Goal: Task Accomplishment & Management: Manage account settings

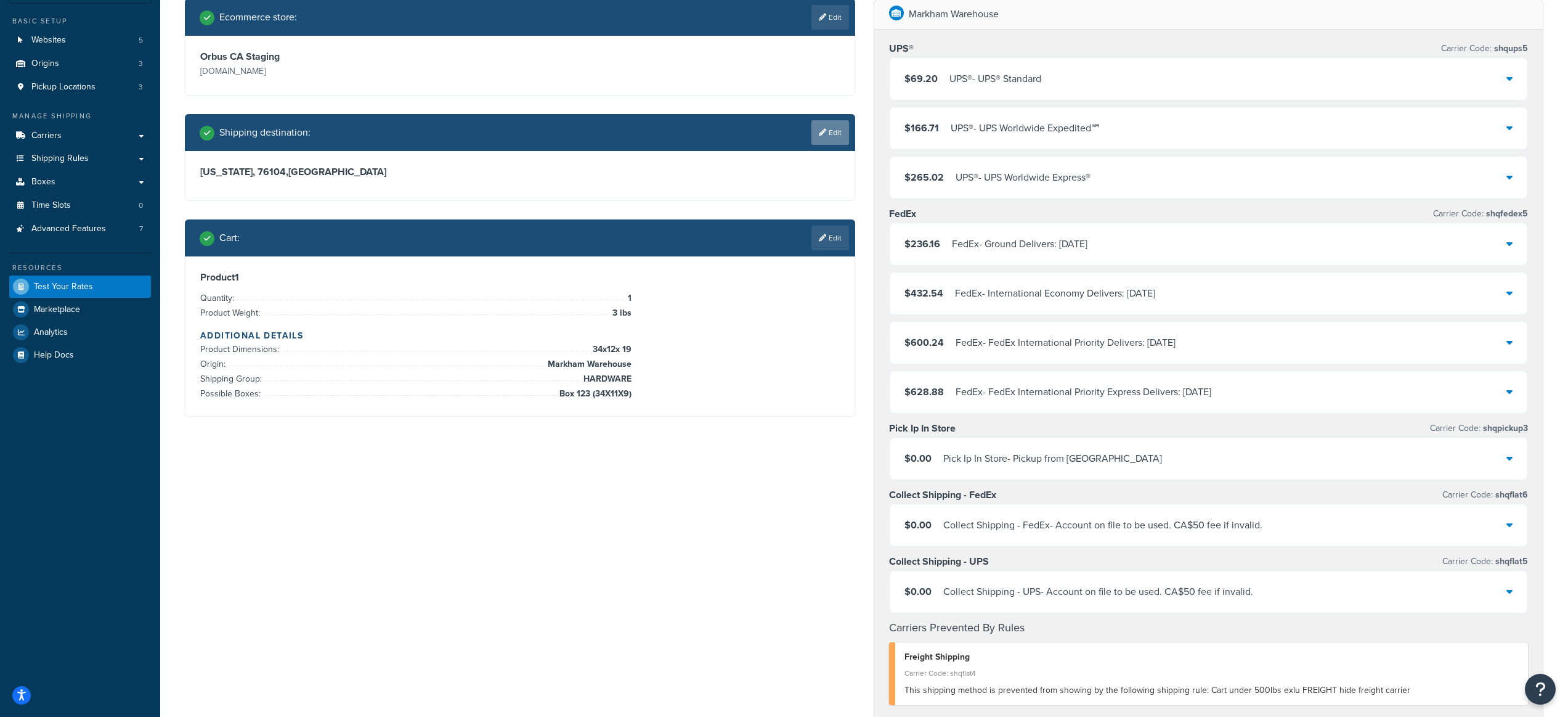
click at [830, 128] on link "Edit" at bounding box center [830, 132] width 38 height 25
select select "TX"
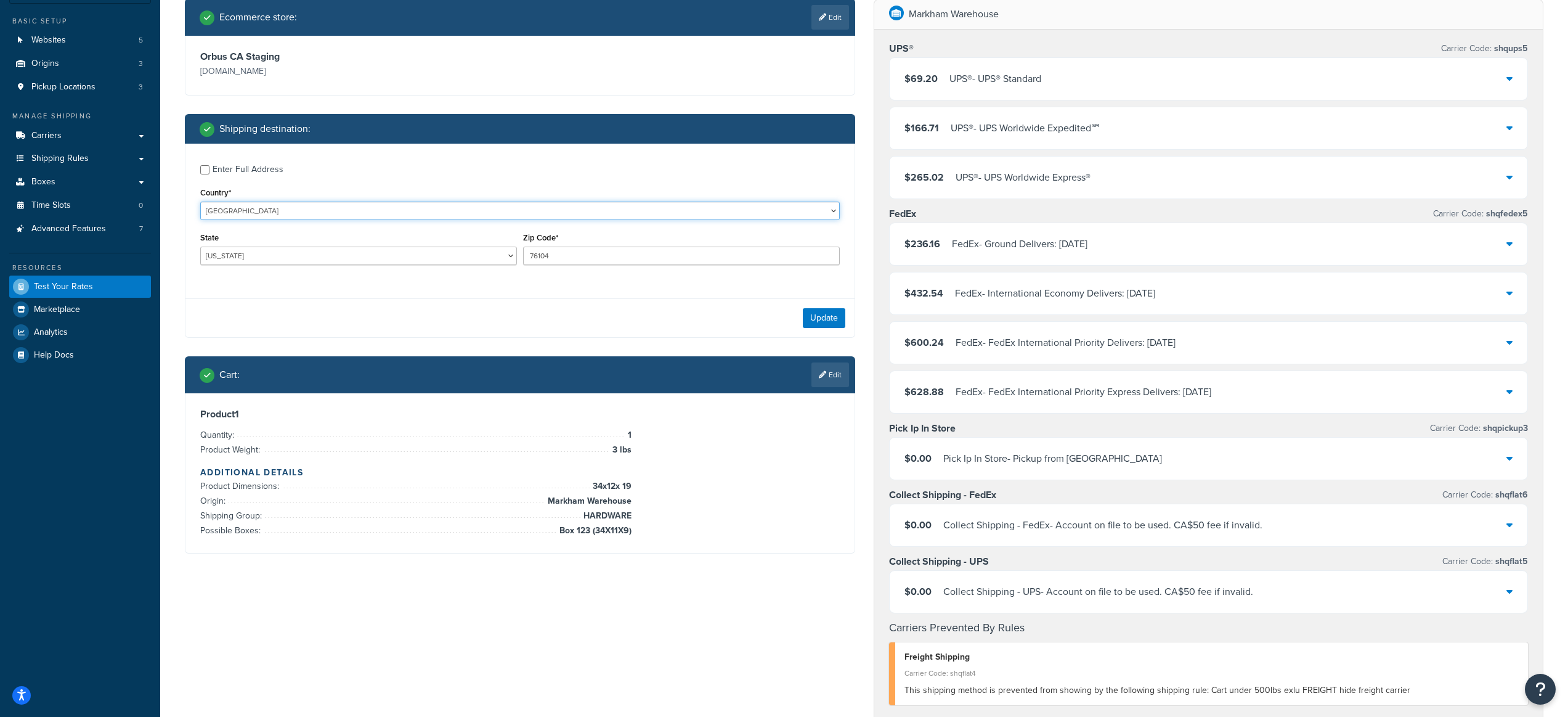
click at [360, 209] on select "United States United Kingdom Afghanistan Åland Islands Albania Algeria American…" at bounding box center [520, 210] width 640 height 18
select select "CA"
click at [200, 201] on select "United States United Kingdom Afghanistan Åland Islands Albania Algeria American…" at bounding box center [520, 210] width 640 height 18
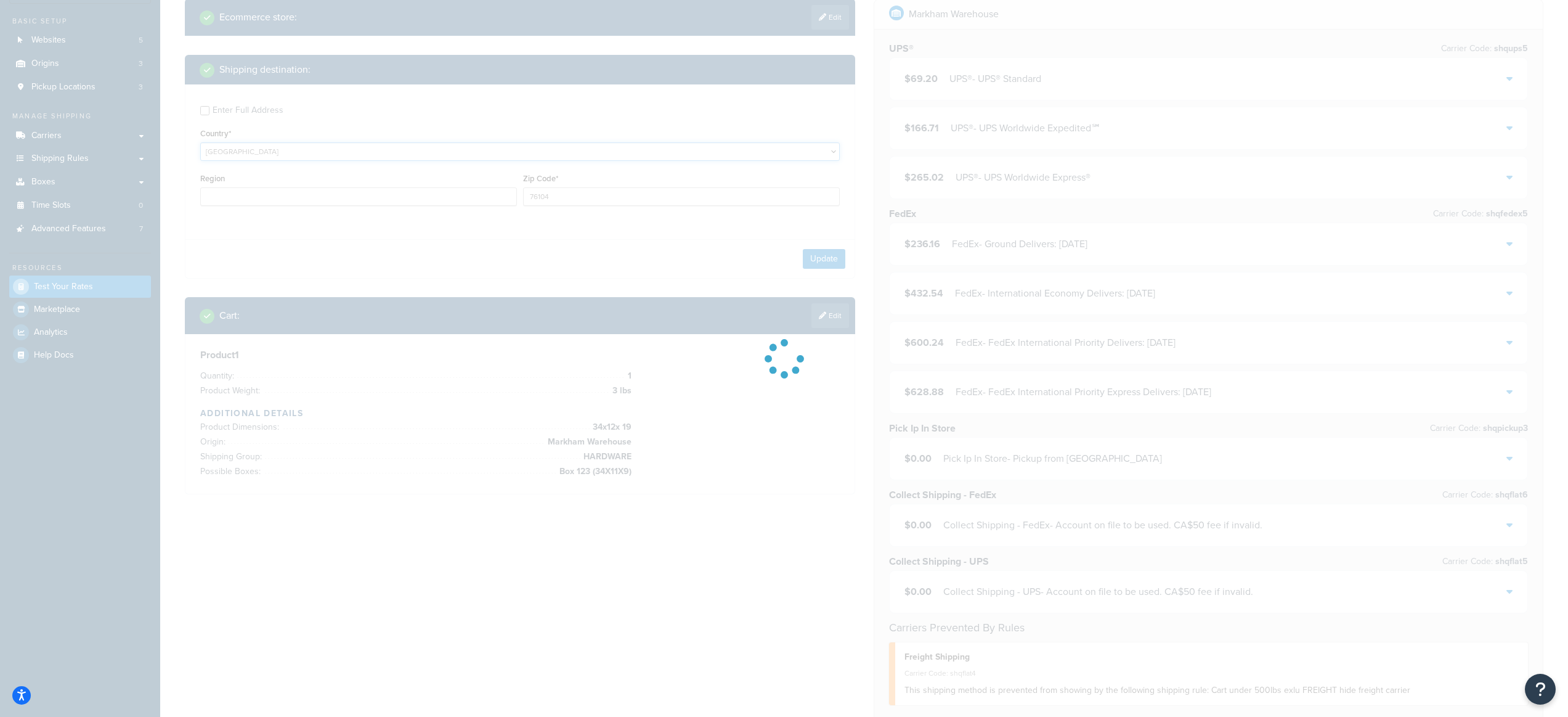
type input "TX"
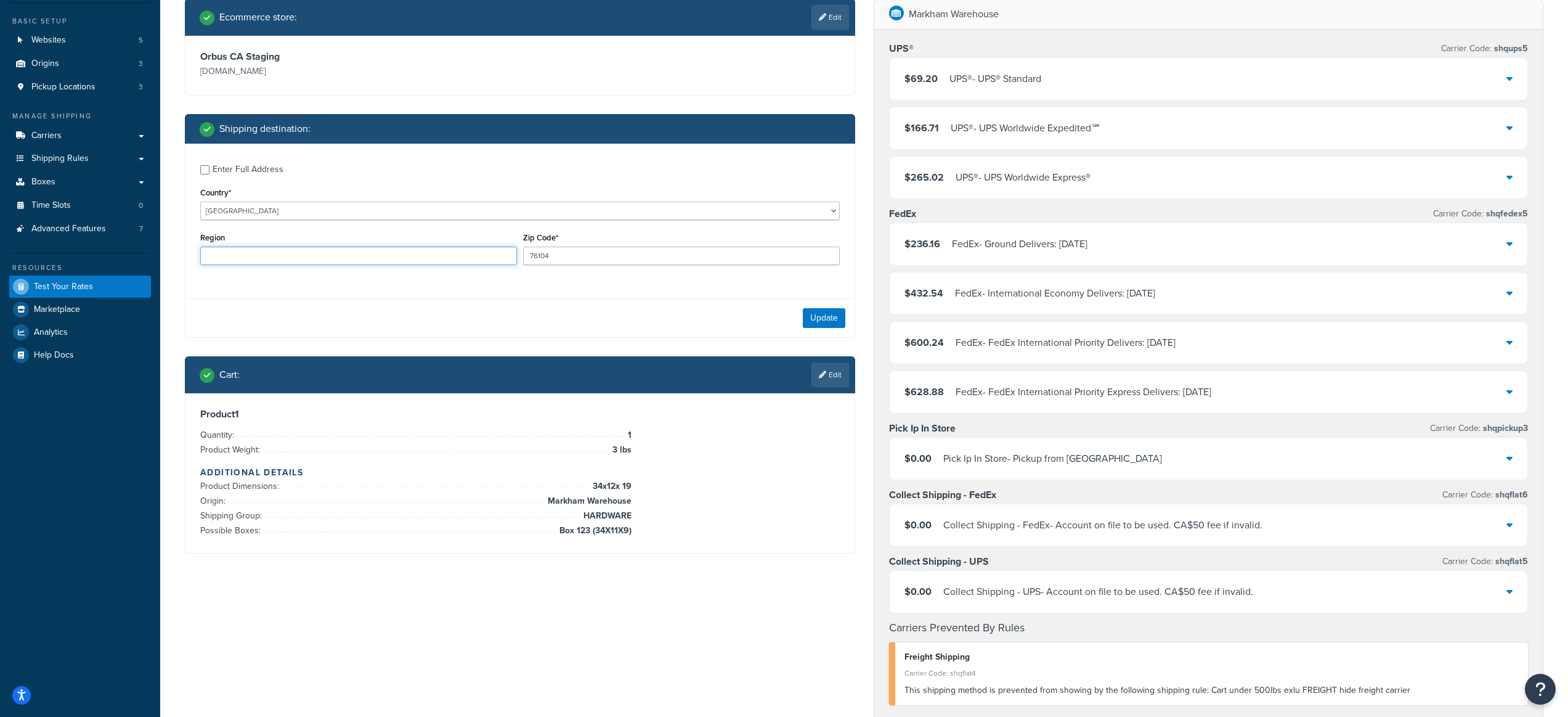
click at [404, 254] on input "Region" at bounding box center [358, 255] width 317 height 18
click at [475, 254] on input "Region" at bounding box center [358, 255] width 317 height 18
click at [426, 259] on input "Region" at bounding box center [358, 255] width 317 height 18
click at [595, 258] on input "76104" at bounding box center [681, 255] width 317 height 18
paste input "v7j 1c3"
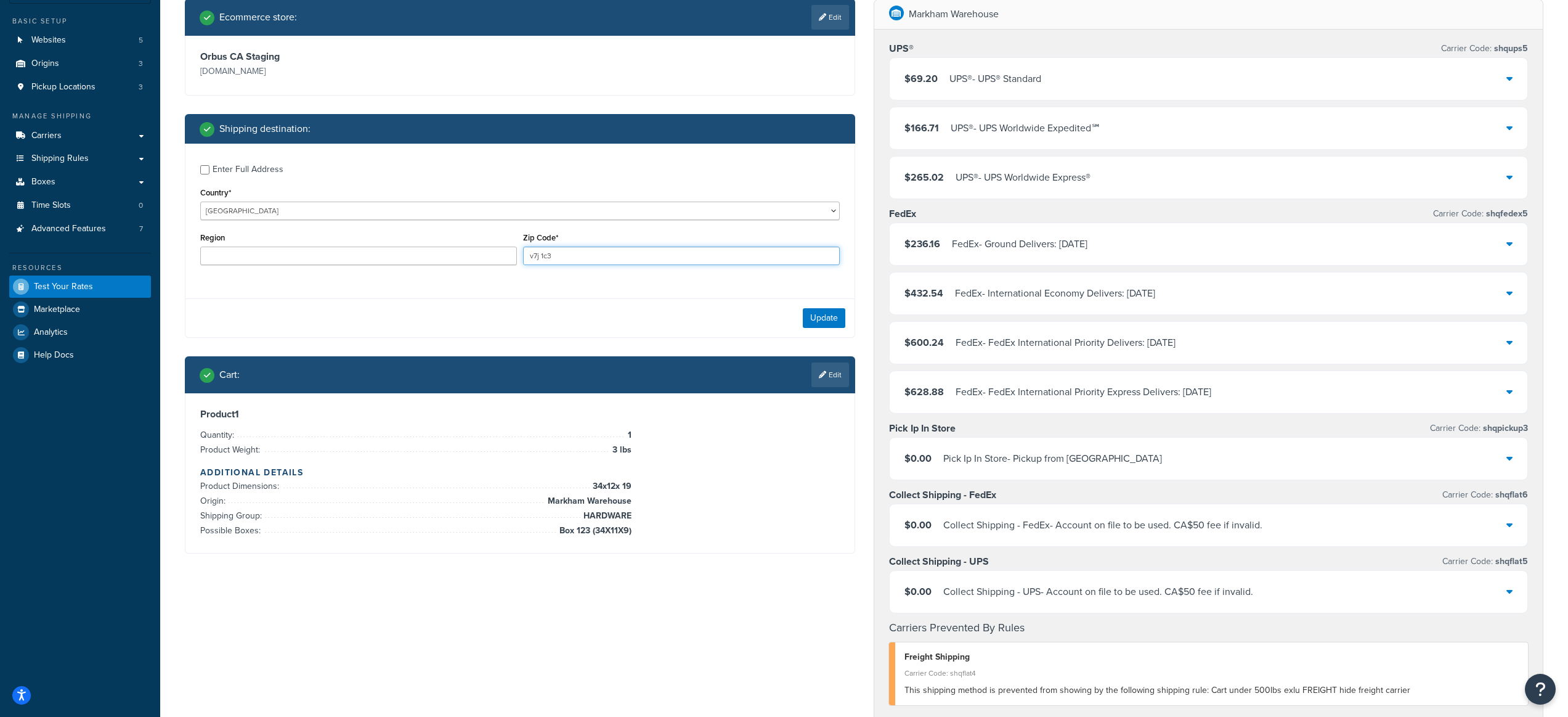
type input "v7j 1c3"
click at [439, 254] on input "Region" at bounding box center [358, 255] width 317 height 18
type input "BC"
click at [554, 287] on div "Enter Full Address Country* United States United Kingdom Afghanistan Åland Isla…" at bounding box center [519, 216] width 669 height 145
click at [828, 320] on button "Update" at bounding box center [824, 318] width 43 height 20
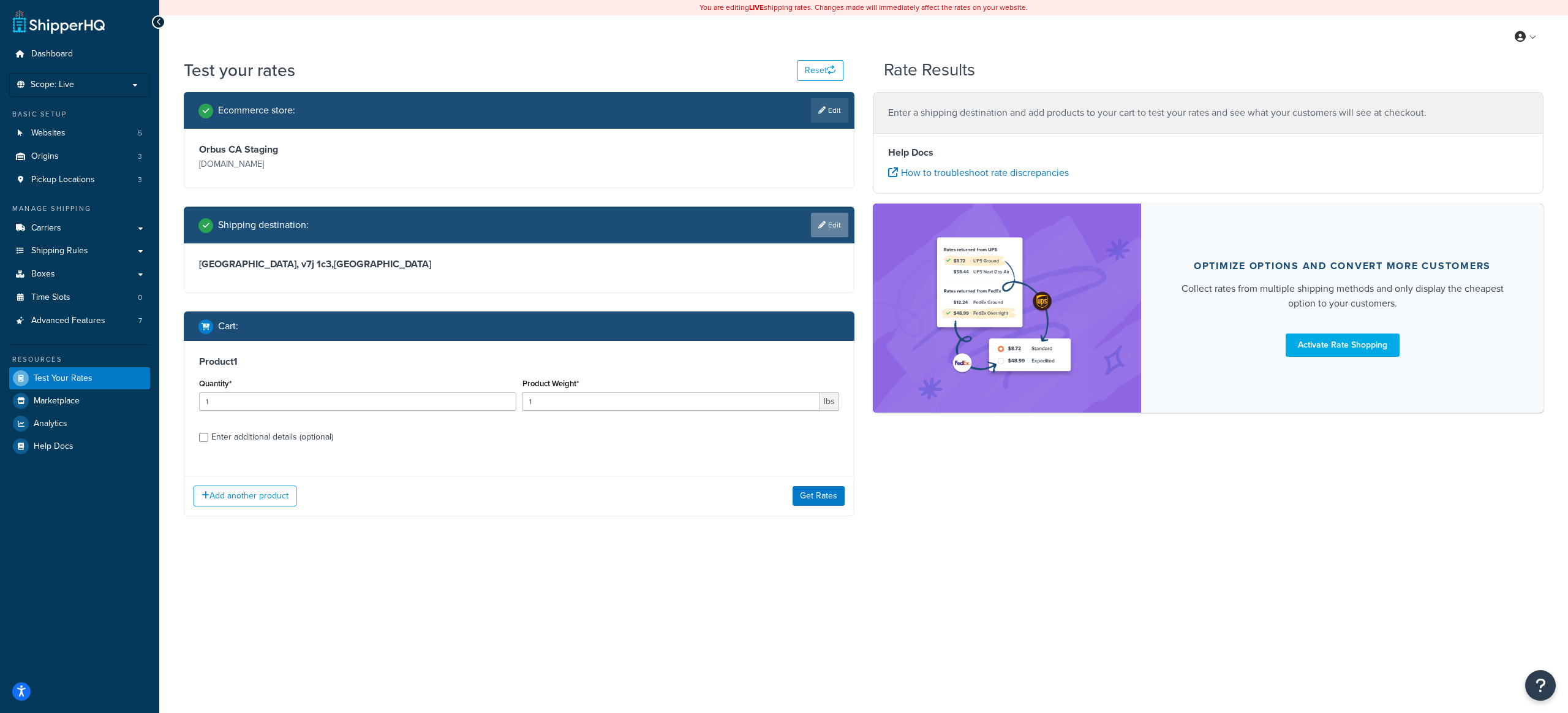
click at [832, 223] on link "Edit" at bounding box center [830, 225] width 38 height 25
select select "CA"
select select "BC"
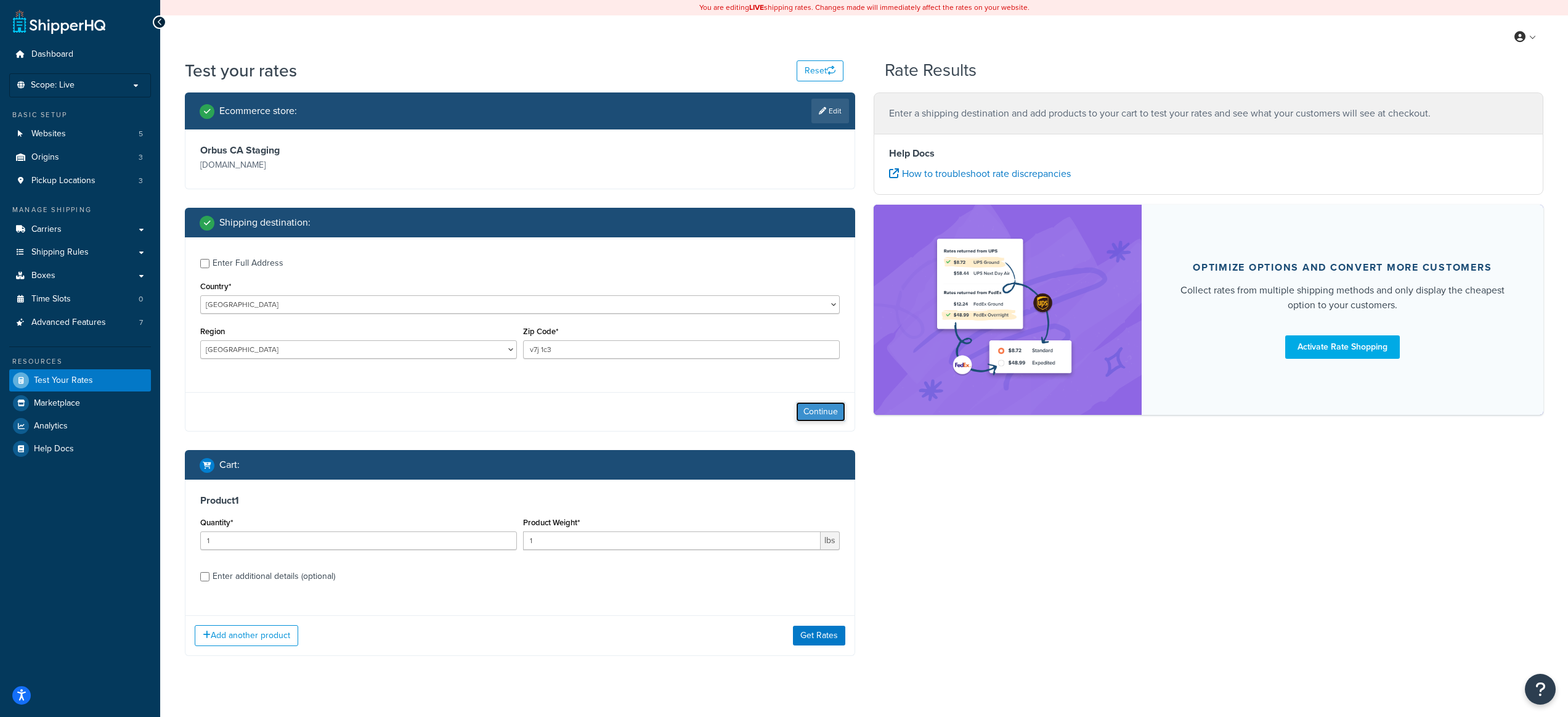
click at [829, 410] on button "Continue" at bounding box center [820, 412] width 49 height 20
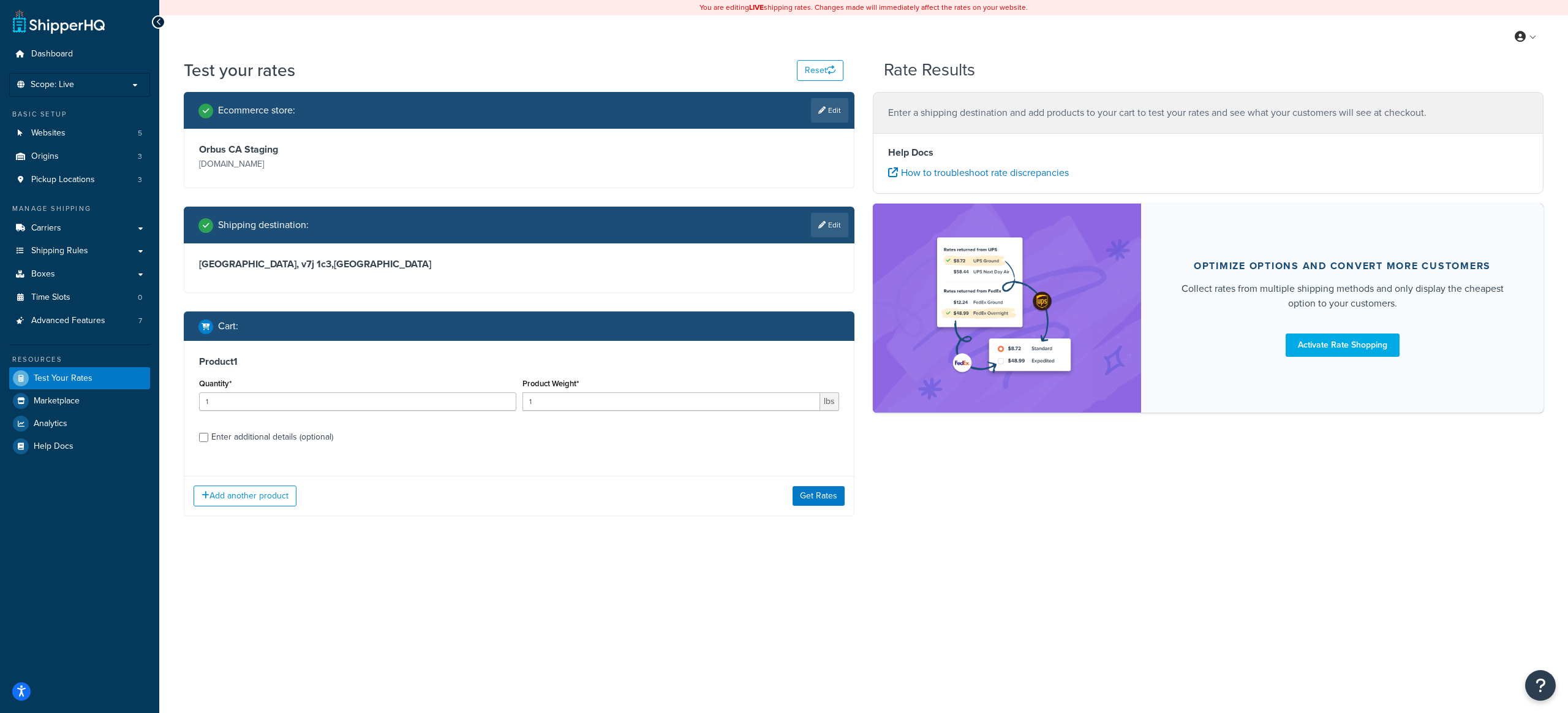
click at [296, 439] on div "Enter additional details (optional)" at bounding box center [272, 437] width 122 height 17
click at [208, 439] on input "Enter additional details (optional)" at bounding box center [203, 437] width 9 height 9
checkbox input "true"
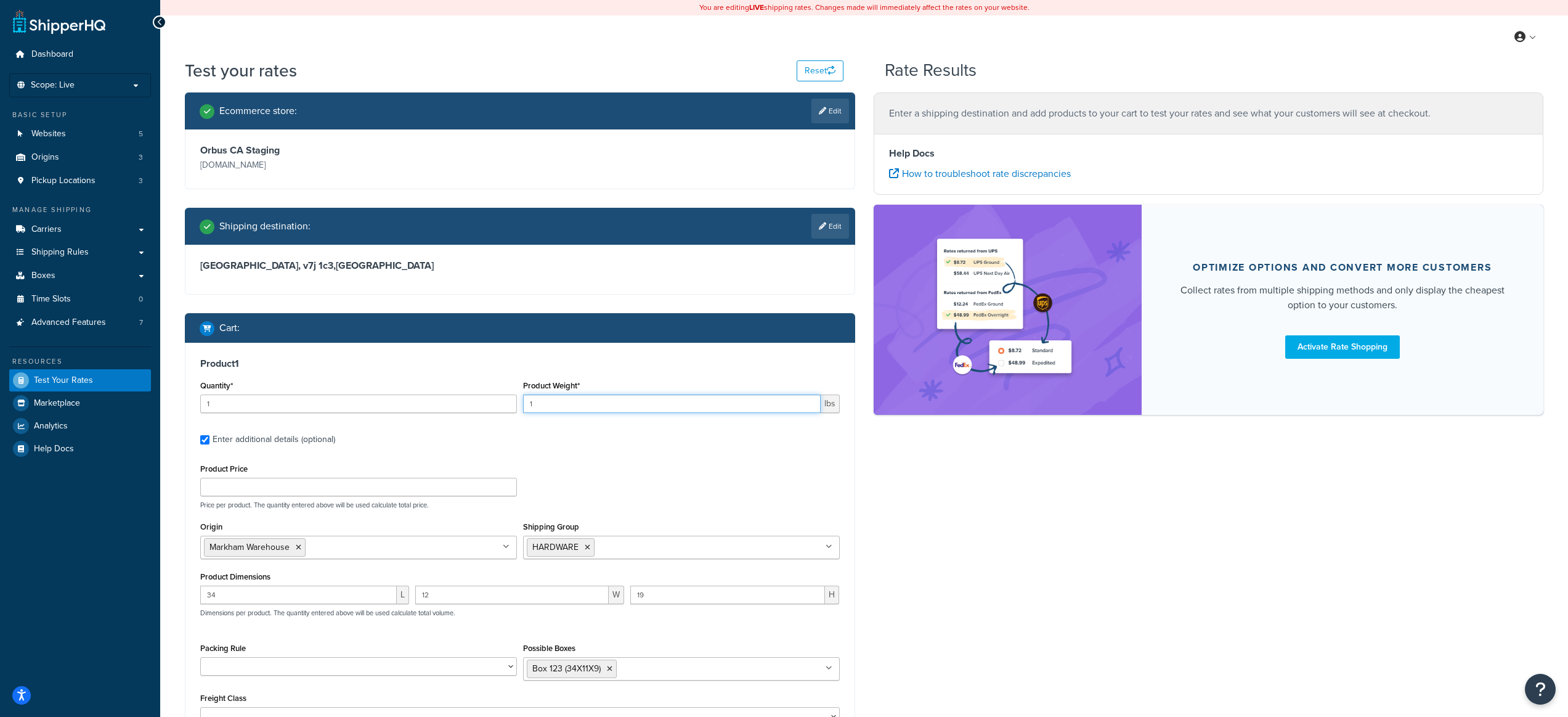
click at [580, 400] on input "1" at bounding box center [672, 403] width 298 height 18
drag, startPoint x: 580, startPoint y: 400, endPoint x: 493, endPoint y: 401, distance: 86.9
click at [493, 400] on div "Quantity* 1 Product Weight* 1 lbs" at bounding box center [520, 399] width 646 height 45
type input "3"
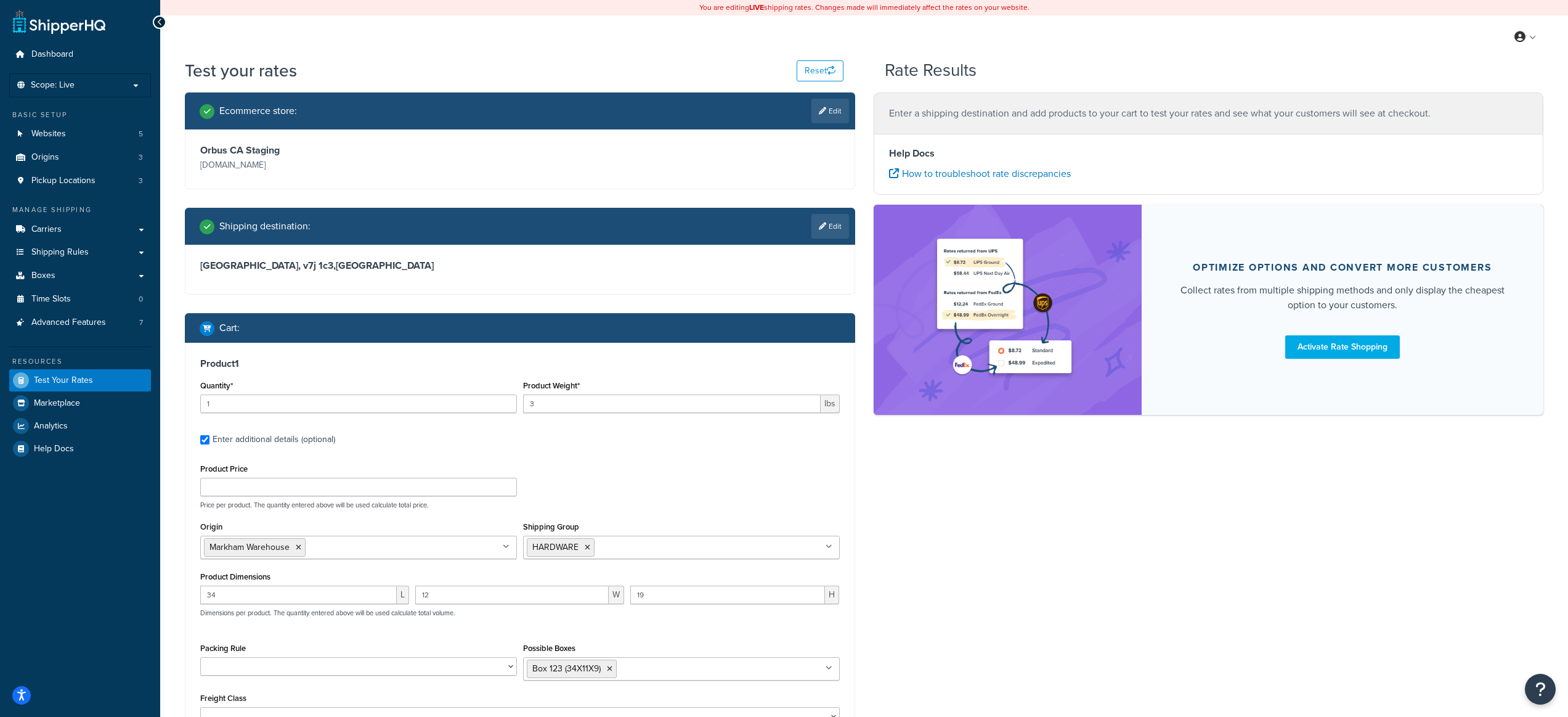
click at [521, 427] on div "Product 1 Quantity* 1 Product Weight* 3 lbs Enter additional details (optional)…" at bounding box center [519, 546] width 669 height 407
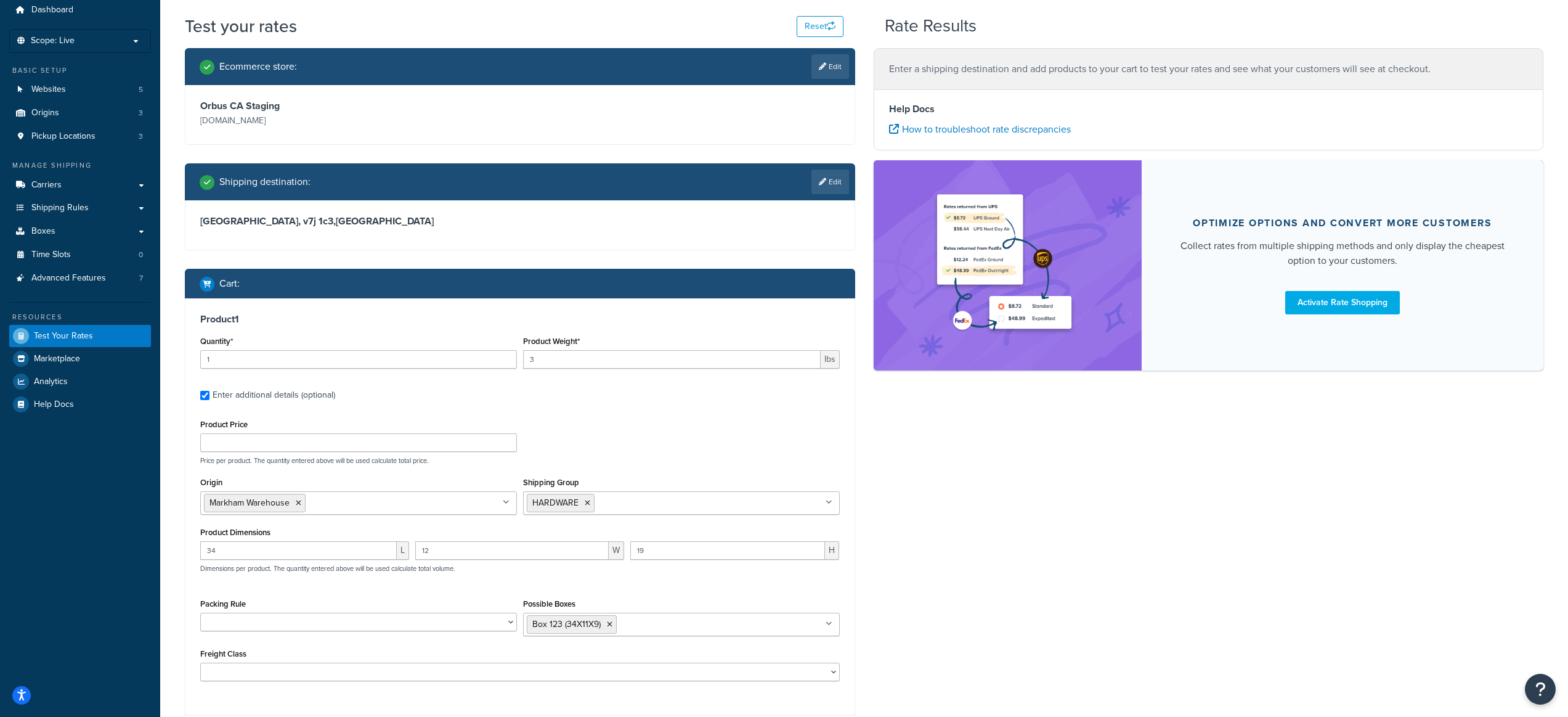
scroll to position [163, 0]
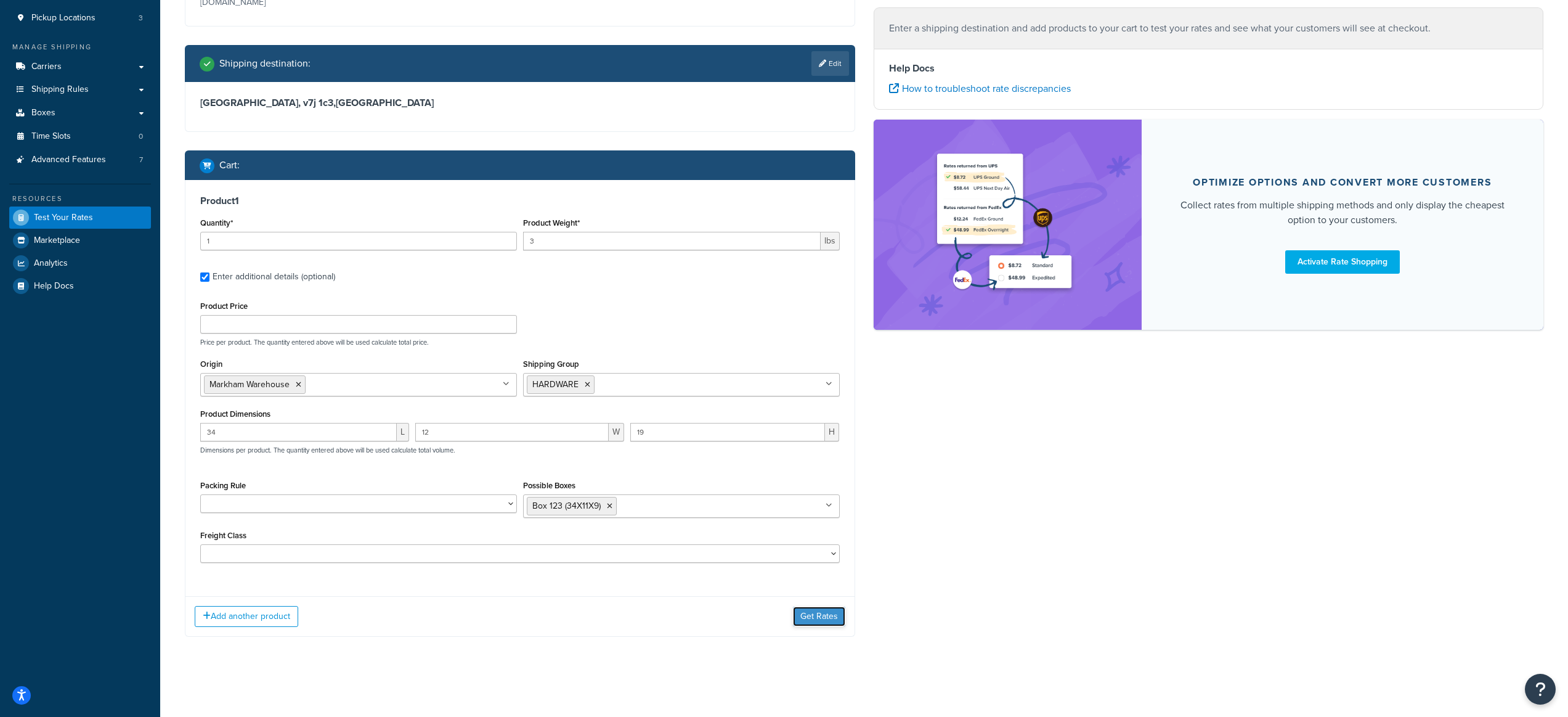
click at [803, 617] on button "Get Rates" at bounding box center [819, 616] width 52 height 20
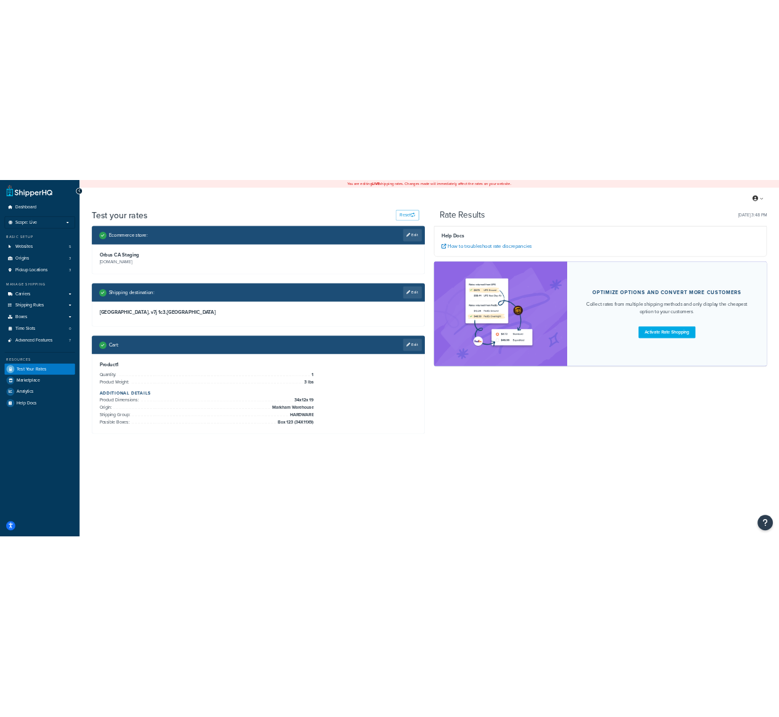
scroll to position [0, 0]
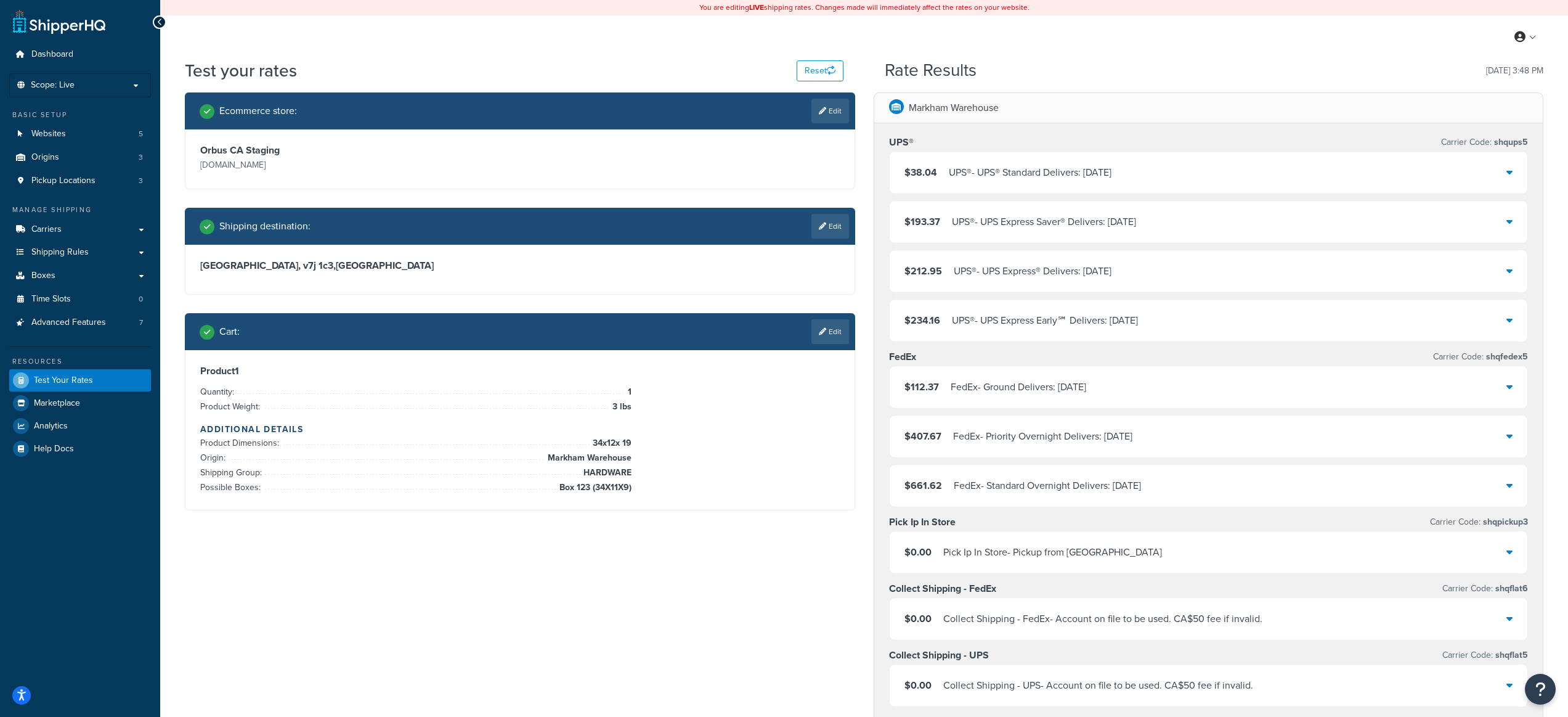
click at [1245, 168] on div "$38.04 UPS® - UPS® Standard Delivers: Mon, Oct 20" at bounding box center [1209, 173] width 638 height 42
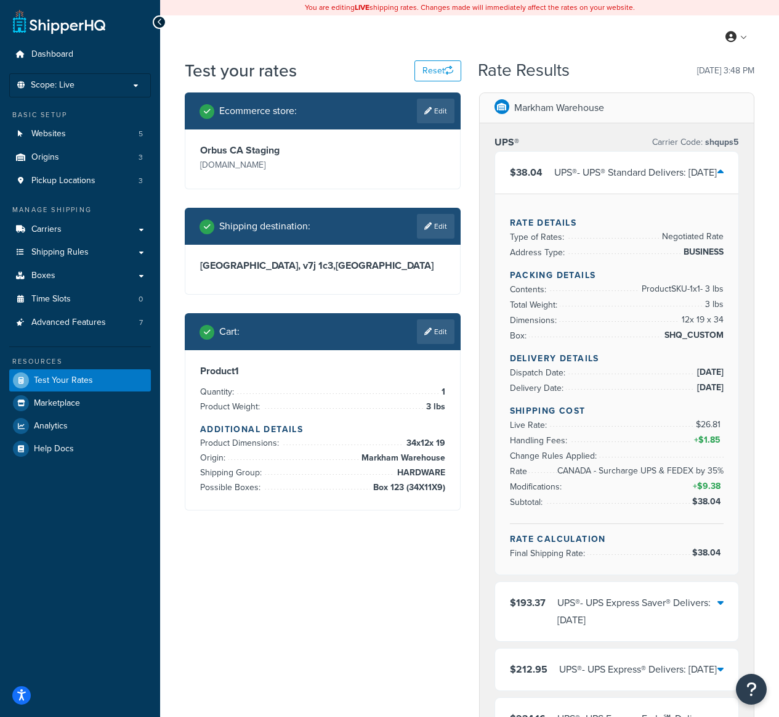
click at [557, 174] on div "UPS® - UPS® Standard Delivers: Mon, Oct 20" at bounding box center [635, 172] width 163 height 17
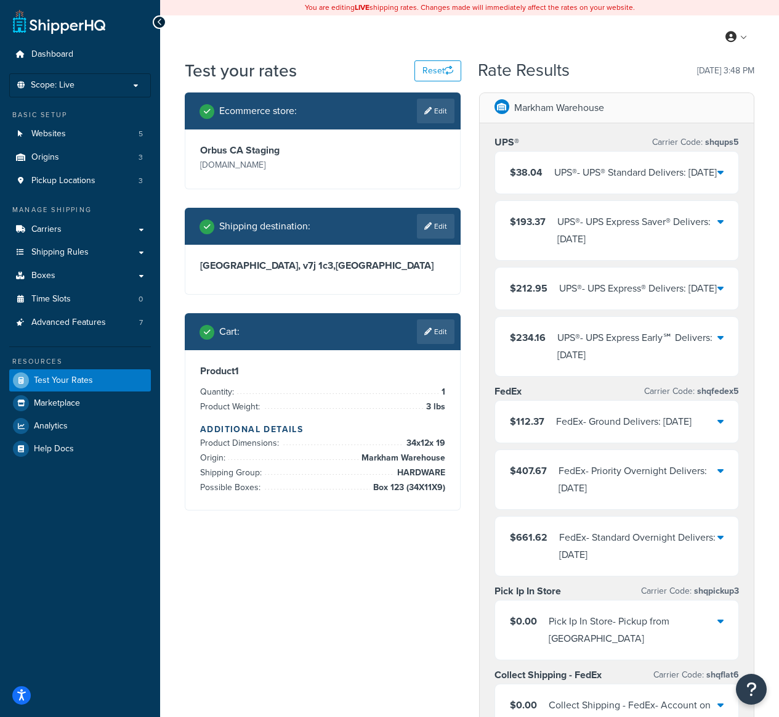
click at [622, 239] on div "UPS® - UPS Express Saver® Delivers: Wed, Oct 15" at bounding box center [638, 230] width 161 height 35
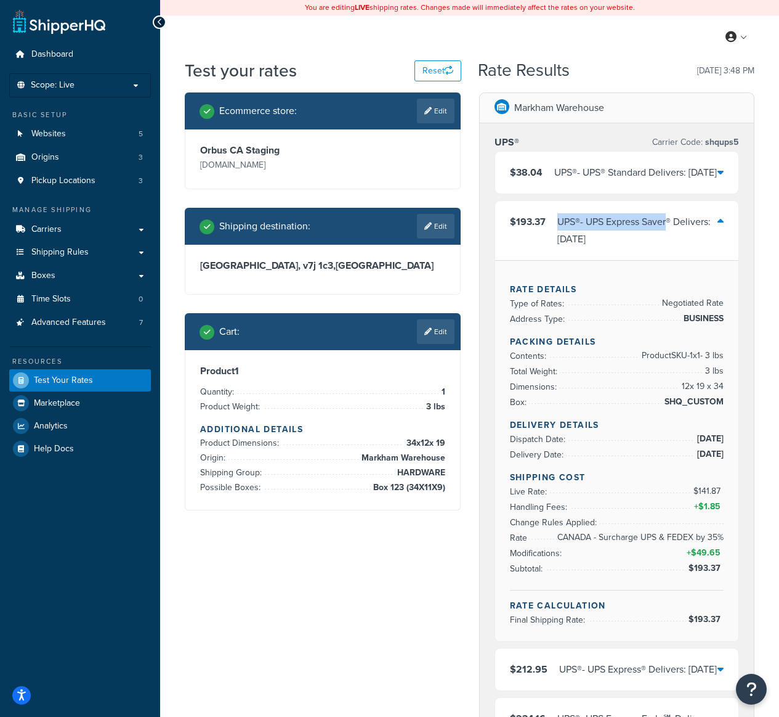
drag, startPoint x: 556, startPoint y: 238, endPoint x: 670, endPoint y: 245, distance: 114.8
click at [670, 245] on div "$193.37 UPS® - UPS Express Saver® Delivers: Wed, Oct 15" at bounding box center [614, 230] width 208 height 35
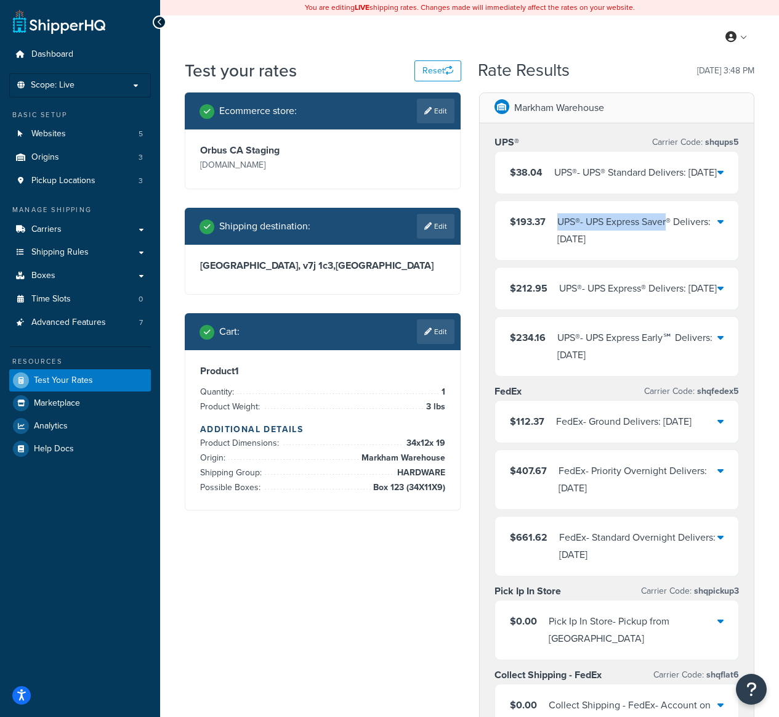
copy div "UPS® - UPS Express Saver"
drag, startPoint x: 574, startPoint y: 247, endPoint x: 532, endPoint y: 201, distance: 61.5
click at [574, 247] on div "UPS® - UPS Express Saver® Delivers: Wed, Oct 15" at bounding box center [638, 230] width 161 height 35
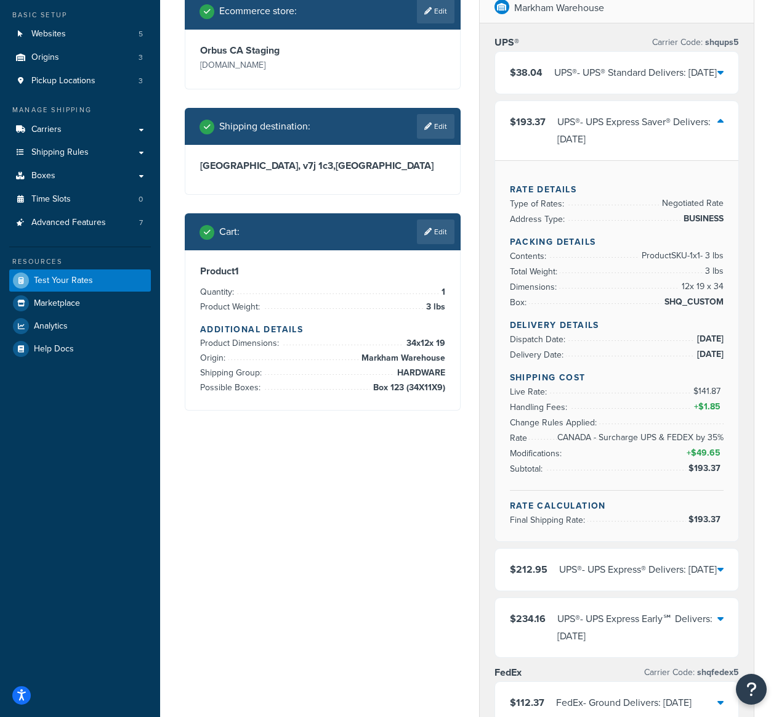
scroll to position [158, 0]
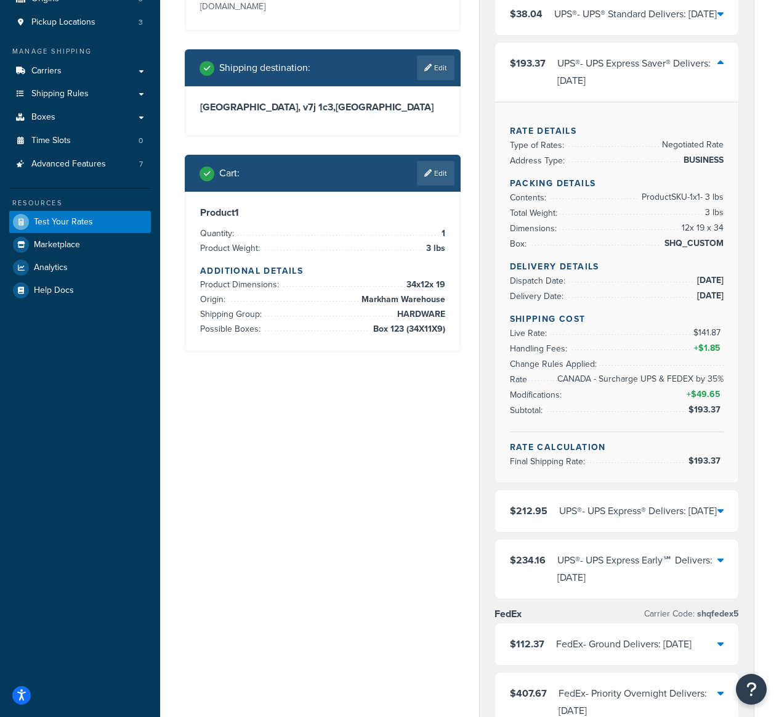
click at [609, 71] on div "$193.37 UPS® - UPS Express Saver® Delivers: Wed, Oct 15" at bounding box center [617, 72] width 244 height 59
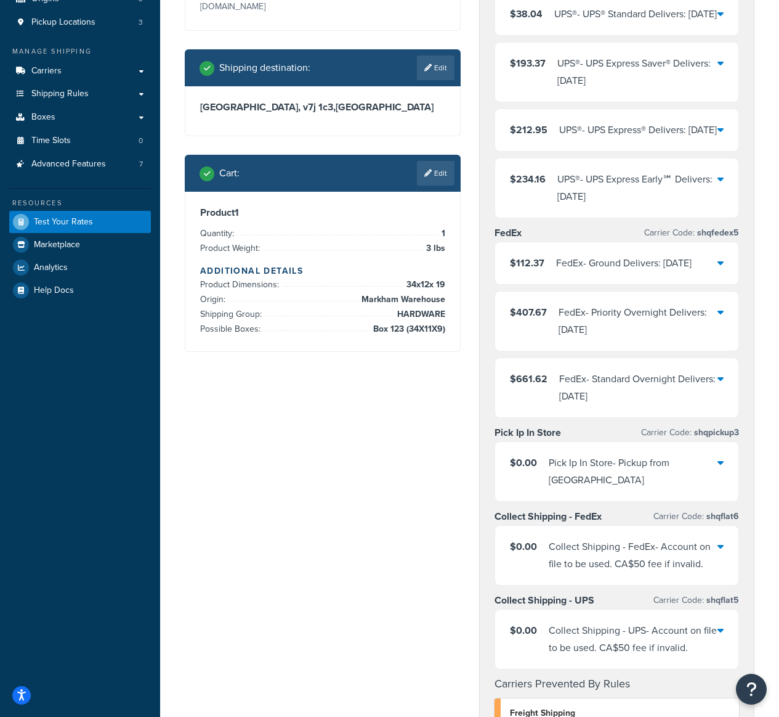
click at [619, 139] on div "UPS® - UPS Express® Delivers: Wed, Oct 15" at bounding box center [638, 129] width 158 height 17
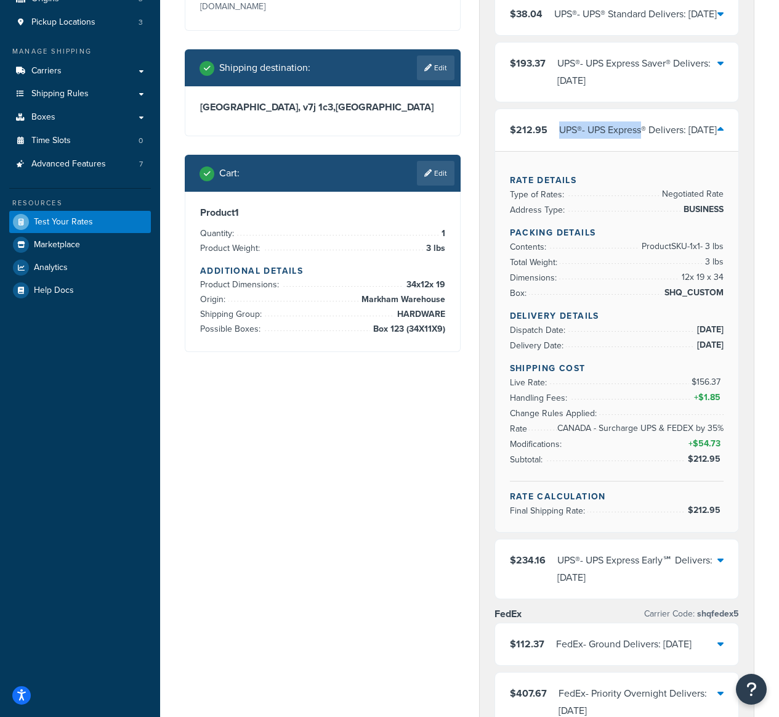
drag, startPoint x: 558, startPoint y: 147, endPoint x: 644, endPoint y: 153, distance: 87.1
click at [644, 139] on div "UPS® - UPS Express® Delivers: Wed, Oct 15" at bounding box center [638, 129] width 158 height 17
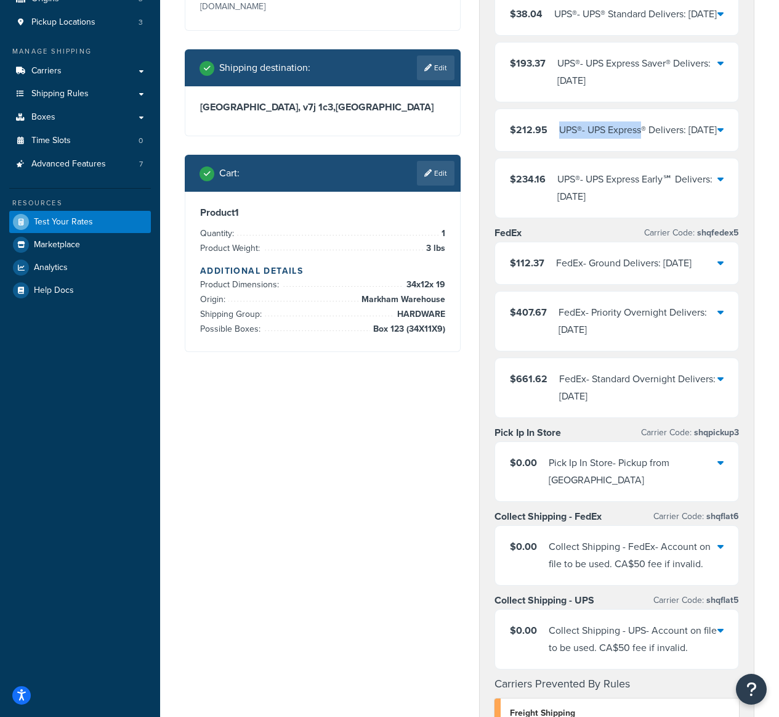
copy div "UPS® - UPS Express"
click at [644, 139] on div "UPS® - UPS Express® Delivers: Wed, Oct 15" at bounding box center [638, 129] width 158 height 17
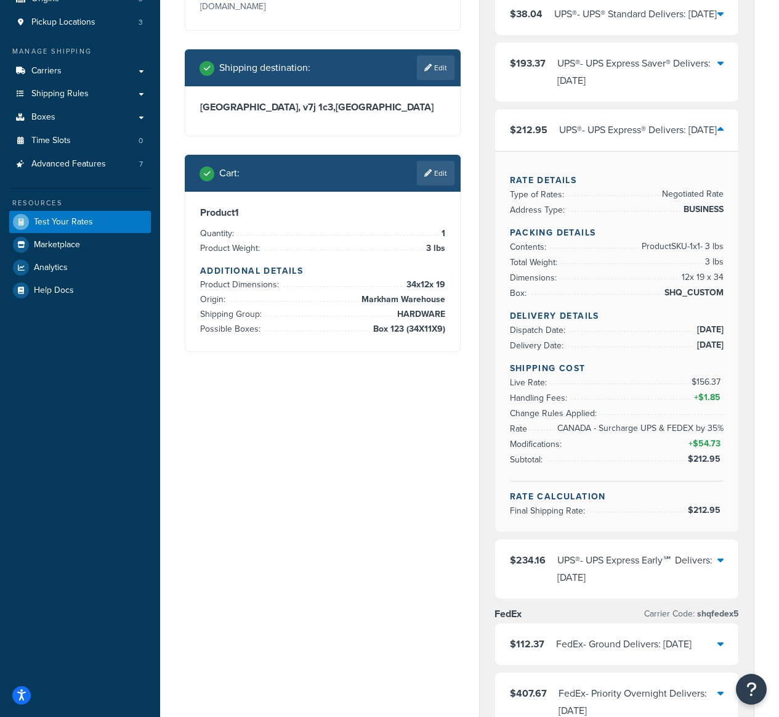
click at [652, 139] on div "UPS® - UPS Express® Delivers: Wed, Oct 15" at bounding box center [638, 129] width 158 height 17
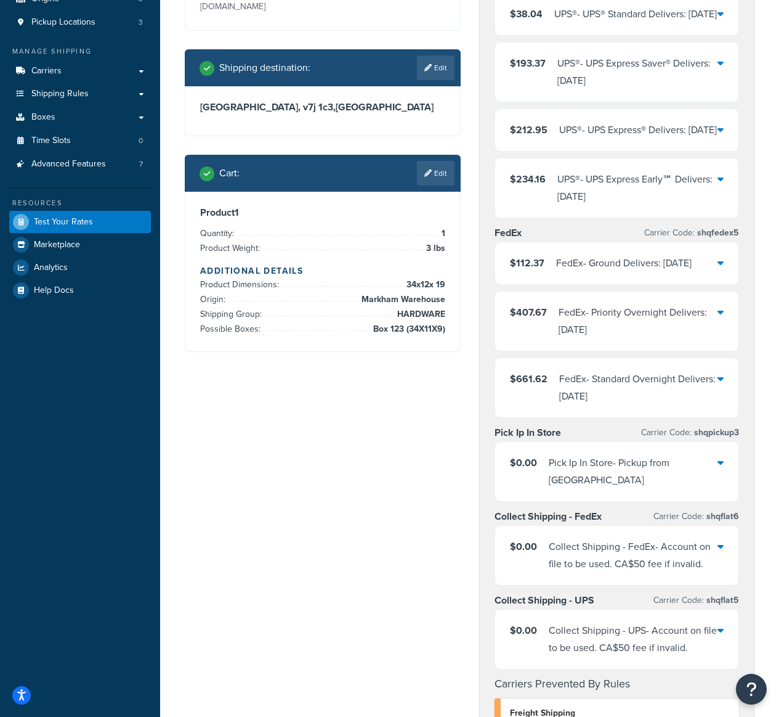
click at [642, 205] on div "UPS® - UPS Express Early℠ Delivers: Wed, Oct 15" at bounding box center [638, 188] width 161 height 35
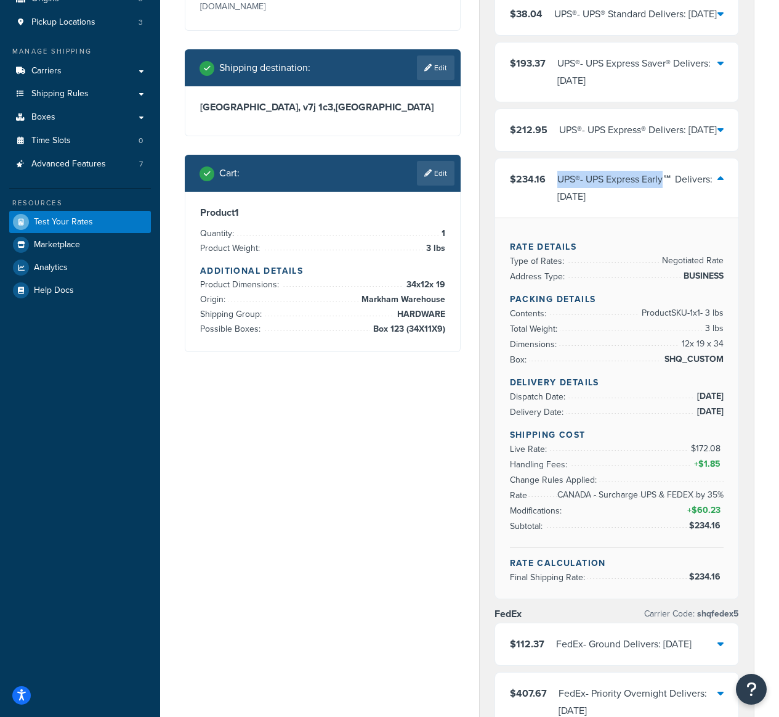
drag, startPoint x: 558, startPoint y: 215, endPoint x: 666, endPoint y: 217, distance: 108.5
click at [666, 205] on div "UPS® - UPS Express Early℠ Delivers: Wed, Oct 15" at bounding box center [638, 188] width 161 height 35
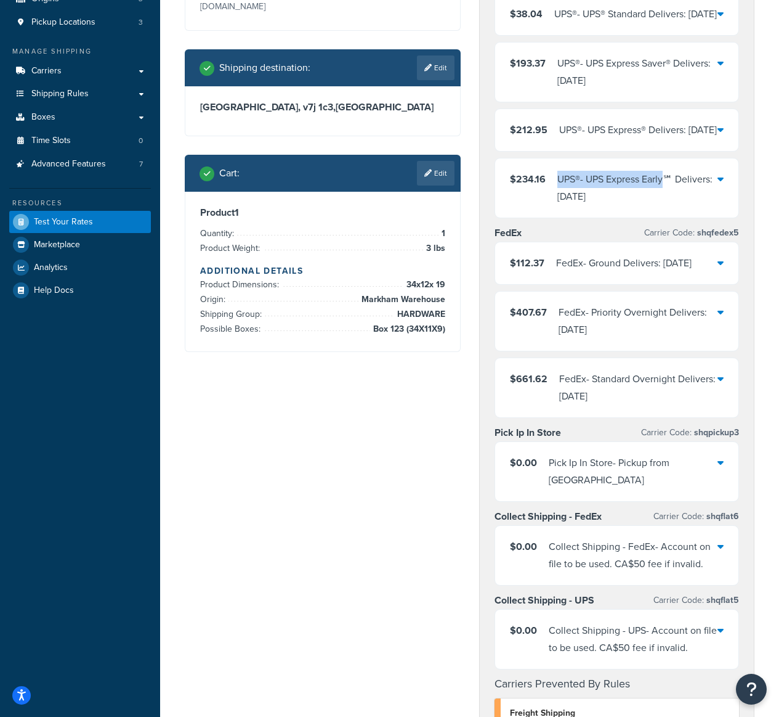
copy div "UPS® - UPS Express Early"
click at [643, 205] on div "UPS® - UPS Express Early℠ Delivers: Wed, Oct 15" at bounding box center [638, 188] width 161 height 35
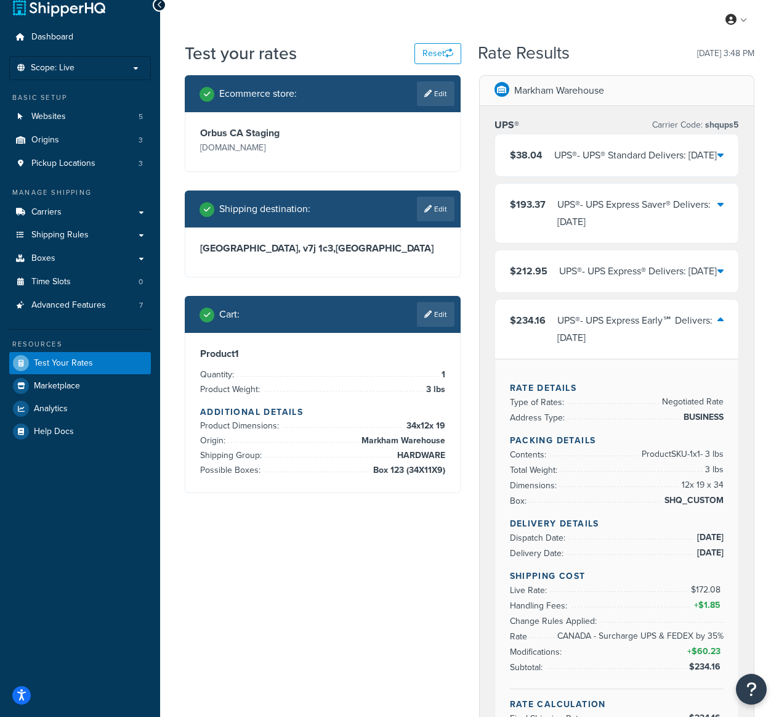
scroll to position [96, 0]
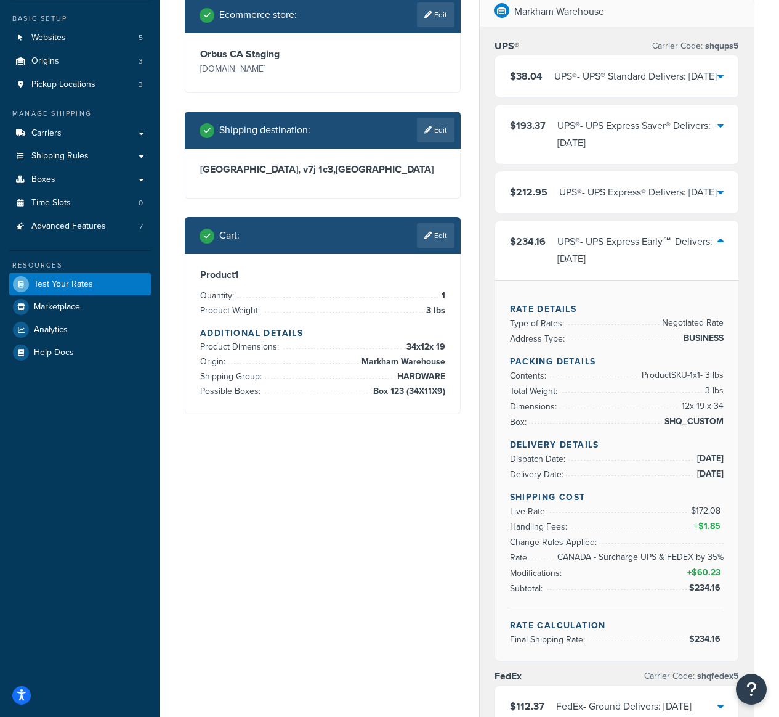
click at [613, 267] on div "UPS® - UPS Express Early℠ Delivers: Wed, Oct 15" at bounding box center [638, 250] width 161 height 35
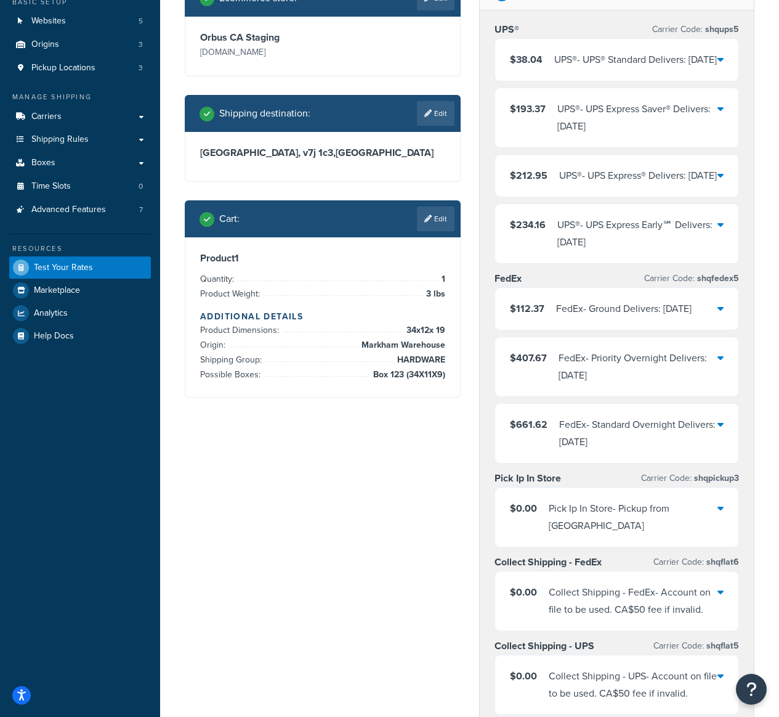
scroll to position [184, 0]
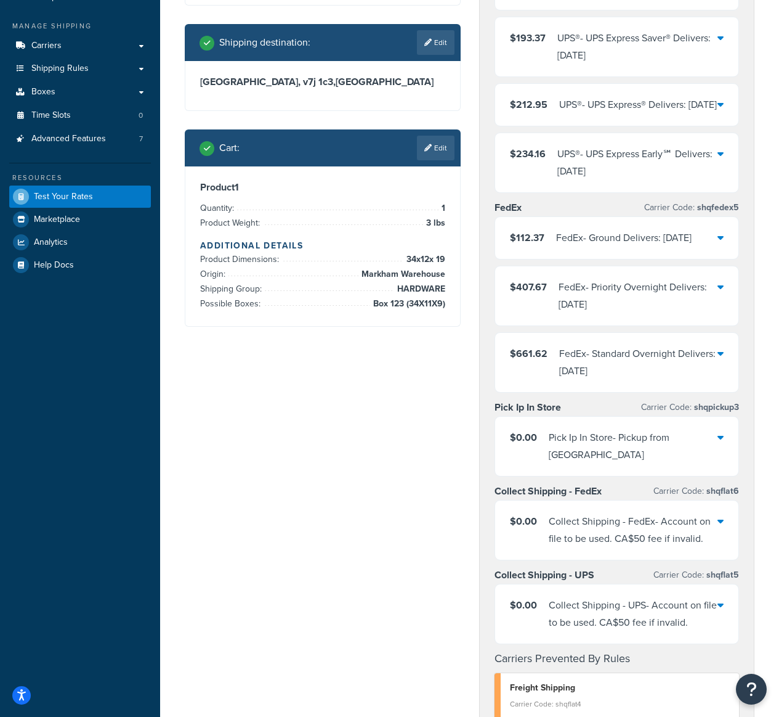
click at [626, 246] on div "FedEx - Ground Delivers: Mon, Oct 20" at bounding box center [624, 237] width 136 height 17
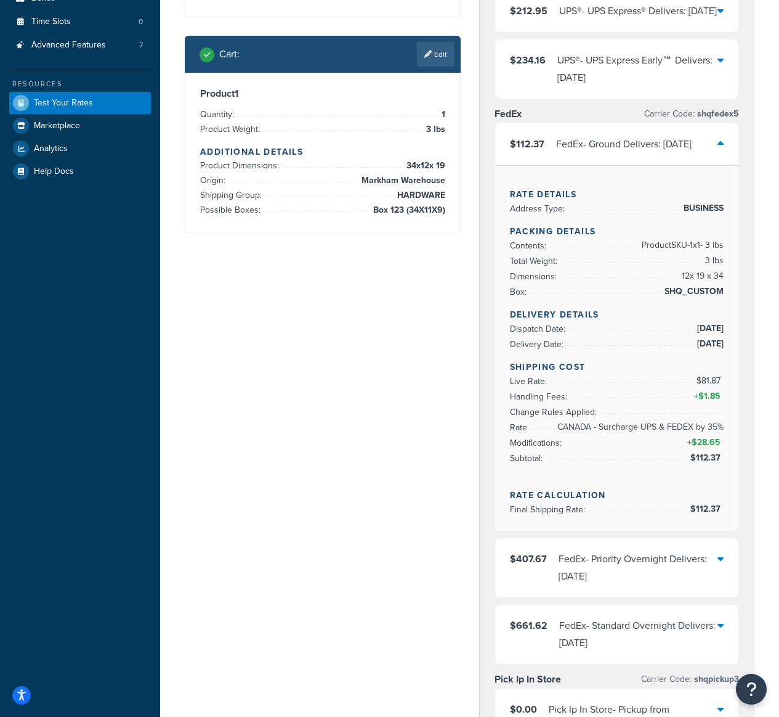
scroll to position [439, 0]
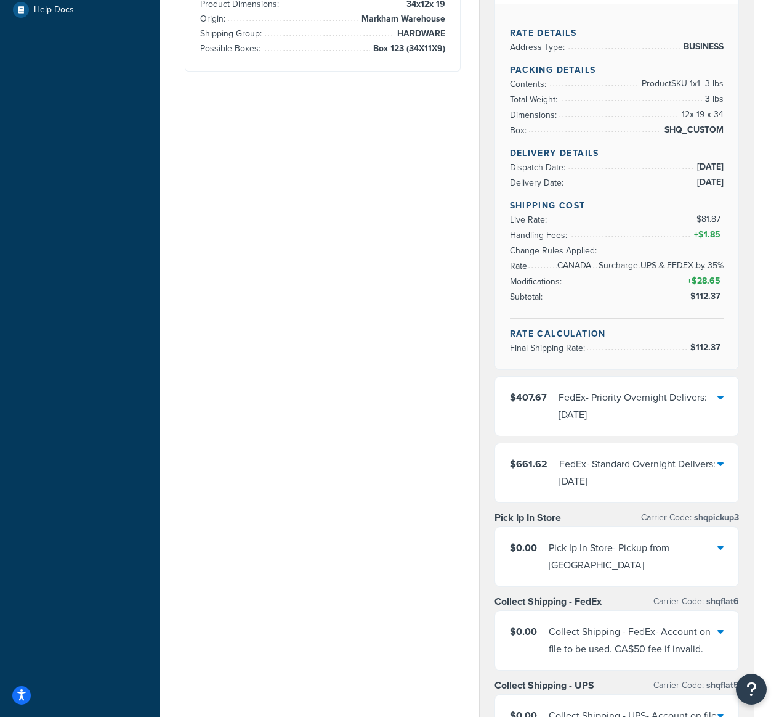
click at [654, 423] on div "FedEx - Priority Overnight Delivers: Wed, Oct 15" at bounding box center [639, 406] width 160 height 35
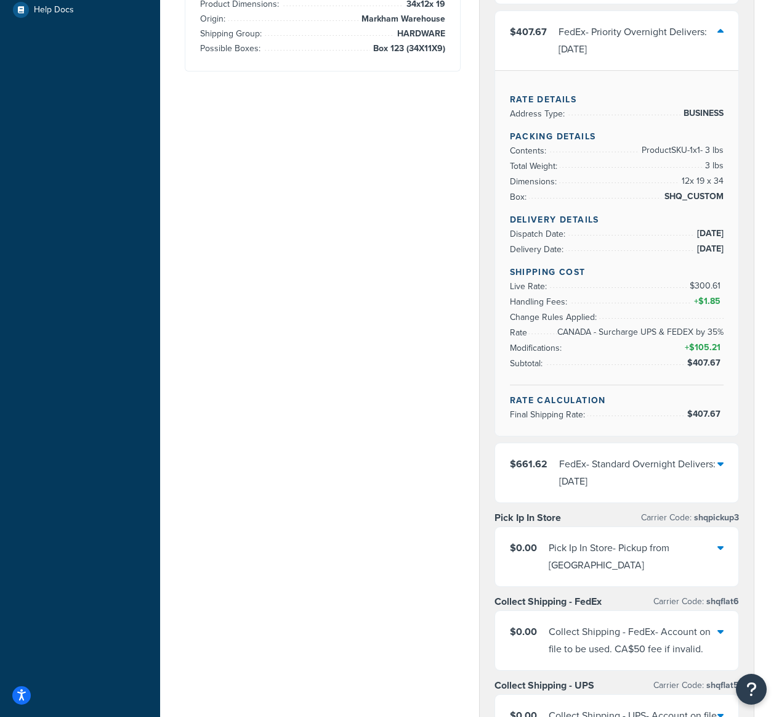
click at [668, 490] on div "FedEx - Standard Overnight Delivers: Wed, Oct 15" at bounding box center [638, 472] width 159 height 35
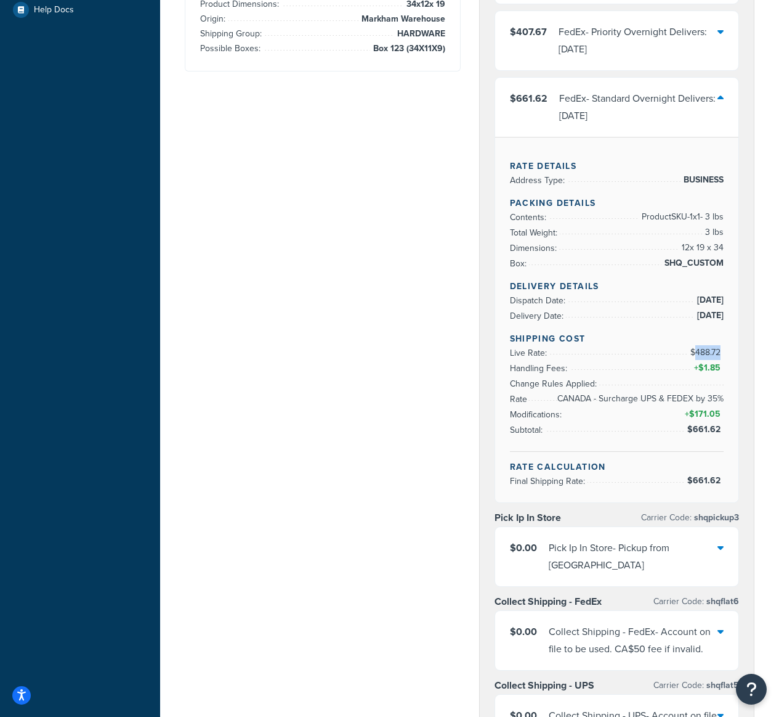
drag, startPoint x: 694, startPoint y: 405, endPoint x: 719, endPoint y: 405, distance: 24.6
click at [719, 359] on span "$488.72" at bounding box center [707, 352] width 33 height 13
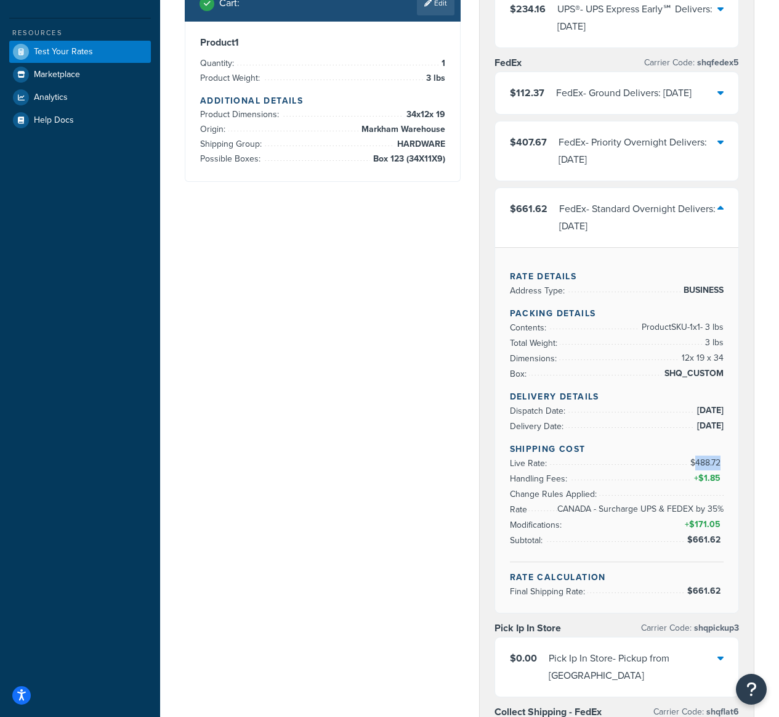
scroll to position [254, 0]
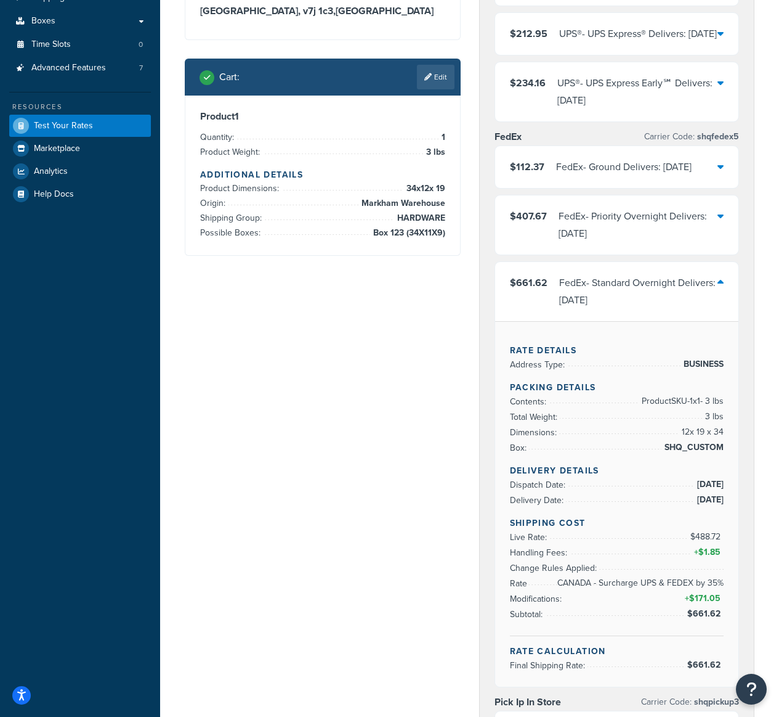
click at [628, 176] on div "FedEx - Ground Delivers: Mon, Oct 20" at bounding box center [624, 166] width 136 height 17
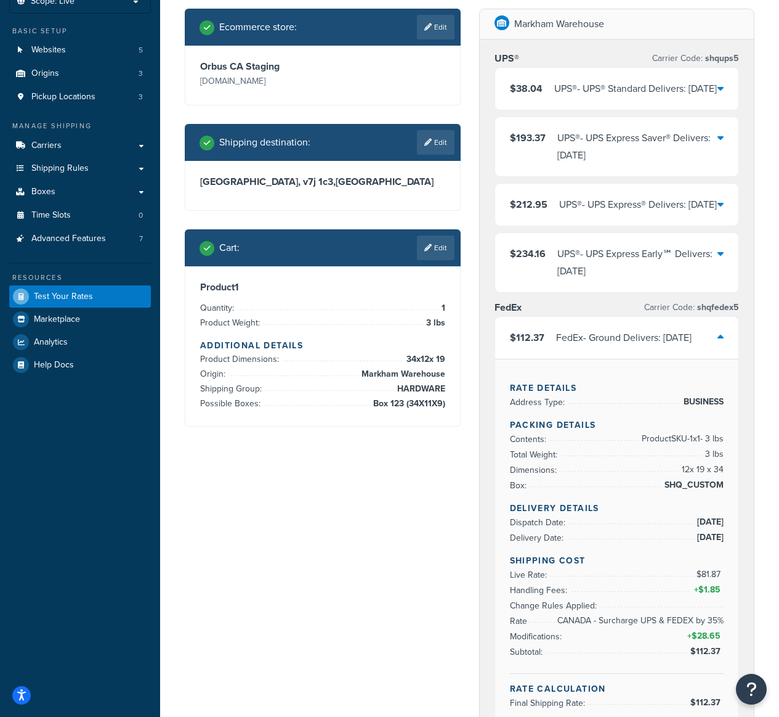
scroll to position [153, 0]
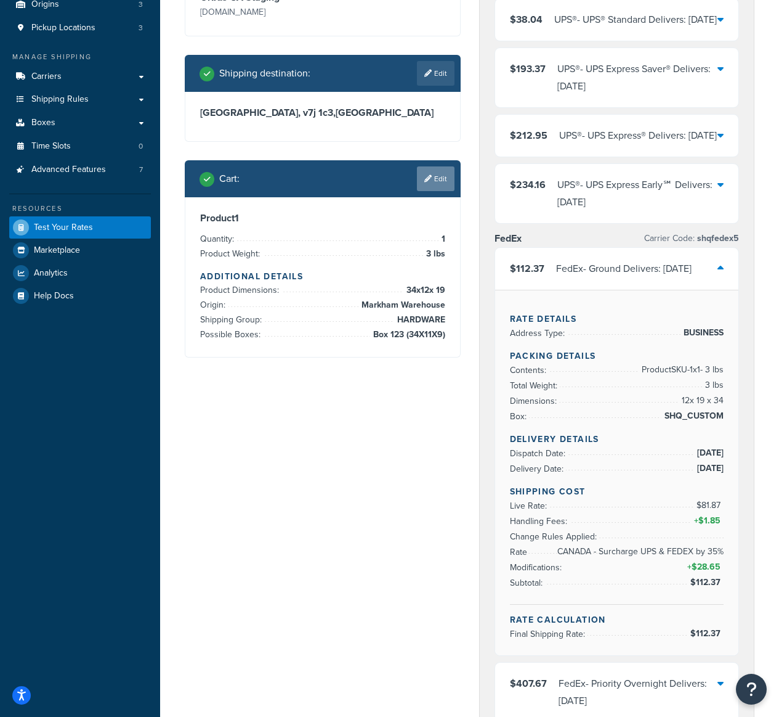
click at [434, 177] on link "Edit" at bounding box center [436, 178] width 38 height 25
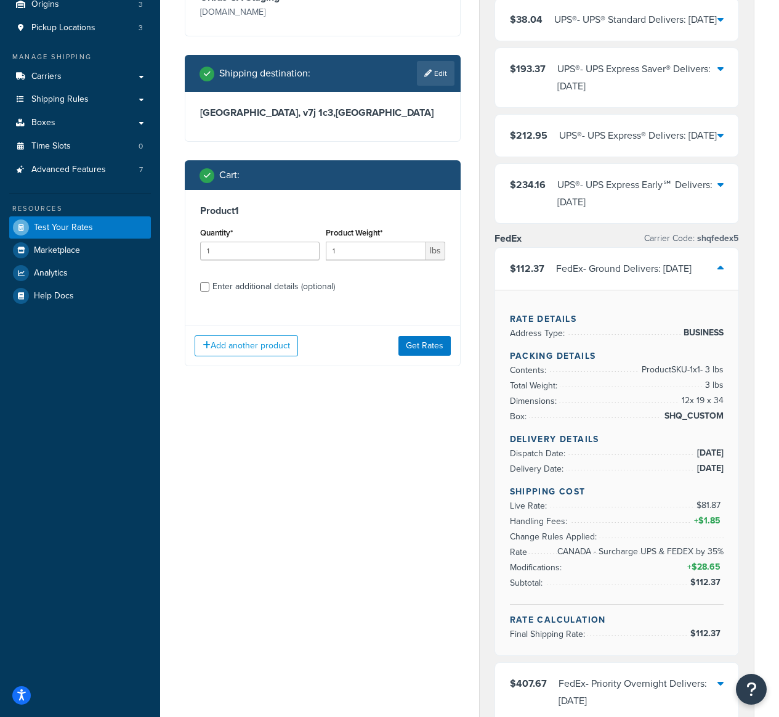
click at [303, 283] on div "Enter additional details (optional)" at bounding box center [274, 286] width 123 height 17
click at [209, 283] on input "Enter additional details (optional)" at bounding box center [204, 286] width 9 height 9
checkbox input "true"
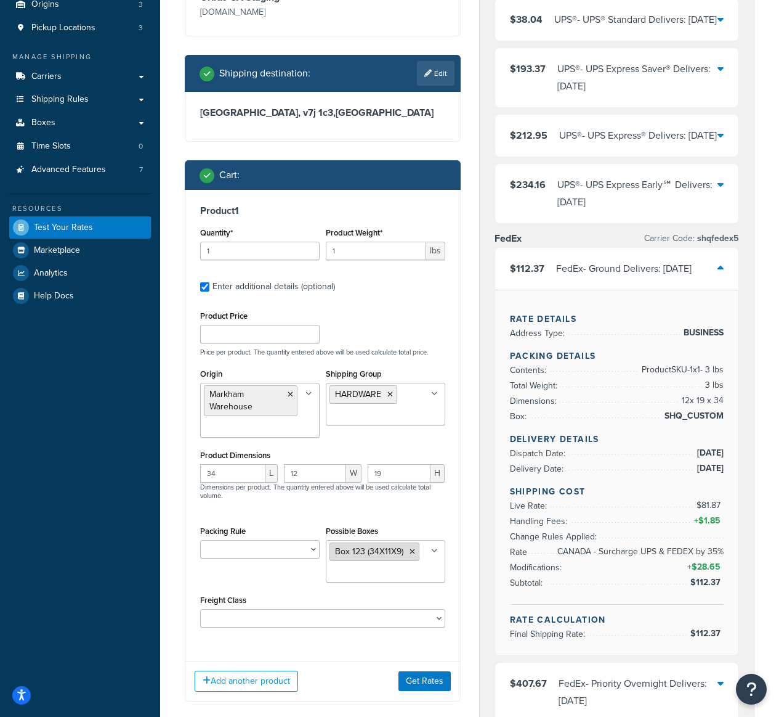
click at [412, 550] on icon at bounding box center [413, 551] width 6 height 7
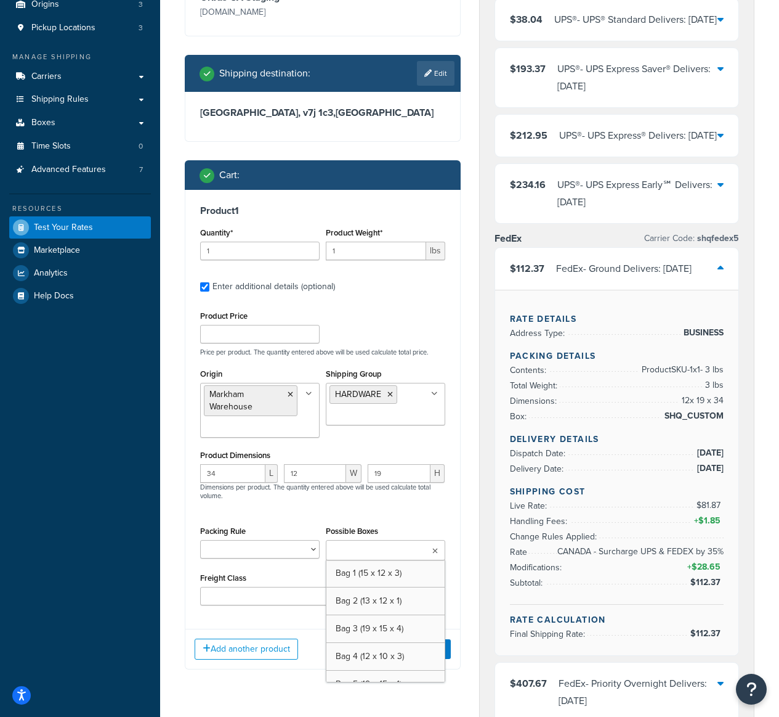
click at [456, 513] on div "Product 1 Quantity* 1 Product Weight* 1 lbs Enter additional details (optional)…" at bounding box center [322, 404] width 275 height 429
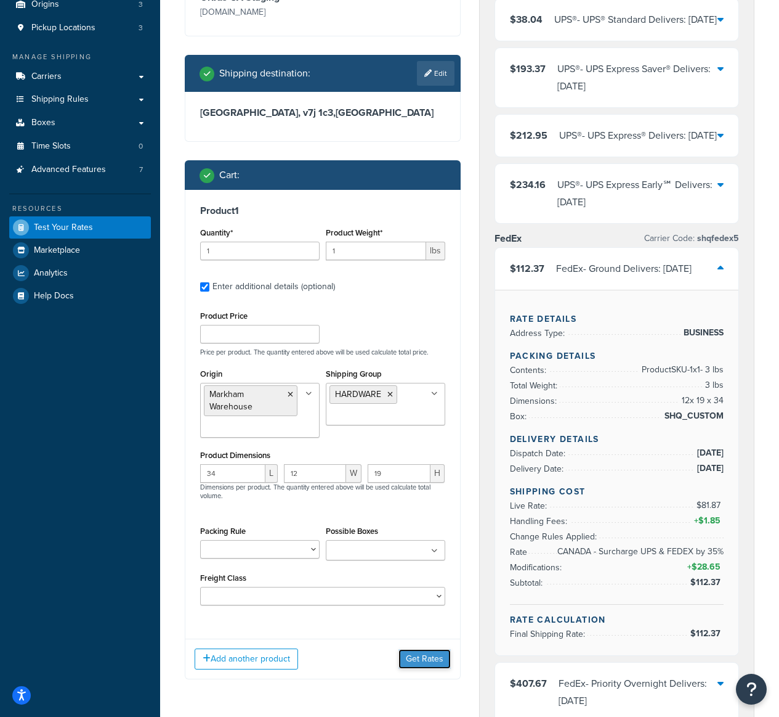
click at [425, 658] on button "Get Rates" at bounding box center [425, 659] width 52 height 20
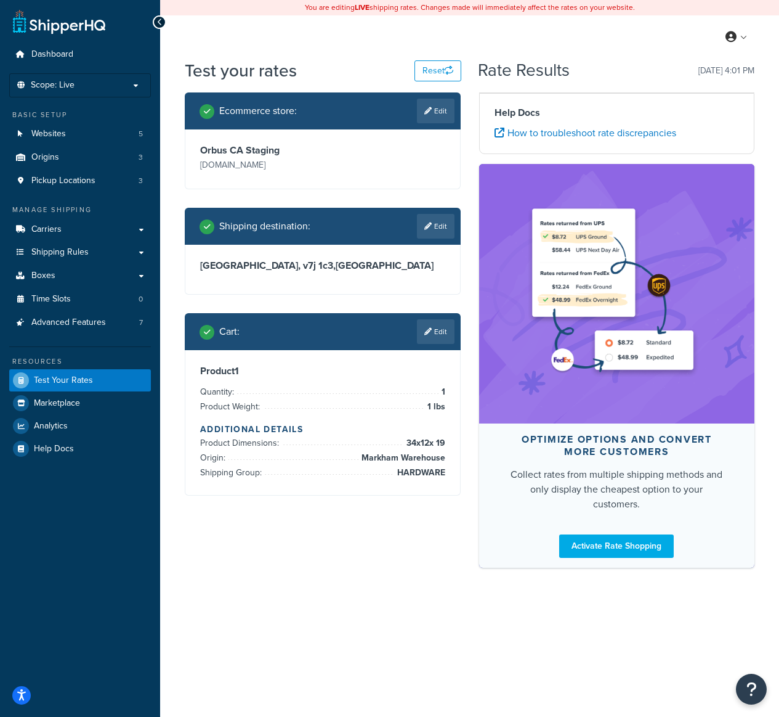
scroll to position [0, 0]
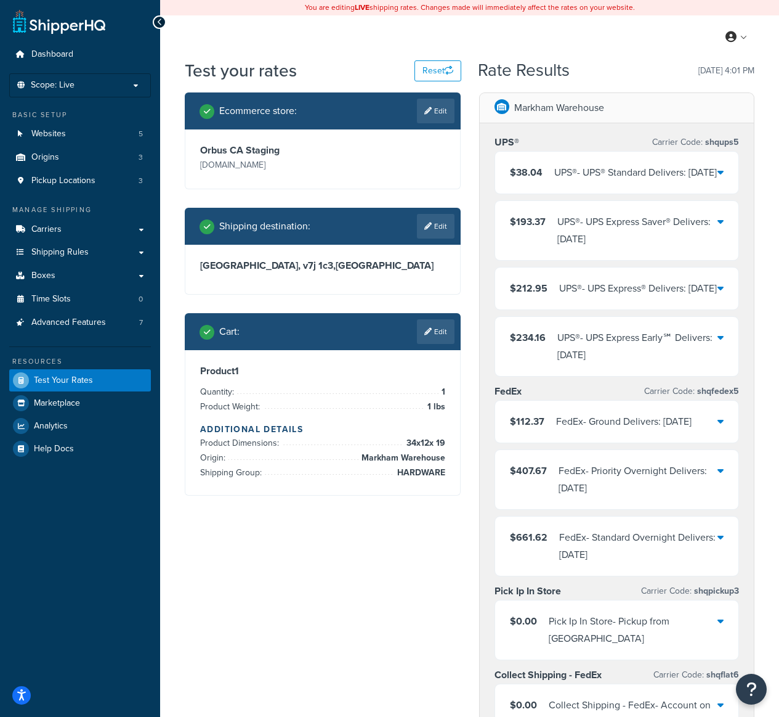
click at [674, 430] on div "FedEx - Ground Delivers: Mon, Oct 20" at bounding box center [624, 421] width 136 height 17
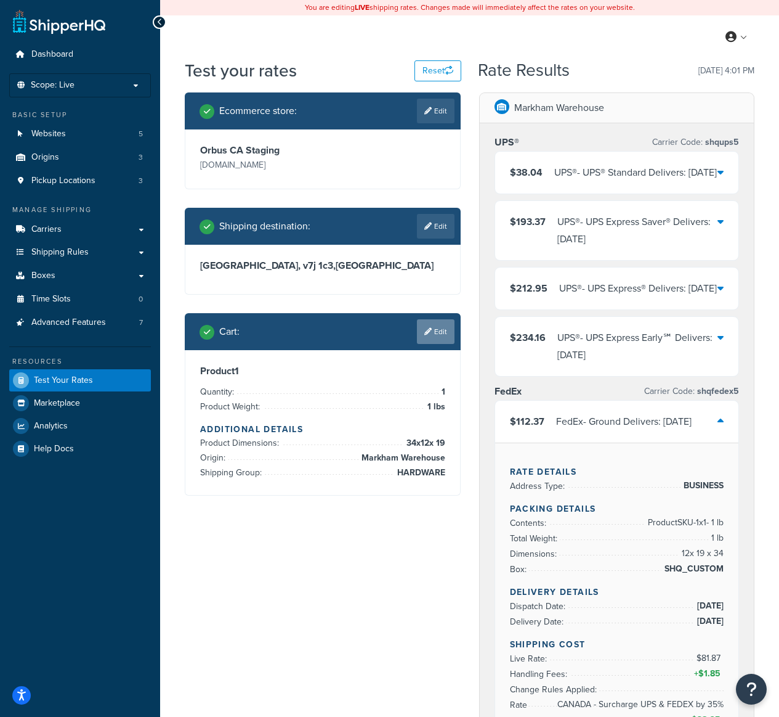
click at [441, 334] on link "Edit" at bounding box center [436, 331] width 38 height 25
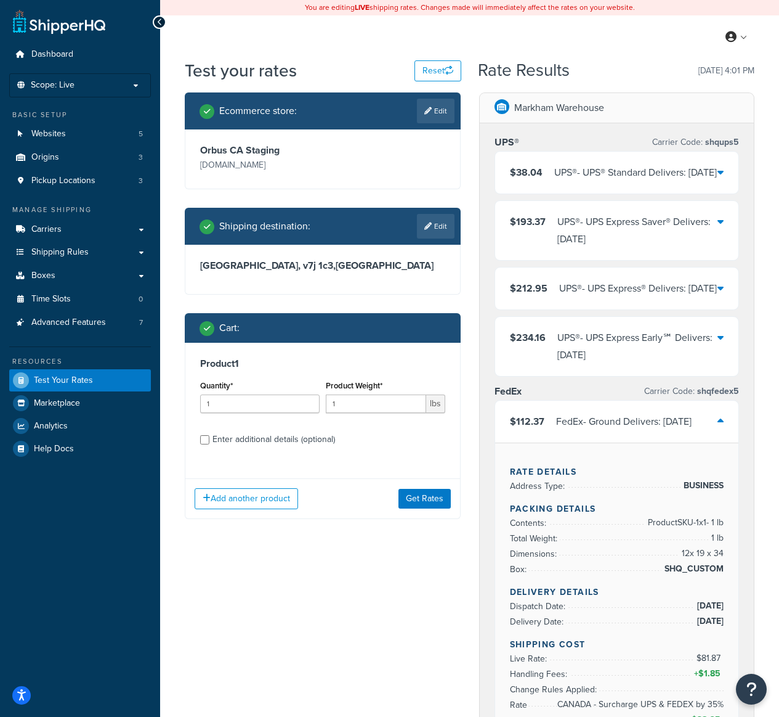
click at [251, 446] on div "Enter additional details (optional)" at bounding box center [274, 439] width 123 height 17
click at [209, 444] on input "Enter additional details (optional)" at bounding box center [204, 439] width 9 height 9
checkbox input "true"
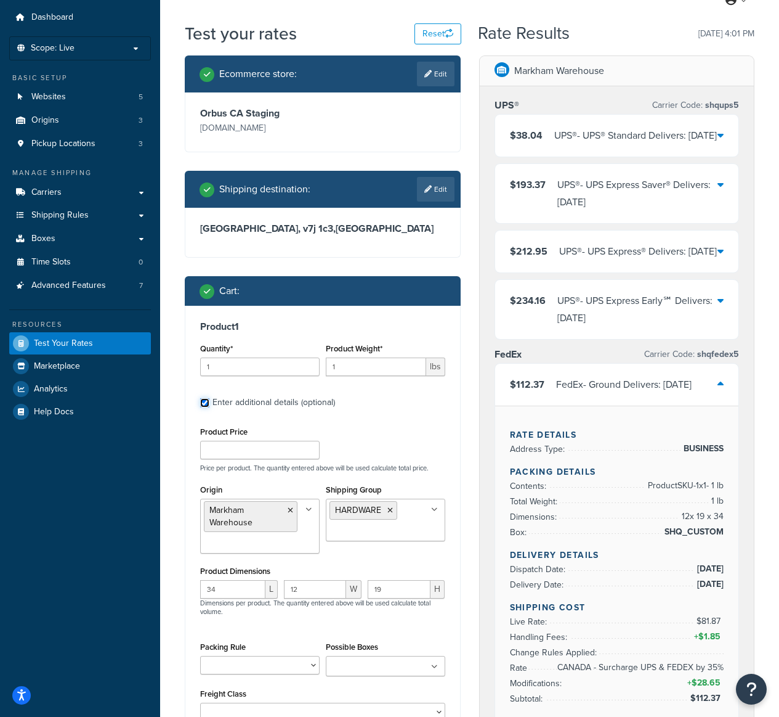
scroll to position [104, 0]
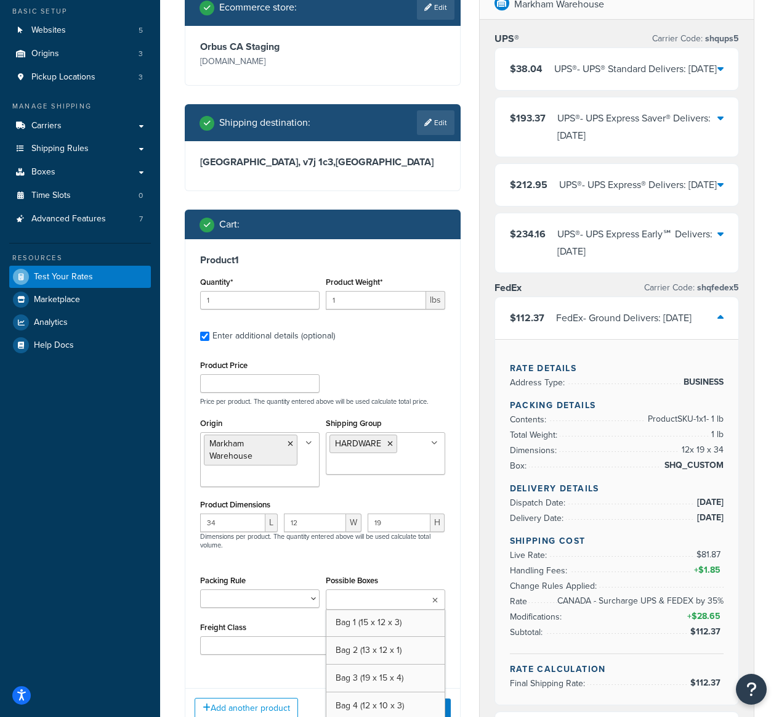
click at [376, 599] on input "Possible Boxes" at bounding box center [384, 600] width 109 height 14
type input "34"
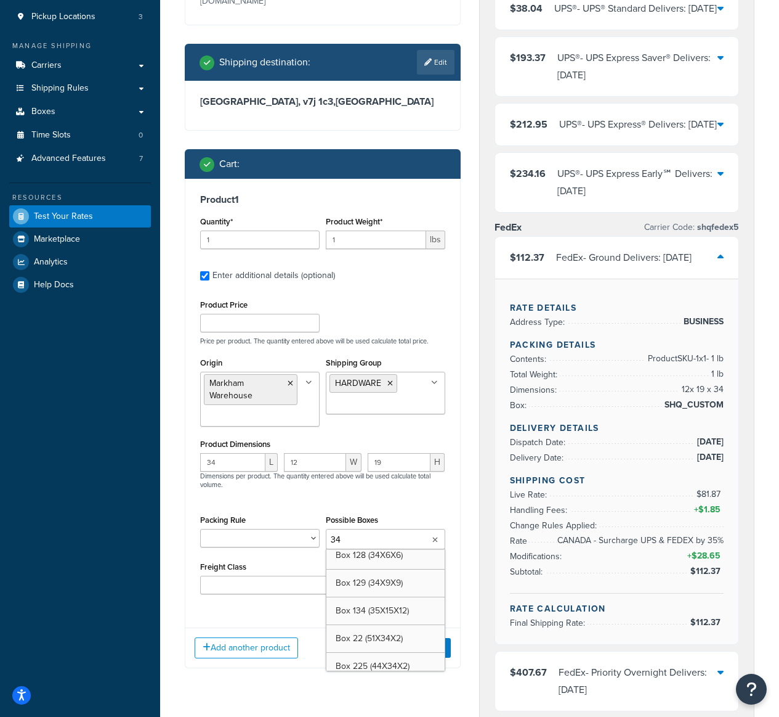
scroll to position [0, 0]
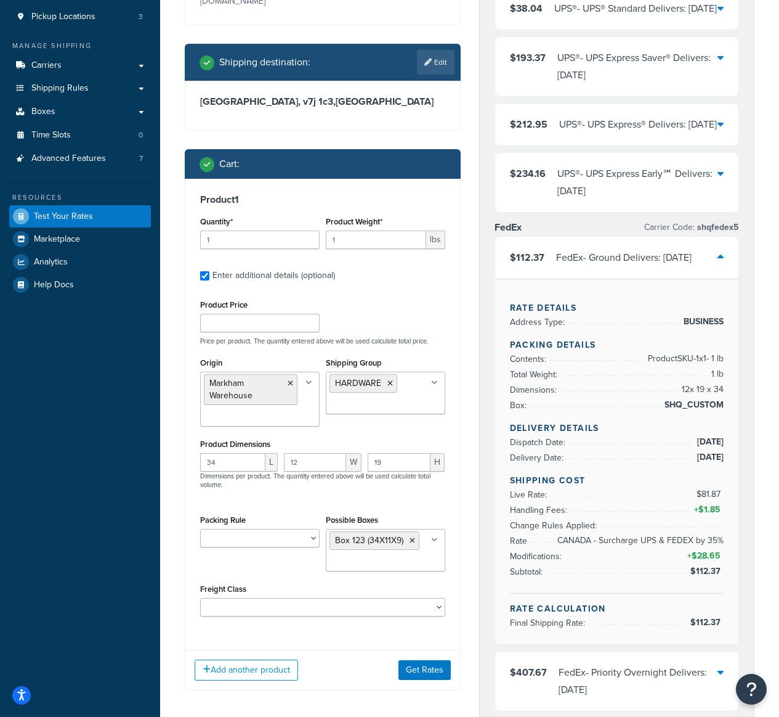
click at [458, 513] on div "Product 1 Quantity* 1 Product Weight* 1 lbs Enter additional details (optional)…" at bounding box center [322, 409] width 275 height 461
click at [419, 673] on button "Get Rates" at bounding box center [425, 670] width 52 height 20
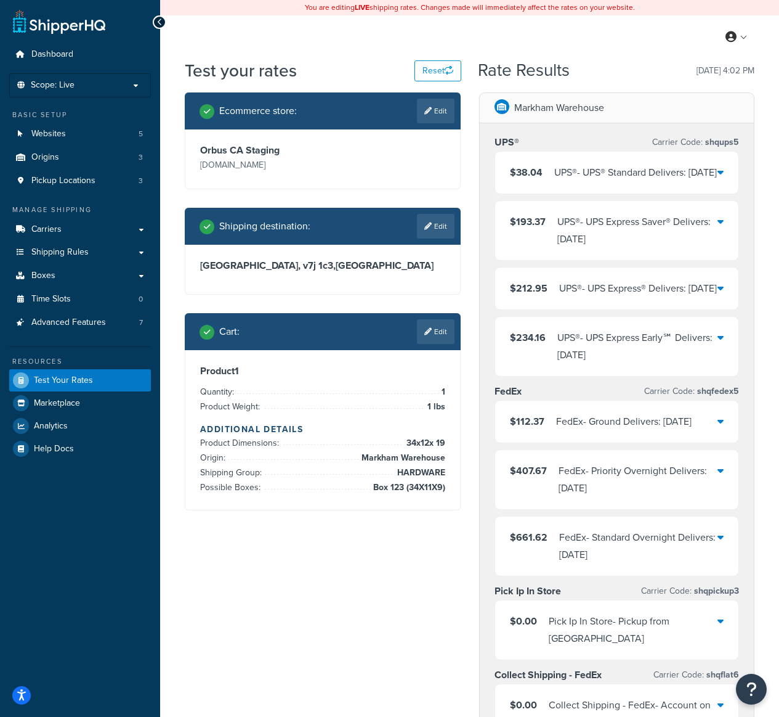
click at [622, 430] on div "FedEx - Ground Delivers: Mon, Oct 20" at bounding box center [624, 421] width 136 height 17
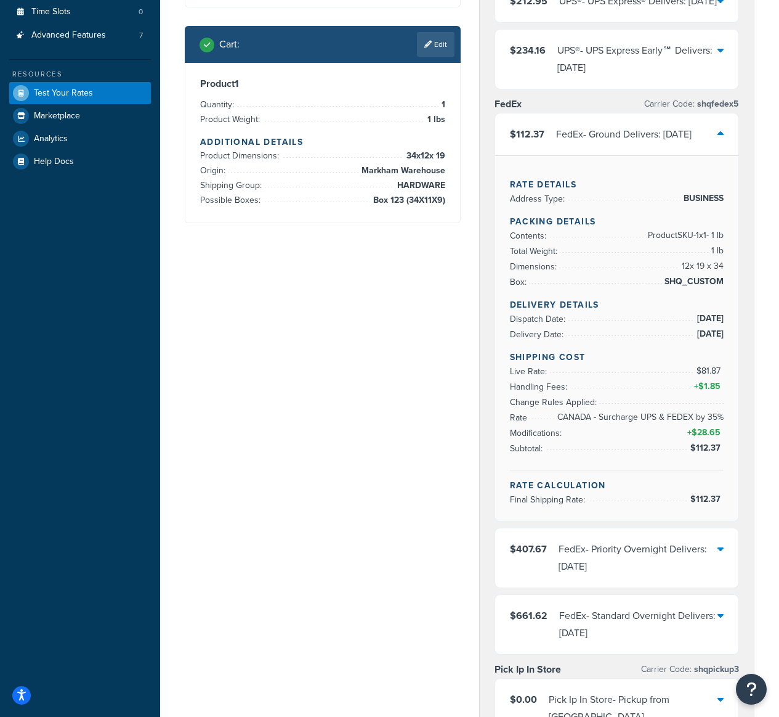
scroll to position [308, 0]
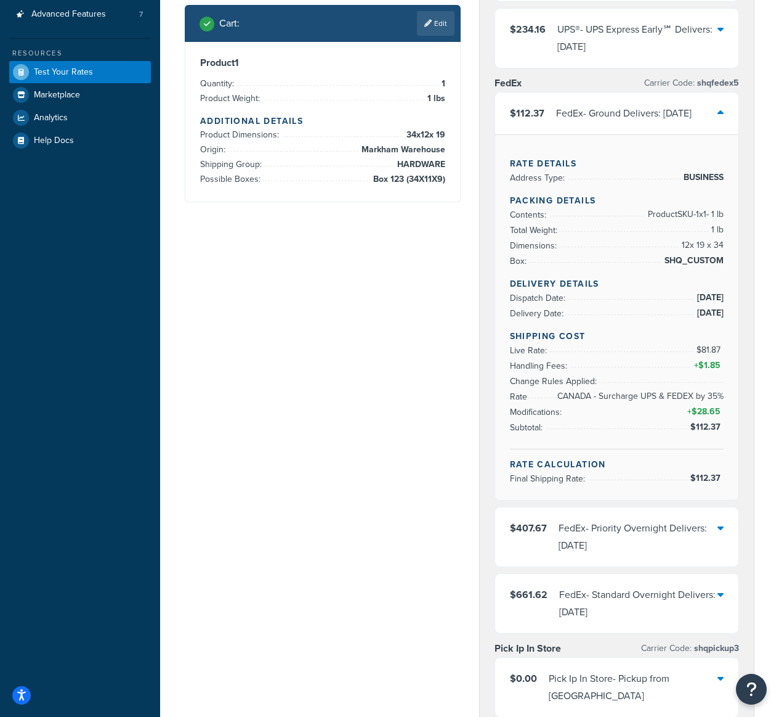
click at [691, 554] on div "FedEx - Priority Overnight Delivers: Wed, Oct 15" at bounding box center [639, 536] width 160 height 35
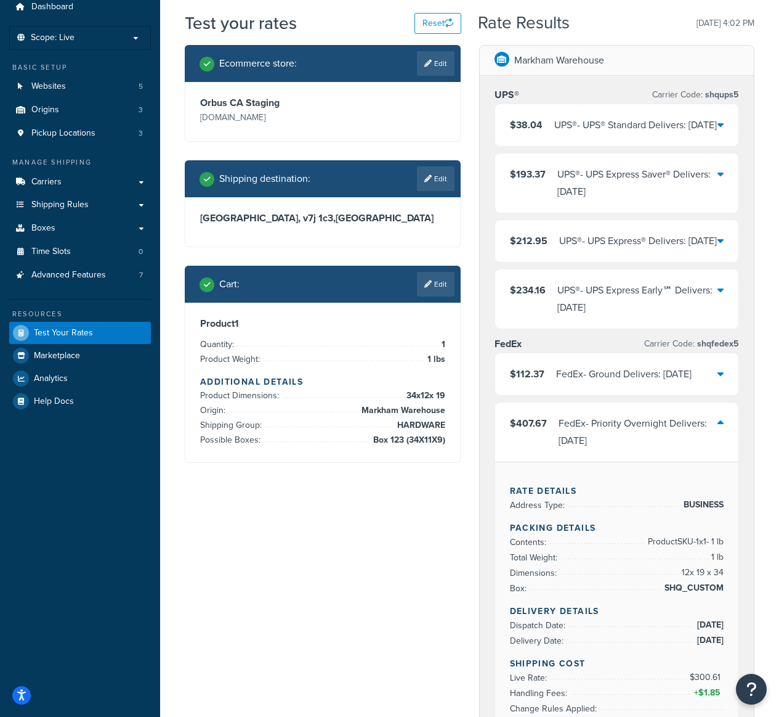
scroll to position [0, 0]
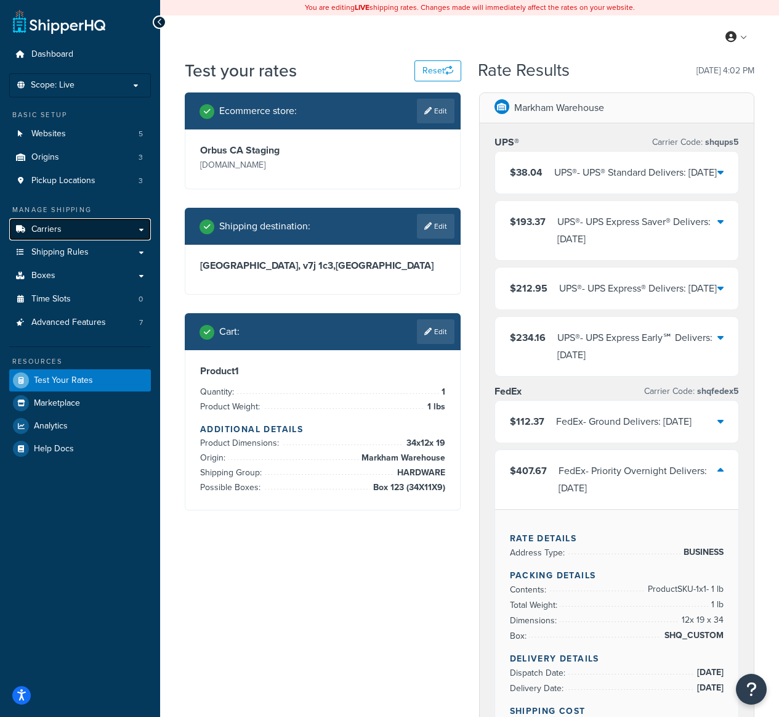
click at [55, 230] on span "Carriers" at bounding box center [46, 229] width 30 height 10
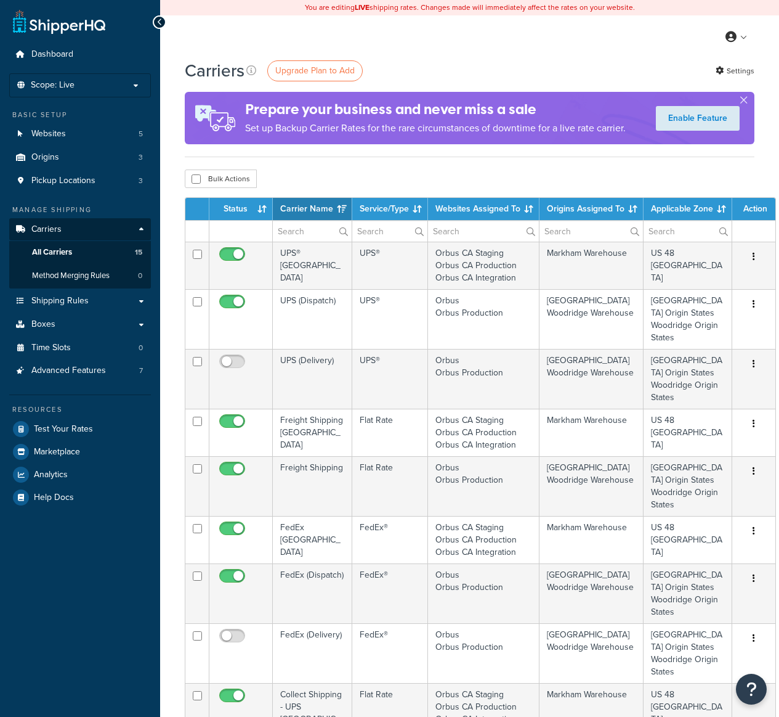
select select "15"
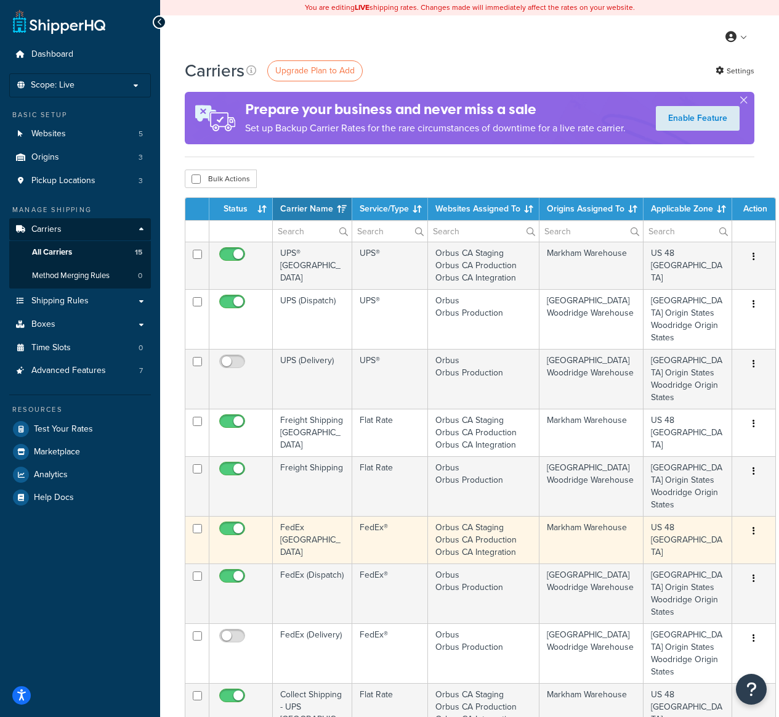
click at [387, 541] on td "FedEx®" at bounding box center [390, 539] width 76 height 47
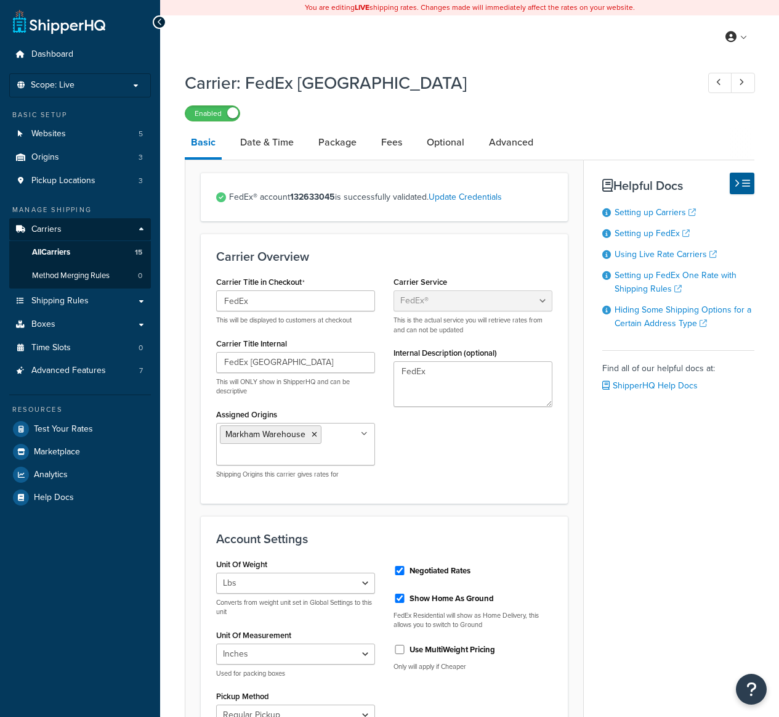
select select "fedEx"
select select "REGULAR_PICKUP"
select select "YOUR_PACKAGING"
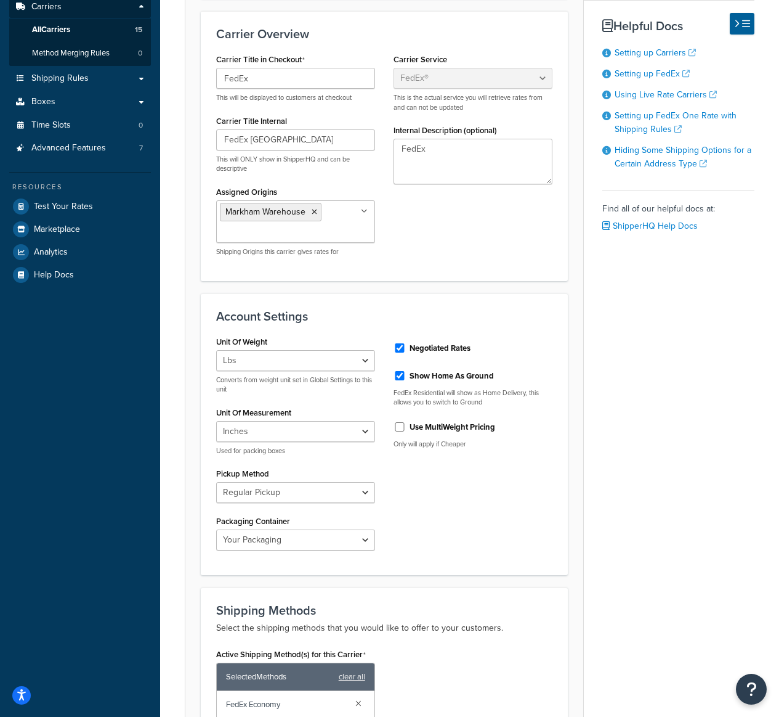
scroll to position [229, 0]
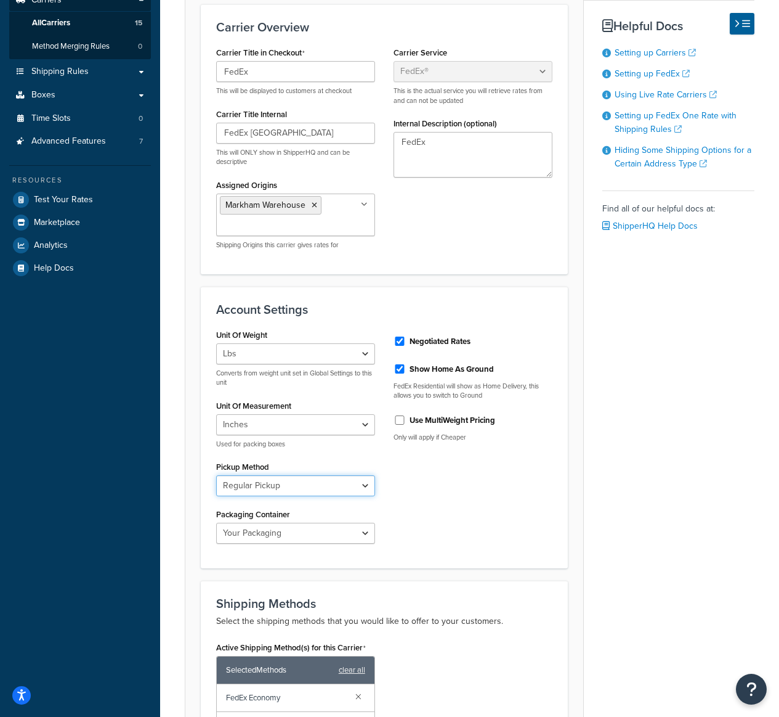
click at [370, 485] on select "Business Service Center Drop Box Regular Pickup Request Courier Station" at bounding box center [295, 485] width 159 height 21
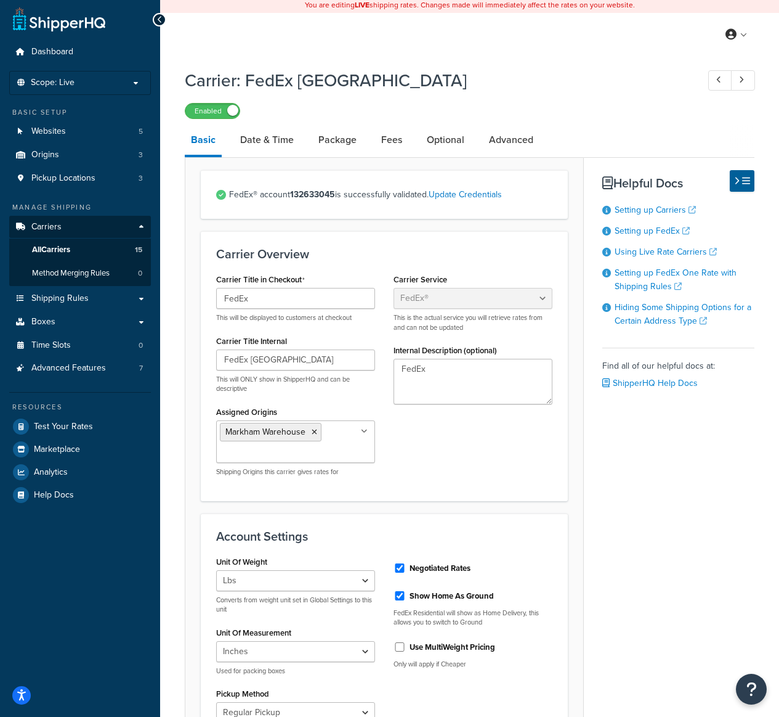
scroll to position [0, 0]
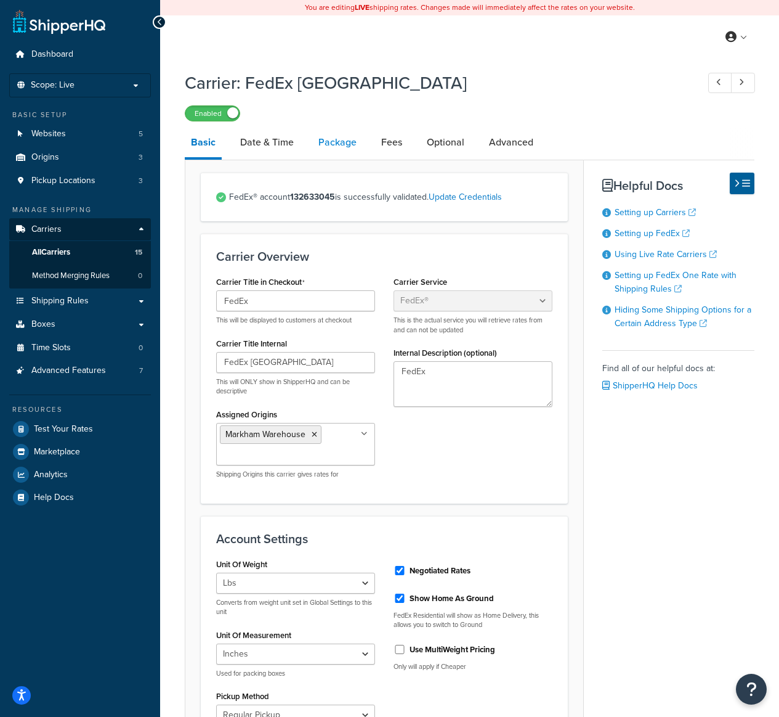
click at [341, 145] on link "Package" at bounding box center [337, 143] width 51 height 30
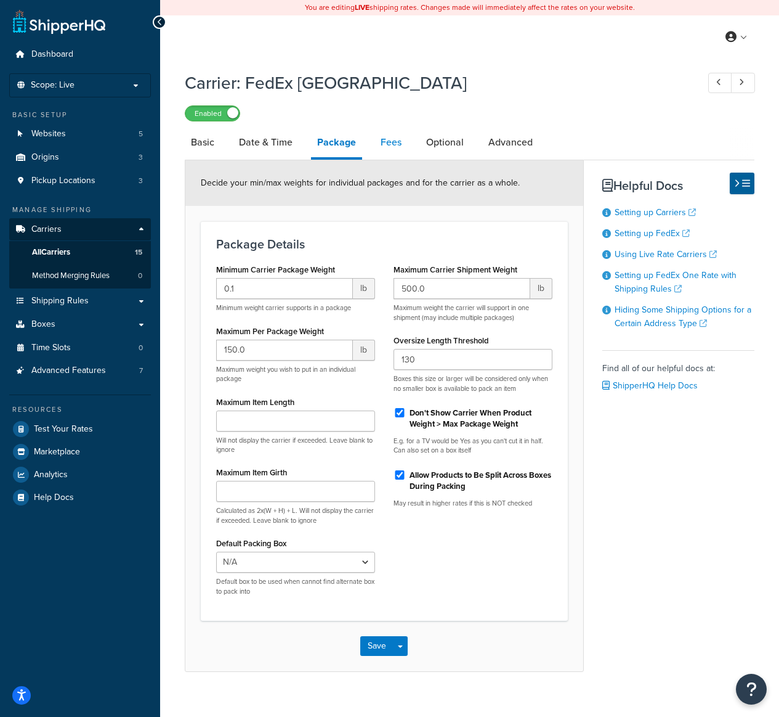
click at [397, 145] on link "Fees" at bounding box center [391, 143] width 33 height 30
select select "package"
select select "AFTER"
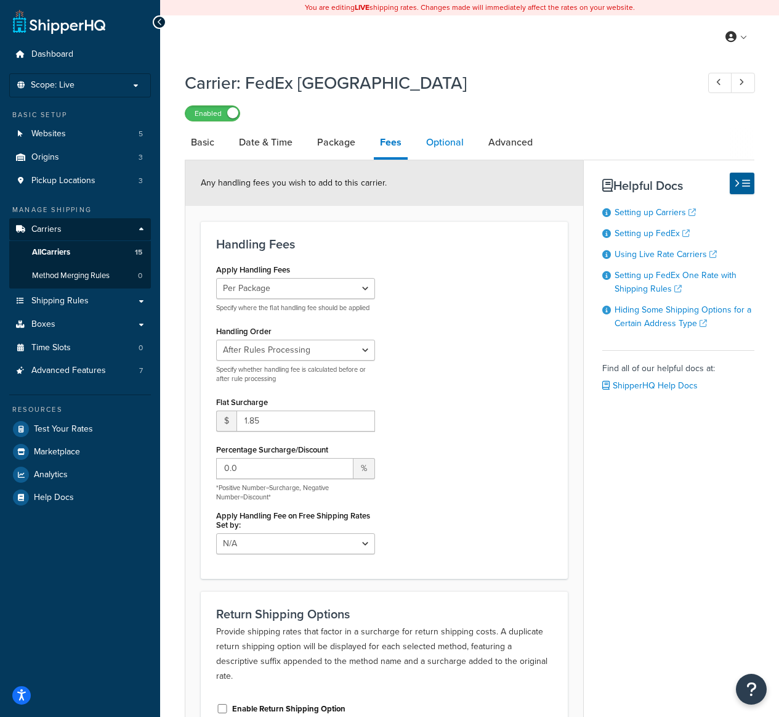
click at [450, 136] on link "Optional" at bounding box center [445, 143] width 50 height 30
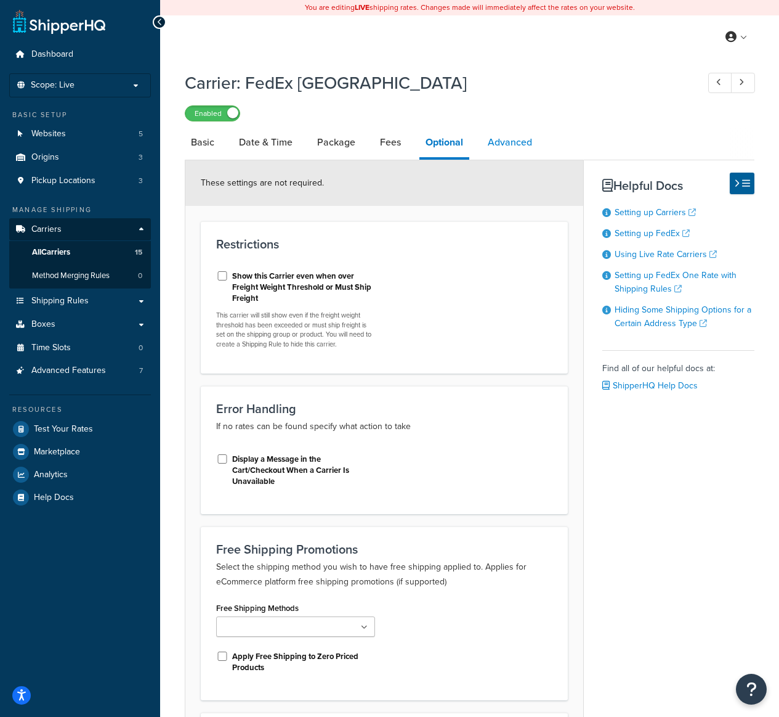
click at [526, 148] on link "Advanced" at bounding box center [510, 143] width 57 height 30
select select "false"
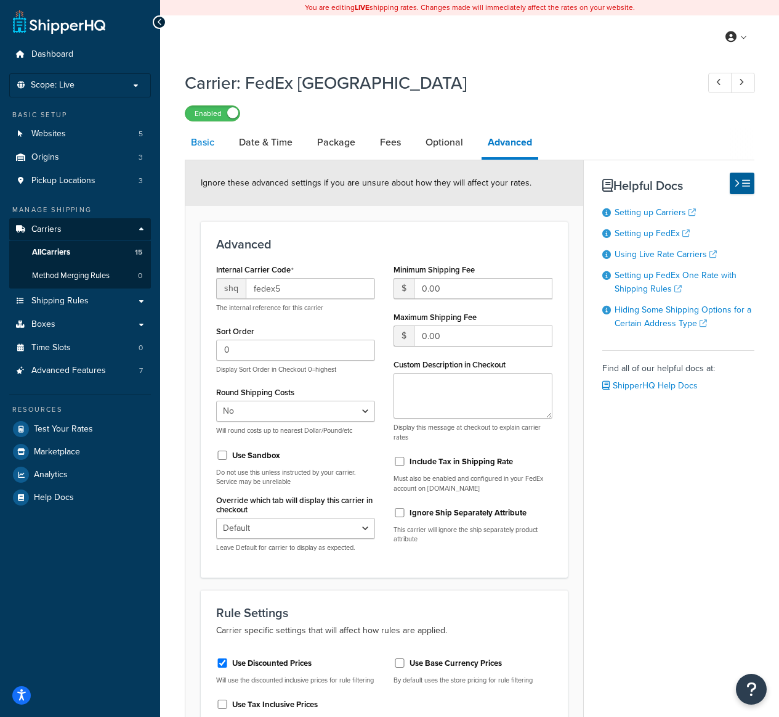
click at [203, 147] on link "Basic" at bounding box center [203, 143] width 36 height 30
select select "fedEx"
select select "REGULAR_PICKUP"
select select "YOUR_PACKAGING"
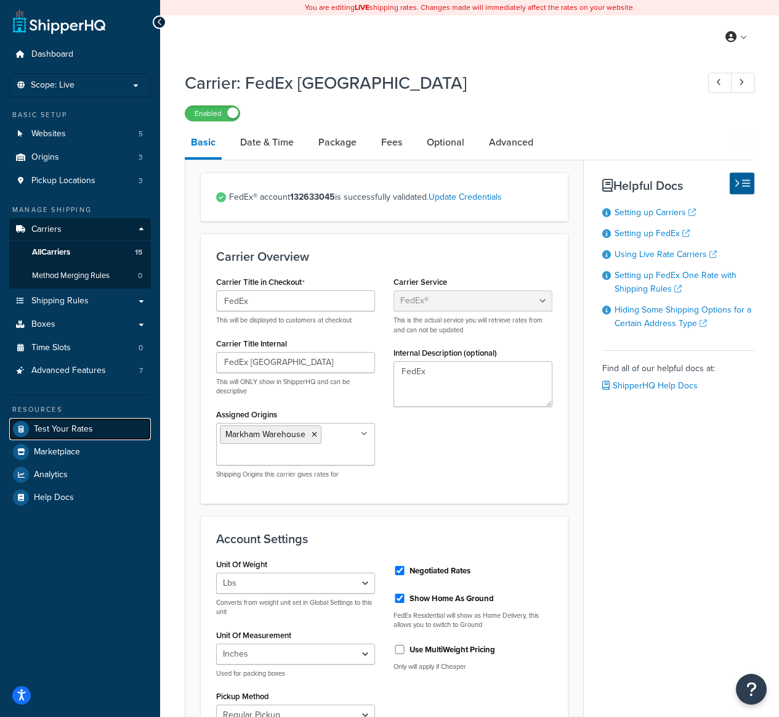
click at [83, 432] on span "Test Your Rates" at bounding box center [63, 429] width 59 height 10
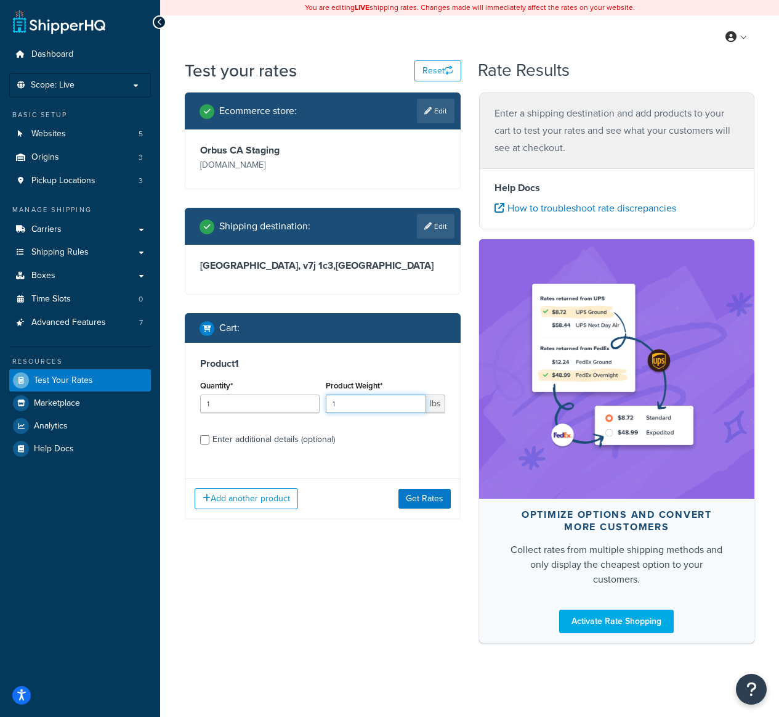
drag, startPoint x: 354, startPoint y: 411, endPoint x: 318, endPoint y: 408, distance: 36.5
click at [319, 408] on div "Quantity* 1 Product Weight* 1 lbs" at bounding box center [322, 399] width 251 height 45
type input "3"
click at [301, 445] on div "Enter additional details (optional)" at bounding box center [274, 439] width 123 height 17
click at [209, 444] on input "Enter additional details (optional)" at bounding box center [204, 439] width 9 height 9
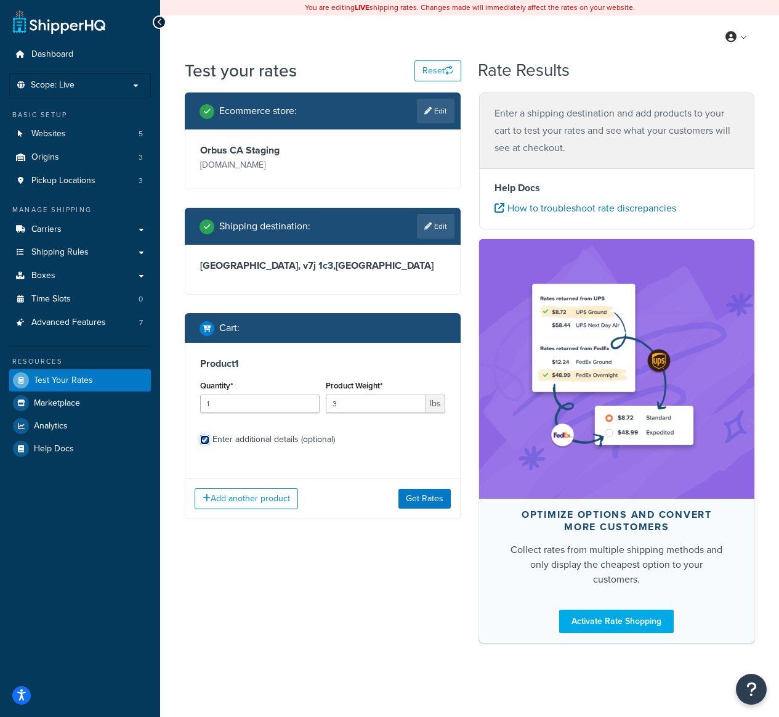
checkbox input "true"
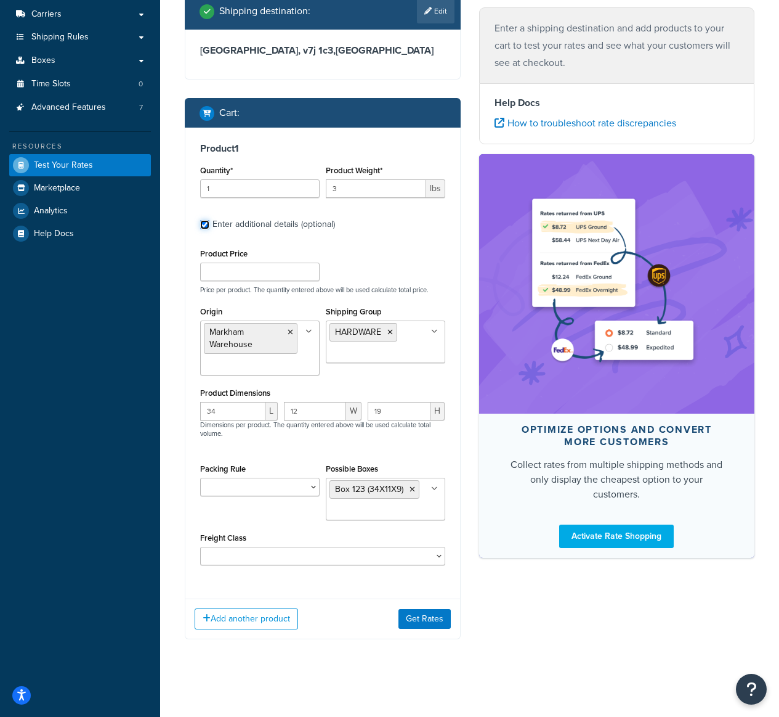
scroll to position [217, 0]
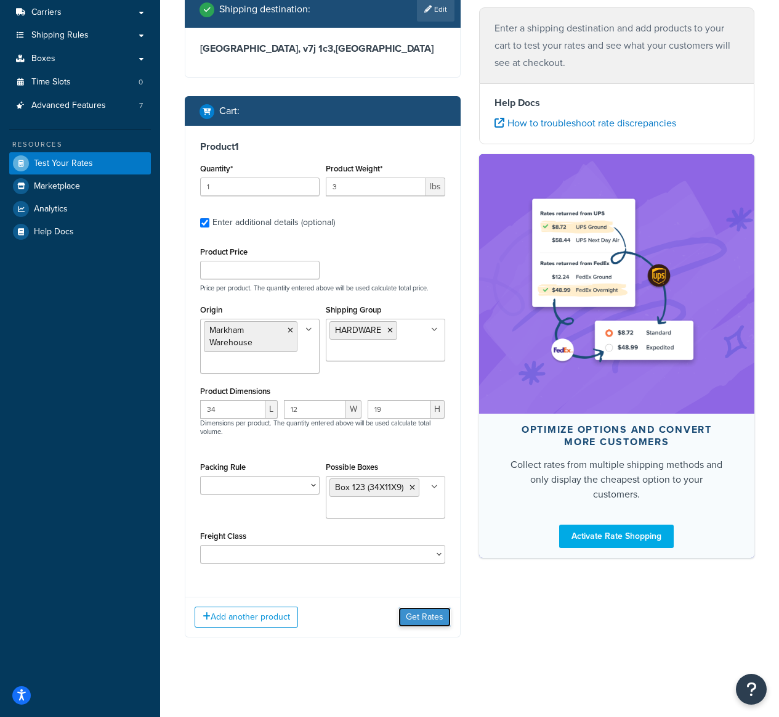
click at [433, 619] on button "Get Rates" at bounding box center [425, 617] width 52 height 20
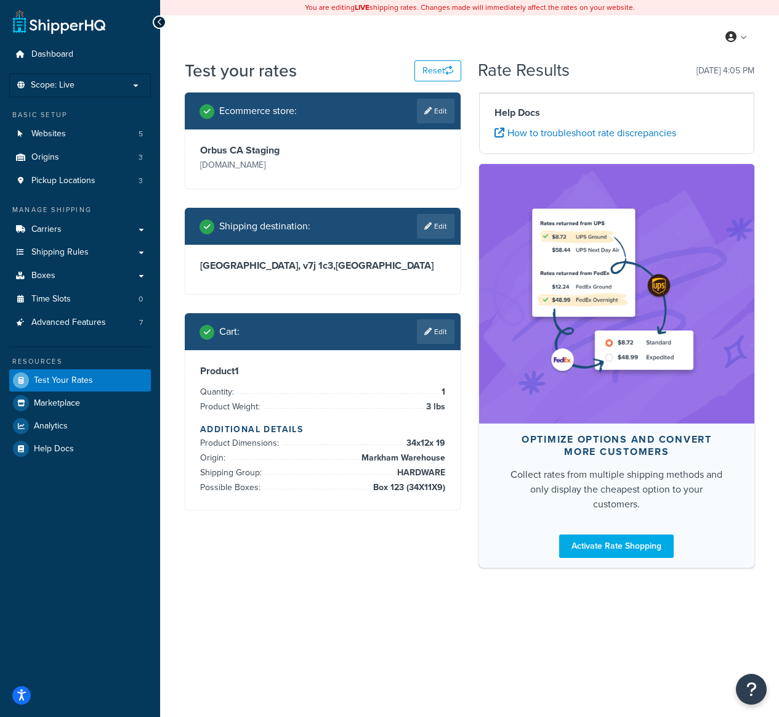
scroll to position [0, 0]
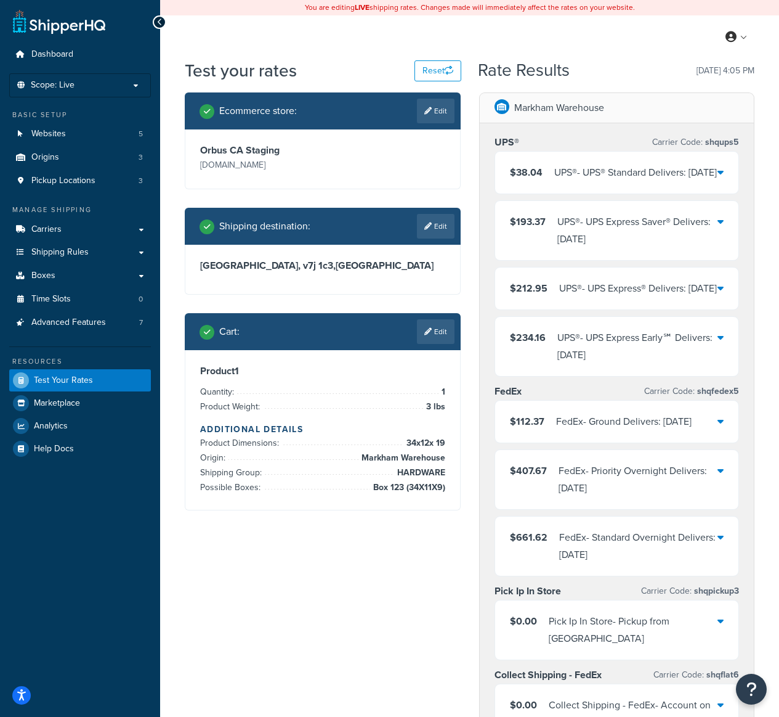
click at [680, 563] on div "FedEx - Standard Overnight Delivers: Wed, Oct 15" at bounding box center [638, 546] width 159 height 35
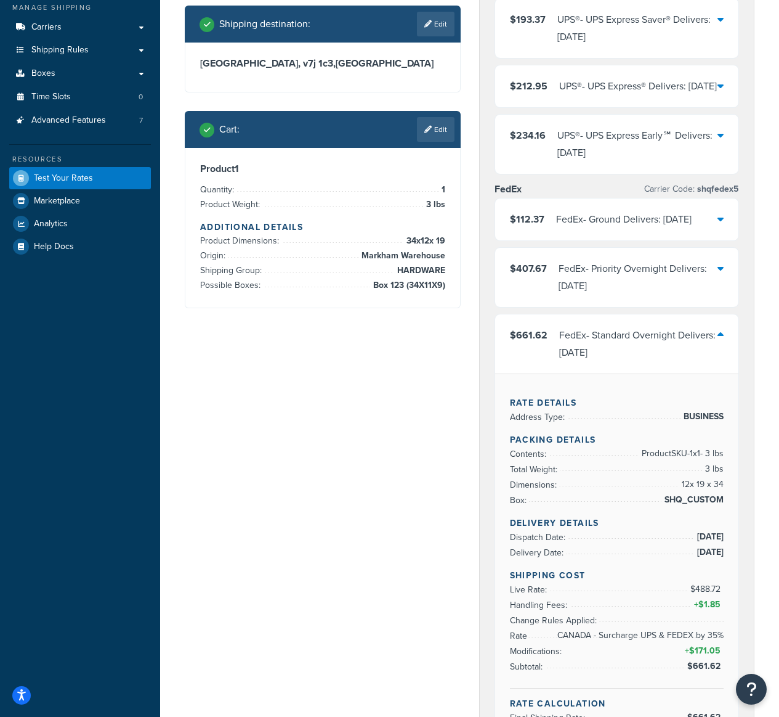
scroll to position [209, 0]
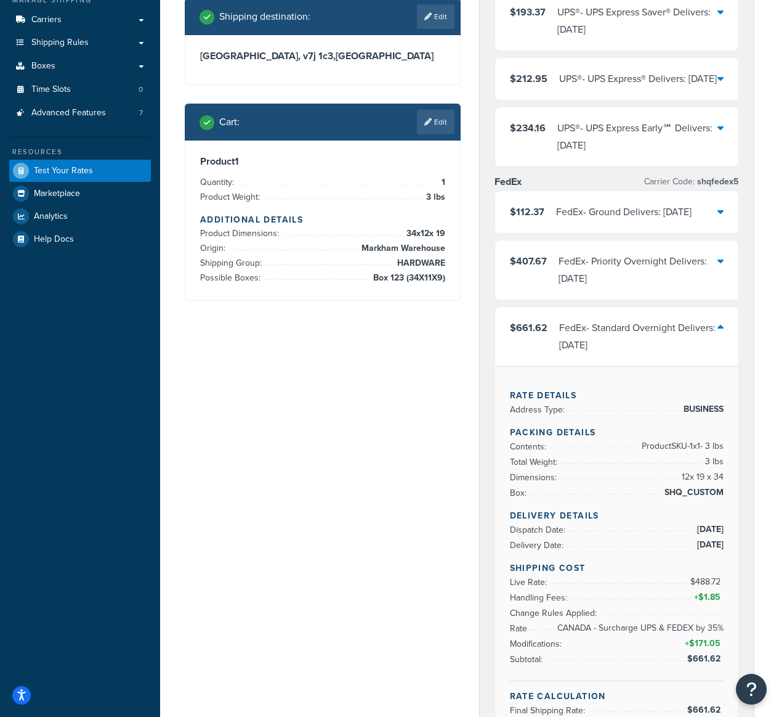
click at [651, 354] on div "FedEx - Standard Overnight Delivers: Wed, Oct 15" at bounding box center [638, 336] width 159 height 35
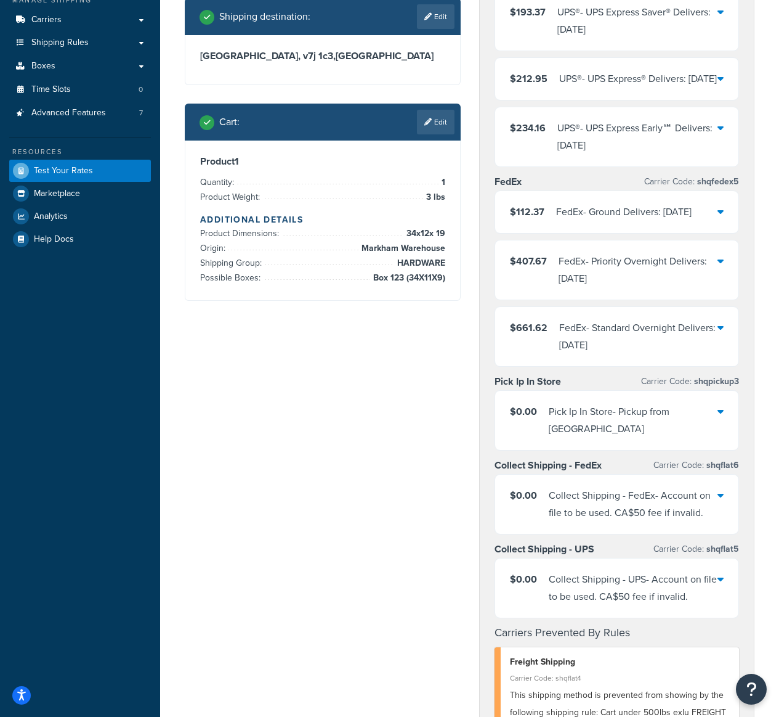
click at [656, 221] on div "FedEx - Ground Delivers: Mon, Oct 20" at bounding box center [624, 211] width 136 height 17
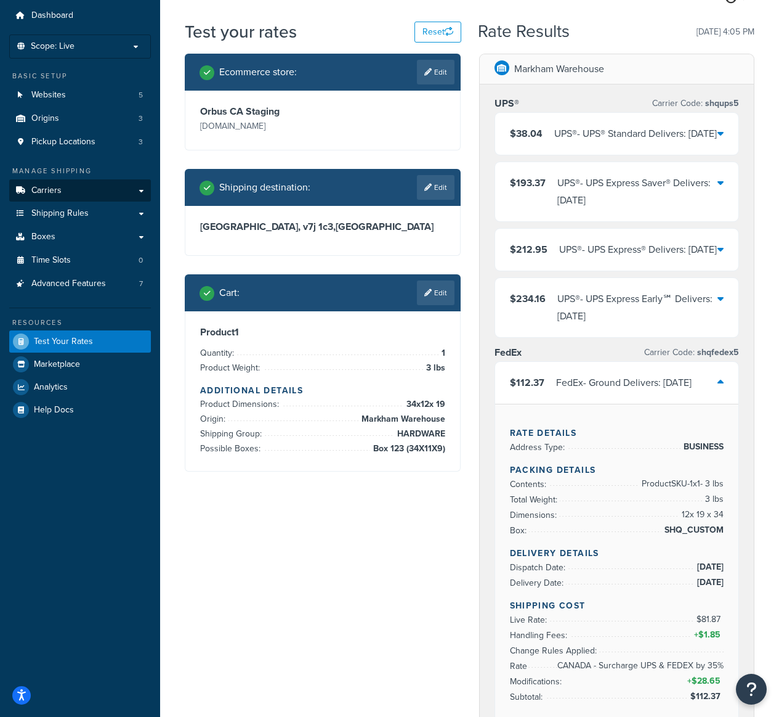
scroll to position [0, 0]
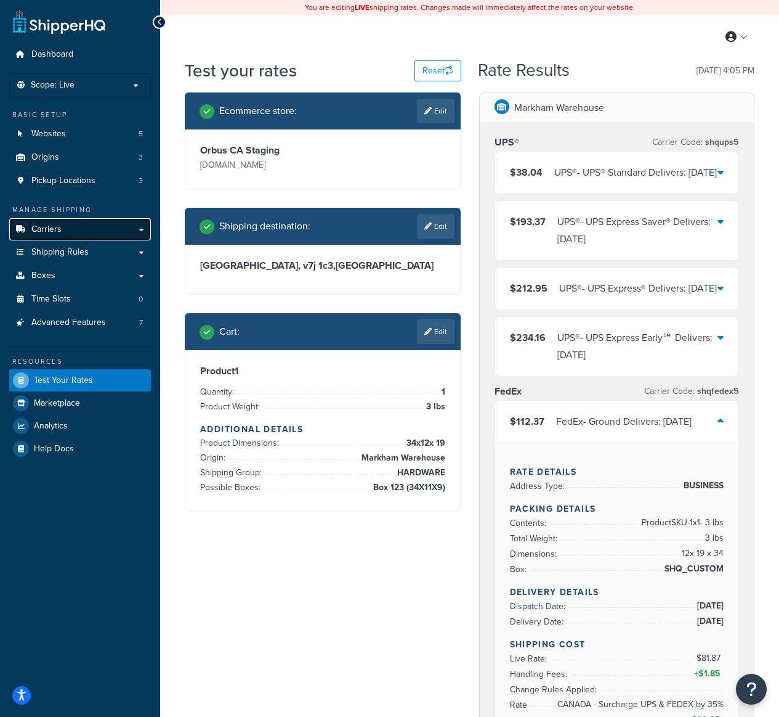
click at [73, 230] on link "Carriers" at bounding box center [80, 229] width 142 height 23
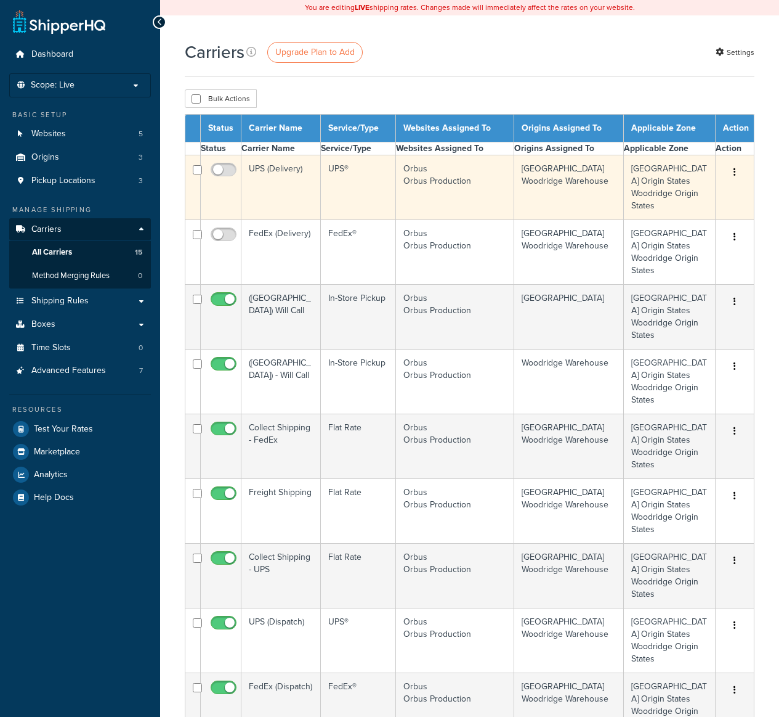
select select "15"
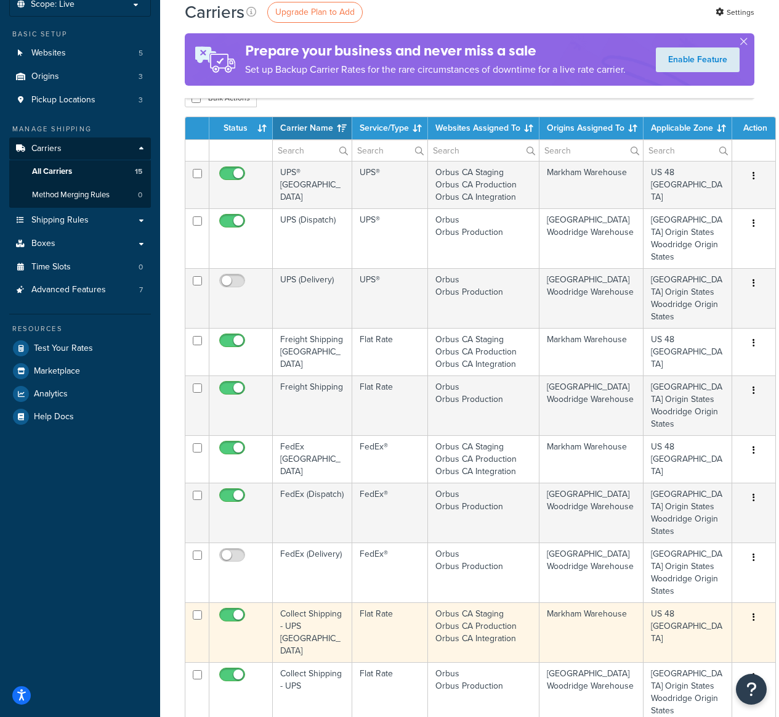
scroll to position [201, 0]
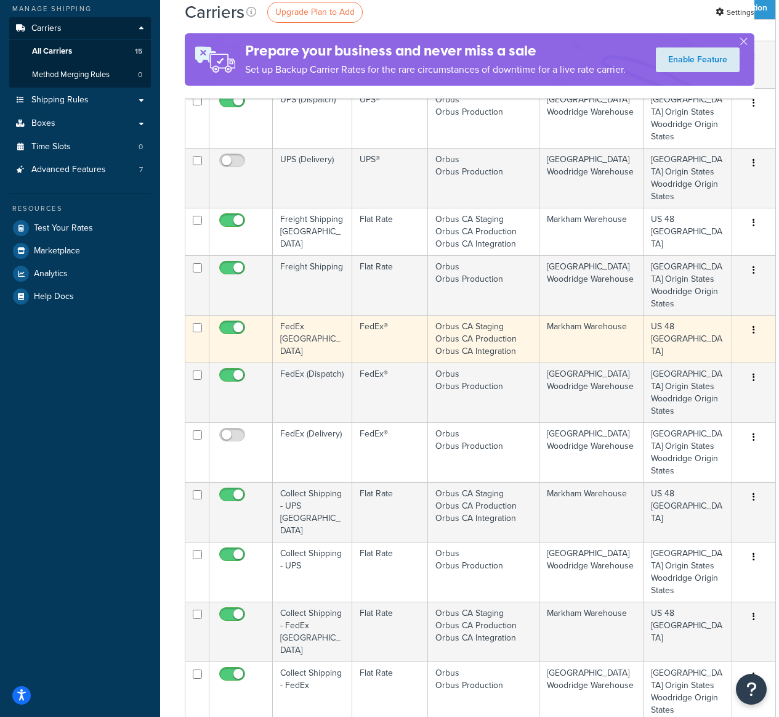
click at [335, 336] on td "FedEx [GEOGRAPHIC_DATA]" at bounding box center [312, 338] width 79 height 47
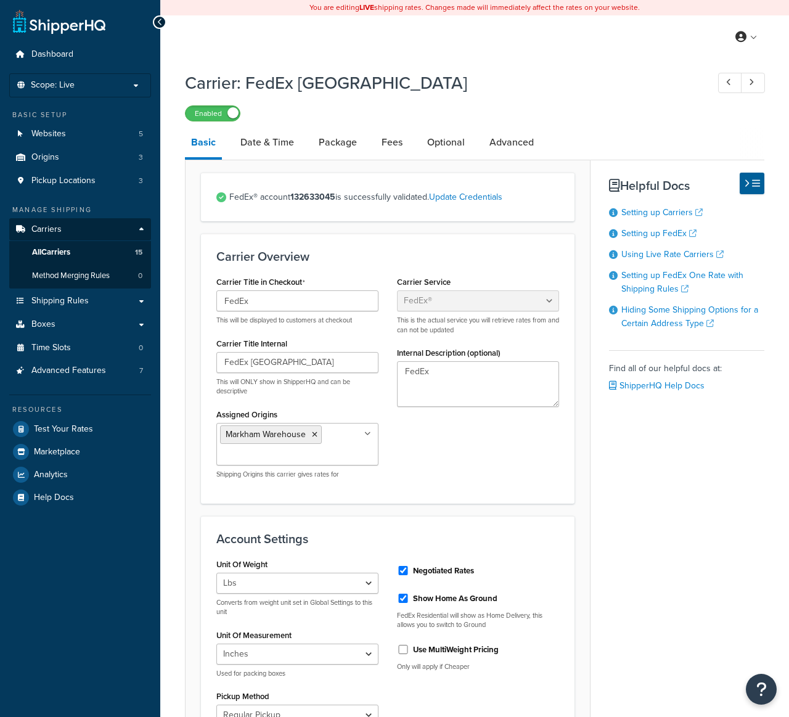
select select "fedEx"
select select "REGULAR_PICKUP"
select select "YOUR_PACKAGING"
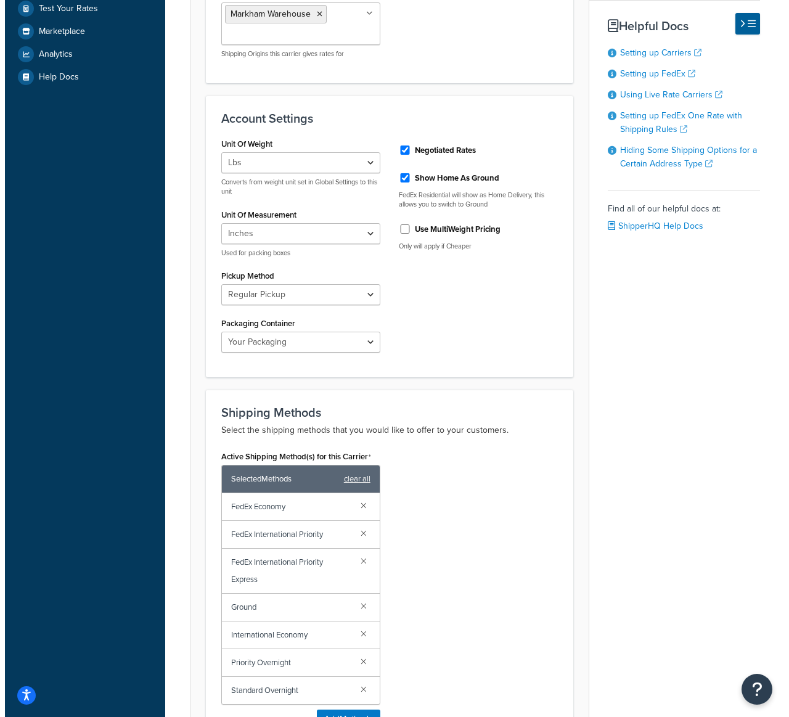
scroll to position [593, 0]
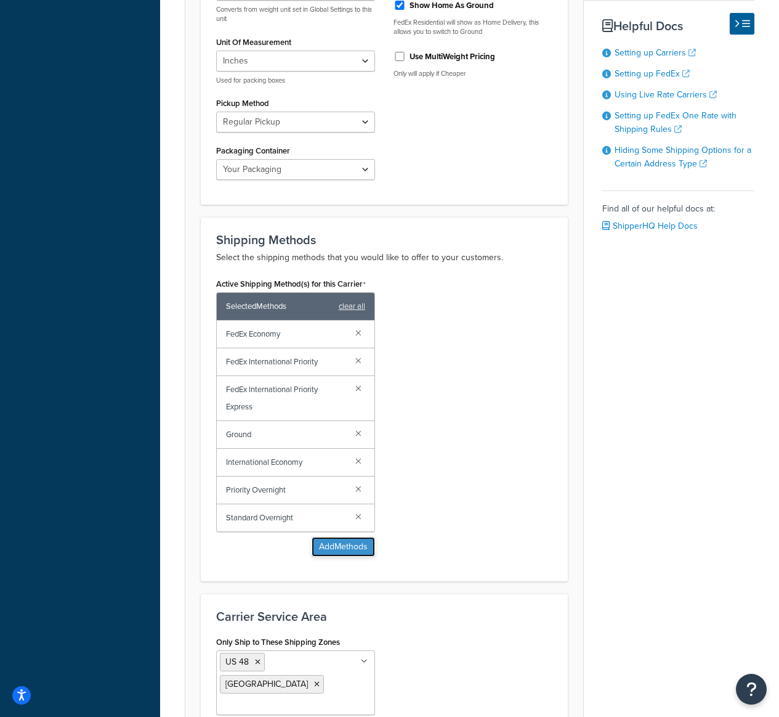
click at [354, 549] on button "Add Methods" at bounding box center [343, 547] width 63 height 20
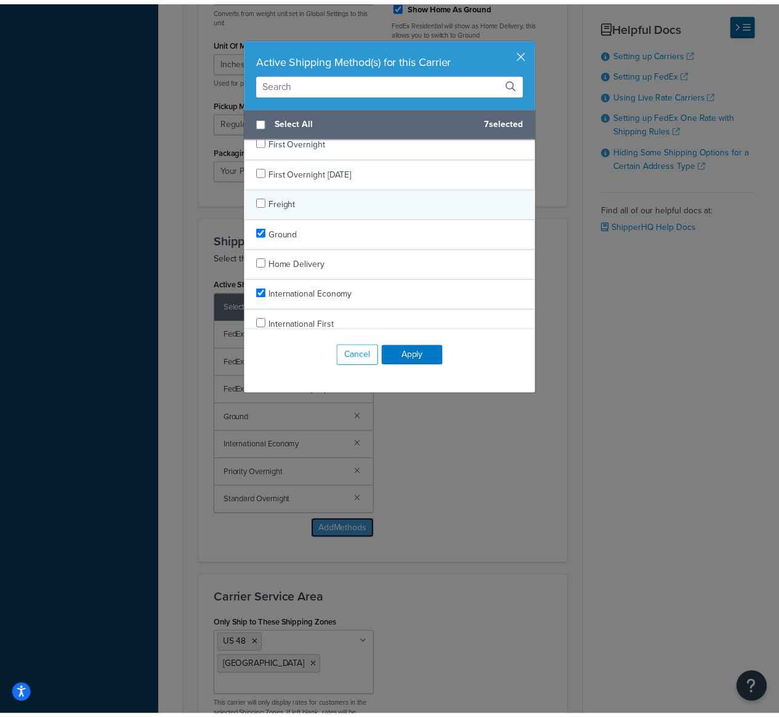
scroll to position [694, 0]
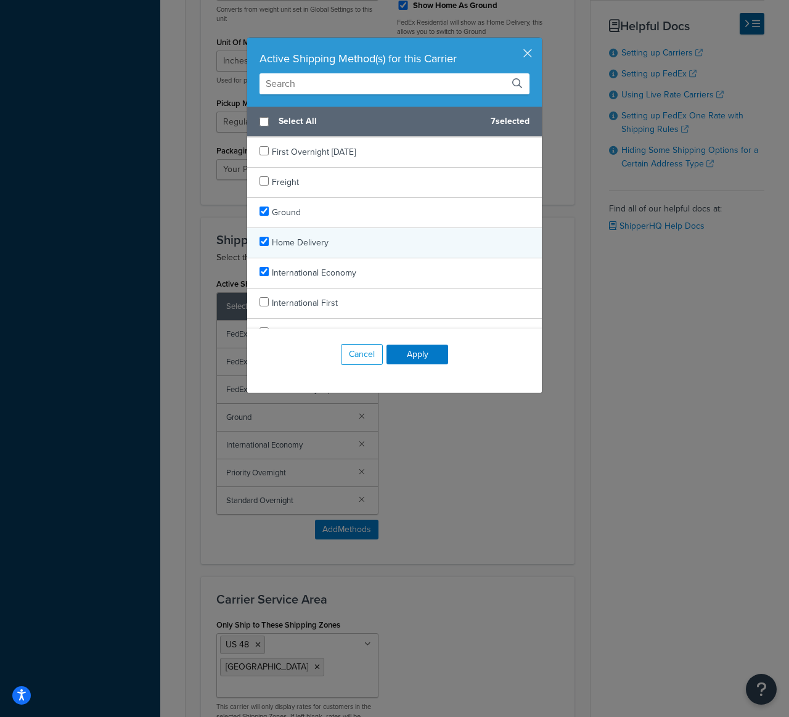
checkbox input "true"
click at [318, 242] on span "Home Delivery" at bounding box center [300, 242] width 57 height 13
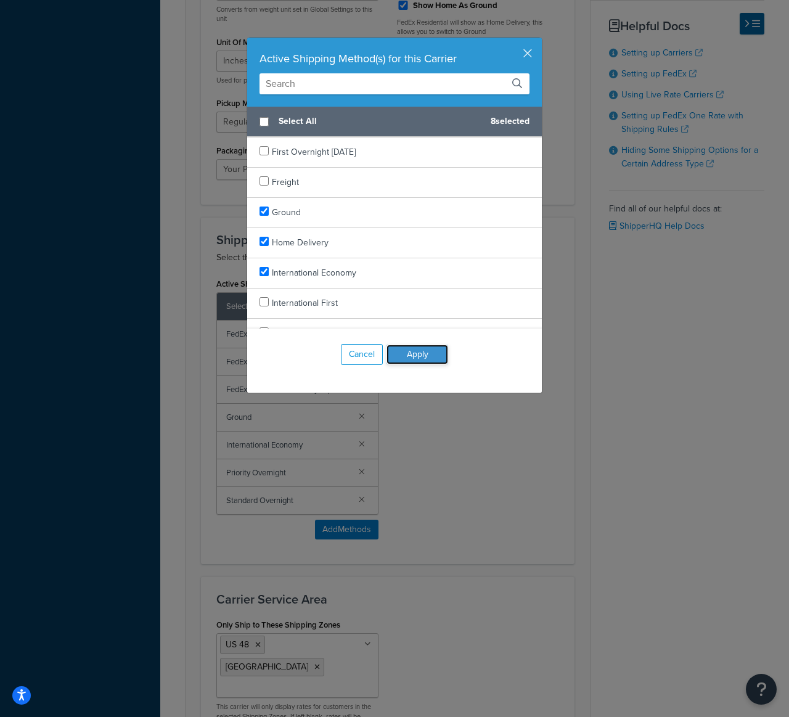
click at [429, 356] on button "Apply" at bounding box center [417, 354] width 62 height 20
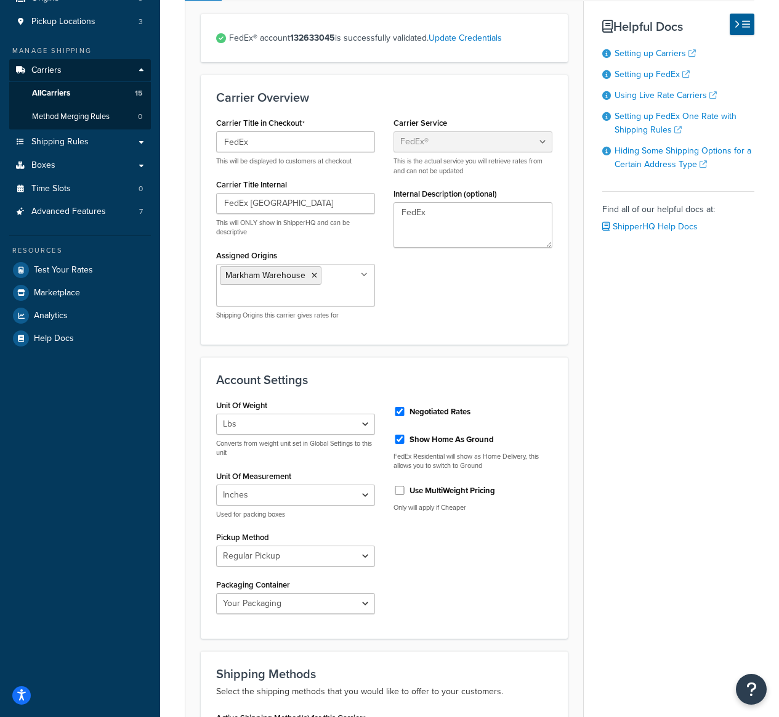
scroll to position [776, 0]
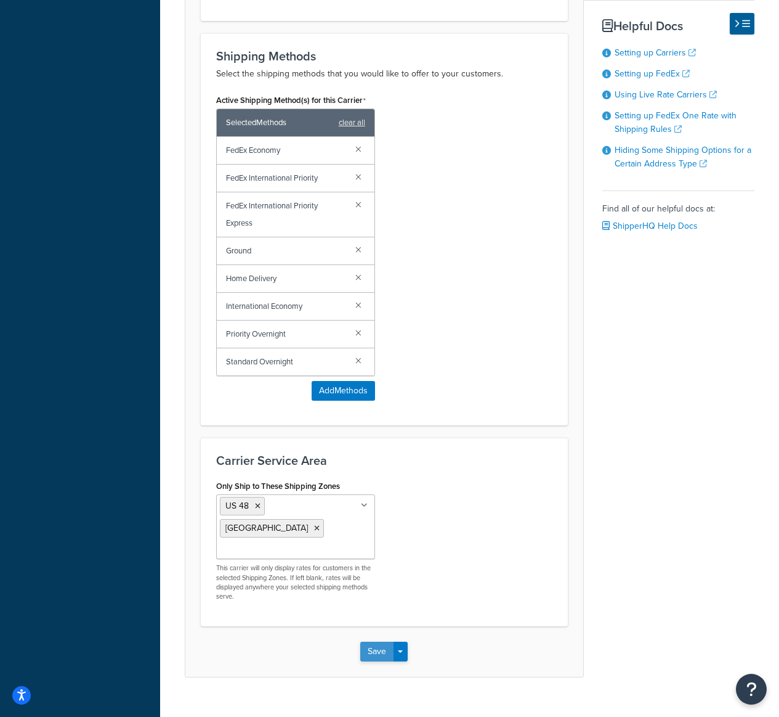
click at [383, 641] on button "Save" at bounding box center [376, 651] width 33 height 20
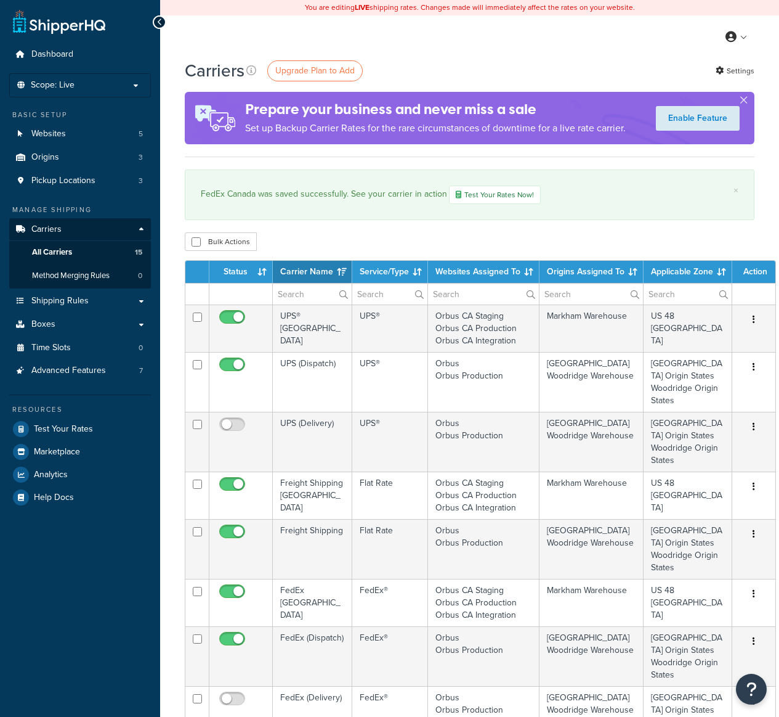
select select "15"
click at [83, 424] on span "Test Your Rates" at bounding box center [63, 429] width 59 height 10
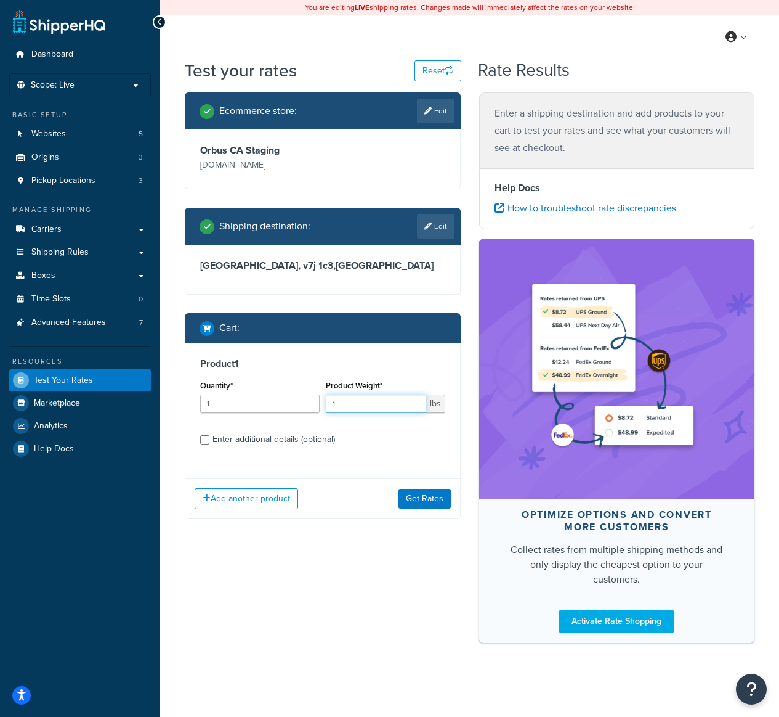
drag, startPoint x: 354, startPoint y: 407, endPoint x: 318, endPoint y: 402, distance: 36.1
click at [318, 402] on div "Quantity* 1 Product Weight* 1 lbs" at bounding box center [322, 399] width 251 height 45
type input "3"
click at [271, 440] on div "Enter additional details (optional)" at bounding box center [274, 439] width 123 height 17
click at [209, 440] on input "Enter additional details (optional)" at bounding box center [204, 439] width 9 height 9
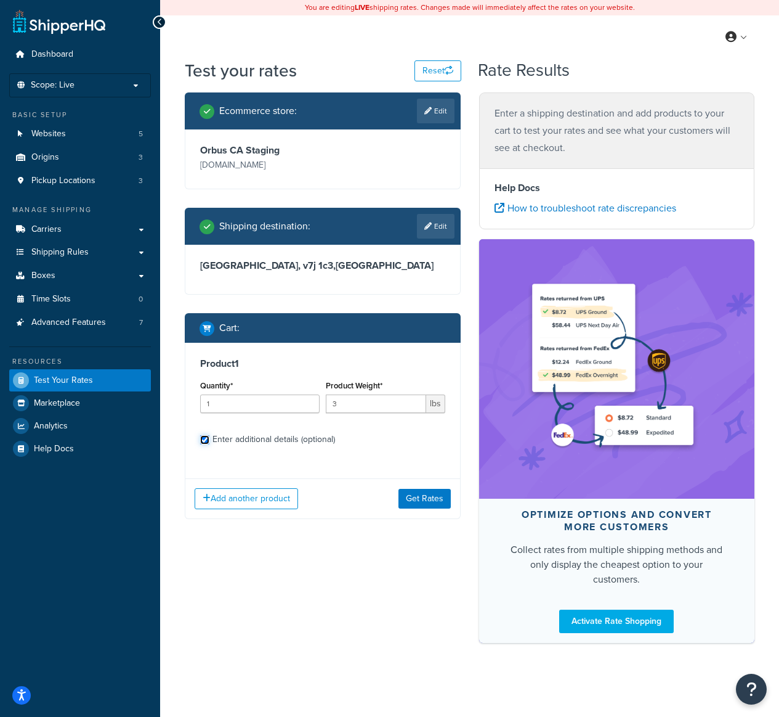
checkbox input "true"
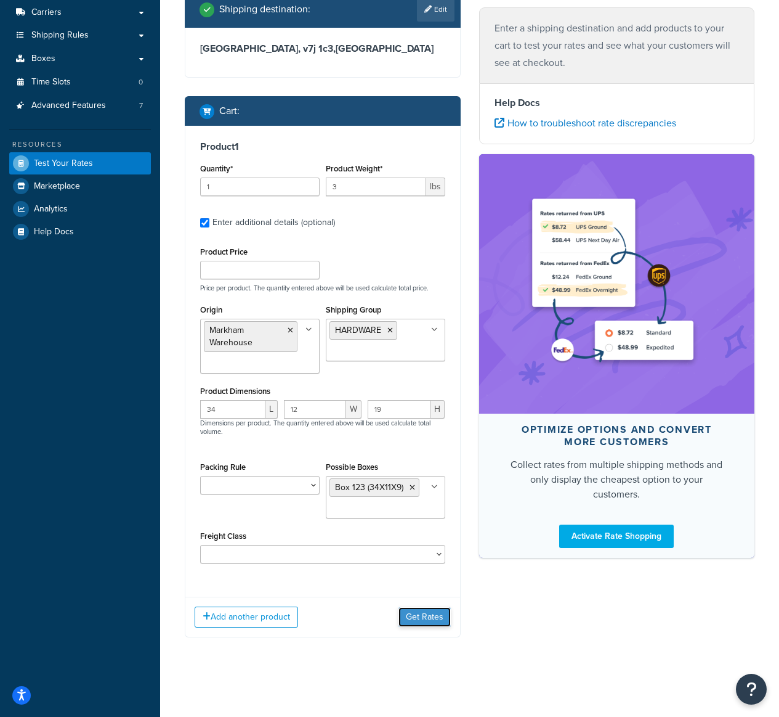
click at [420, 614] on button "Get Rates" at bounding box center [425, 617] width 52 height 20
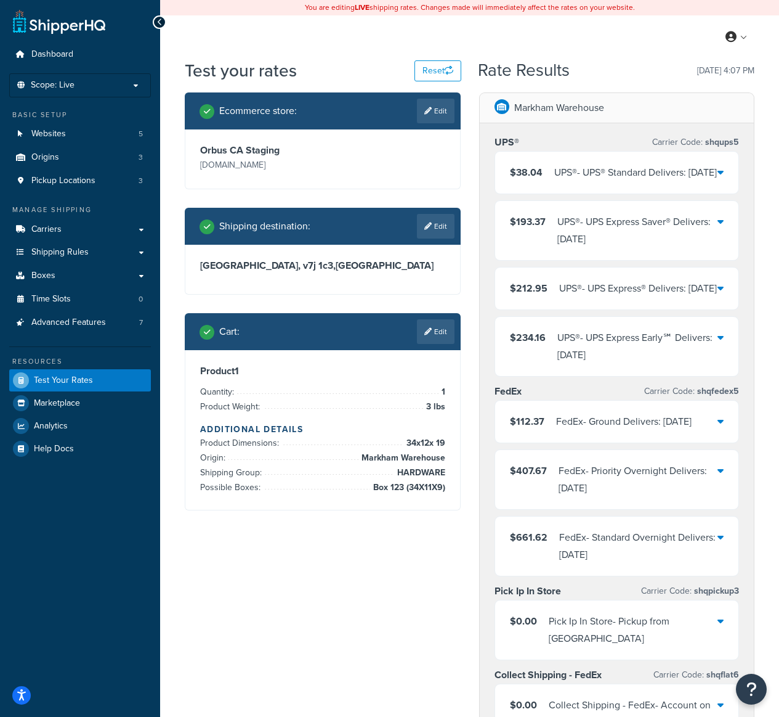
click at [648, 430] on div "FedEx - Ground Delivers: Mon, Oct 20" at bounding box center [624, 421] width 136 height 17
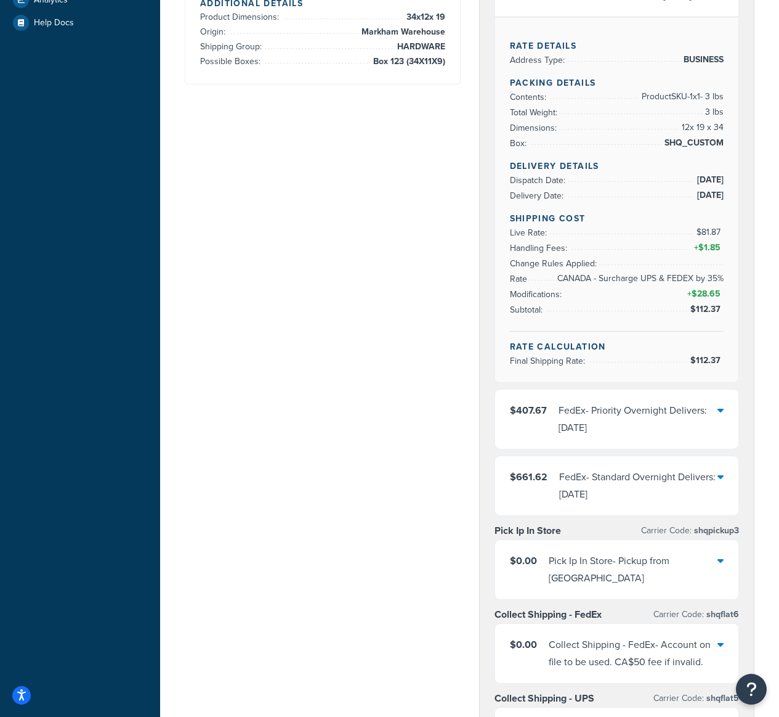
scroll to position [350, 0]
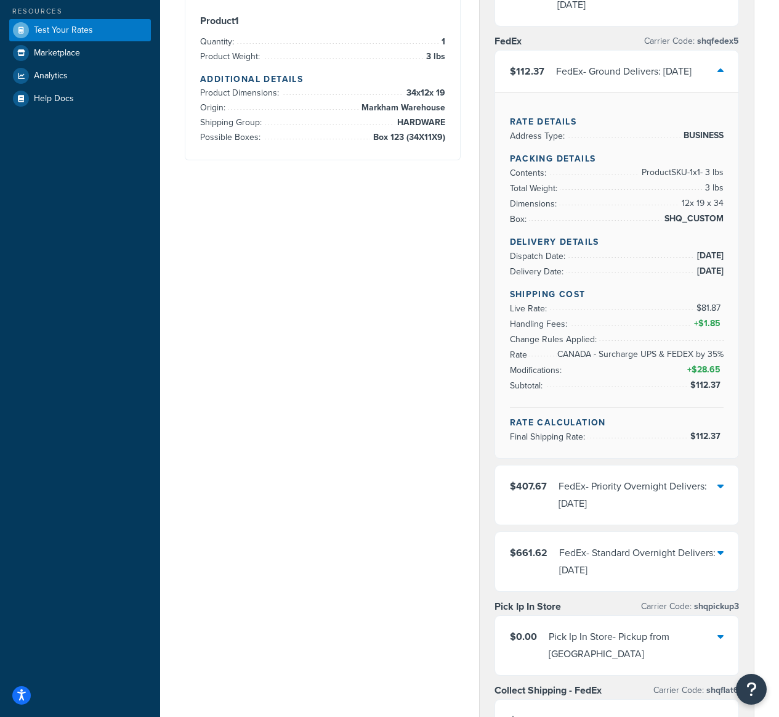
click at [662, 579] on div "FedEx - Standard Overnight Delivers: Wed, Oct 15" at bounding box center [638, 561] width 159 height 35
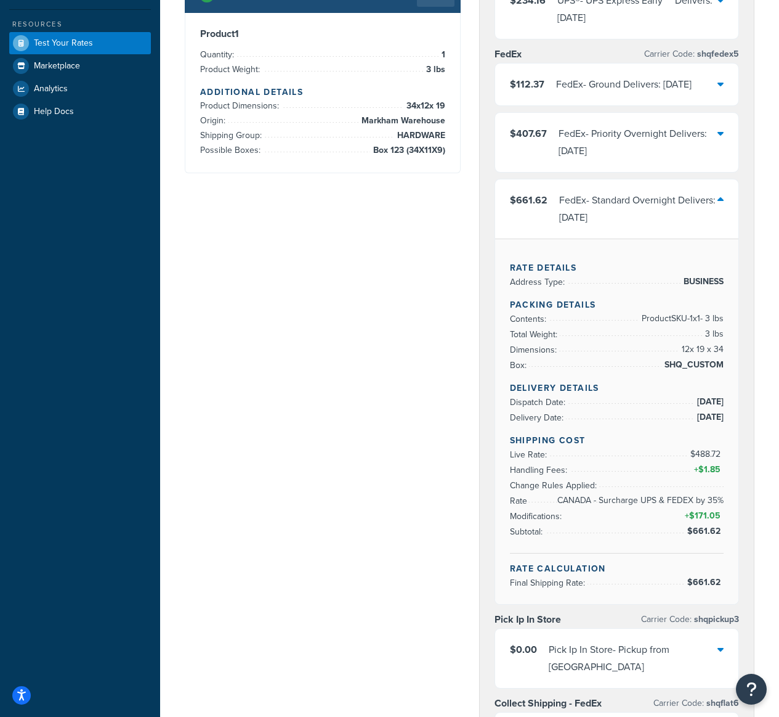
scroll to position [336, 0]
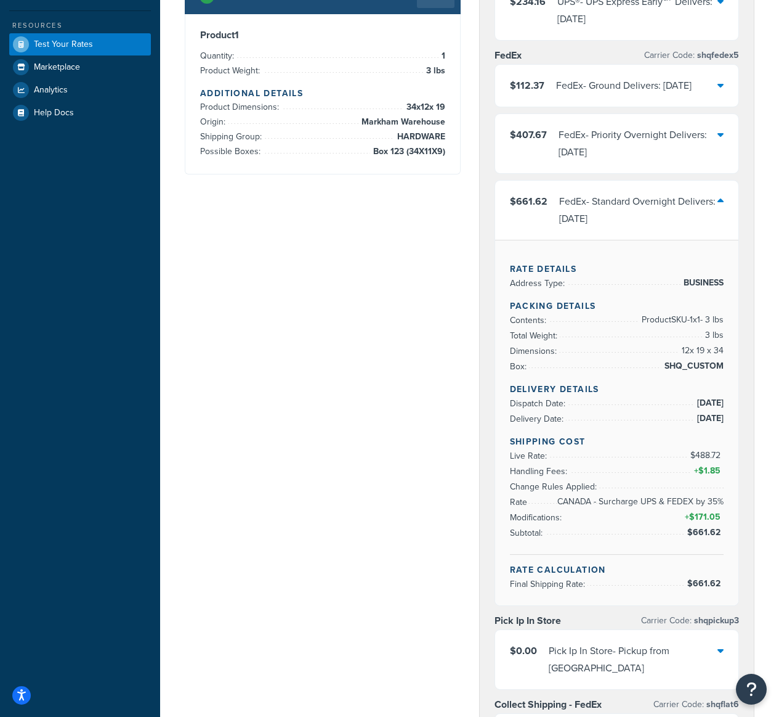
click at [658, 161] on div "FedEx - Priority Overnight Delivers: Wed, Oct 15" at bounding box center [639, 143] width 160 height 35
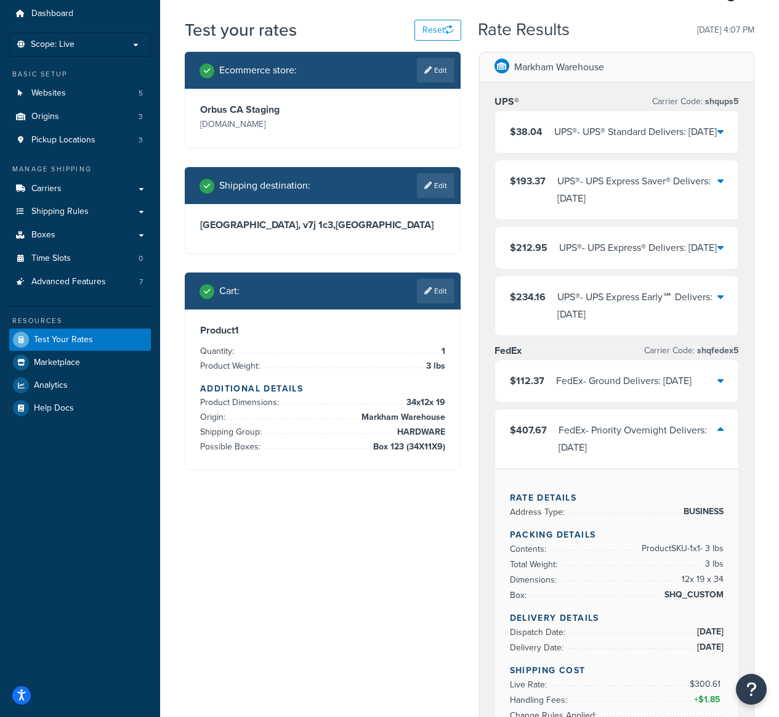
scroll to position [0, 0]
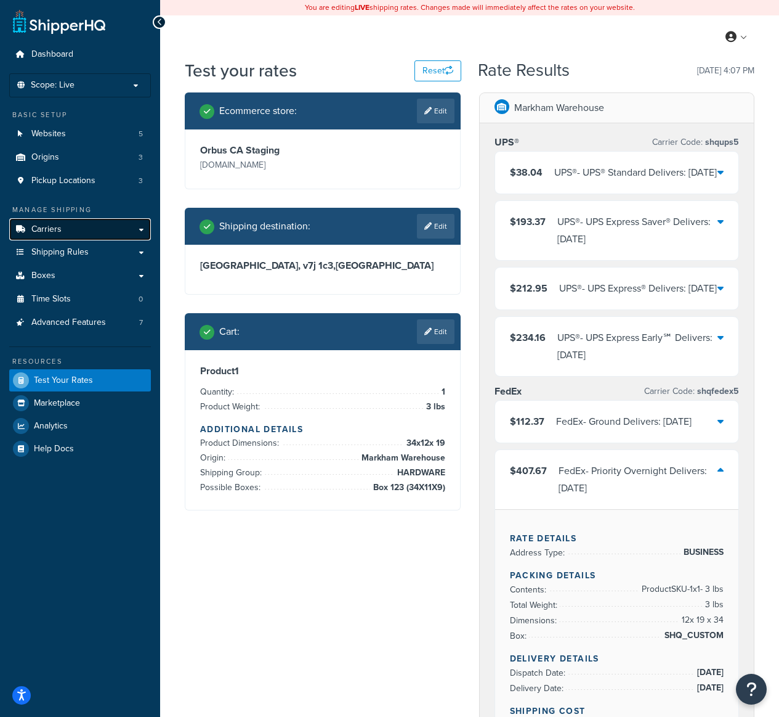
click at [80, 232] on link "Carriers" at bounding box center [80, 229] width 142 height 23
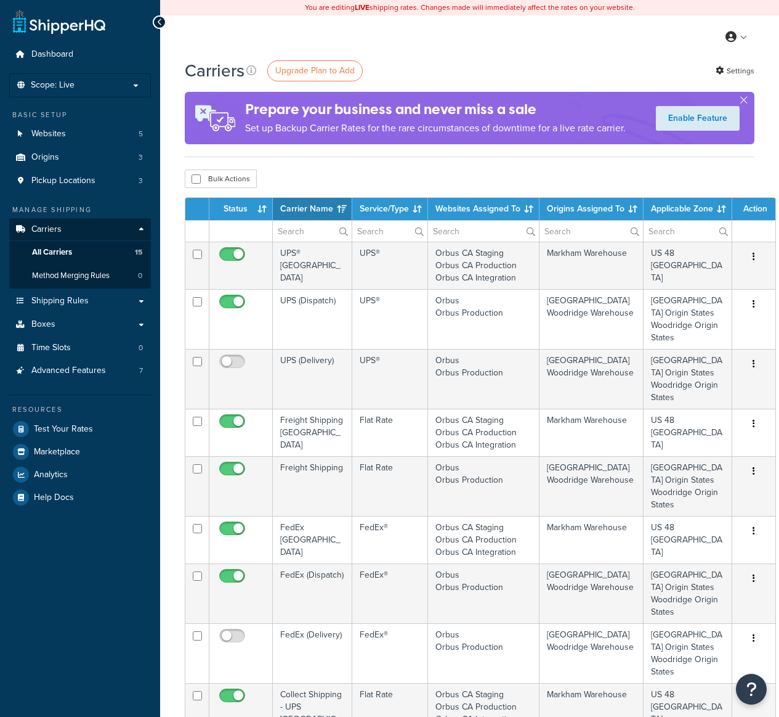
select select "15"
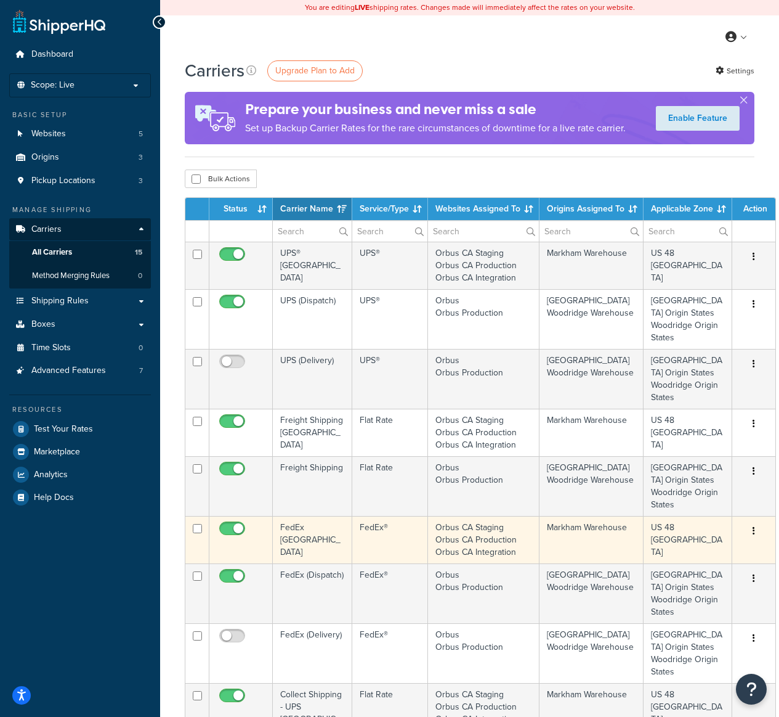
click at [355, 537] on td "FedEx®" at bounding box center [390, 539] width 76 height 47
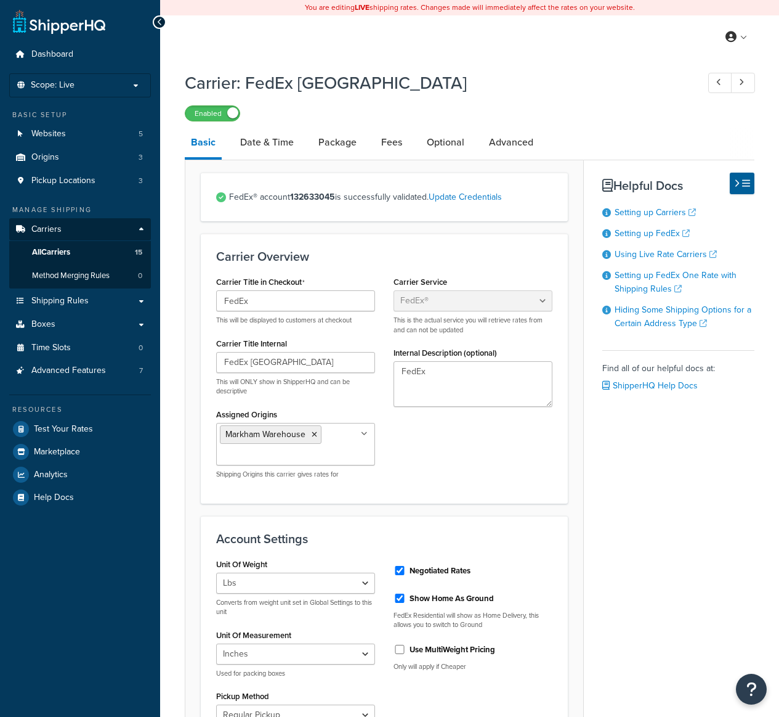
select select "fedEx"
select select "REGULAR_PICKUP"
select select "YOUR_PACKAGING"
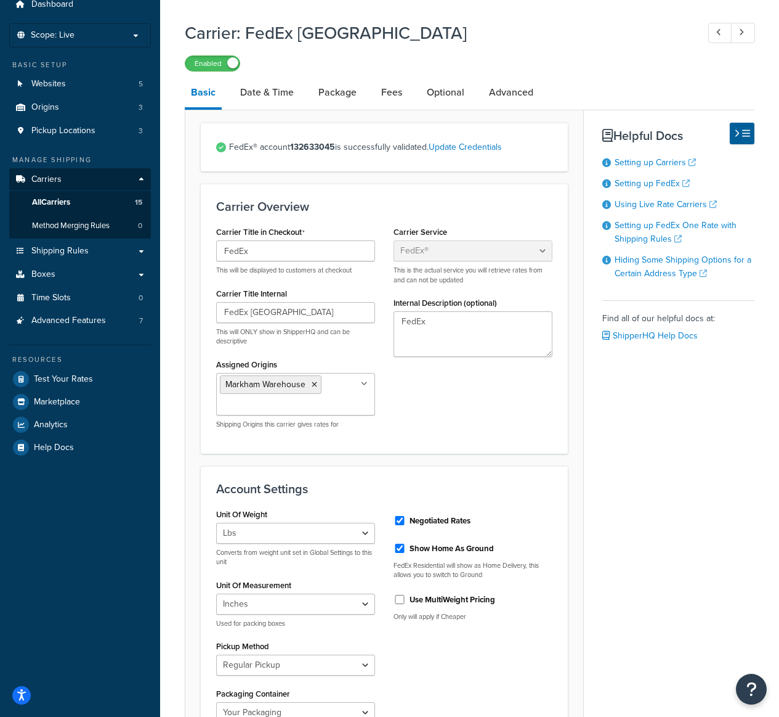
scroll to position [60, 0]
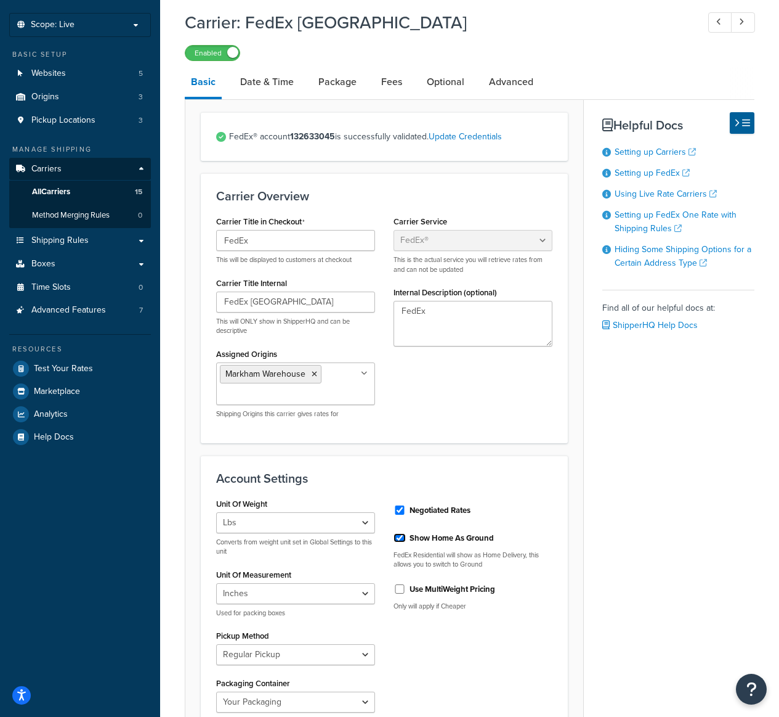
click at [401, 539] on input "Show Home As Ground" at bounding box center [400, 537] width 12 height 9
checkbox input "false"
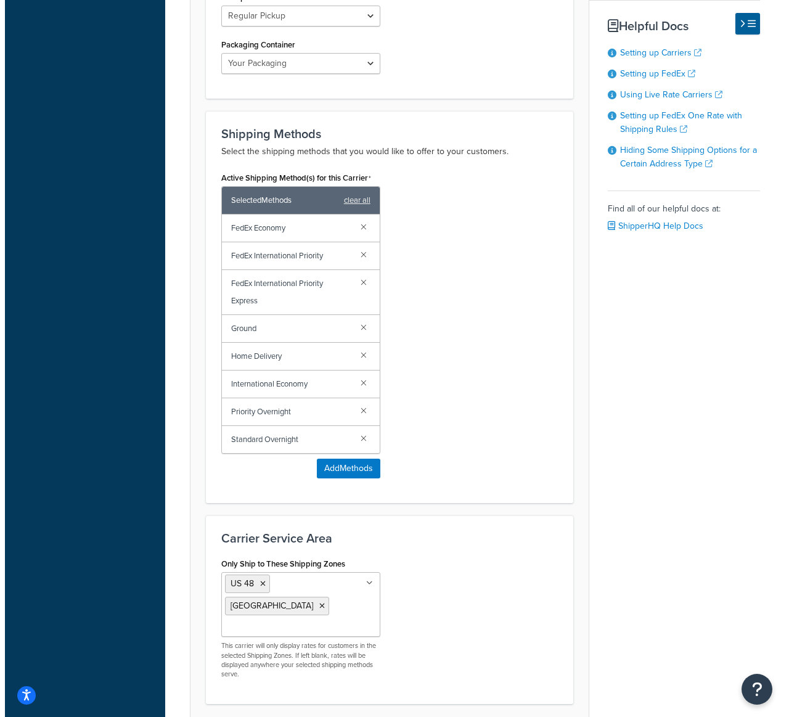
scroll to position [700, 0]
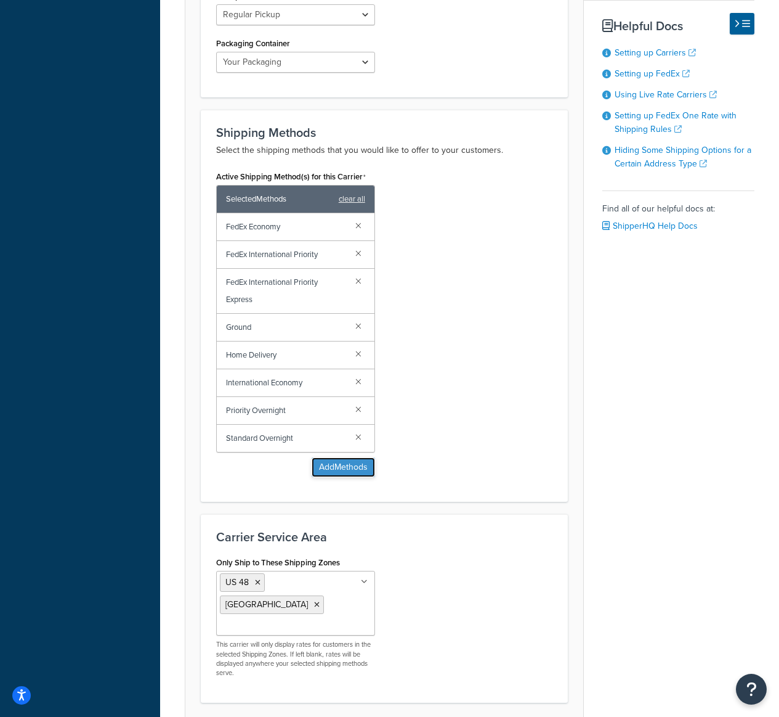
click at [359, 469] on button "Add Methods" at bounding box center [343, 467] width 63 height 20
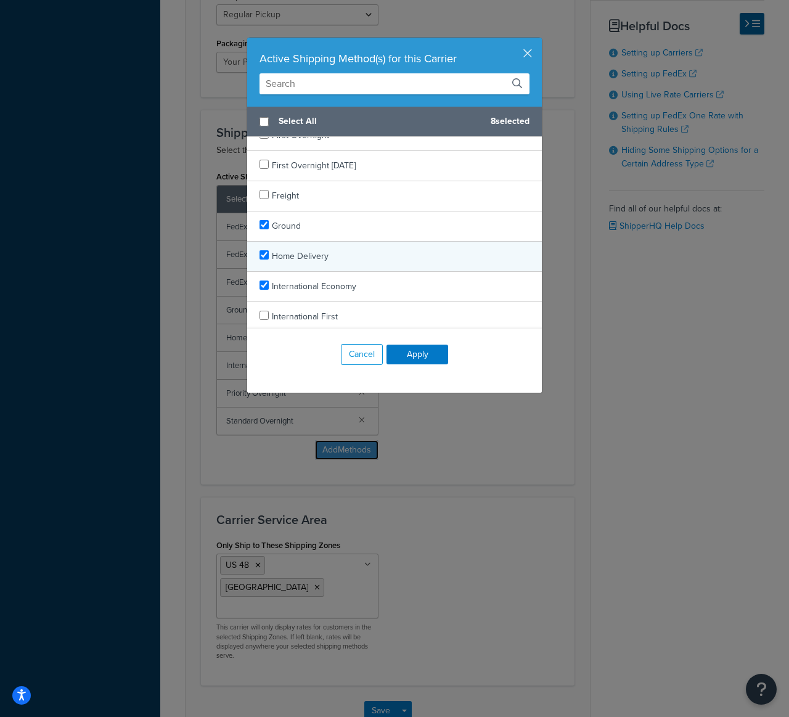
scroll to position [680, 0]
checkbox input "false"
click at [325, 258] on div "Home Delivery" at bounding box center [394, 257] width 294 height 30
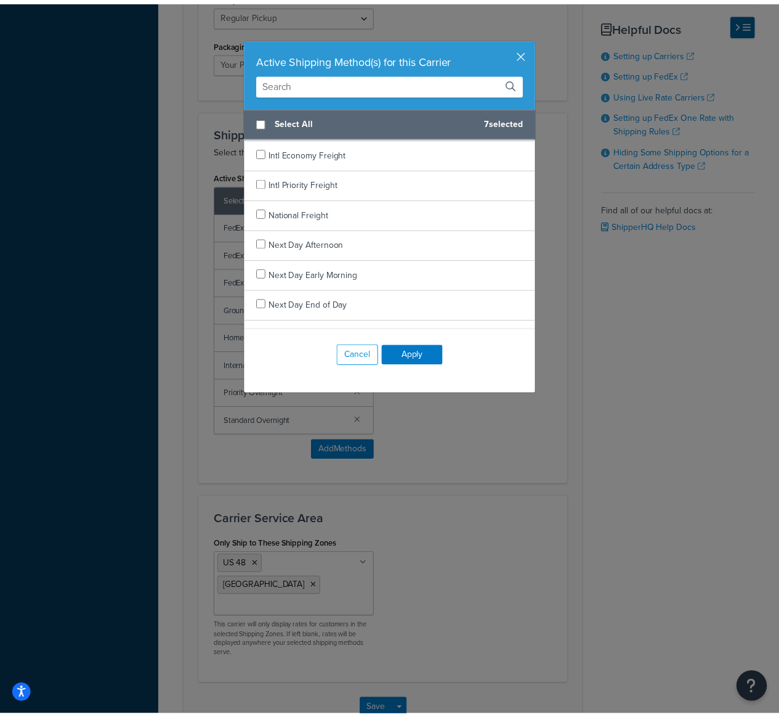
scroll to position [1076, 0]
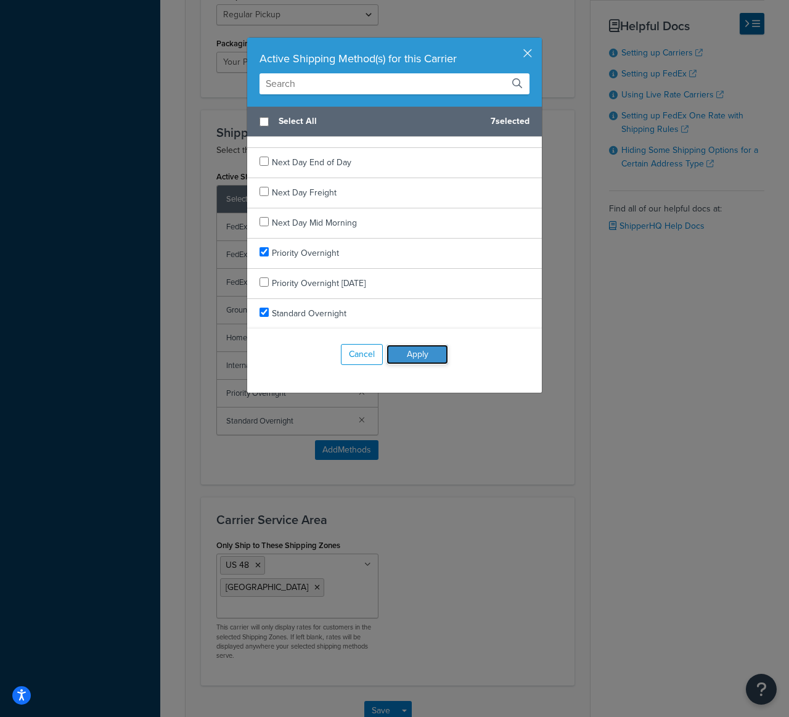
click at [412, 351] on button "Apply" at bounding box center [417, 354] width 62 height 20
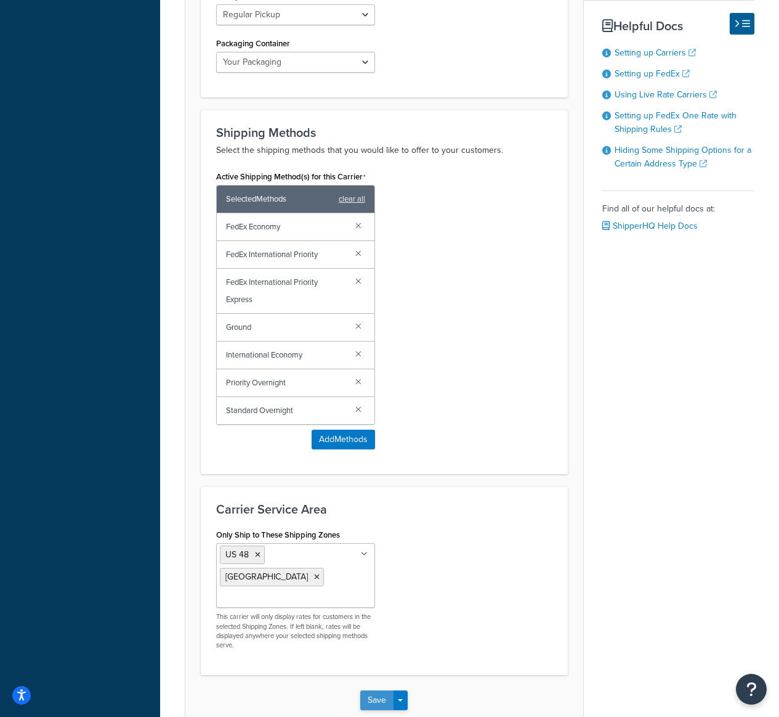
click at [374, 690] on button "Save" at bounding box center [376, 700] width 33 height 20
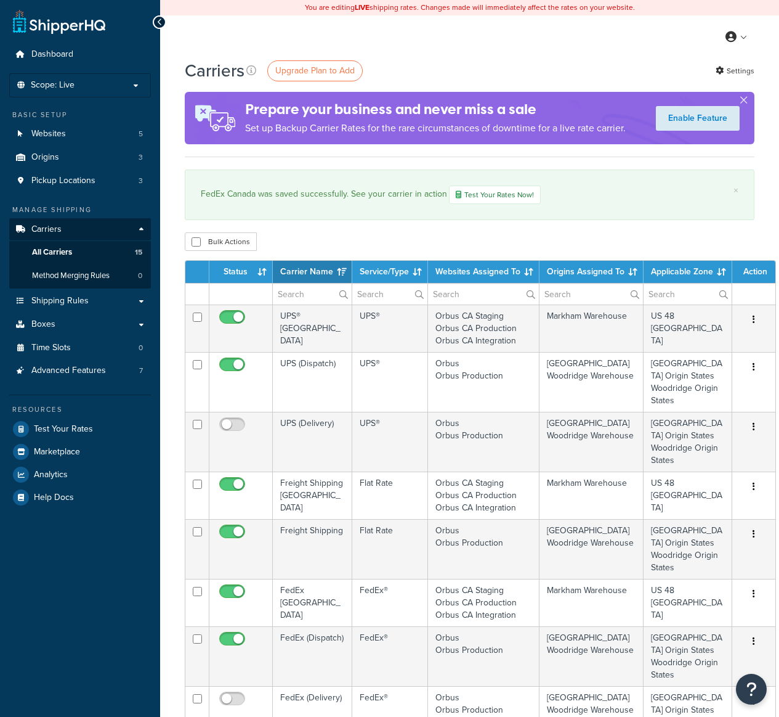
select select "15"
click at [98, 433] on link "Test Your Rates" at bounding box center [80, 429] width 142 height 22
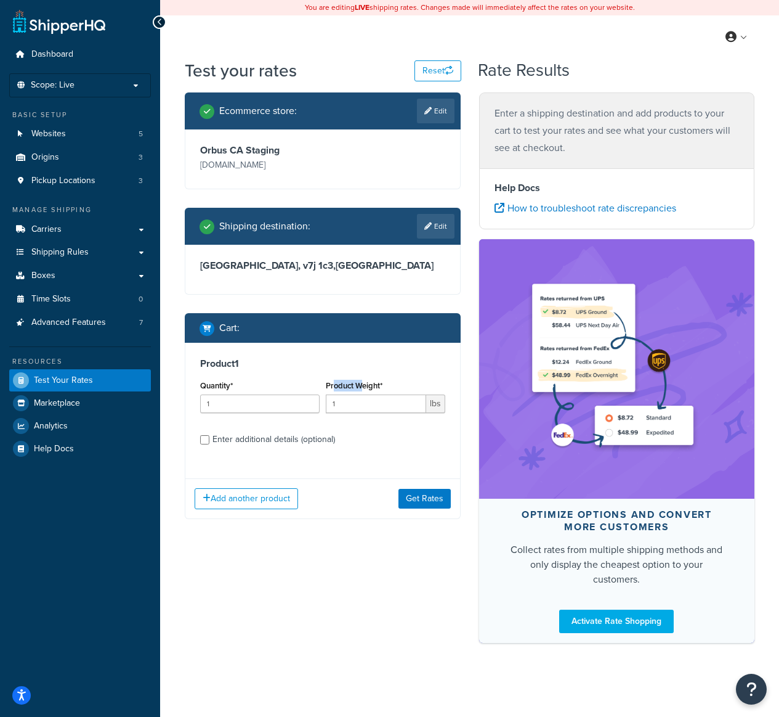
drag, startPoint x: 363, startPoint y: 379, endPoint x: 346, endPoint y: 398, distance: 25.3
click at [335, 391] on div "Product Weight* 1 lbs" at bounding box center [386, 395] width 120 height 36
click at [339, 405] on input "1" at bounding box center [376, 403] width 100 height 18
drag, startPoint x: 332, startPoint y: 402, endPoint x: 317, endPoint y: 404, distance: 15.6
click at [317, 404] on div "Quantity* 1 Product Weight* 1 lbs" at bounding box center [322, 399] width 251 height 45
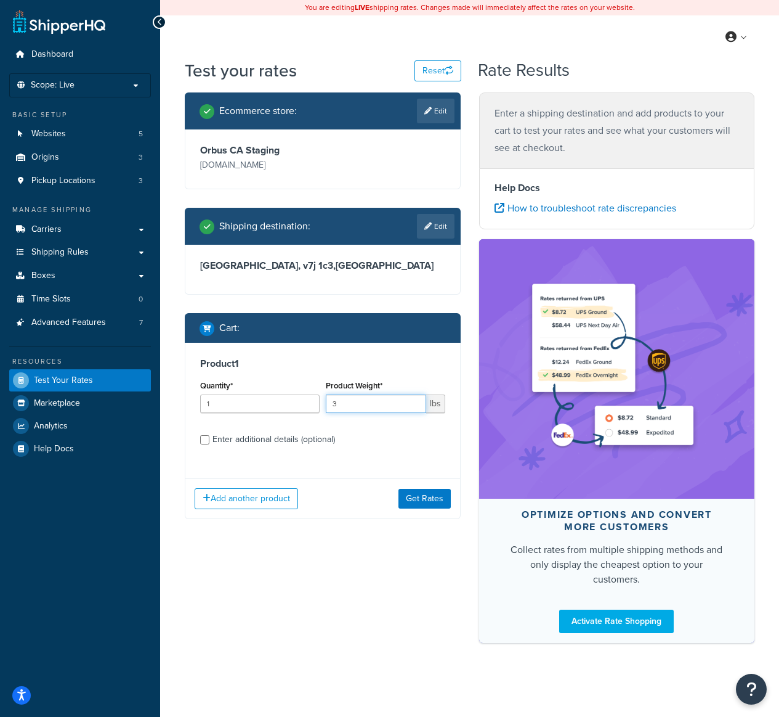
type input "3"
drag, startPoint x: 282, startPoint y: 439, endPoint x: 290, endPoint y: 453, distance: 15.7
click at [283, 439] on div "Enter additional details (optional)" at bounding box center [274, 439] width 123 height 17
click at [209, 439] on input "Enter additional details (optional)" at bounding box center [204, 439] width 9 height 9
checkbox input "true"
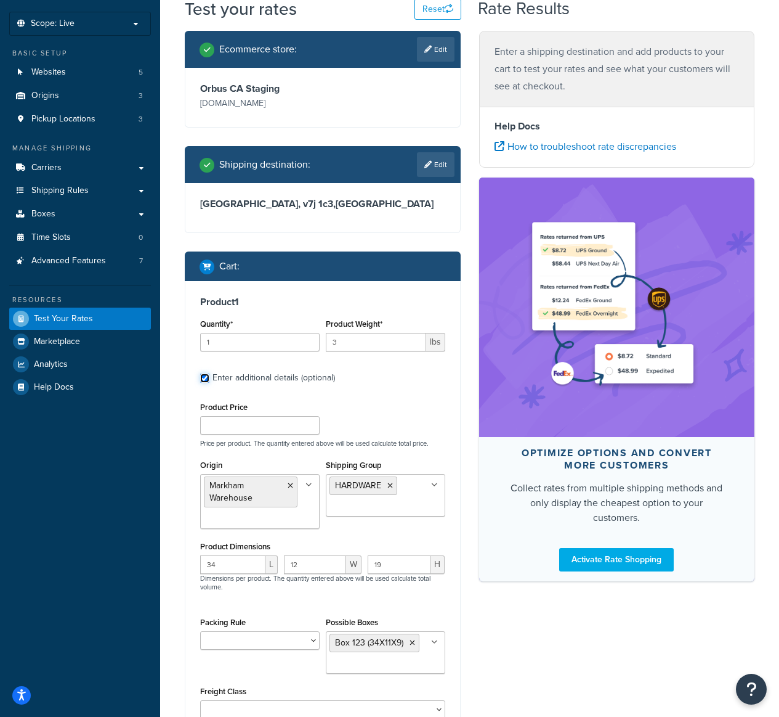
scroll to position [211, 0]
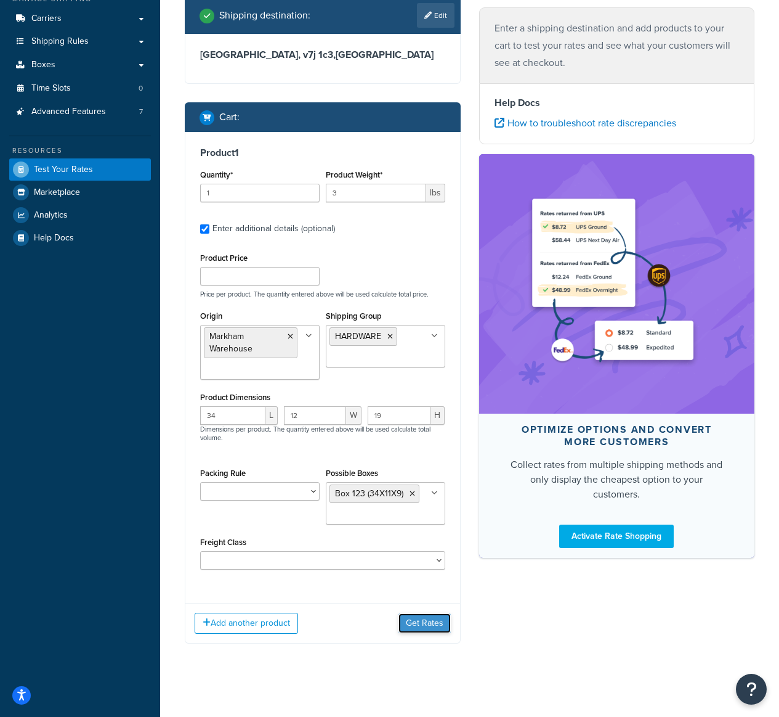
click at [418, 625] on button "Get Rates" at bounding box center [425, 623] width 52 height 20
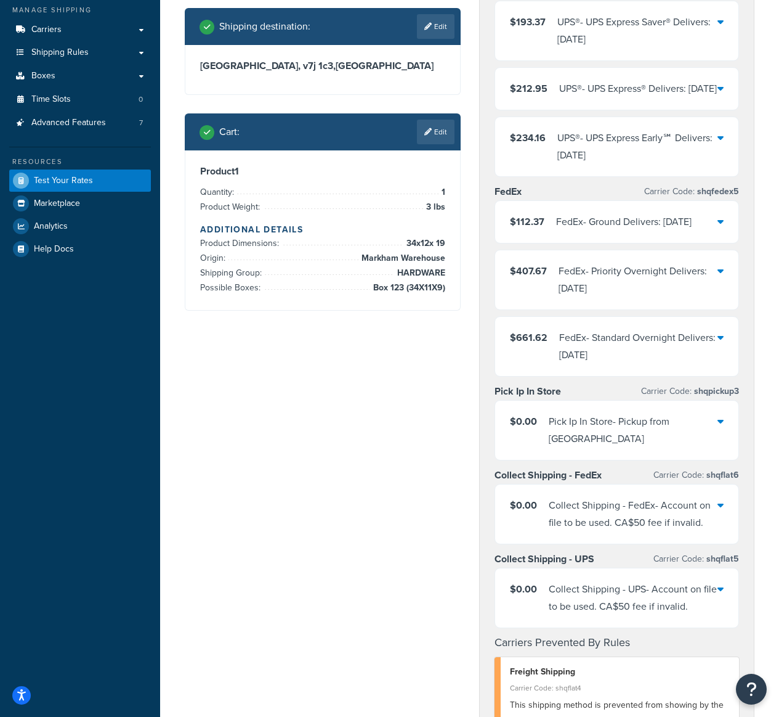
scroll to position [172, 0]
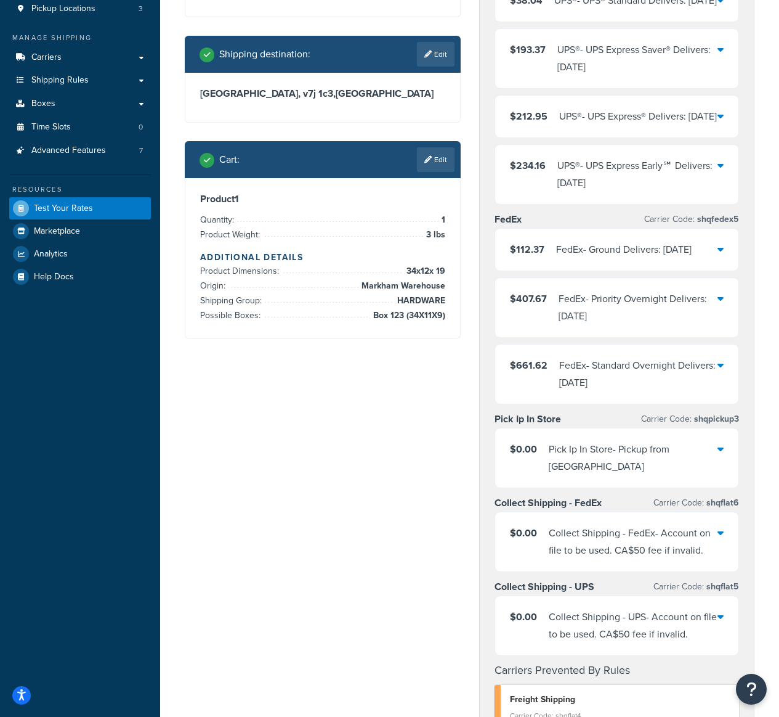
click at [619, 258] on div "FedEx - Ground Delivers: Mon, Oct 20" at bounding box center [624, 249] width 136 height 17
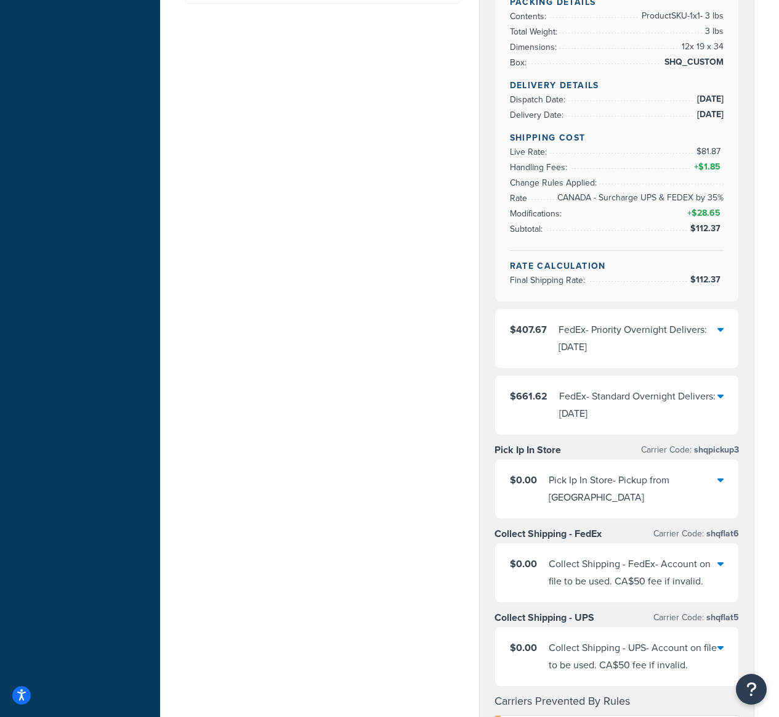
scroll to position [522, 0]
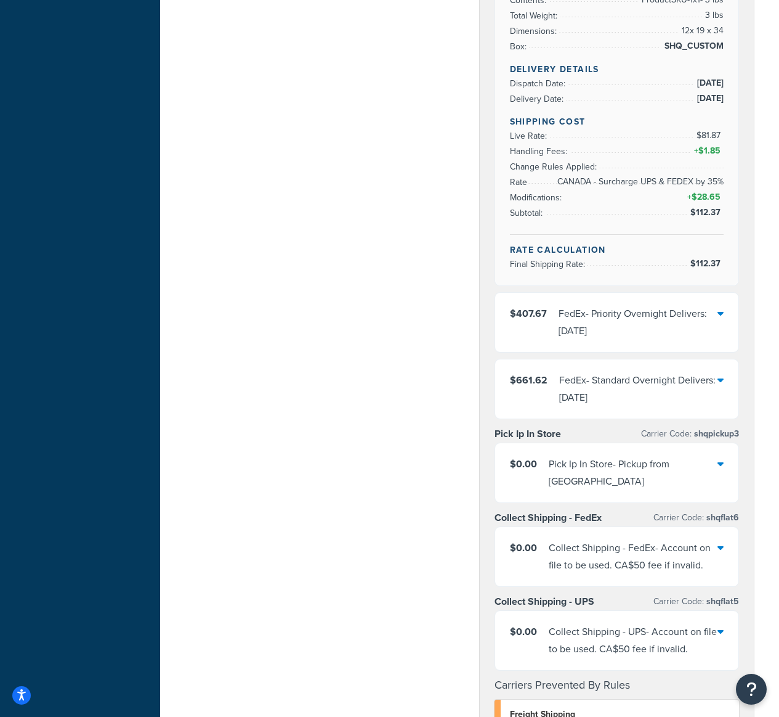
click at [660, 406] on div "FedEx - Standard Overnight Delivers: Wed, Oct 15" at bounding box center [638, 389] width 159 height 35
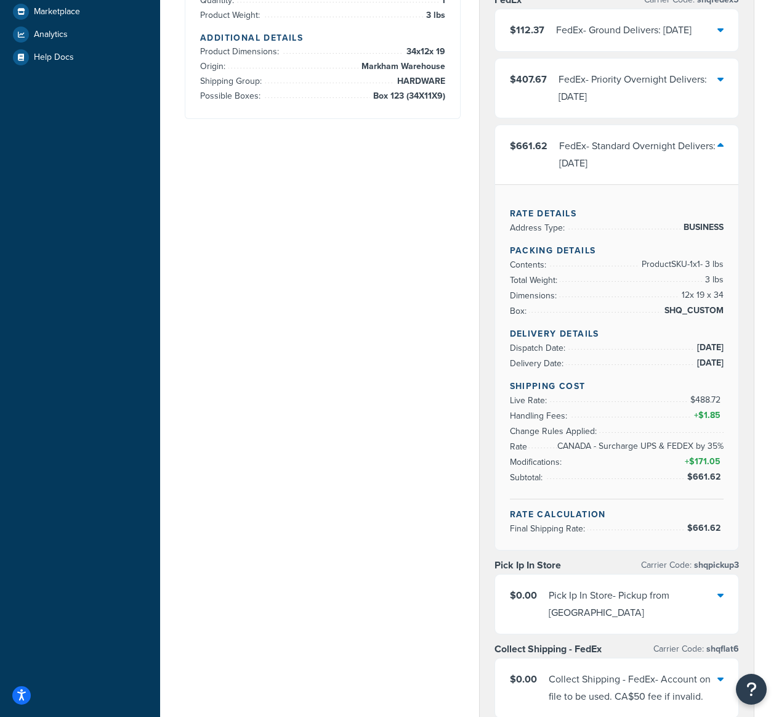
scroll to position [371, 0]
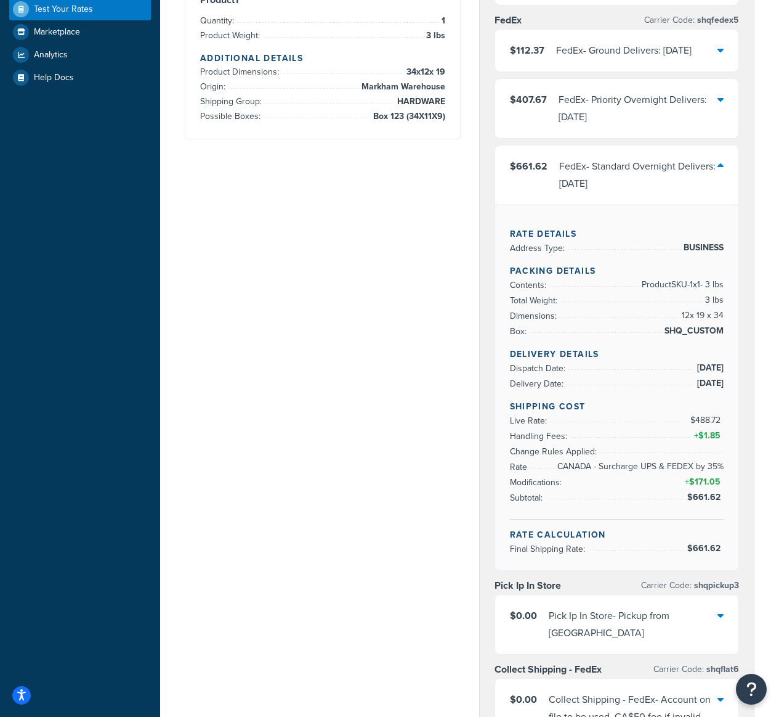
click at [620, 126] on div "FedEx - Priority Overnight Delivers: Wed, Oct 15" at bounding box center [639, 108] width 160 height 35
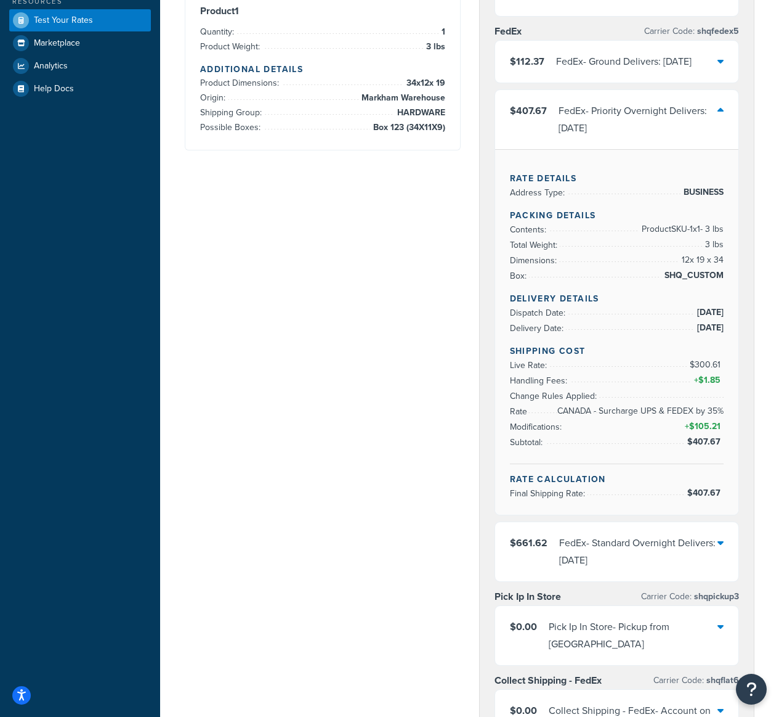
scroll to position [100, 0]
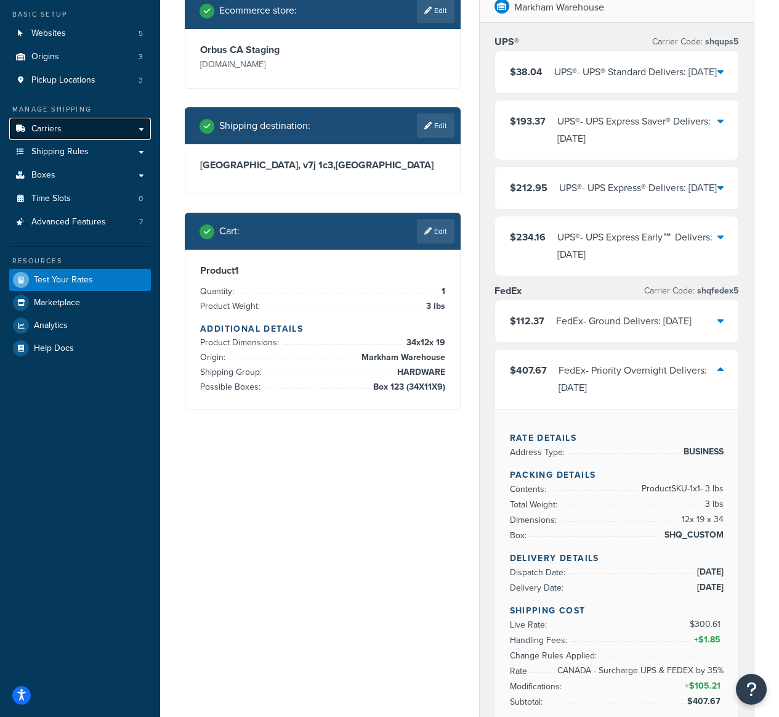
click at [103, 126] on link "Carriers" at bounding box center [80, 129] width 142 height 23
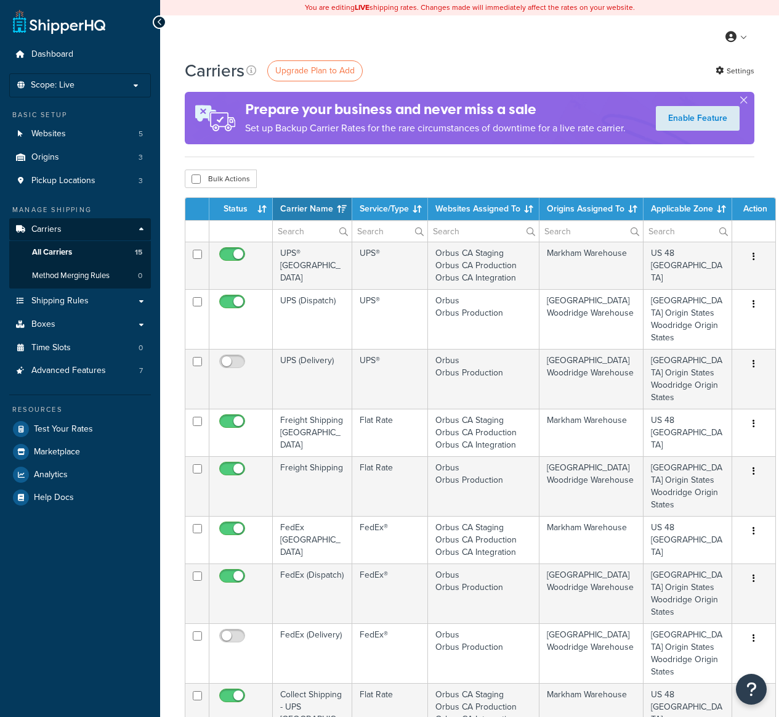
select select "15"
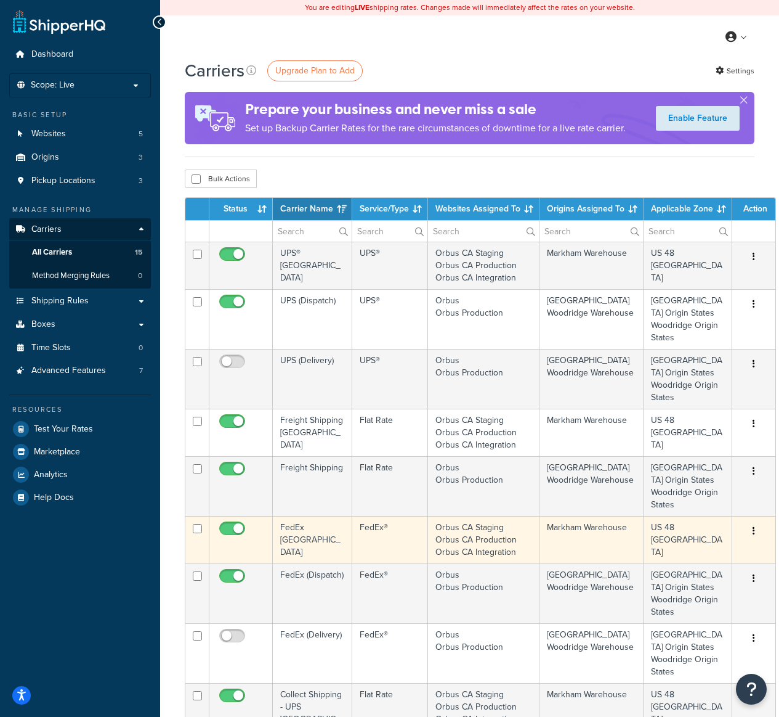
click at [386, 545] on td "FedEx®" at bounding box center [390, 539] width 76 height 47
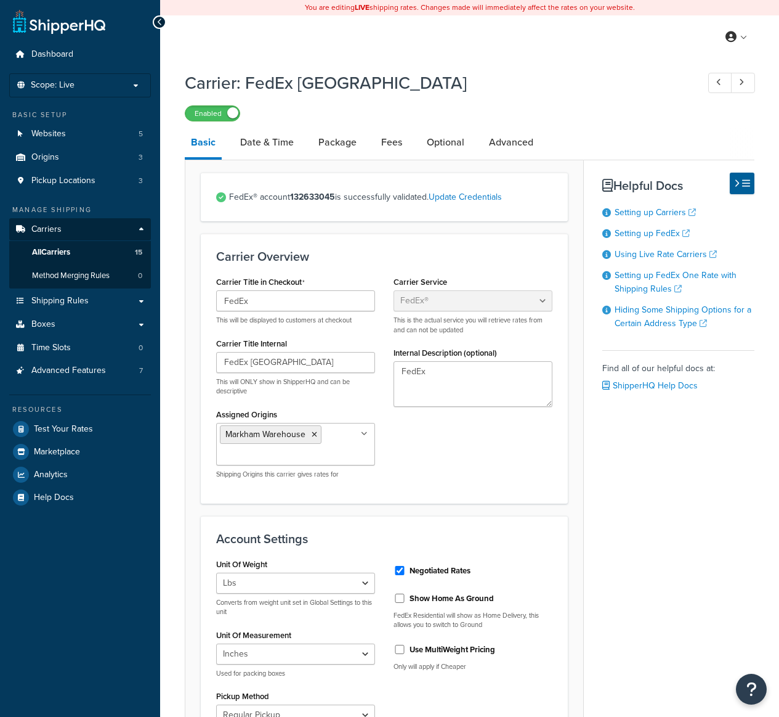
select select "fedEx"
select select "REGULAR_PICKUP"
select select "YOUR_PACKAGING"
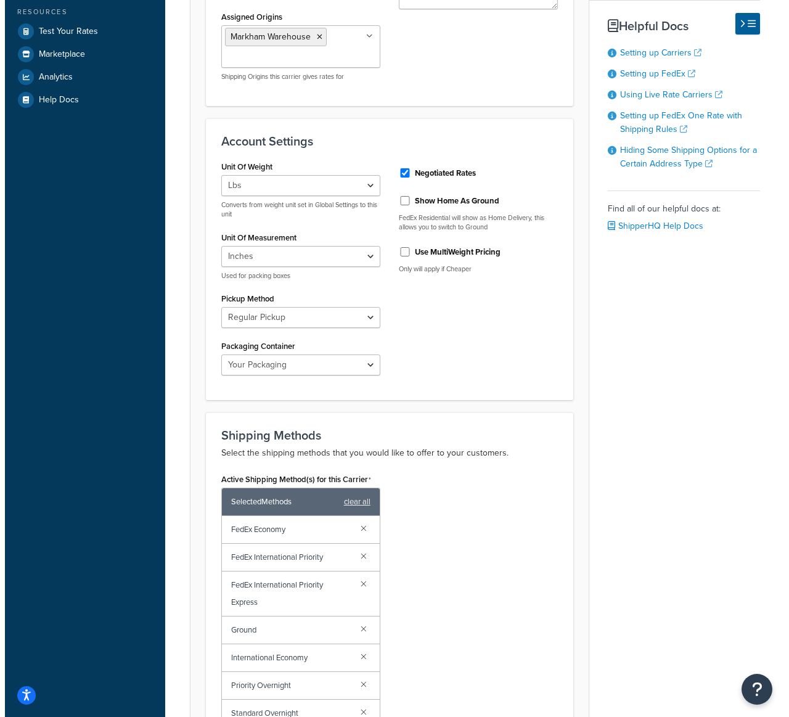
scroll to position [656, 0]
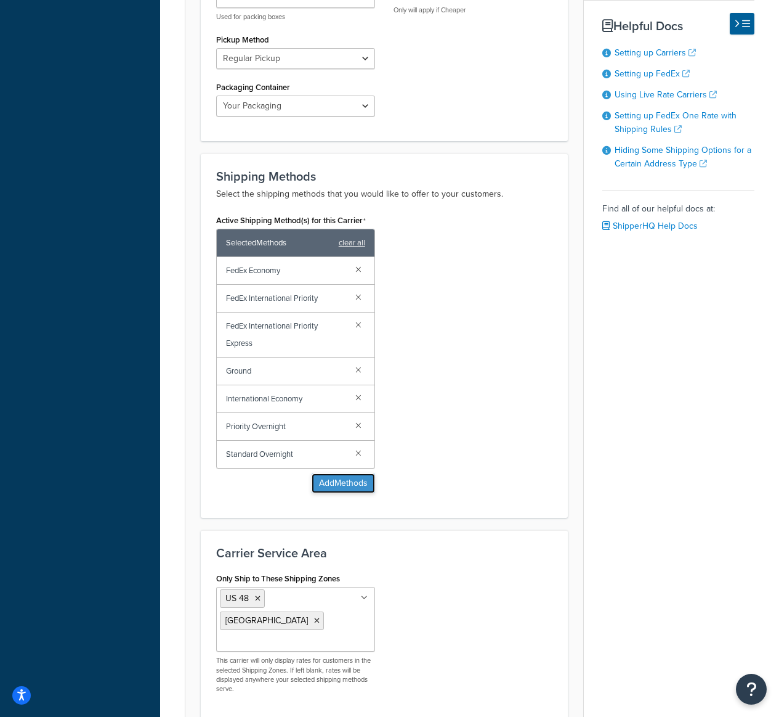
click at [346, 487] on button "Add Methods" at bounding box center [343, 483] width 63 height 20
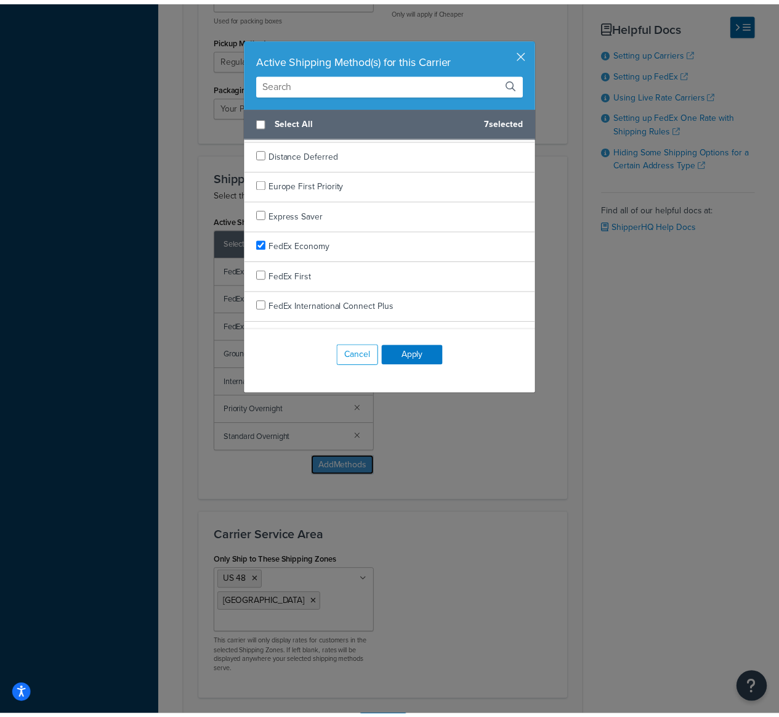
scroll to position [217, 0]
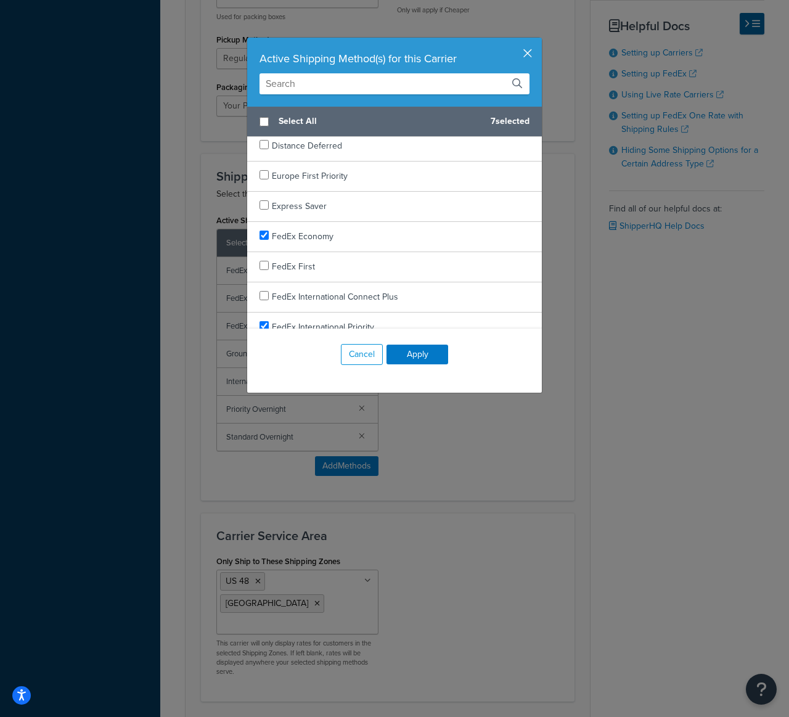
click at [538, 41] on button "button" at bounding box center [539, 39] width 3 height 3
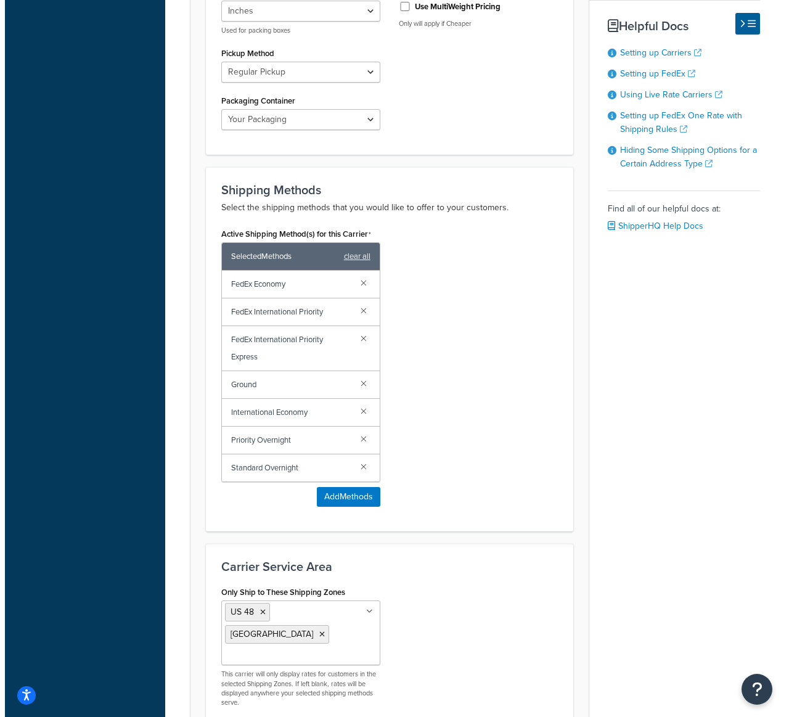
scroll to position [749, 0]
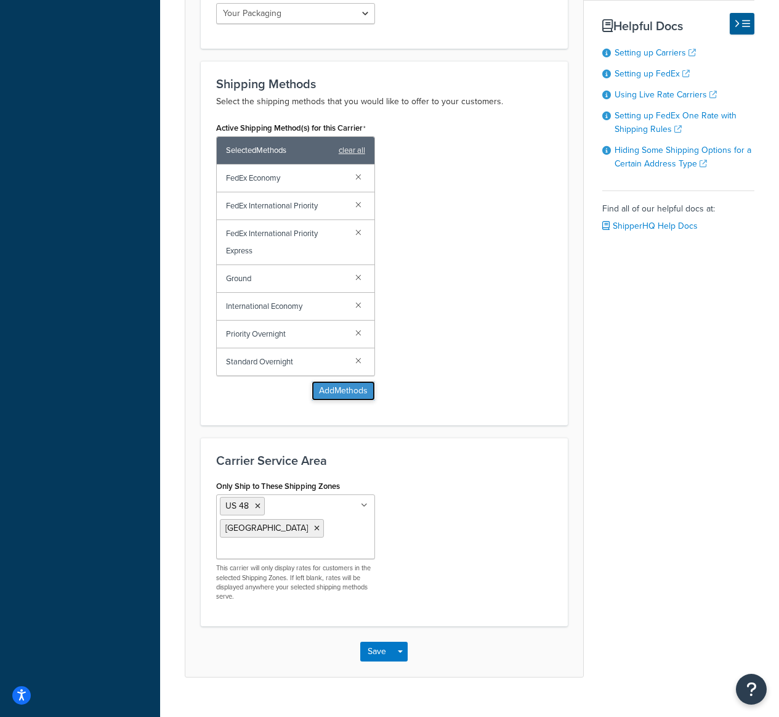
click at [355, 394] on button "Add Methods" at bounding box center [343, 391] width 63 height 20
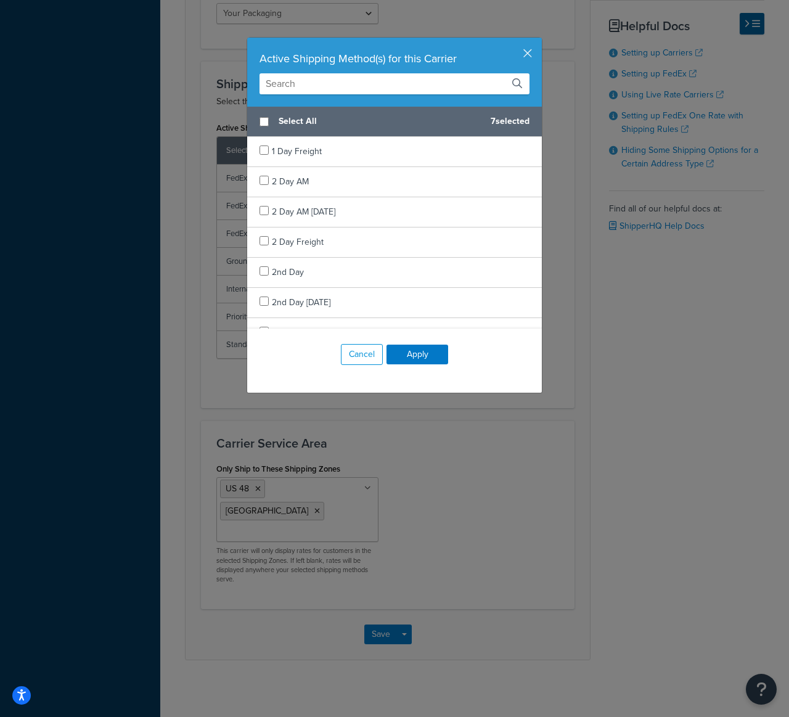
click at [381, 87] on input "text" at bounding box center [394, 83] width 270 height 21
type input "r"
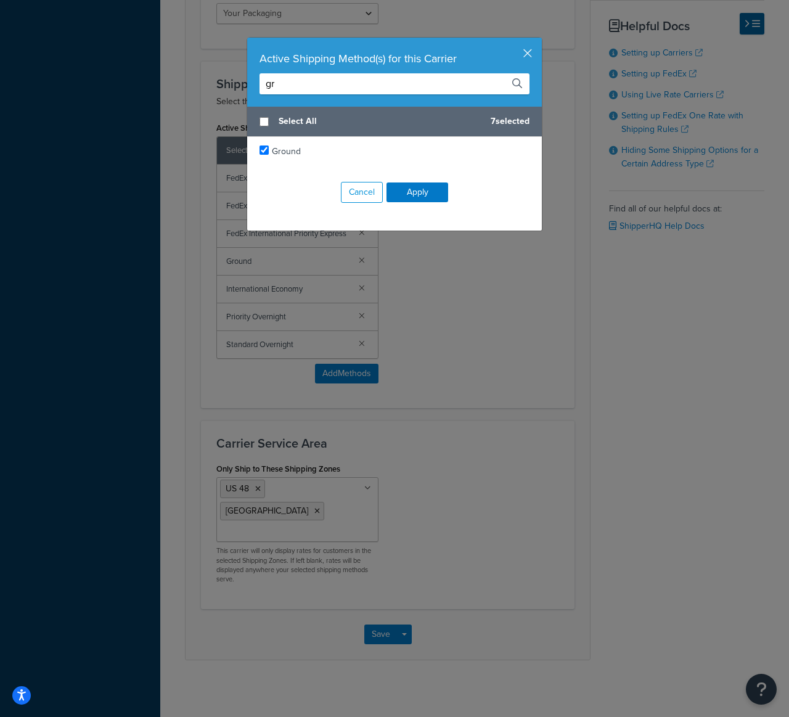
type input "g"
type input "h"
type input "hom"
checkbox input "true"
click at [320, 149] on span "Home Delivery" at bounding box center [300, 151] width 57 height 13
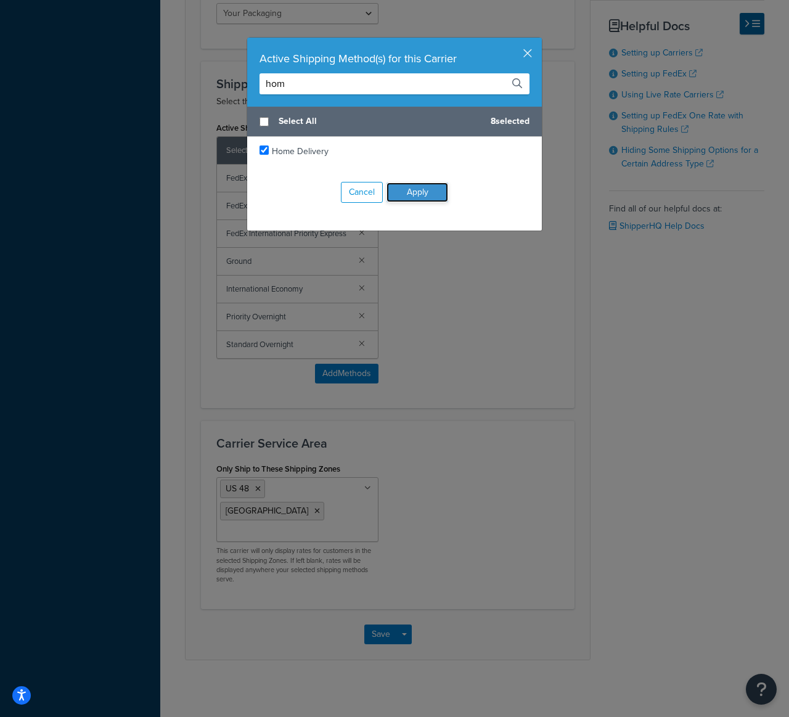
click at [408, 193] on button "Apply" at bounding box center [417, 192] width 62 height 20
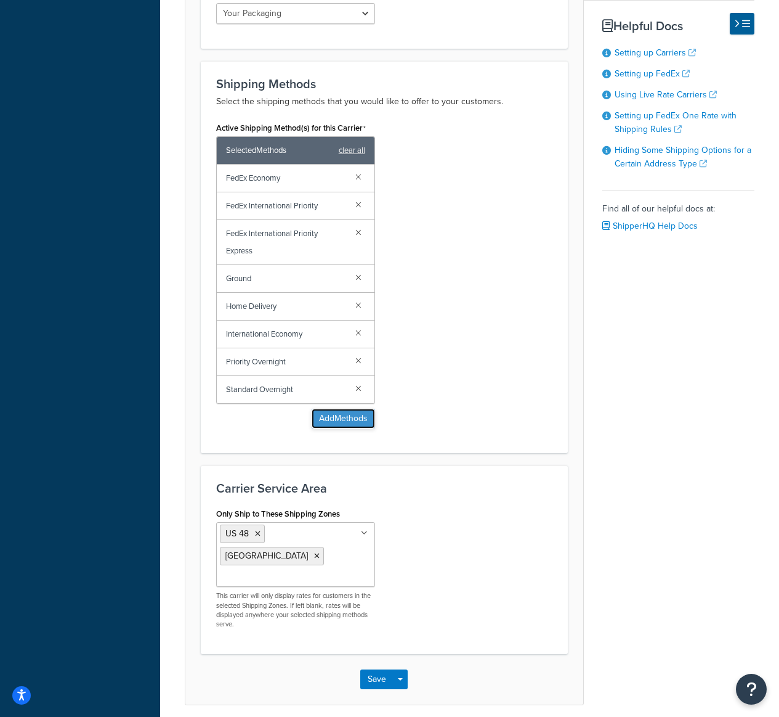
click at [354, 417] on button "Add Methods" at bounding box center [343, 418] width 63 height 20
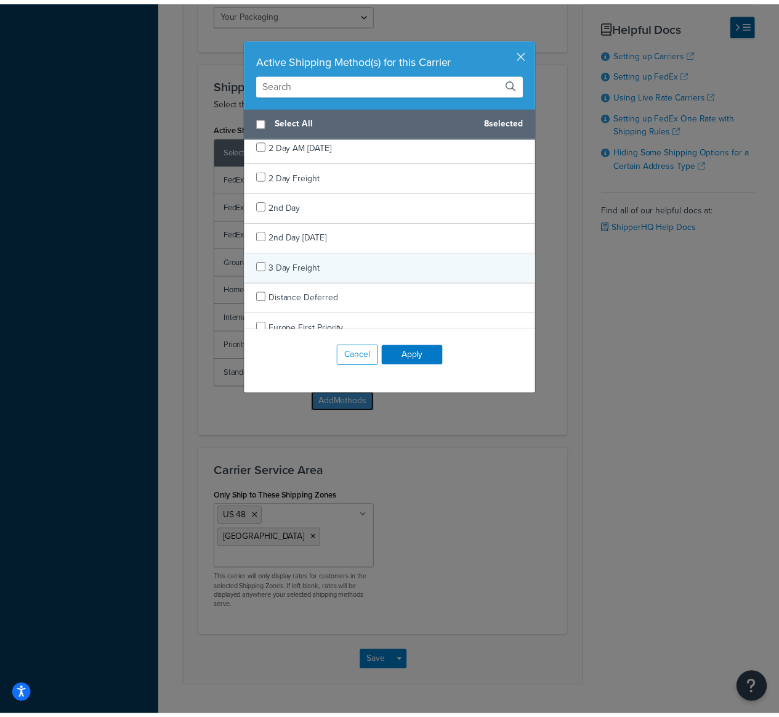
scroll to position [171, 0]
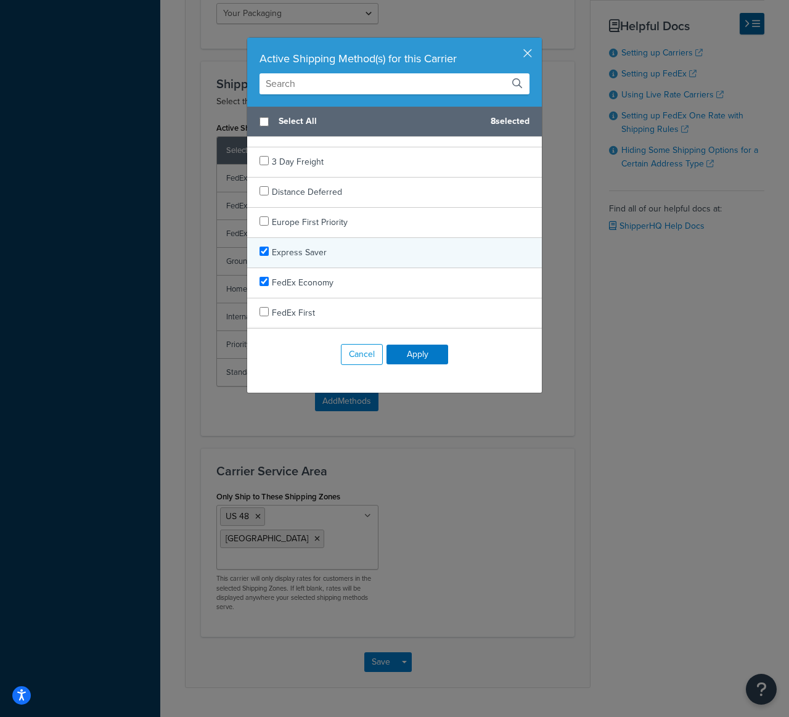
checkbox input "true"
click at [343, 257] on div "Express Saver" at bounding box center [394, 253] width 294 height 30
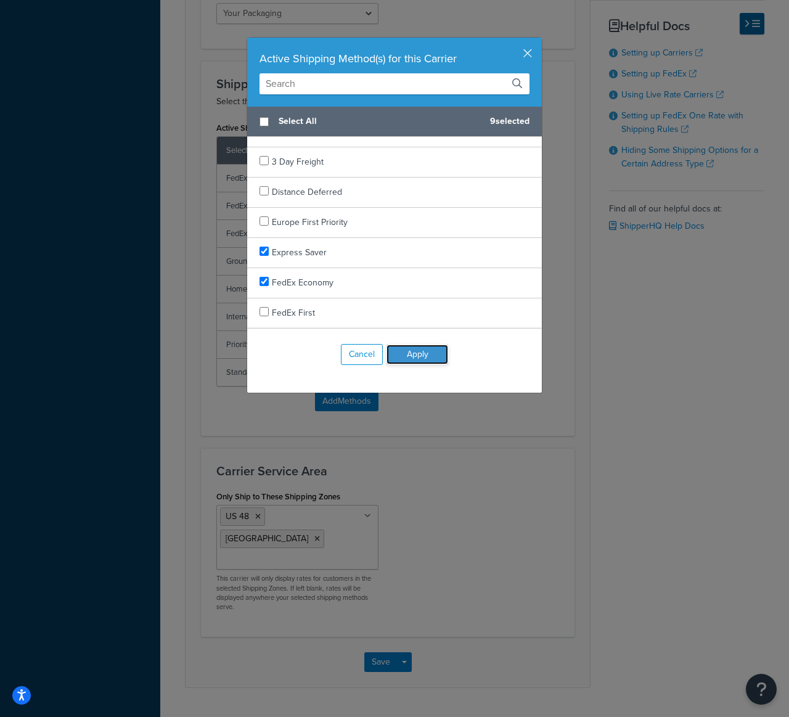
click at [418, 355] on button "Apply" at bounding box center [417, 354] width 62 height 20
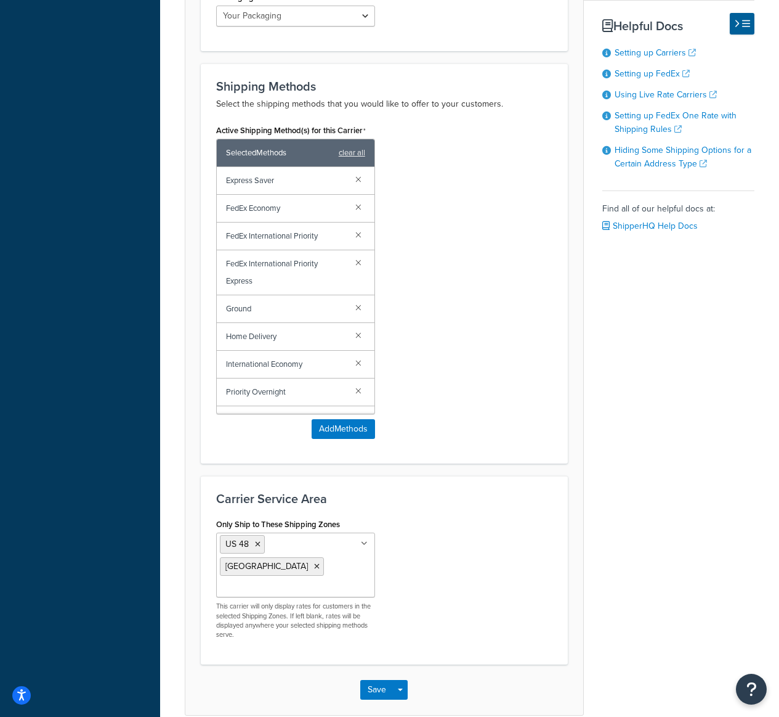
scroll to position [746, 0]
click at [372, 680] on button "Save" at bounding box center [376, 690] width 33 height 20
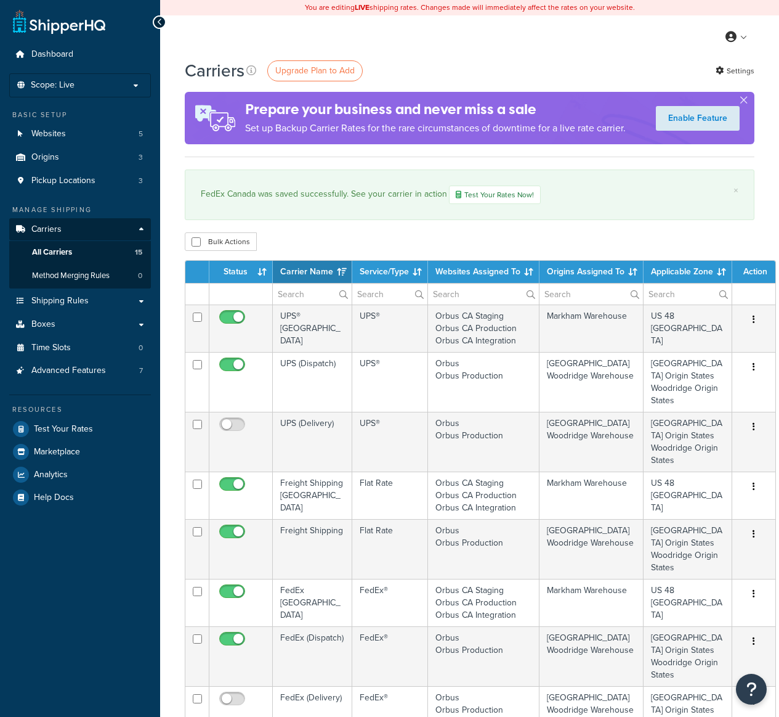
select select "15"
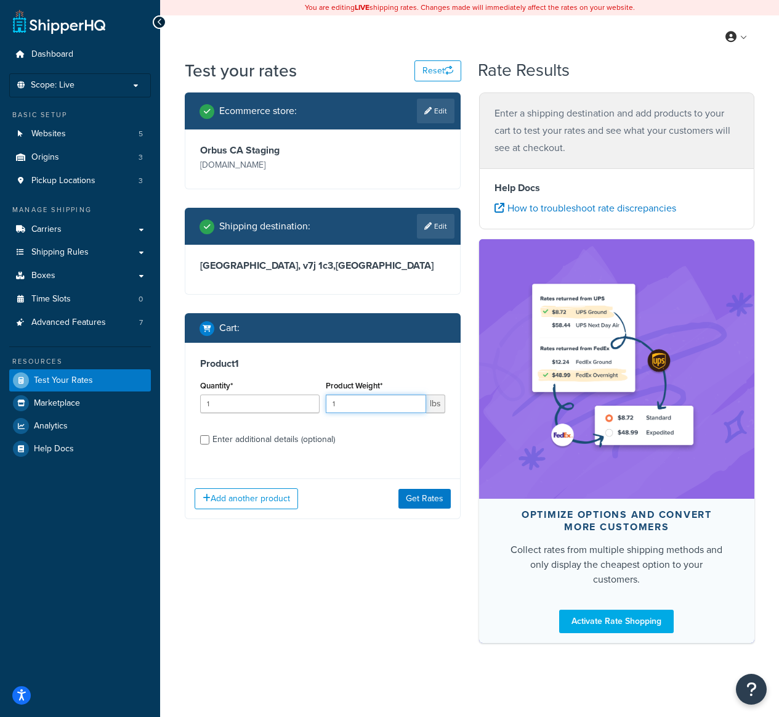
click at [342, 391] on div "Product Weight* 1 lbs" at bounding box center [386, 395] width 120 height 36
click at [342, 392] on div "Product Weight* 1 lbs" at bounding box center [386, 395] width 120 height 36
drag, startPoint x: 351, startPoint y: 402, endPoint x: 313, endPoint y: 397, distance: 38.0
click at [313, 397] on div "Quantity* 1 Product Weight* 1 lbs" at bounding box center [322, 399] width 251 height 45
type input "3"
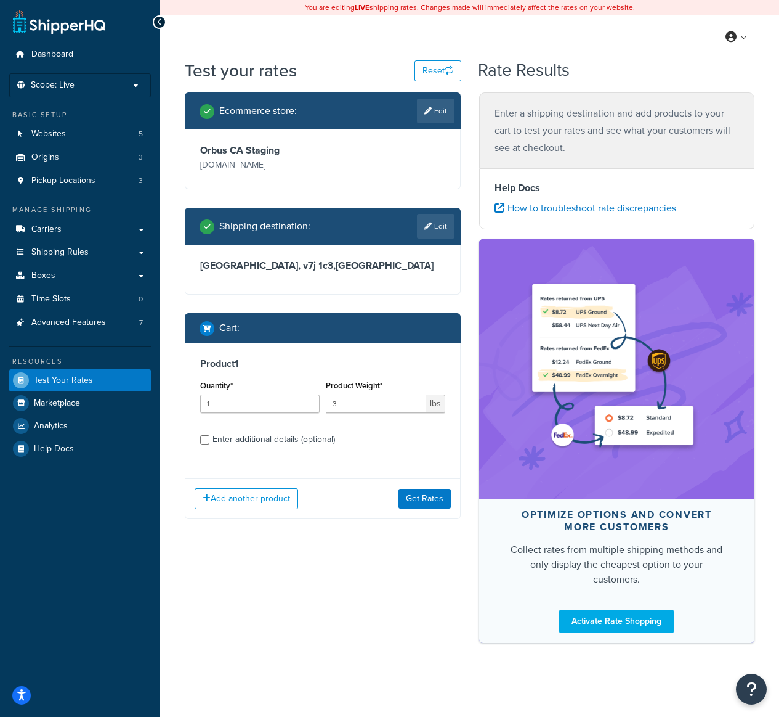
click at [267, 434] on div "Enter additional details (optional)" at bounding box center [274, 439] width 123 height 17
click at [209, 435] on input "Enter additional details (optional)" at bounding box center [204, 439] width 9 height 9
checkbox input "true"
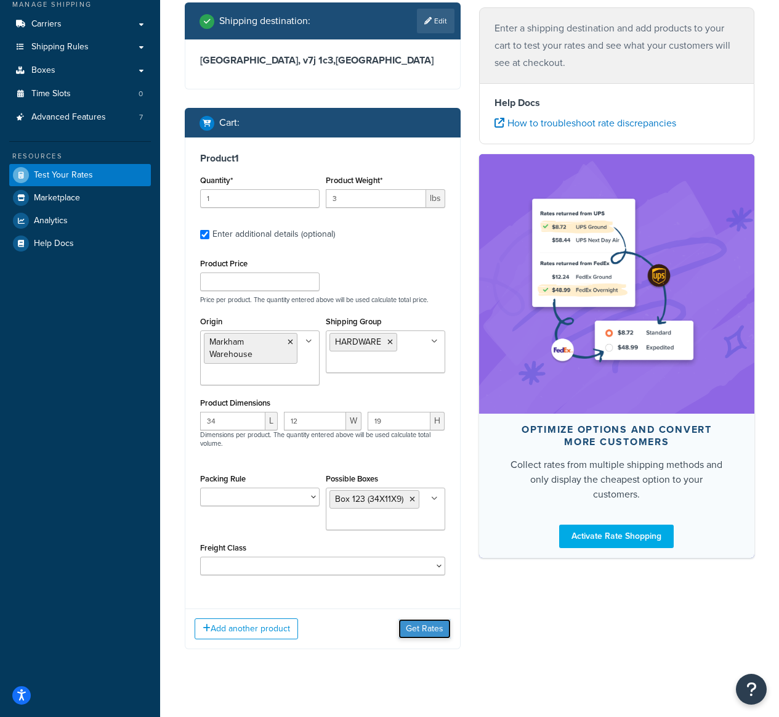
click at [407, 628] on button "Get Rates" at bounding box center [425, 629] width 52 height 20
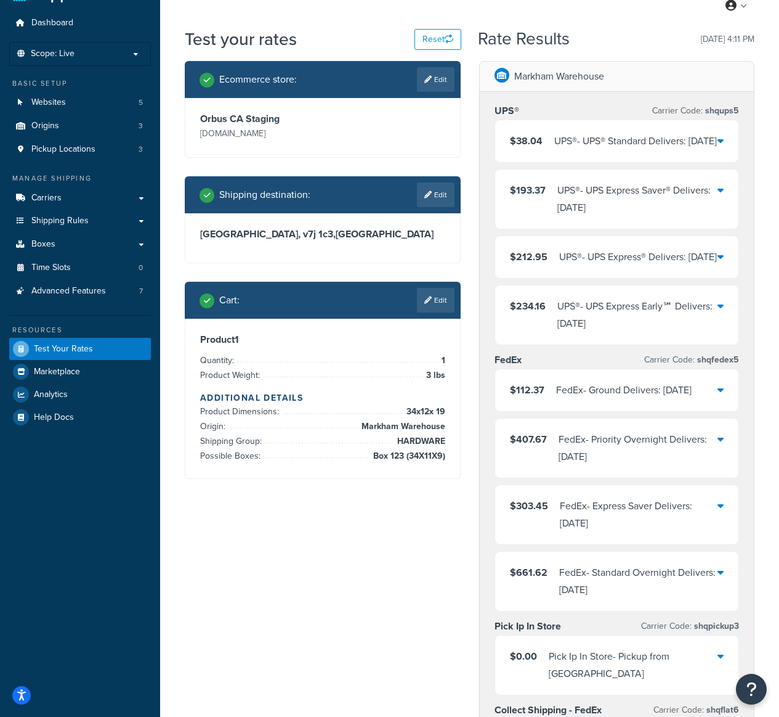
scroll to position [47, 0]
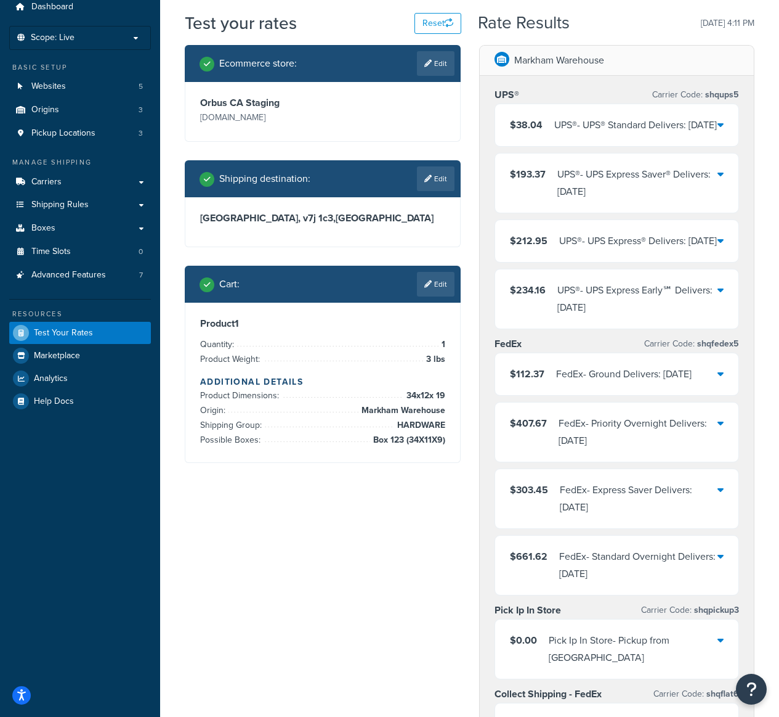
click at [692, 383] on div "FedEx - Ground Delivers: Mon, Oct 20" at bounding box center [624, 373] width 136 height 17
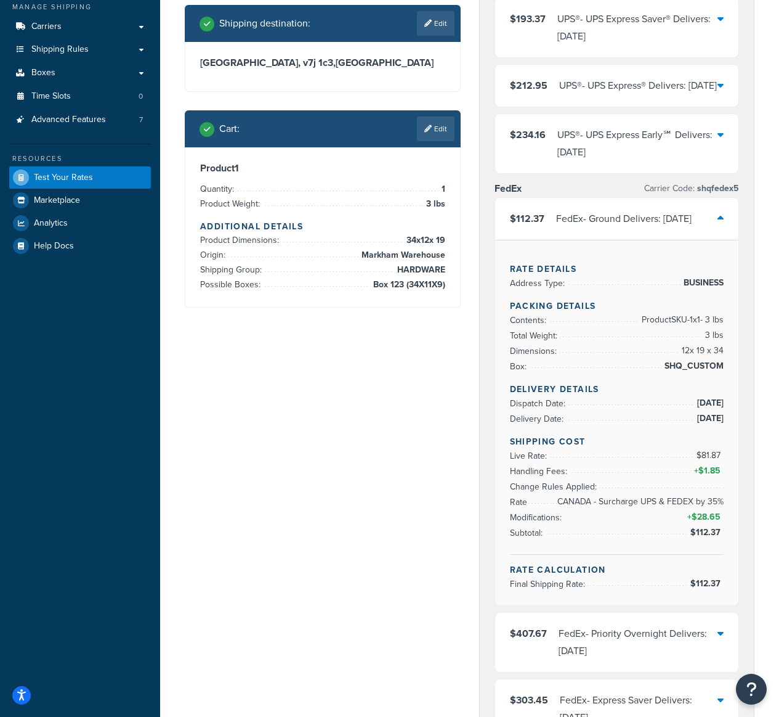
scroll to position [214, 0]
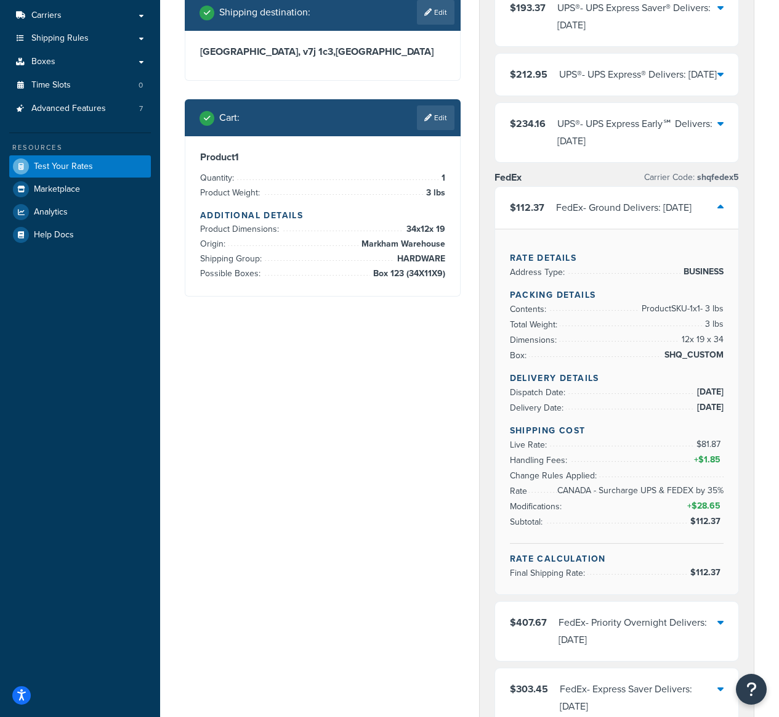
click at [692, 216] on div "FedEx - Ground Delivers: Mon, Oct 20" at bounding box center [624, 207] width 136 height 17
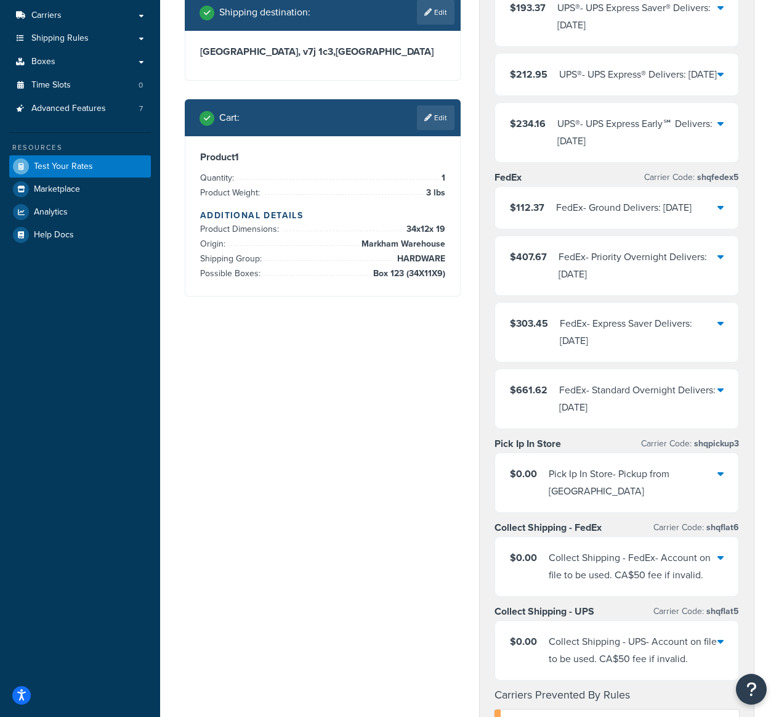
click at [692, 216] on div "FedEx - Ground Delivers: Mon, Oct 20" at bounding box center [624, 207] width 136 height 17
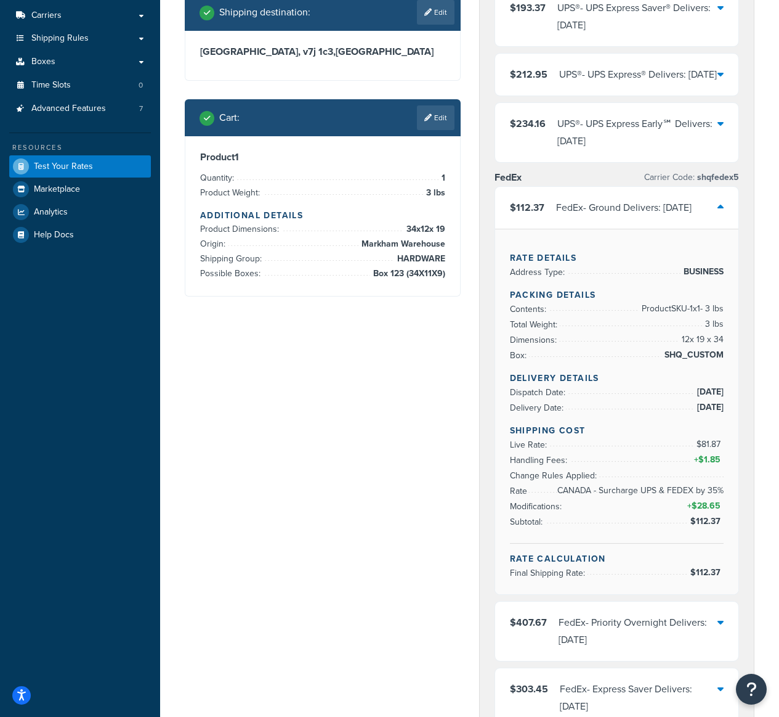
click at [692, 216] on div "FedEx - Ground Delivers: Mon, Oct 20" at bounding box center [624, 207] width 136 height 17
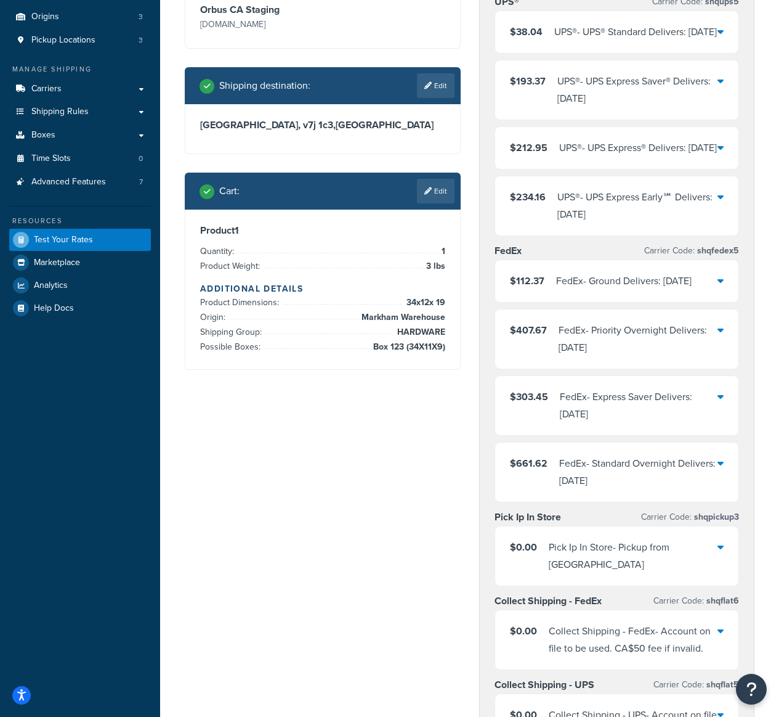
scroll to position [109, 0]
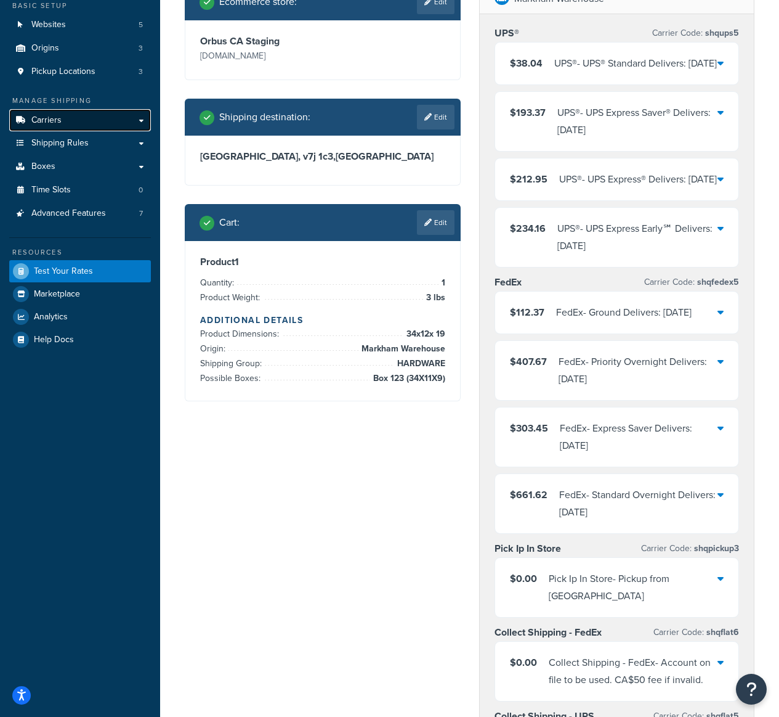
click at [80, 123] on link "Carriers" at bounding box center [80, 120] width 142 height 23
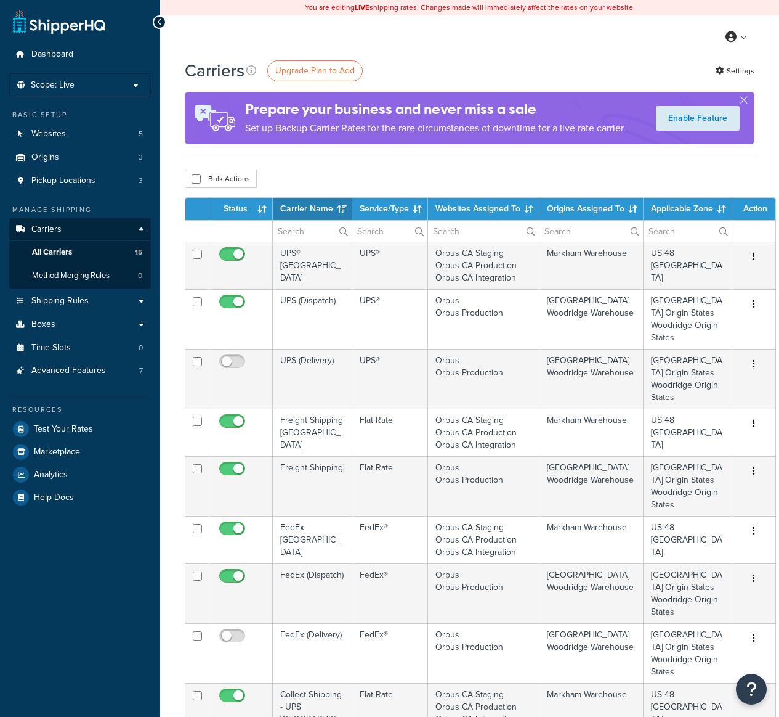
select select "15"
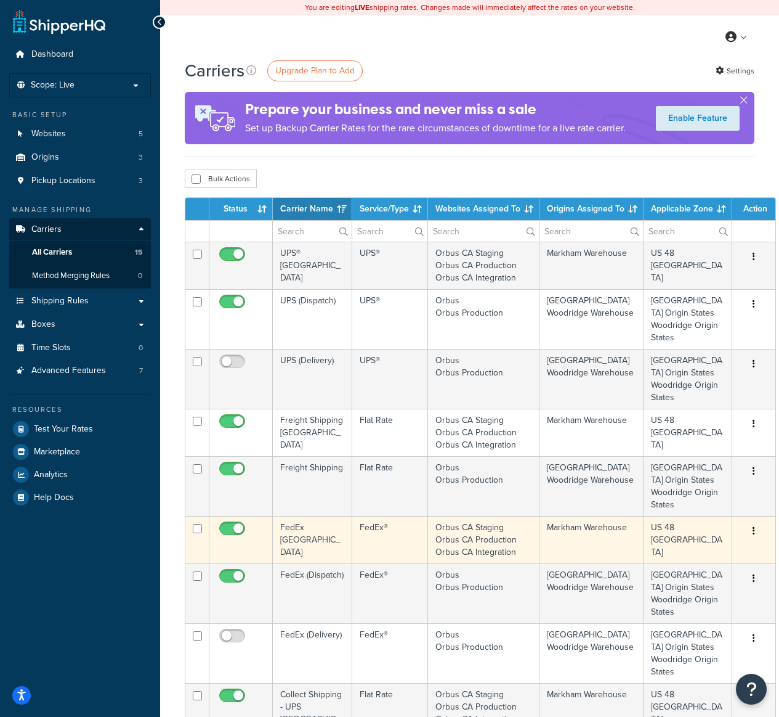
click at [394, 540] on td "FedEx®" at bounding box center [390, 539] width 76 height 47
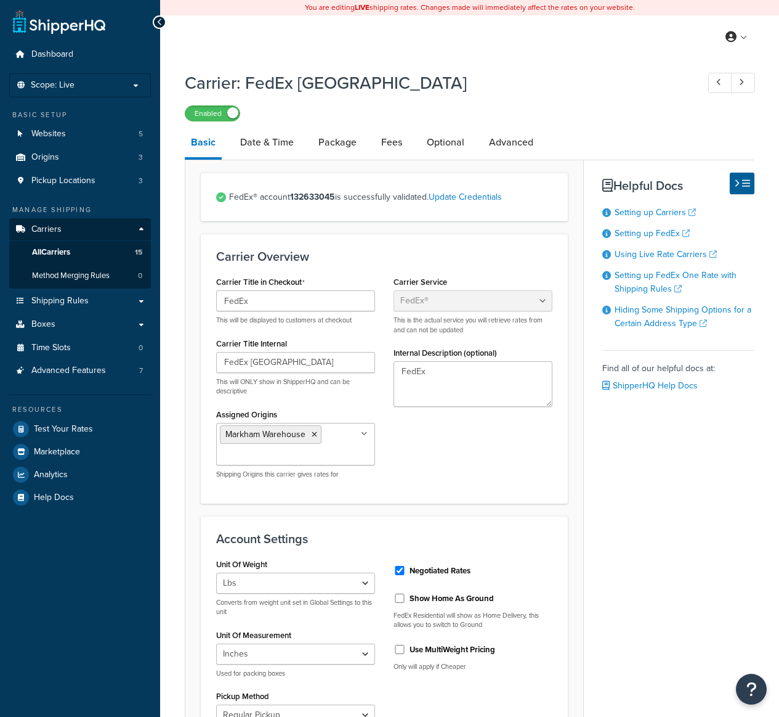
select select "fedEx"
select select "REGULAR_PICKUP"
select select "YOUR_PACKAGING"
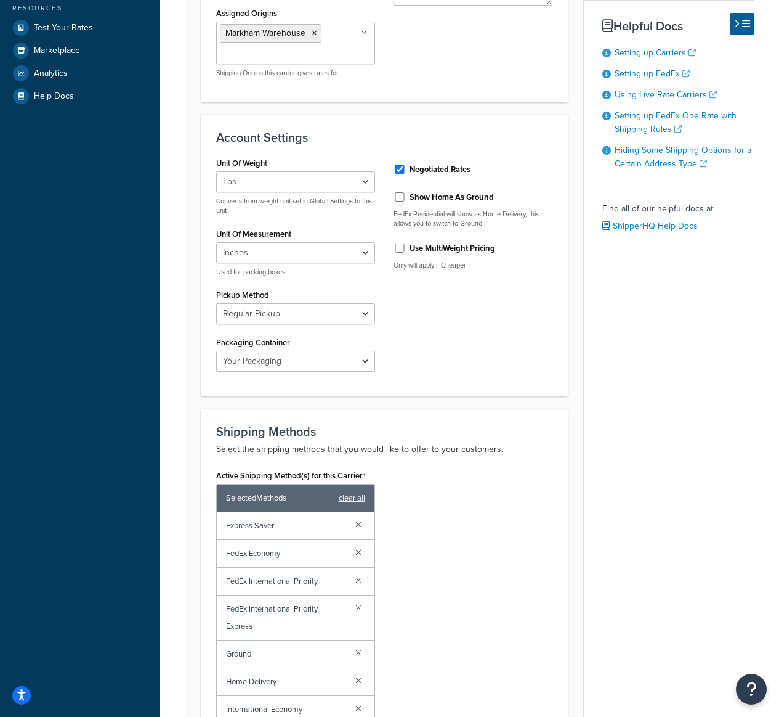
scroll to position [636, 0]
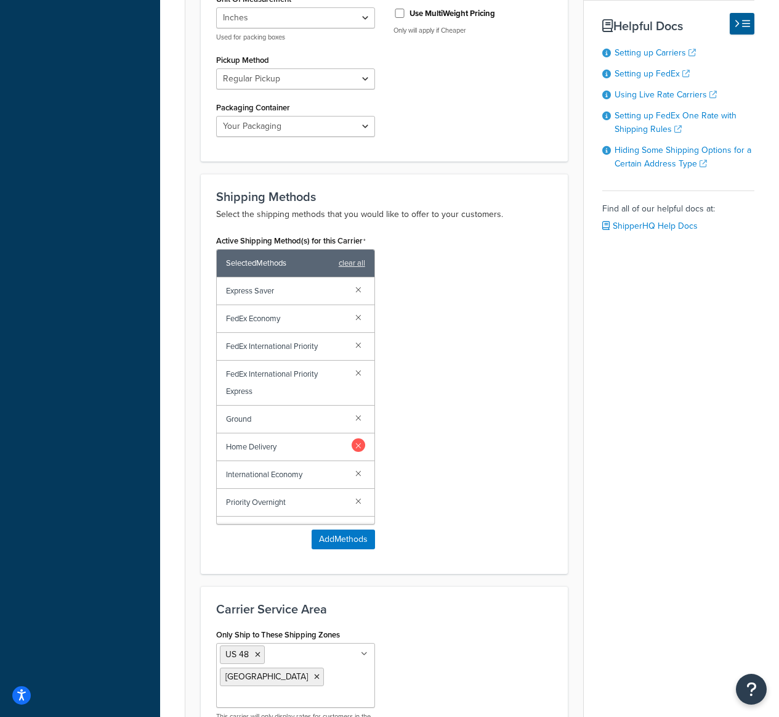
click at [352, 444] on link at bounding box center [359, 445] width 14 height 14
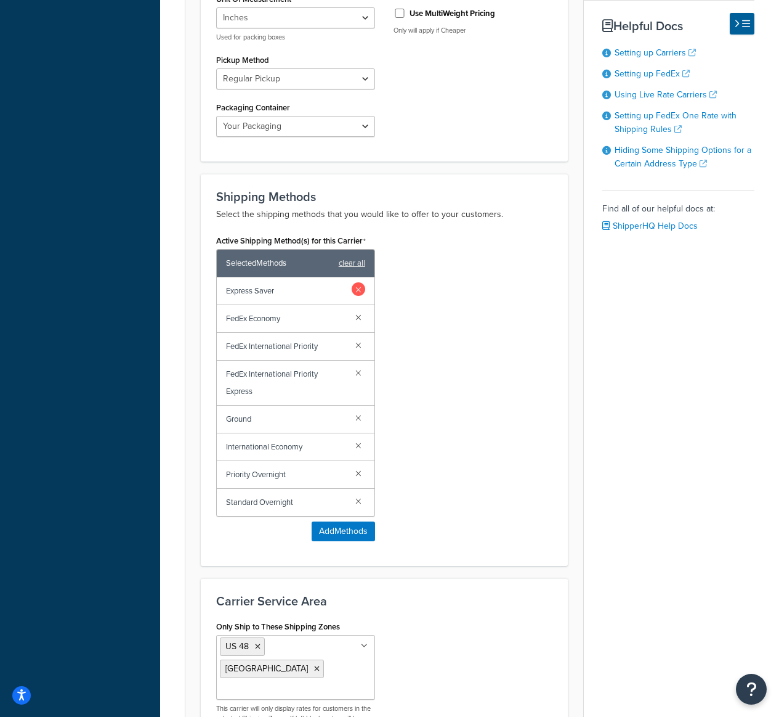
click at [362, 287] on link at bounding box center [359, 289] width 14 height 14
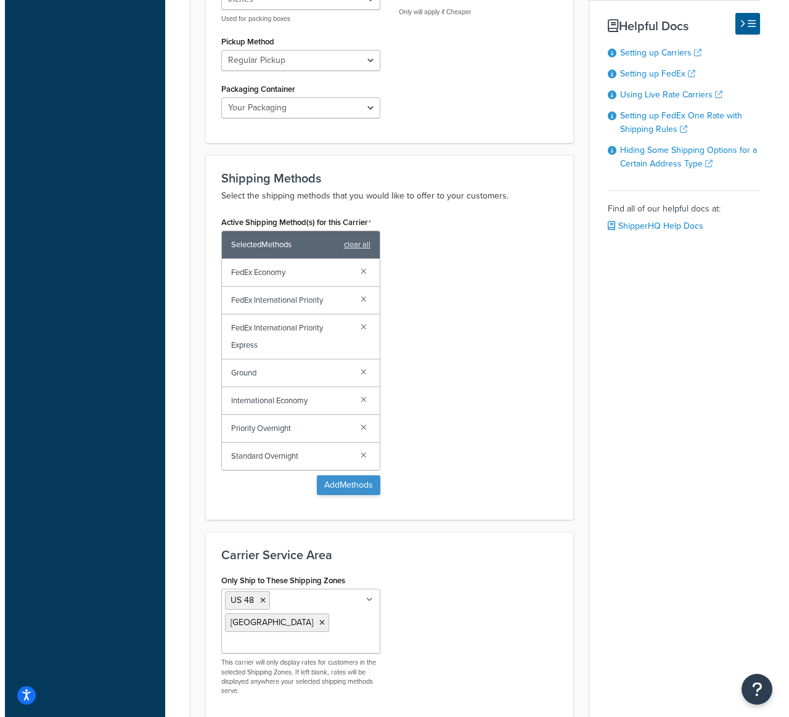
scroll to position [655, 0]
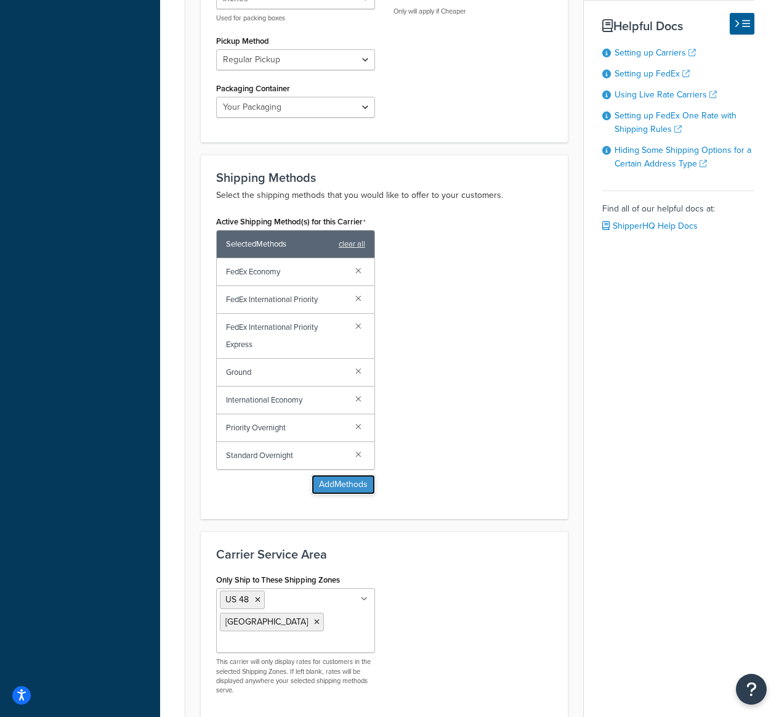
click at [349, 488] on button "Add Methods" at bounding box center [343, 484] width 63 height 20
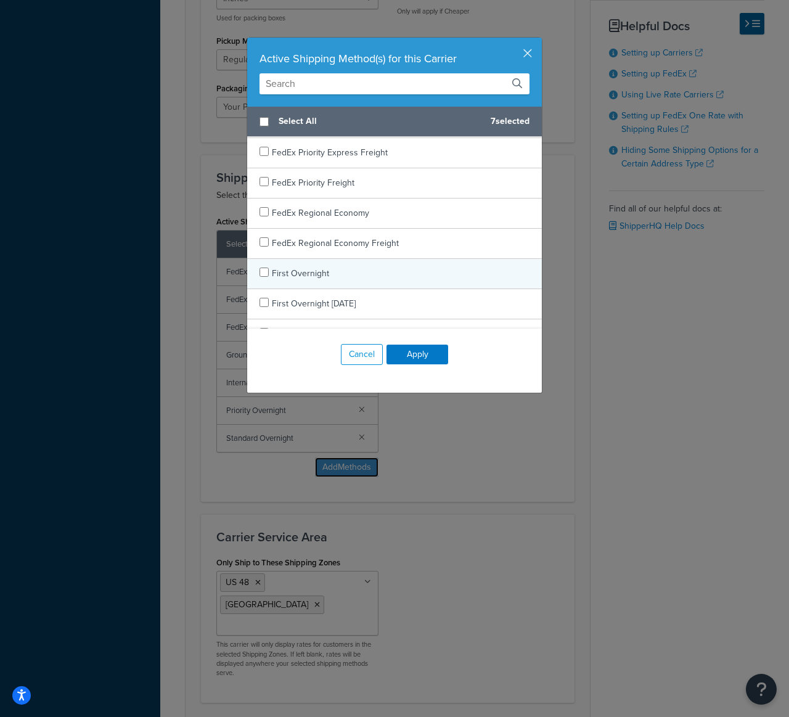
scroll to position [541, 0]
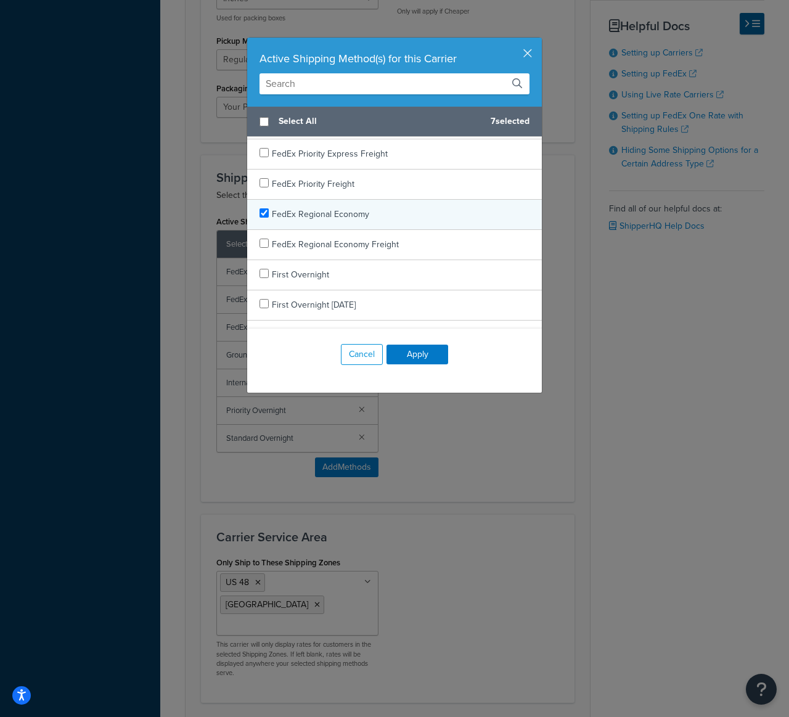
checkbox input "true"
click at [359, 219] on span "FedEx Regional Economy" at bounding box center [320, 214] width 97 height 13
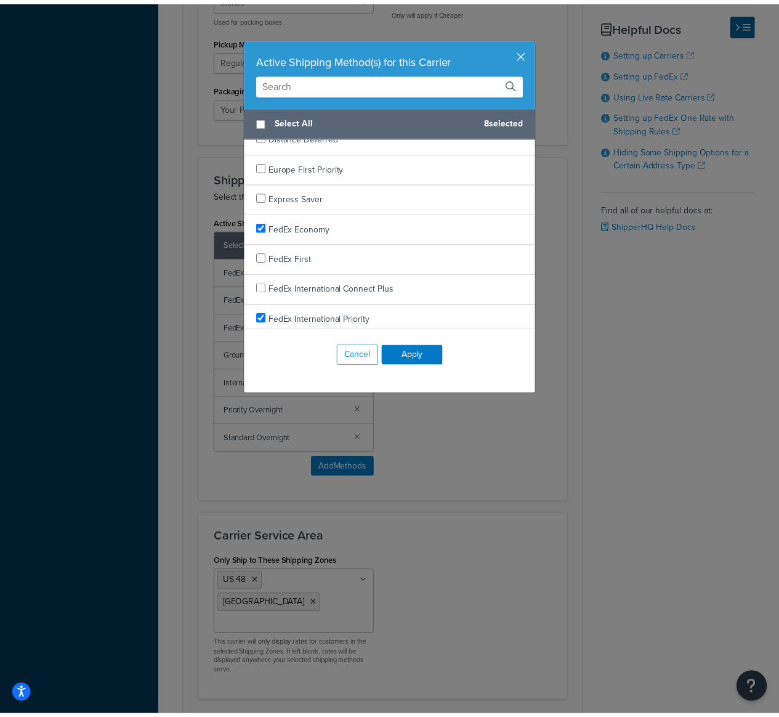
scroll to position [224, 0]
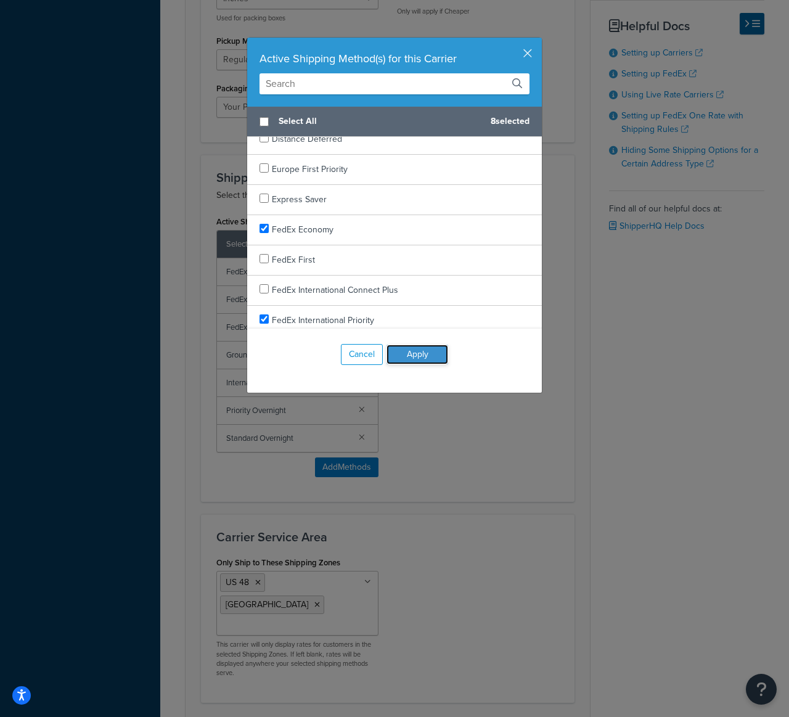
click at [404, 349] on button "Apply" at bounding box center [417, 354] width 62 height 20
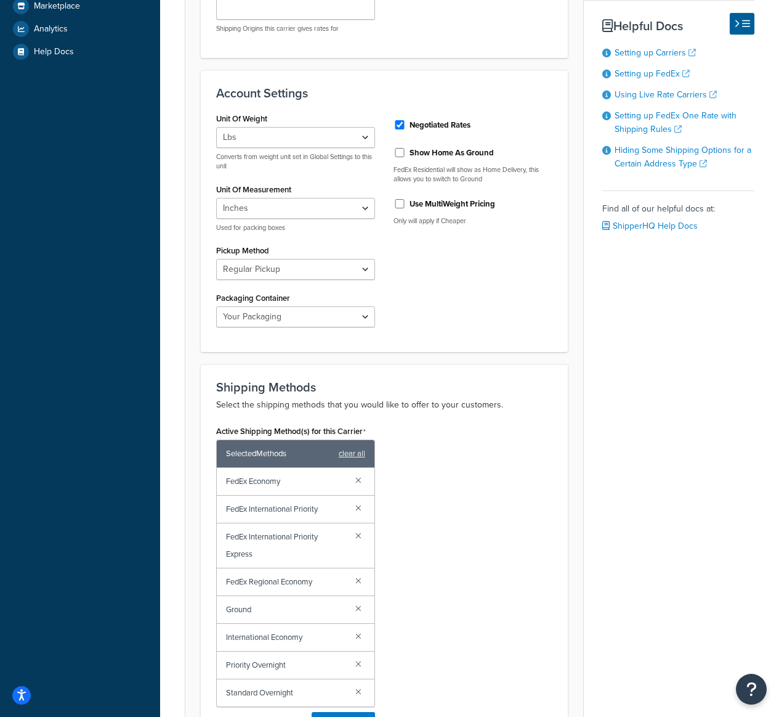
scroll to position [444, 0]
click at [400, 151] on input "Show Home As Ground" at bounding box center [400, 153] width 12 height 9
checkbox input "true"
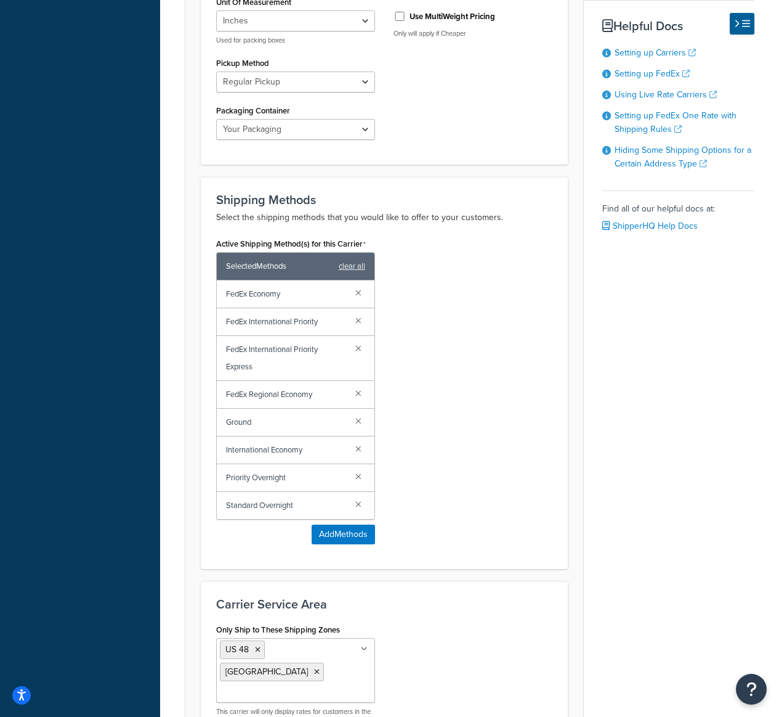
scroll to position [776, 0]
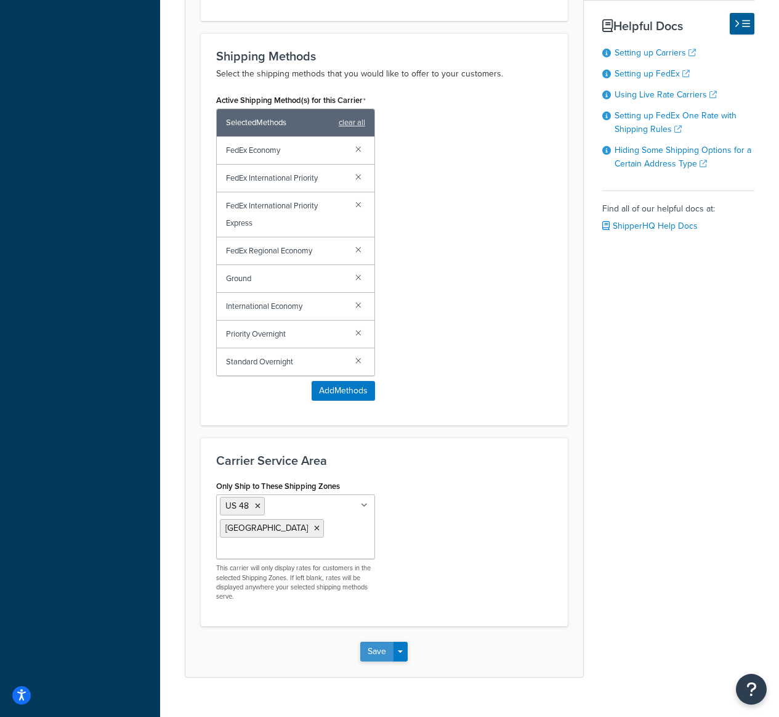
click at [378, 641] on button "Save" at bounding box center [376, 651] width 33 height 20
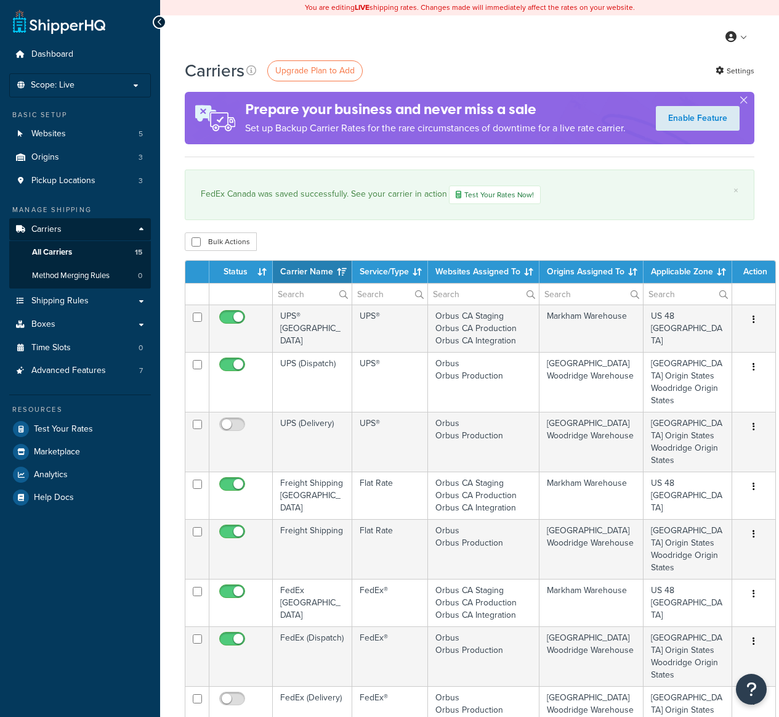
select select "15"
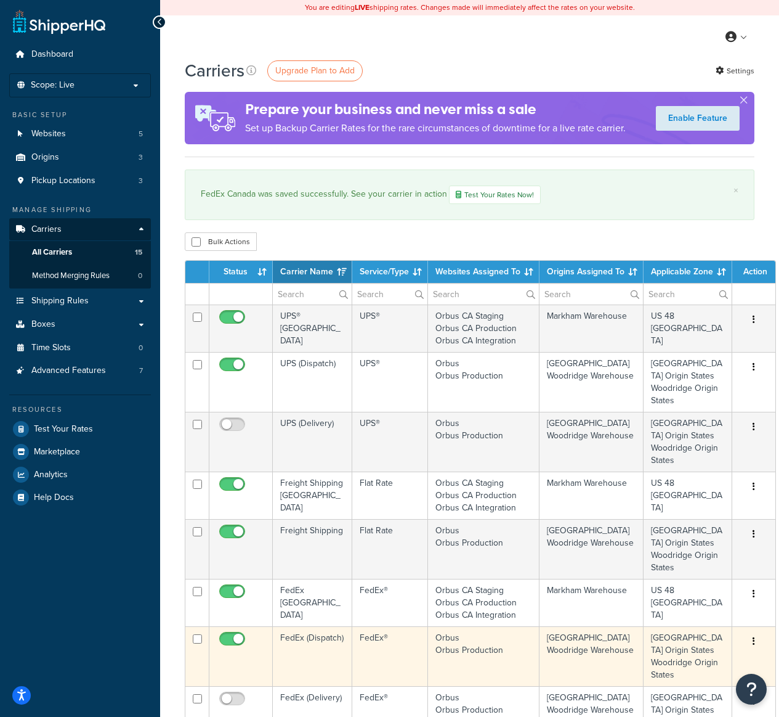
click at [382, 656] on td "FedEx®" at bounding box center [390, 656] width 76 height 60
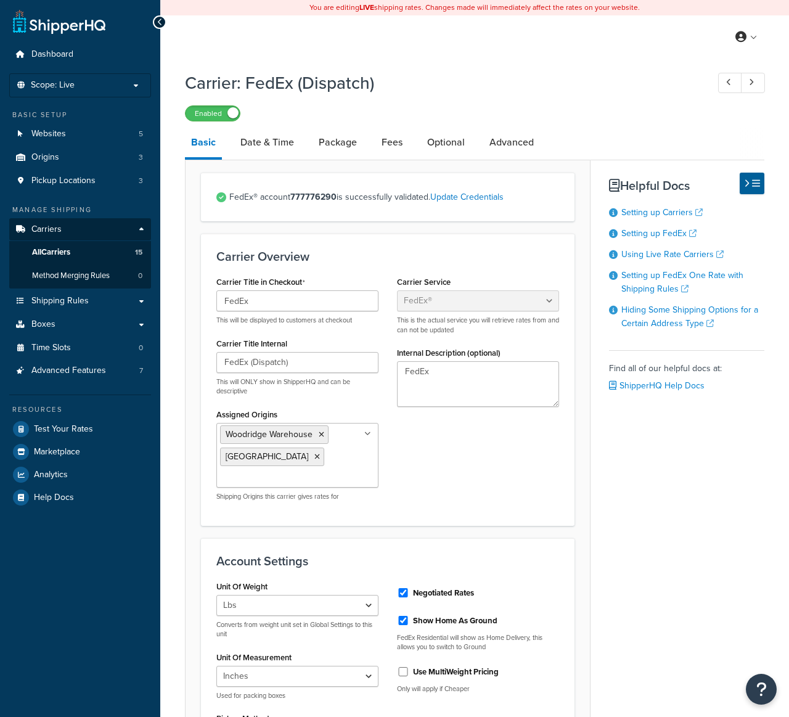
select select "fedEx"
select select "REGULAR_PICKUP"
select select "YOUR_PACKAGING"
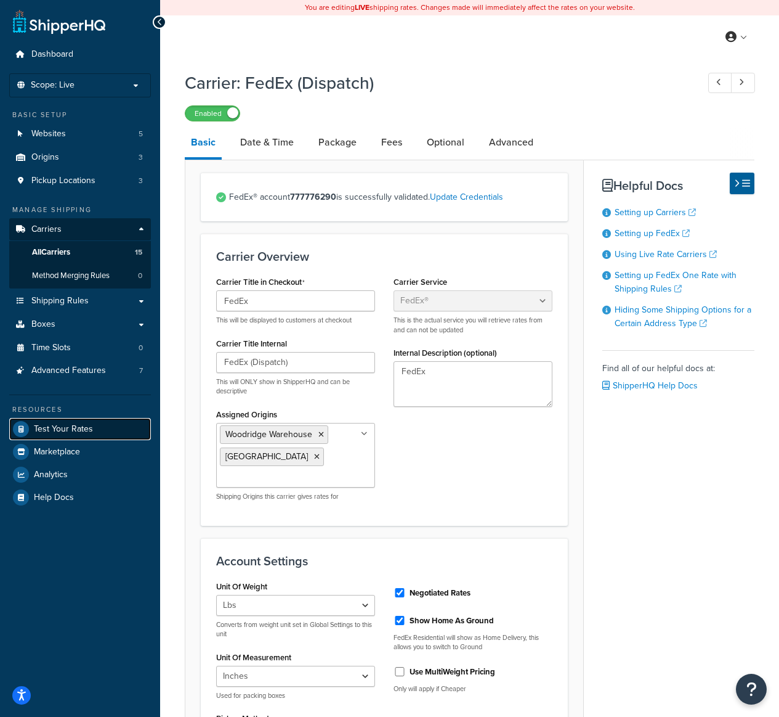
click at [52, 431] on span "Test Your Rates" at bounding box center [63, 429] width 59 height 10
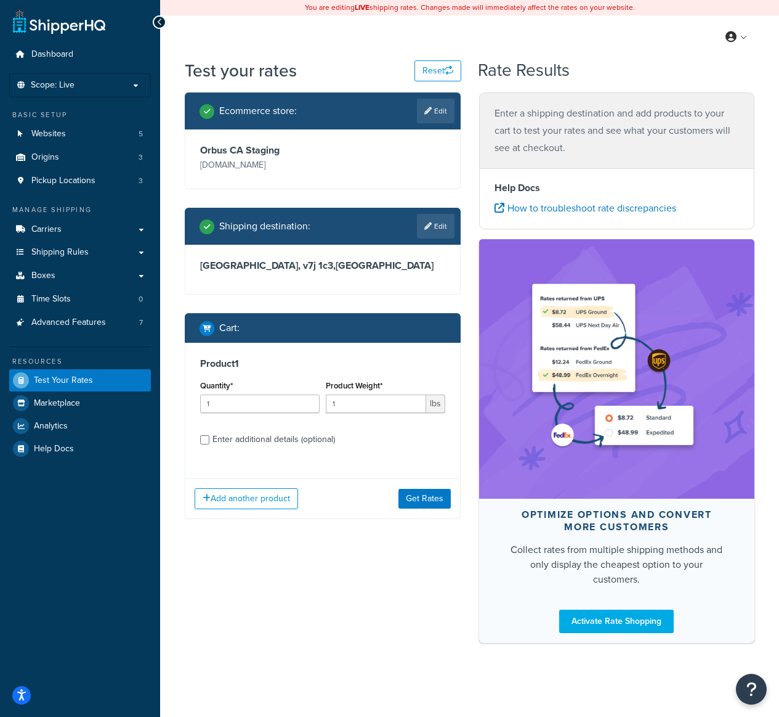
click at [357, 389] on div "Product Weight* 1 lbs" at bounding box center [386, 395] width 120 height 36
click at [355, 398] on input "1" at bounding box center [376, 403] width 100 height 18
drag, startPoint x: 353, startPoint y: 400, endPoint x: 328, endPoint y: 429, distance: 38.4
click at [341, 402] on input "1" at bounding box center [376, 403] width 100 height 18
click at [313, 439] on div "Enter additional details (optional)" at bounding box center [274, 439] width 123 height 17
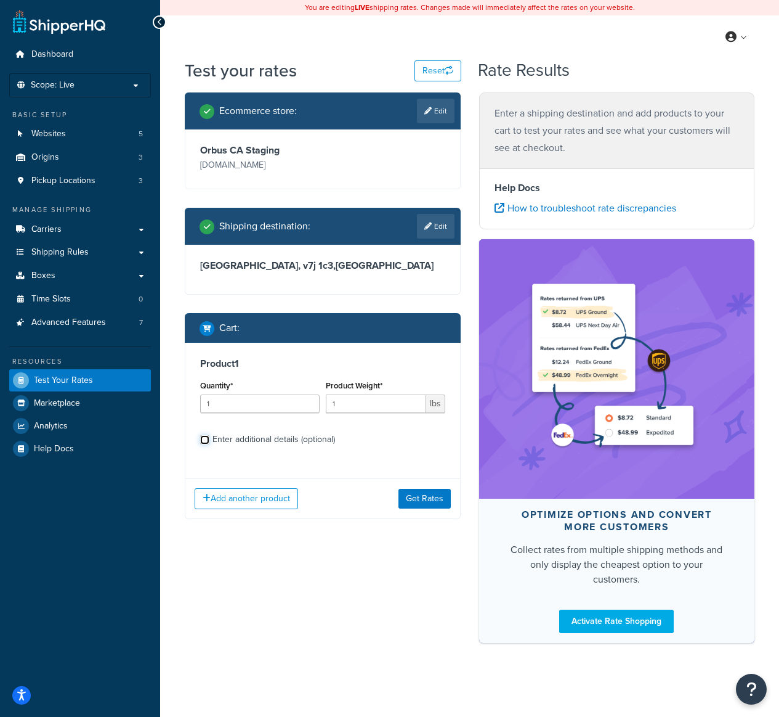
click at [209, 439] on input "Enter additional details (optional)" at bounding box center [204, 439] width 9 height 9
checkbox input "true"
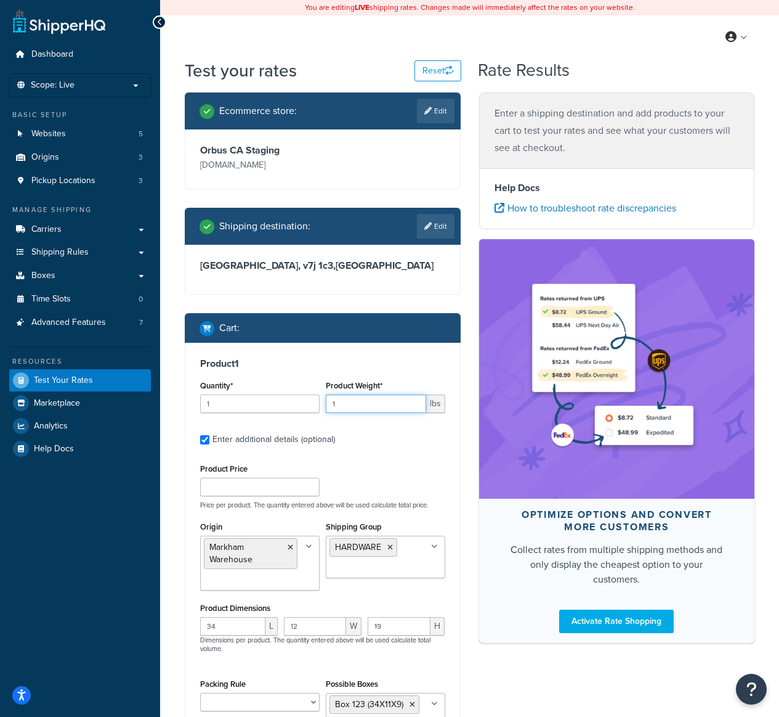
drag, startPoint x: 345, startPoint y: 405, endPoint x: 330, endPoint y: 406, distance: 15.4
click at [330, 405] on input "1" at bounding box center [376, 403] width 100 height 18
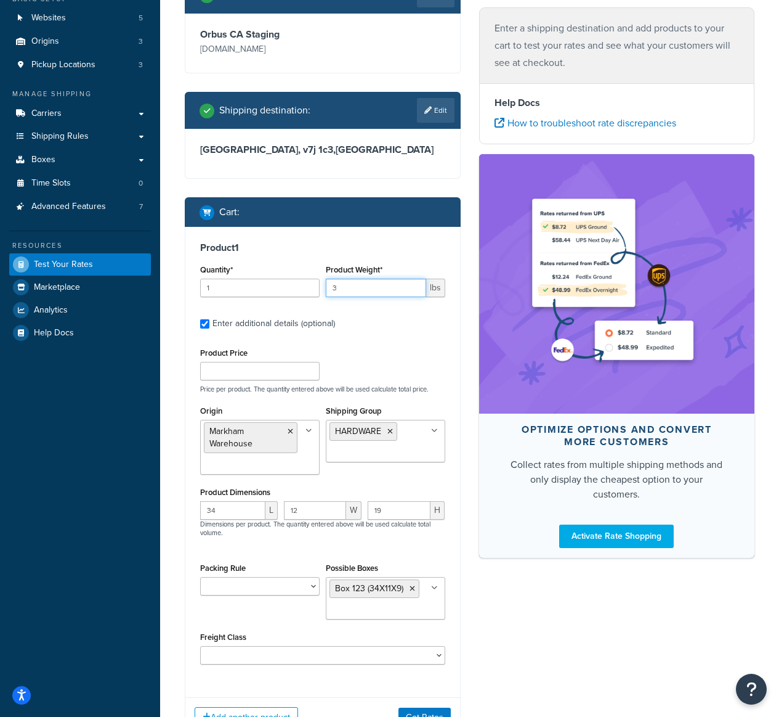
scroll to position [154, 0]
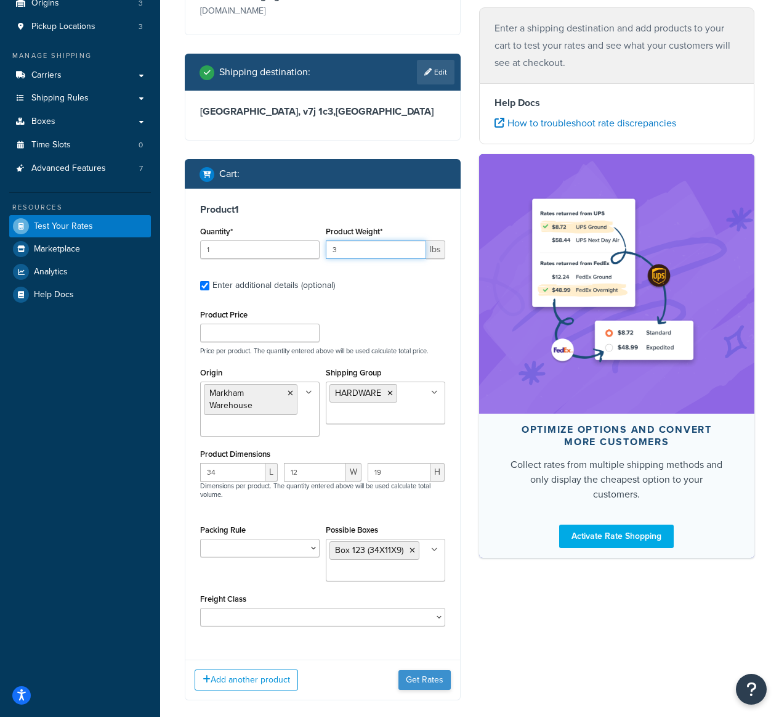
type input "3"
click at [416, 672] on button "Get Rates" at bounding box center [425, 680] width 52 height 20
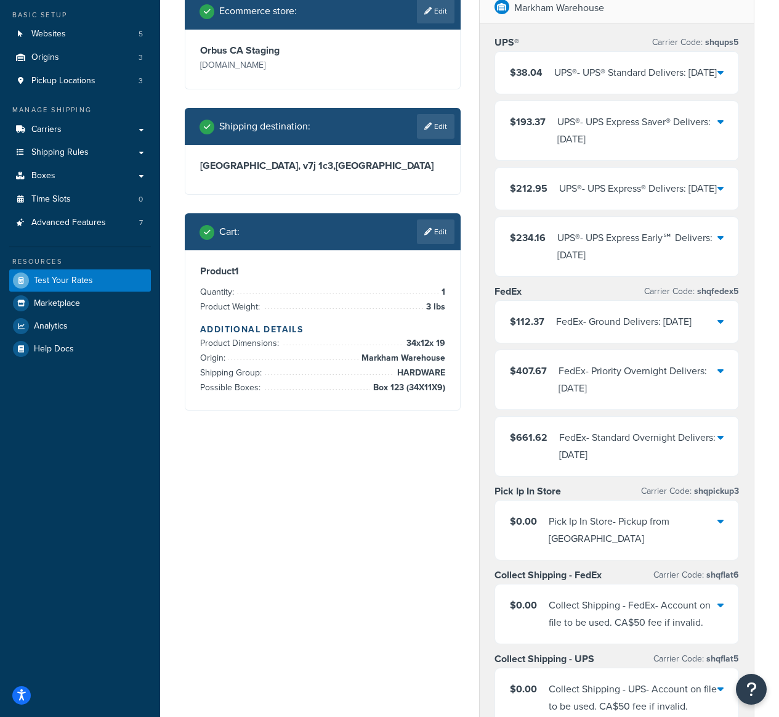
scroll to position [104, 0]
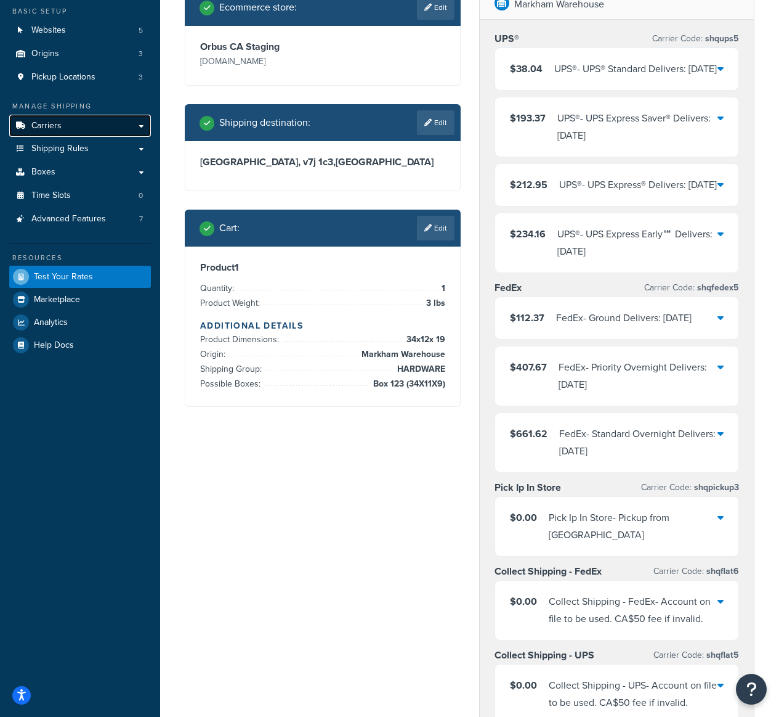
click at [73, 128] on link "Carriers" at bounding box center [80, 126] width 142 height 23
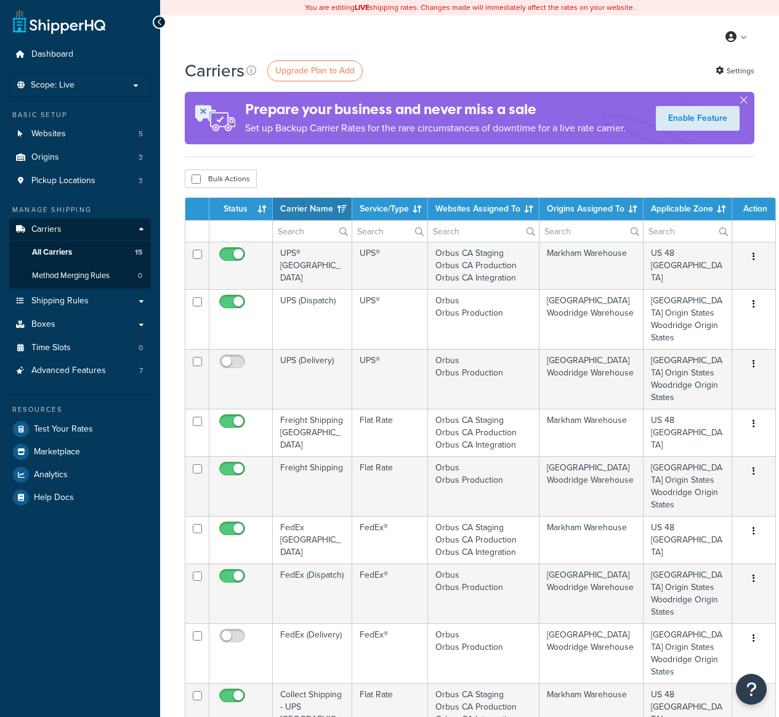
select select "15"
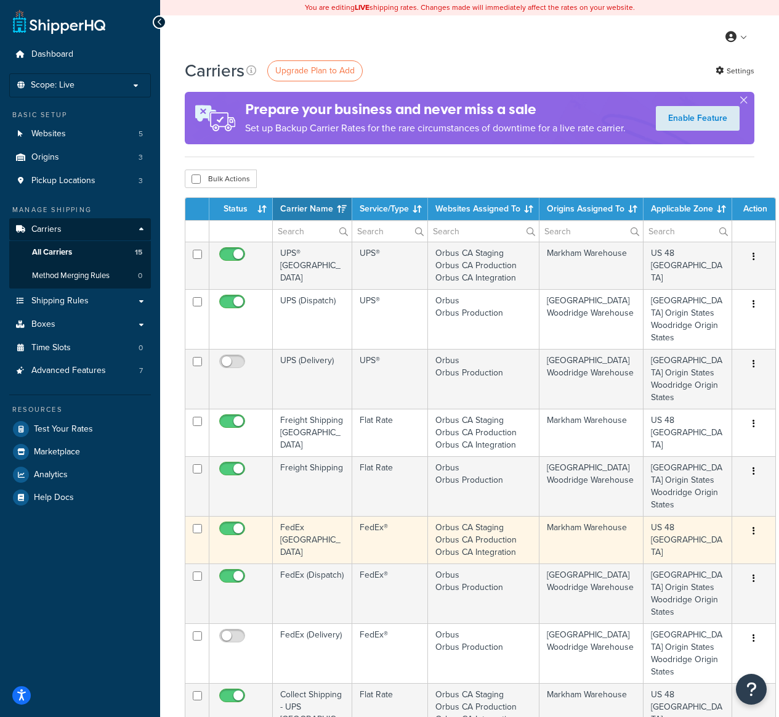
click at [391, 540] on td "FedEx®" at bounding box center [390, 539] width 76 height 47
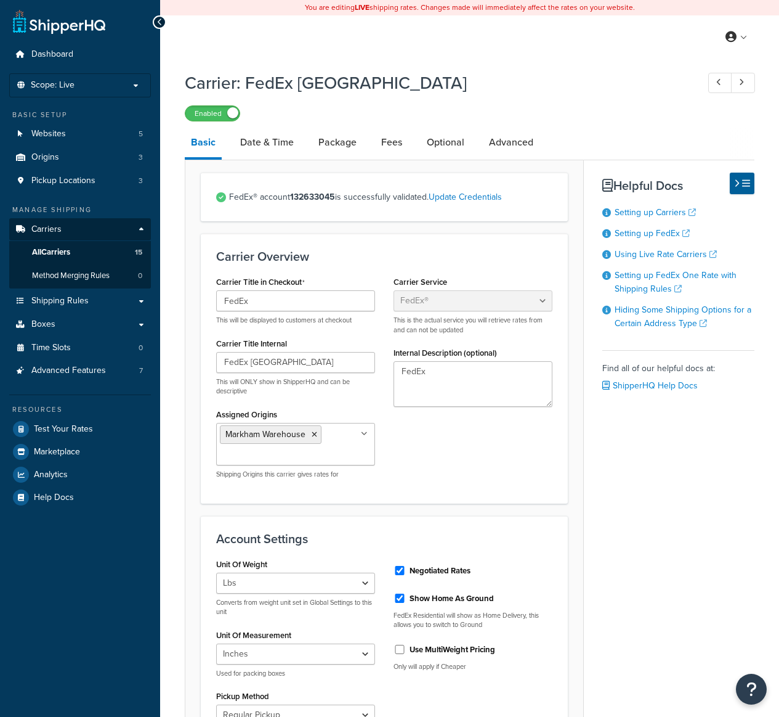
select select "fedEx"
select select "REGULAR_PICKUP"
select select "YOUR_PACKAGING"
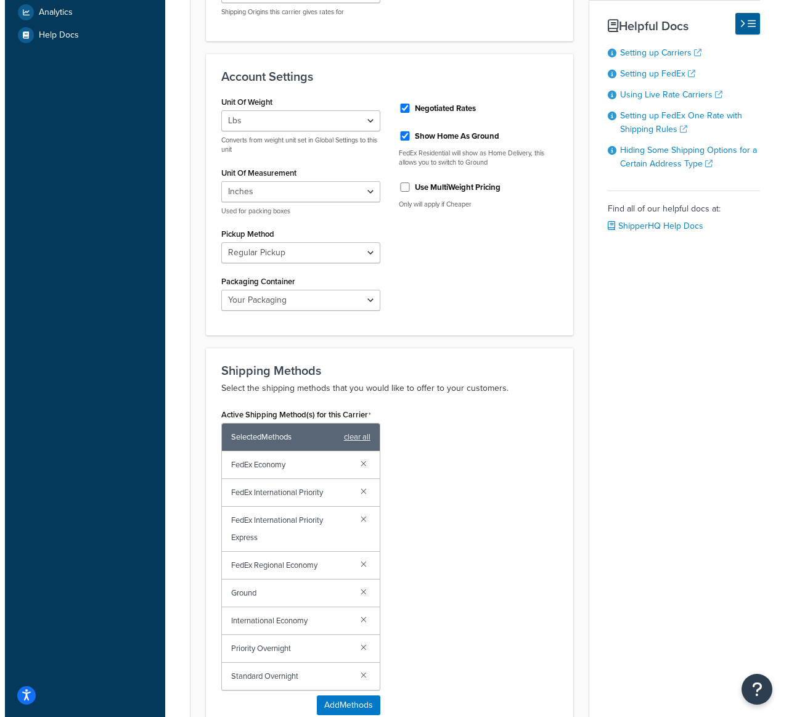
scroll to position [474, 0]
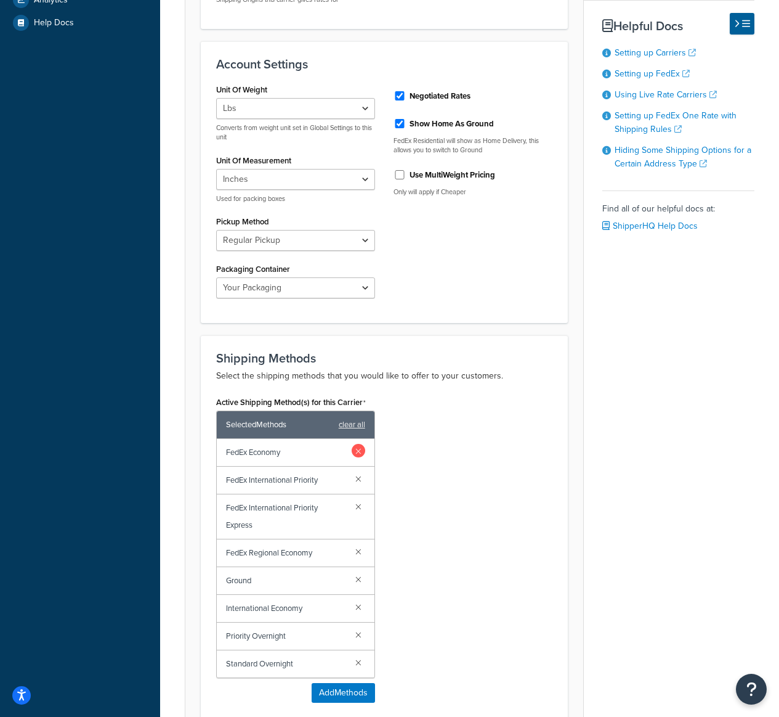
click at [360, 448] on link at bounding box center [359, 451] width 14 height 14
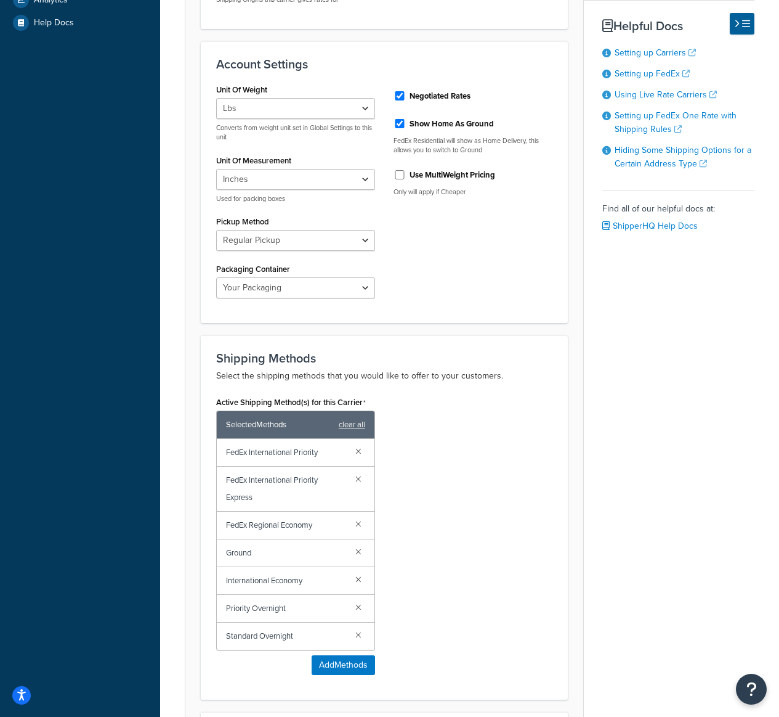
click at [363, 529] on div "FedEx Regional Economy" at bounding box center [296, 525] width 158 height 28
click at [363, 524] on link at bounding box center [359, 523] width 14 height 14
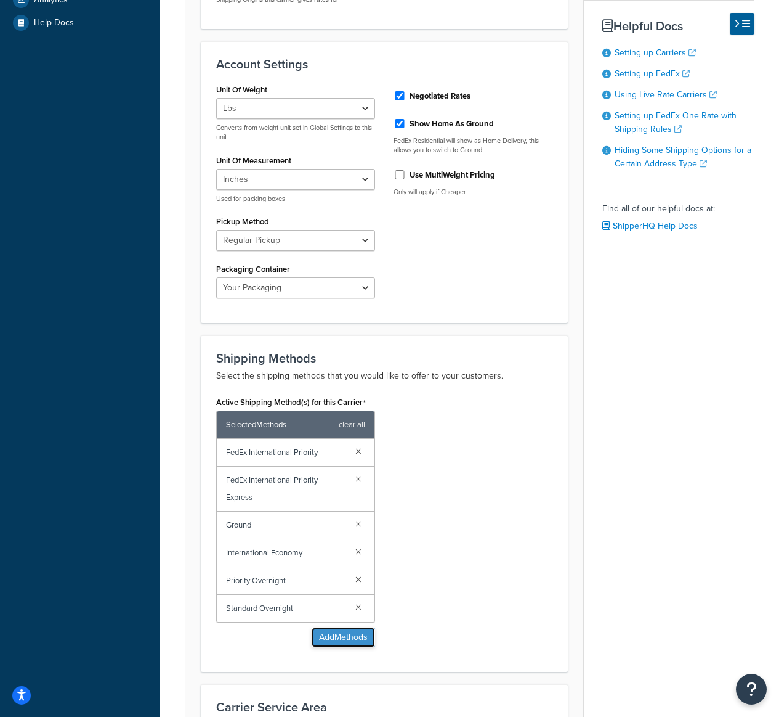
click at [363, 638] on button "Add Methods" at bounding box center [343, 637] width 63 height 20
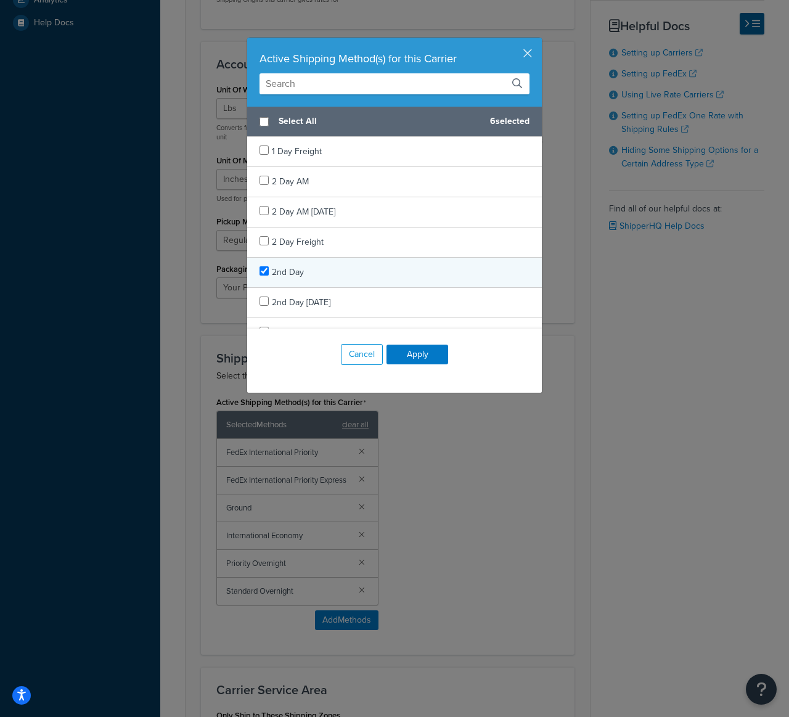
checkbox input "true"
click at [360, 274] on div "2nd Day" at bounding box center [394, 273] width 294 height 30
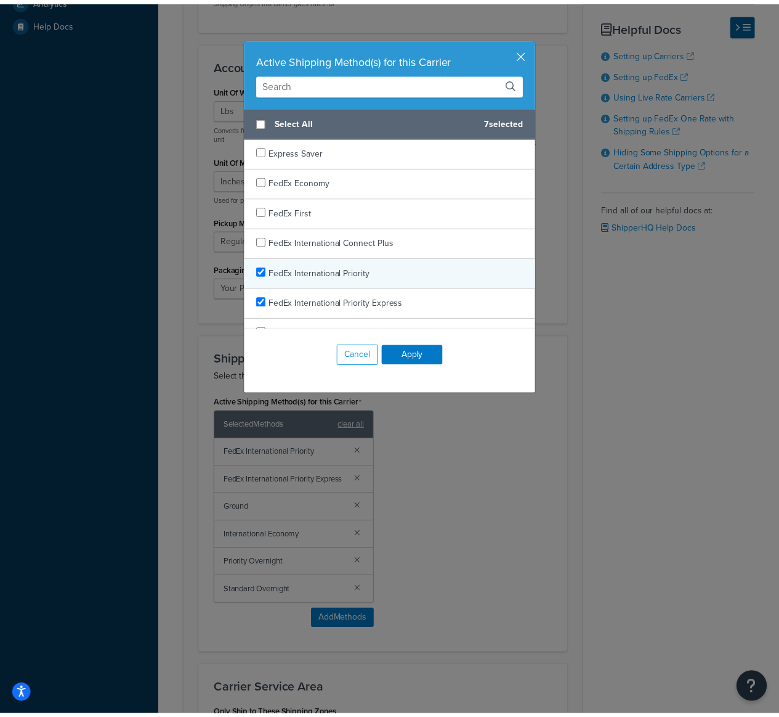
scroll to position [299, 0]
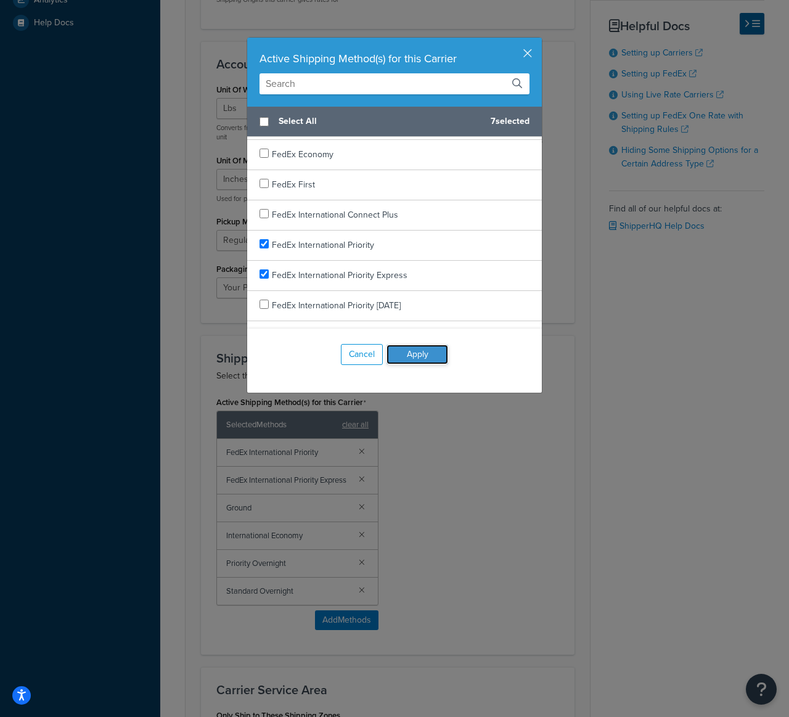
click at [422, 354] on button "Apply" at bounding box center [417, 354] width 62 height 20
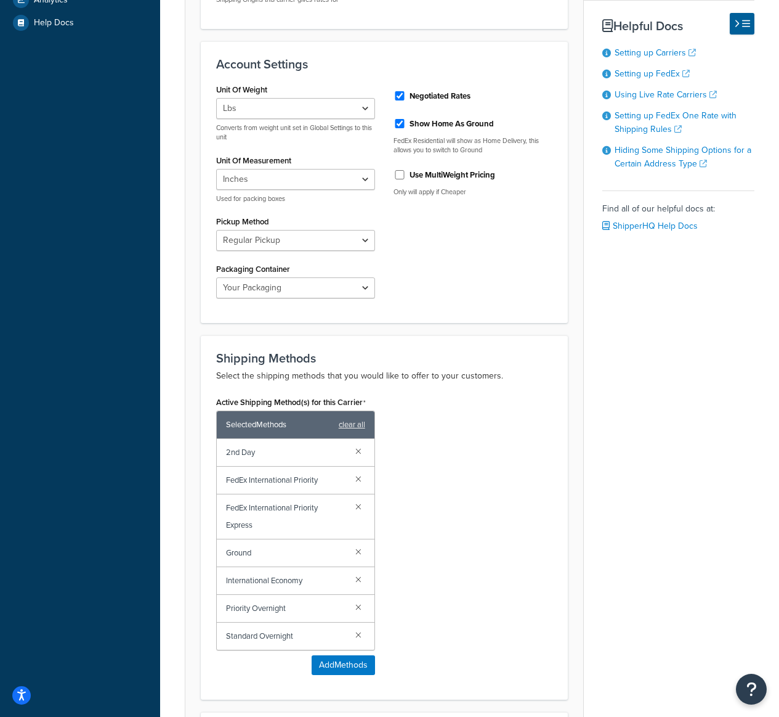
scroll to position [692, 0]
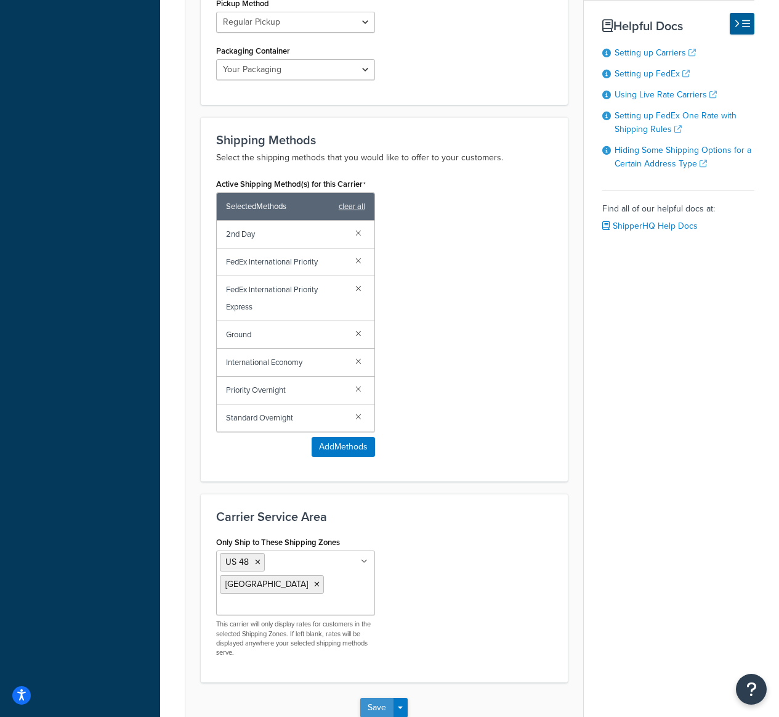
click at [373, 697] on button "Save" at bounding box center [376, 707] width 33 height 20
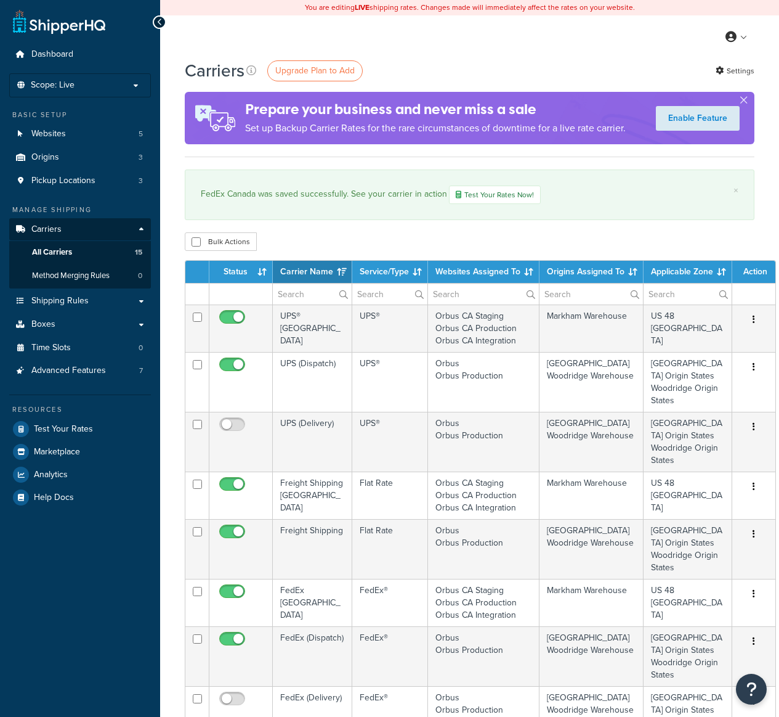
select select "15"
click at [82, 434] on span "Test Your Rates" at bounding box center [63, 429] width 59 height 10
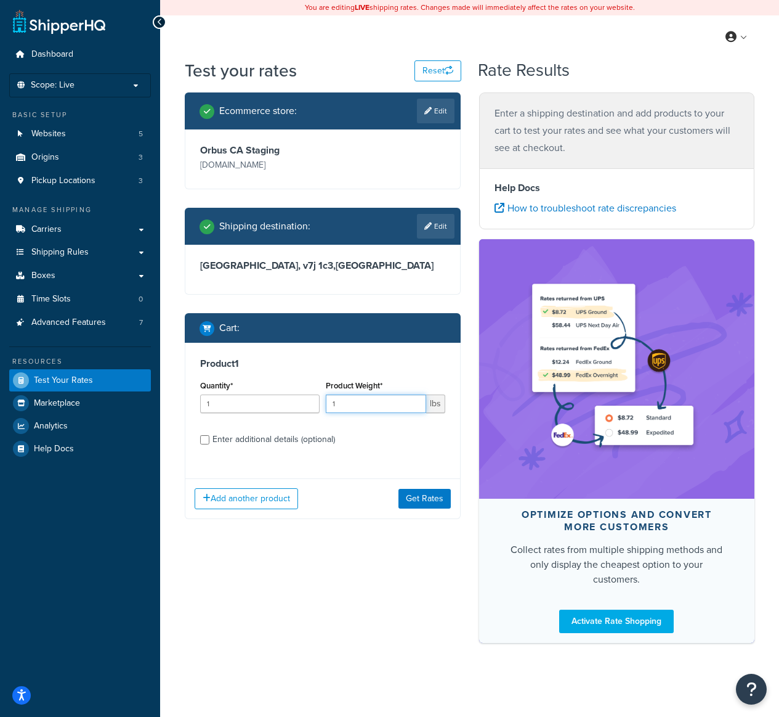
drag, startPoint x: 348, startPoint y: 409, endPoint x: 331, endPoint y: 406, distance: 17.5
click at [331, 406] on input "1" at bounding box center [376, 403] width 100 height 18
type input "3"
click at [272, 497] on button "Add another product" at bounding box center [247, 498] width 104 height 21
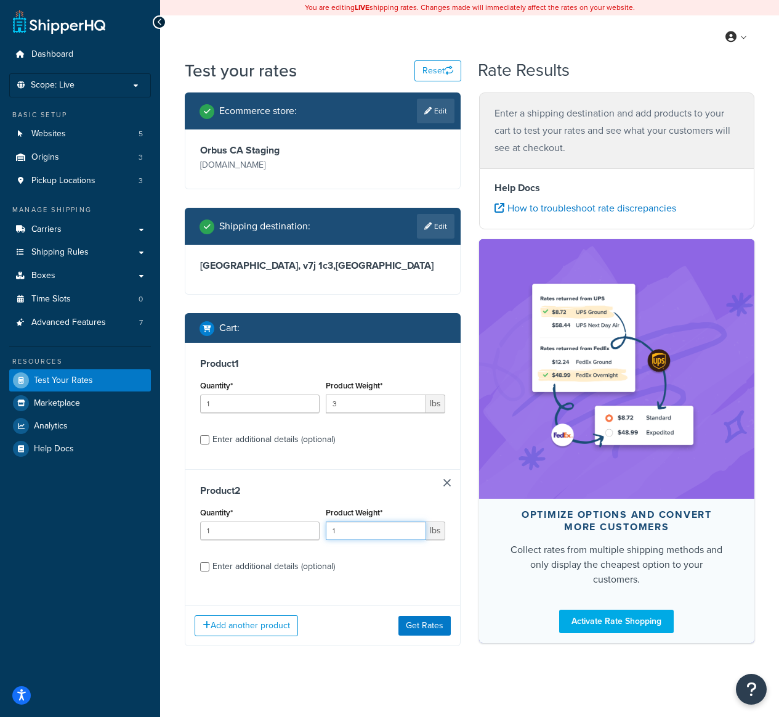
drag, startPoint x: 371, startPoint y: 528, endPoint x: 331, endPoint y: 528, distance: 39.4
click at [331, 528] on input "1" at bounding box center [376, 530] width 100 height 18
click at [445, 479] on link at bounding box center [447, 482] width 7 height 7
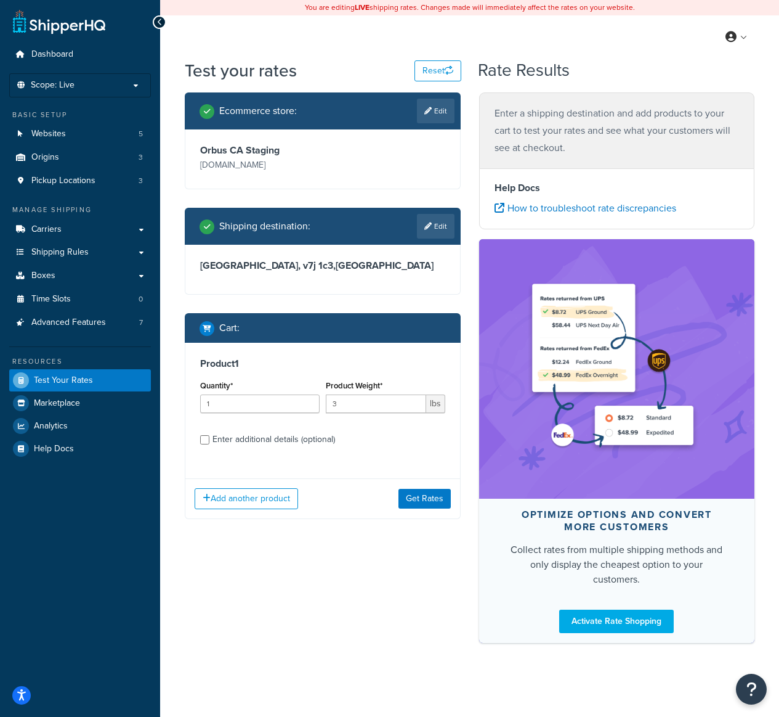
click at [311, 433] on div "Enter additional details (optional)" at bounding box center [274, 439] width 123 height 17
click at [209, 435] on input "Enter additional details (optional)" at bounding box center [204, 439] width 9 height 9
checkbox input "true"
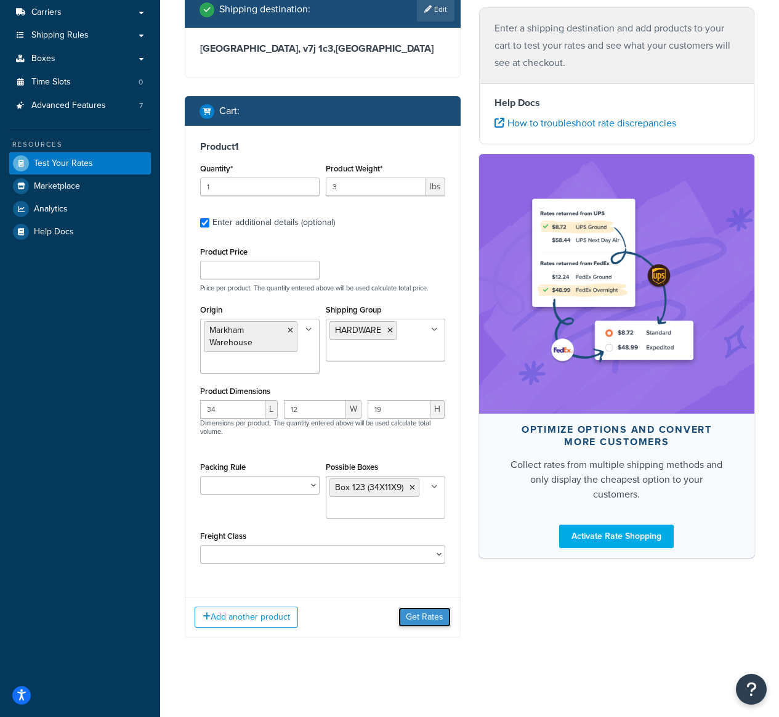
click at [423, 621] on button "Get Rates" at bounding box center [425, 617] width 52 height 20
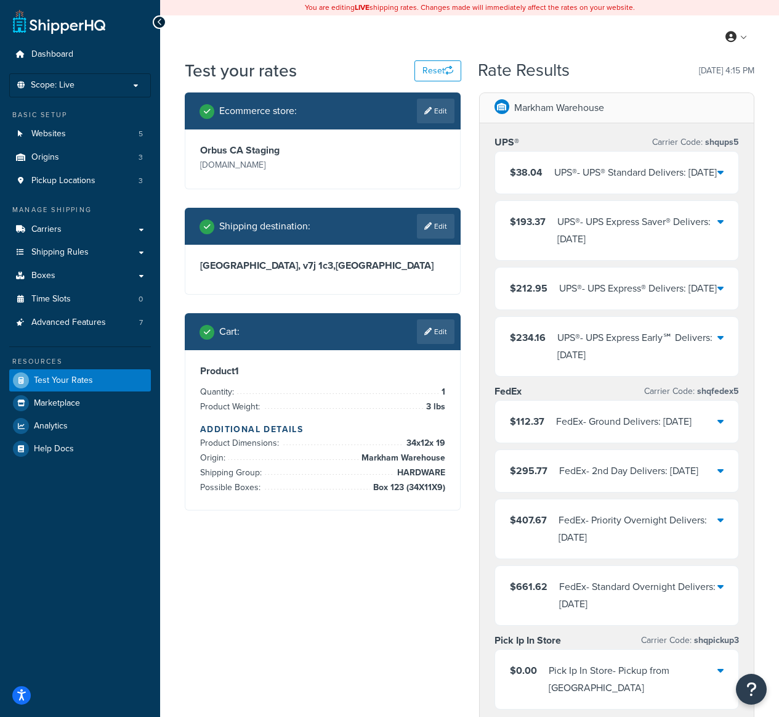
click at [667, 479] on div "FedEx - 2nd Day Delivers: Thu, Oct 16" at bounding box center [628, 470] width 139 height 17
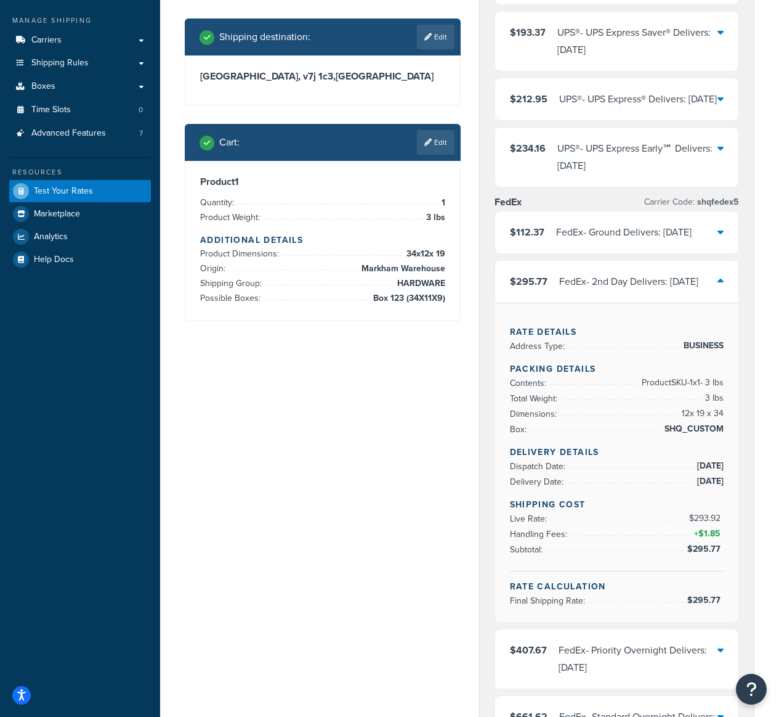
scroll to position [211, 0]
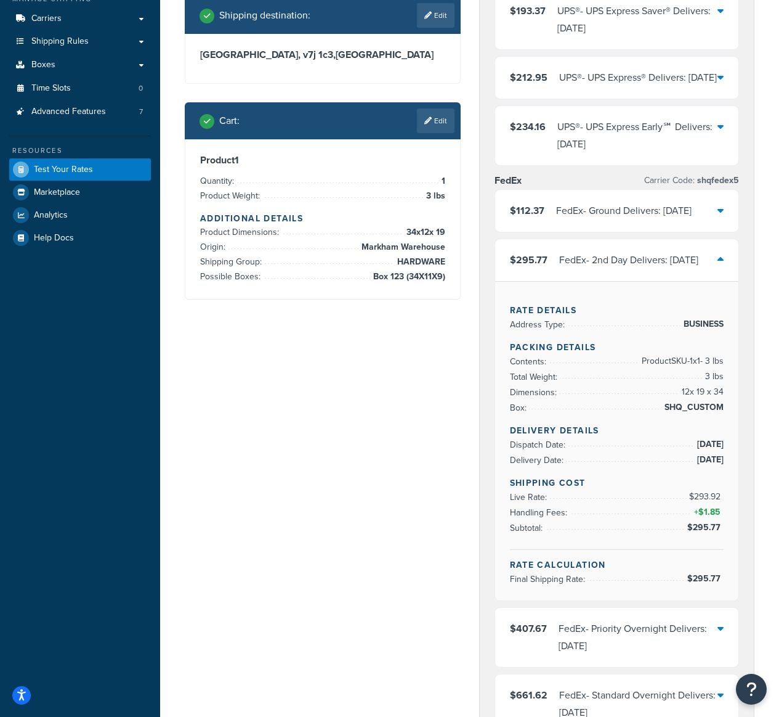
click at [646, 269] on div "FedEx - 2nd Day Delivers: Thu, Oct 16" at bounding box center [628, 259] width 139 height 17
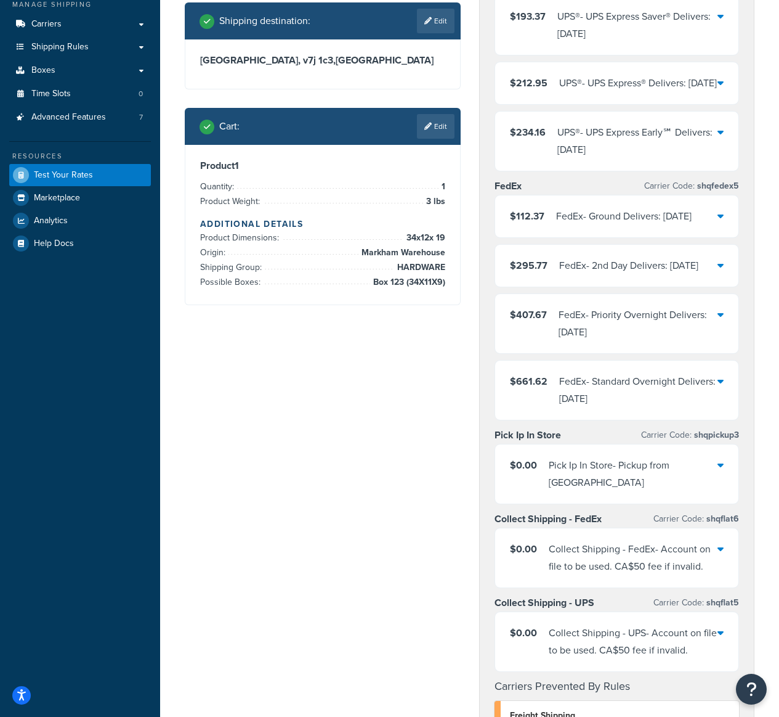
scroll to position [204, 0]
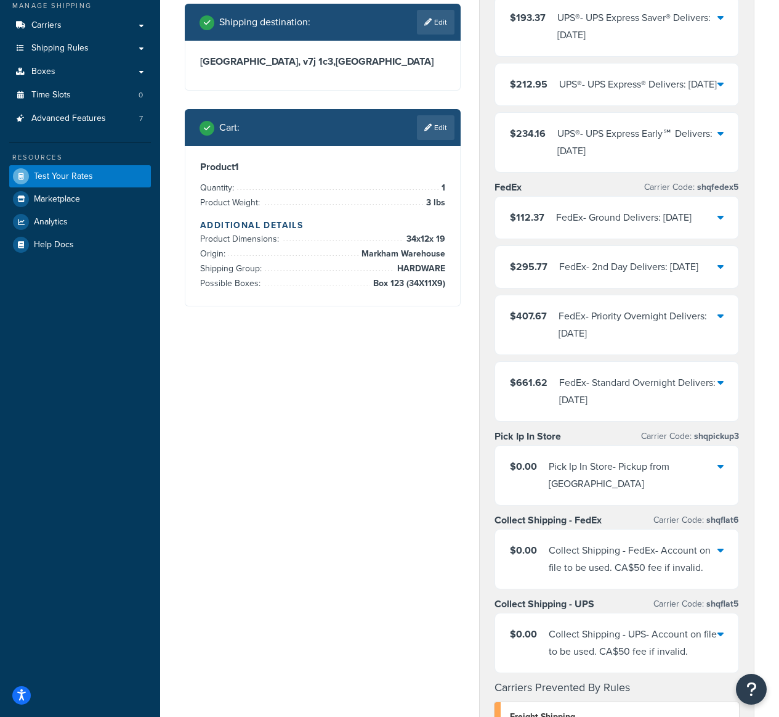
click at [657, 226] on div "FedEx - Ground Delivers: Mon, Oct 20" at bounding box center [624, 217] width 136 height 17
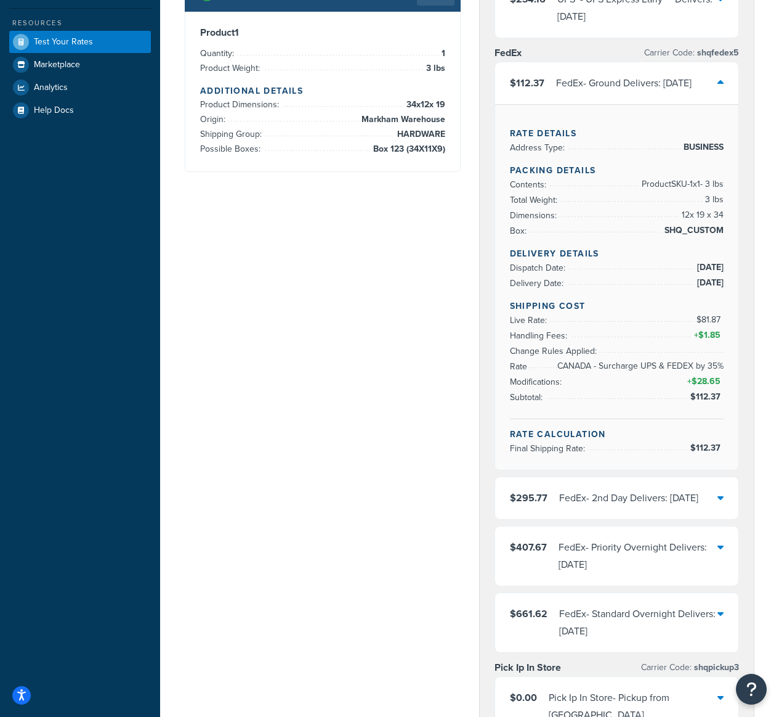
scroll to position [354, 0]
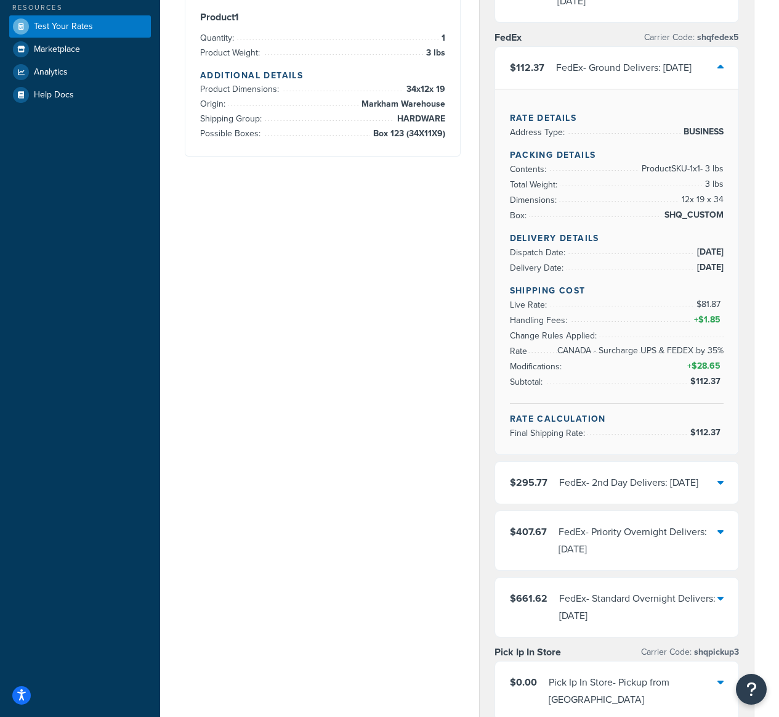
click at [621, 491] on div "FedEx - 2nd Day Delivers: Thu, Oct 16" at bounding box center [628, 482] width 139 height 17
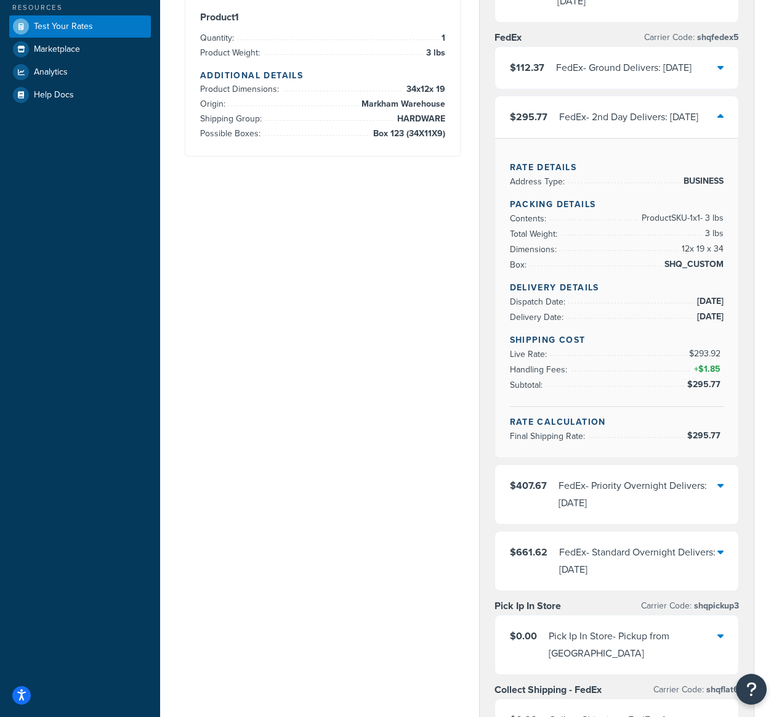
click at [640, 126] on div "FedEx - 2nd Day Delivers: Thu, Oct 16" at bounding box center [628, 116] width 139 height 17
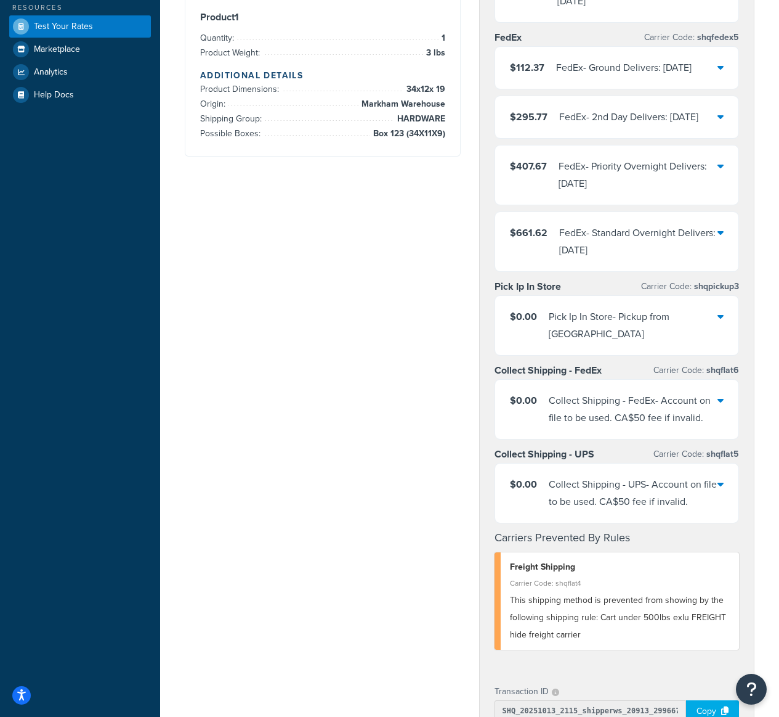
click at [660, 76] on div "FedEx - Ground Delivers: [DATE]" at bounding box center [624, 67] width 136 height 17
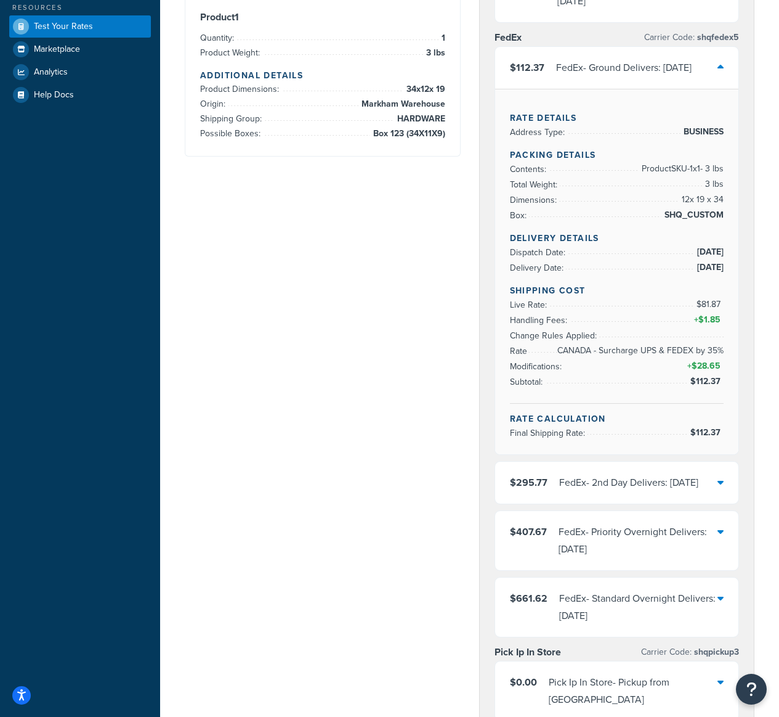
scroll to position [83, 0]
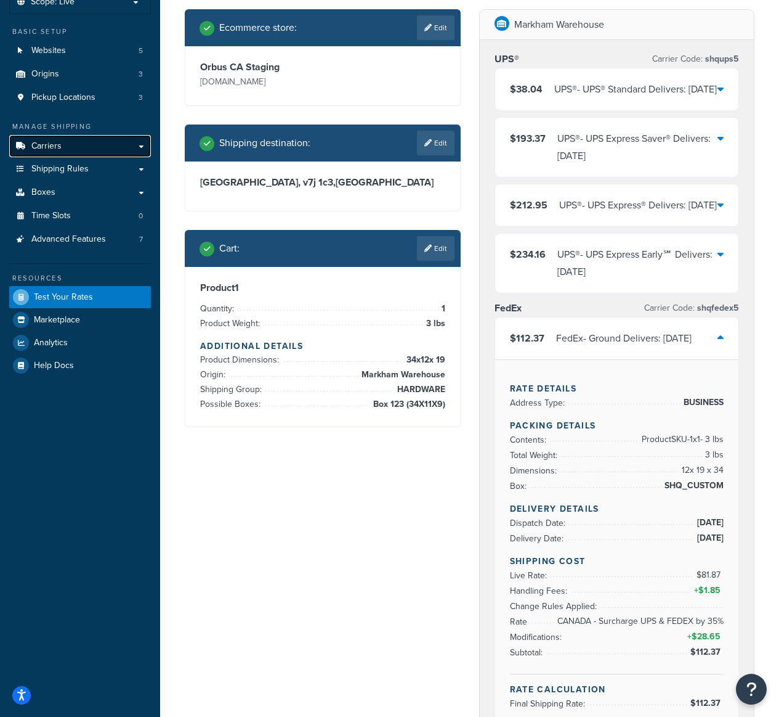
click at [98, 153] on link "Carriers" at bounding box center [80, 146] width 142 height 23
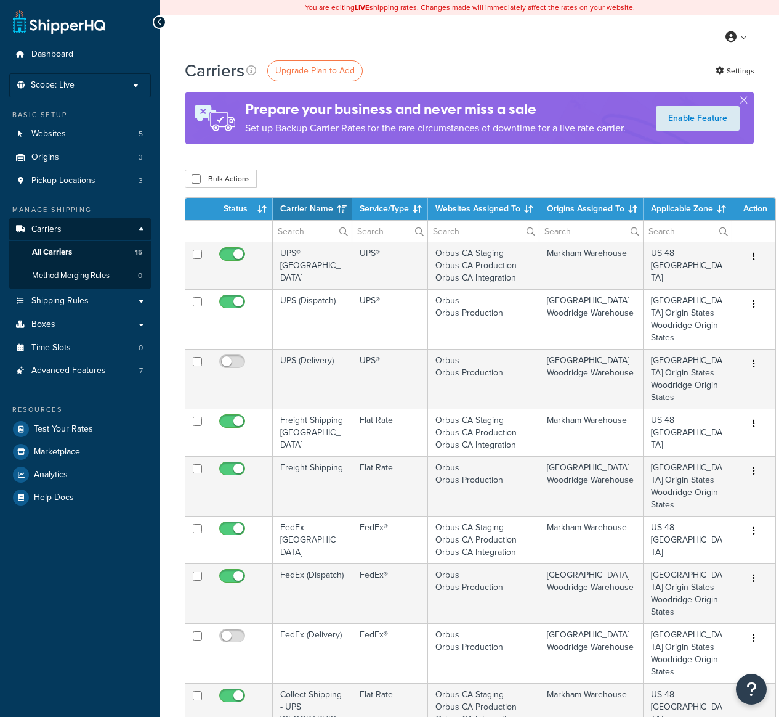
select select "15"
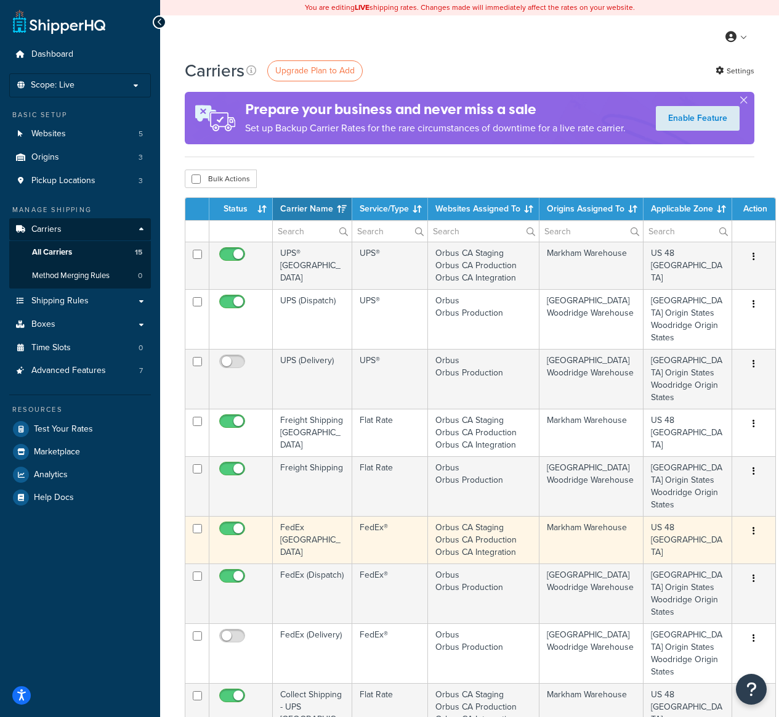
click at [401, 546] on td "FedEx®" at bounding box center [390, 539] width 76 height 47
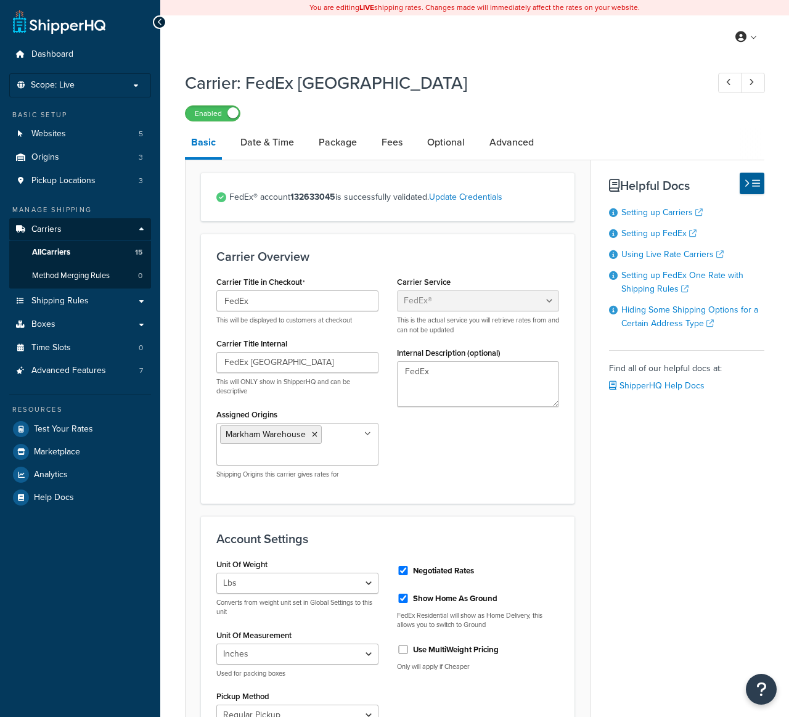
select select "fedEx"
select select "REGULAR_PICKUP"
select select "YOUR_PACKAGING"
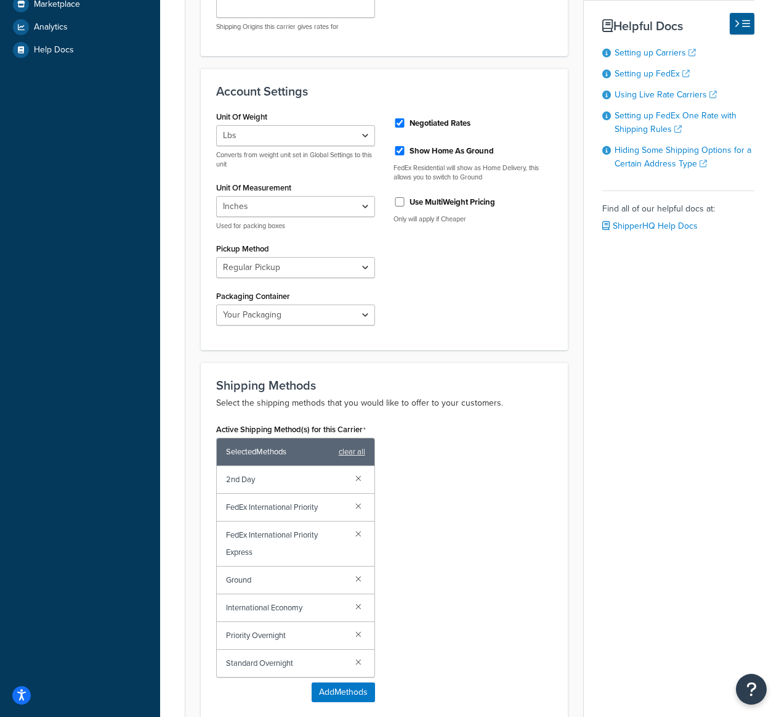
scroll to position [464, 0]
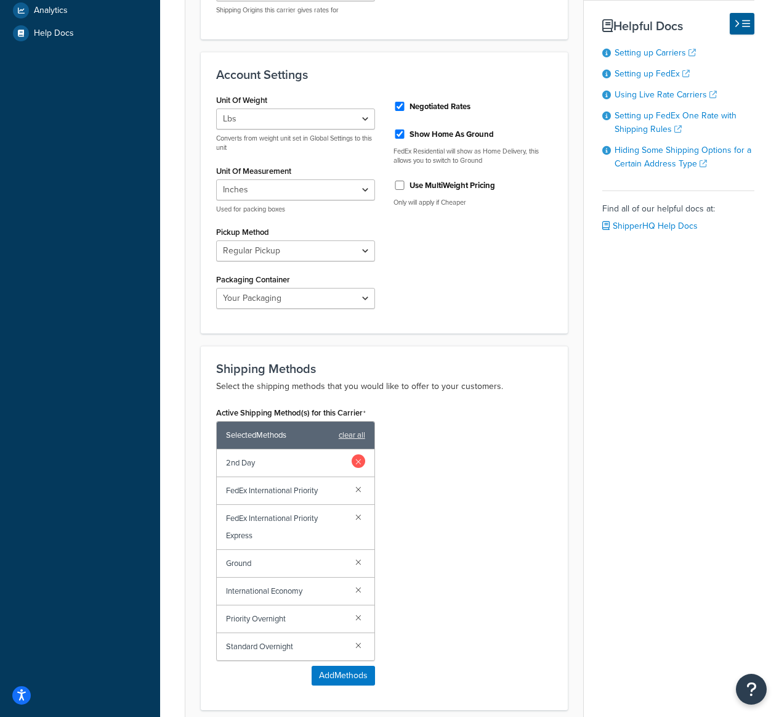
click at [365, 461] on link at bounding box center [359, 461] width 14 height 14
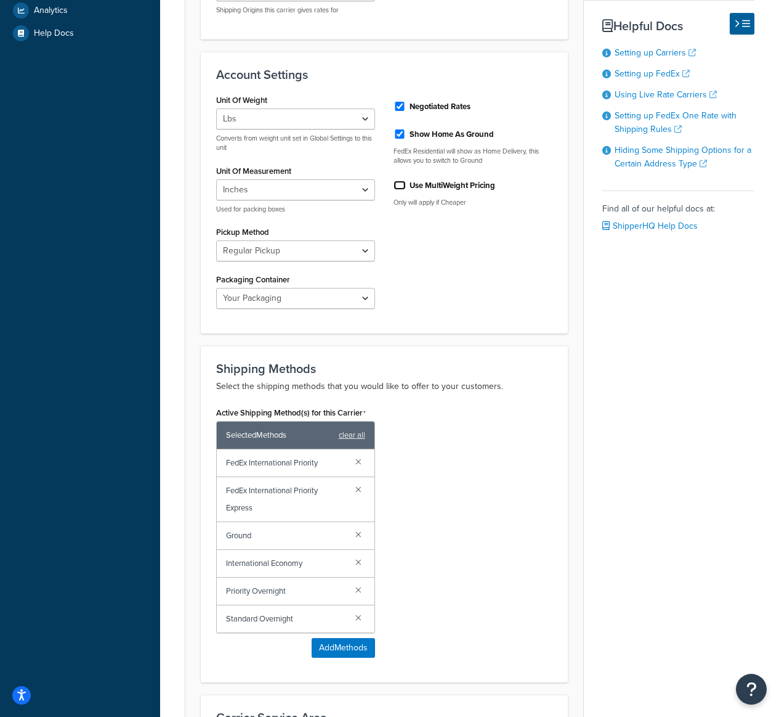
click at [399, 181] on input "Use MultiWeight Pricing" at bounding box center [400, 185] width 12 height 9
checkbox input "true"
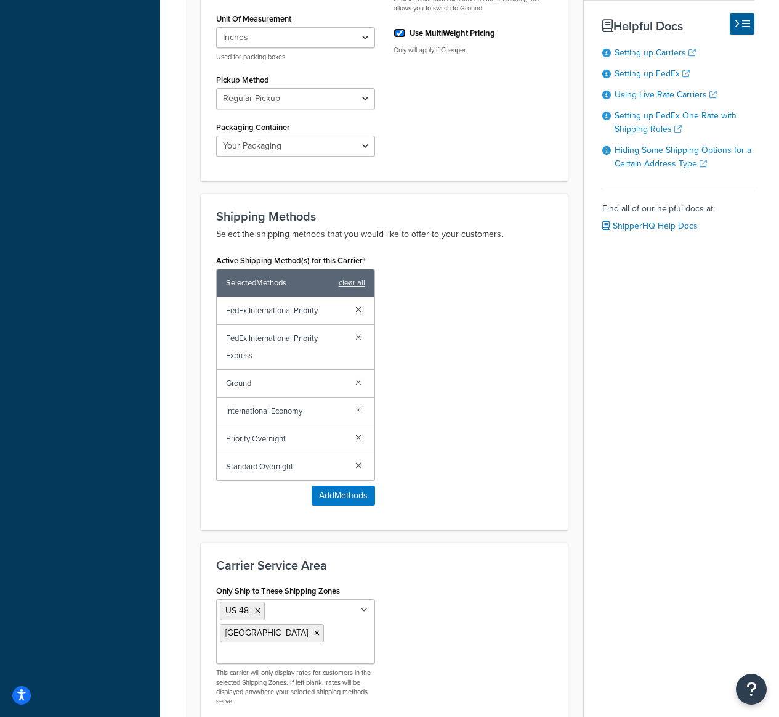
scroll to position [721, 0]
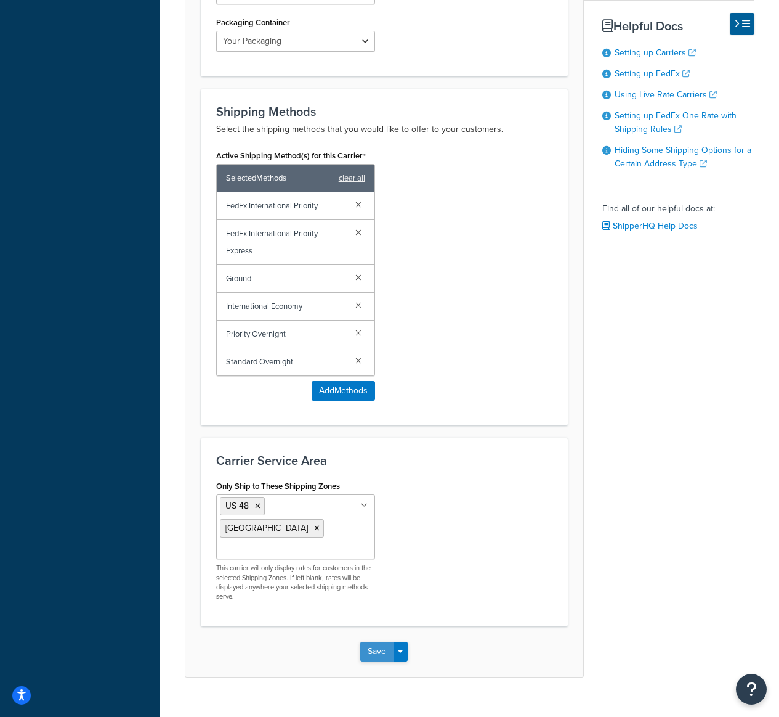
click at [381, 641] on button "Save" at bounding box center [376, 651] width 33 height 20
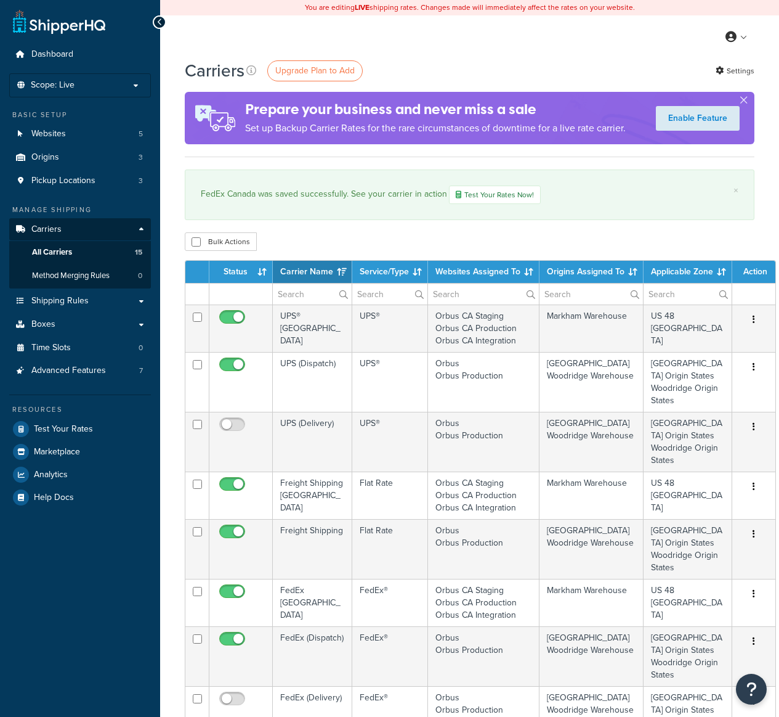
select select "15"
click at [81, 433] on span "Test Your Rates" at bounding box center [63, 429] width 59 height 10
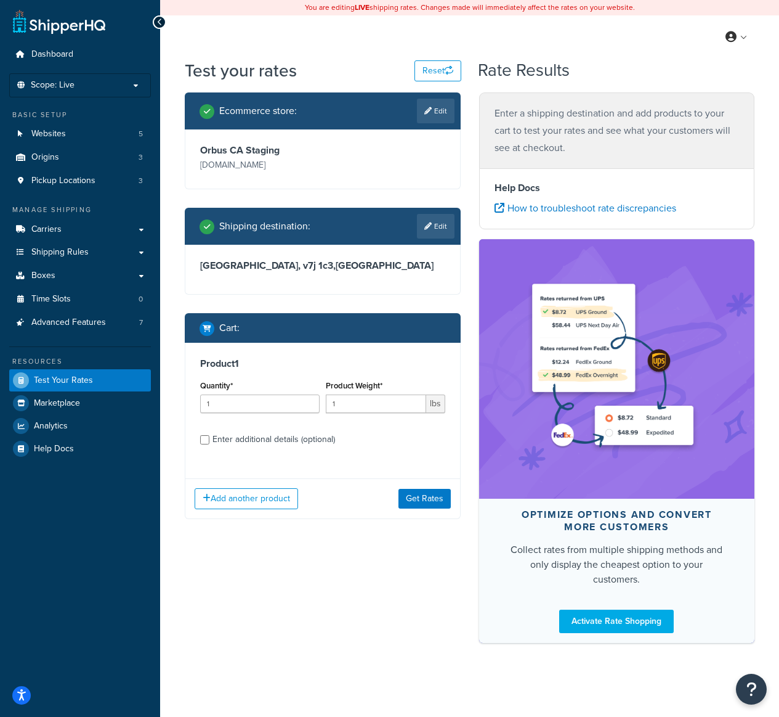
click at [285, 438] on div "Enter additional details (optional)" at bounding box center [274, 439] width 123 height 17
click at [209, 438] on input "Enter additional details (optional)" at bounding box center [204, 439] width 9 height 9
checkbox input "true"
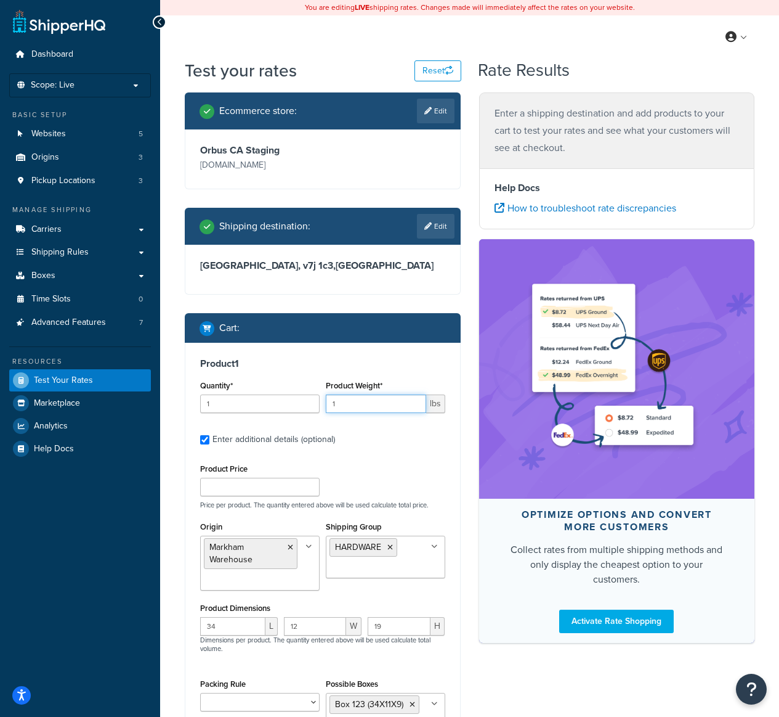
drag, startPoint x: 335, startPoint y: 406, endPoint x: 319, endPoint y: 406, distance: 15.4
click at [319, 404] on div "Quantity* 1 Product Weight* 1 lbs" at bounding box center [322, 399] width 251 height 45
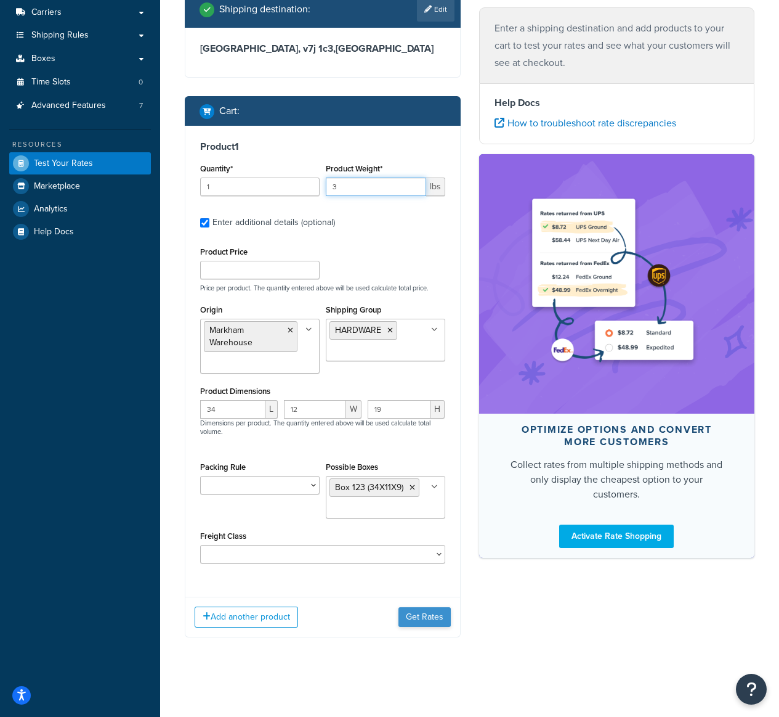
type input "3"
click at [424, 623] on button "Get Rates" at bounding box center [425, 617] width 52 height 20
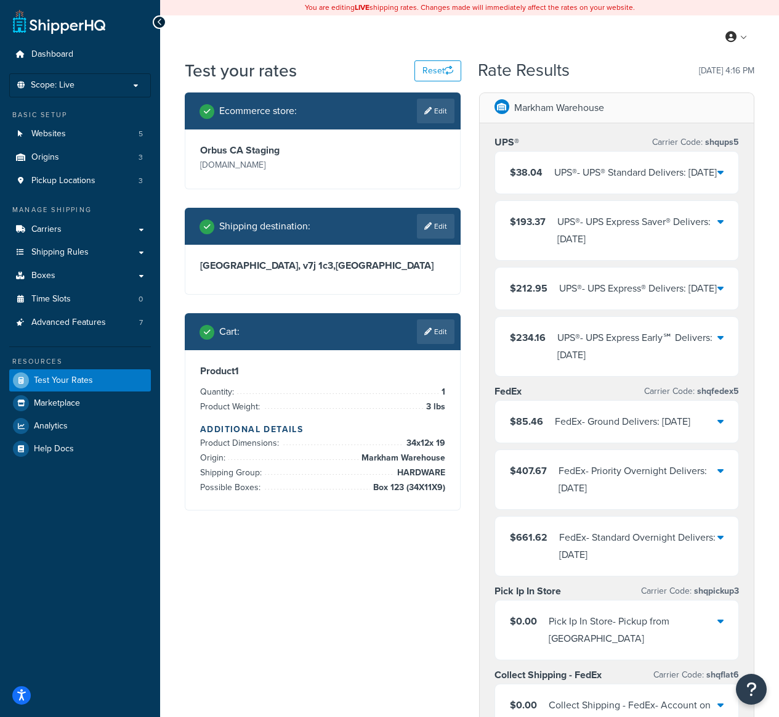
click at [630, 430] on div "FedEx - Ground Delivers: [DATE]" at bounding box center [623, 421] width 136 height 17
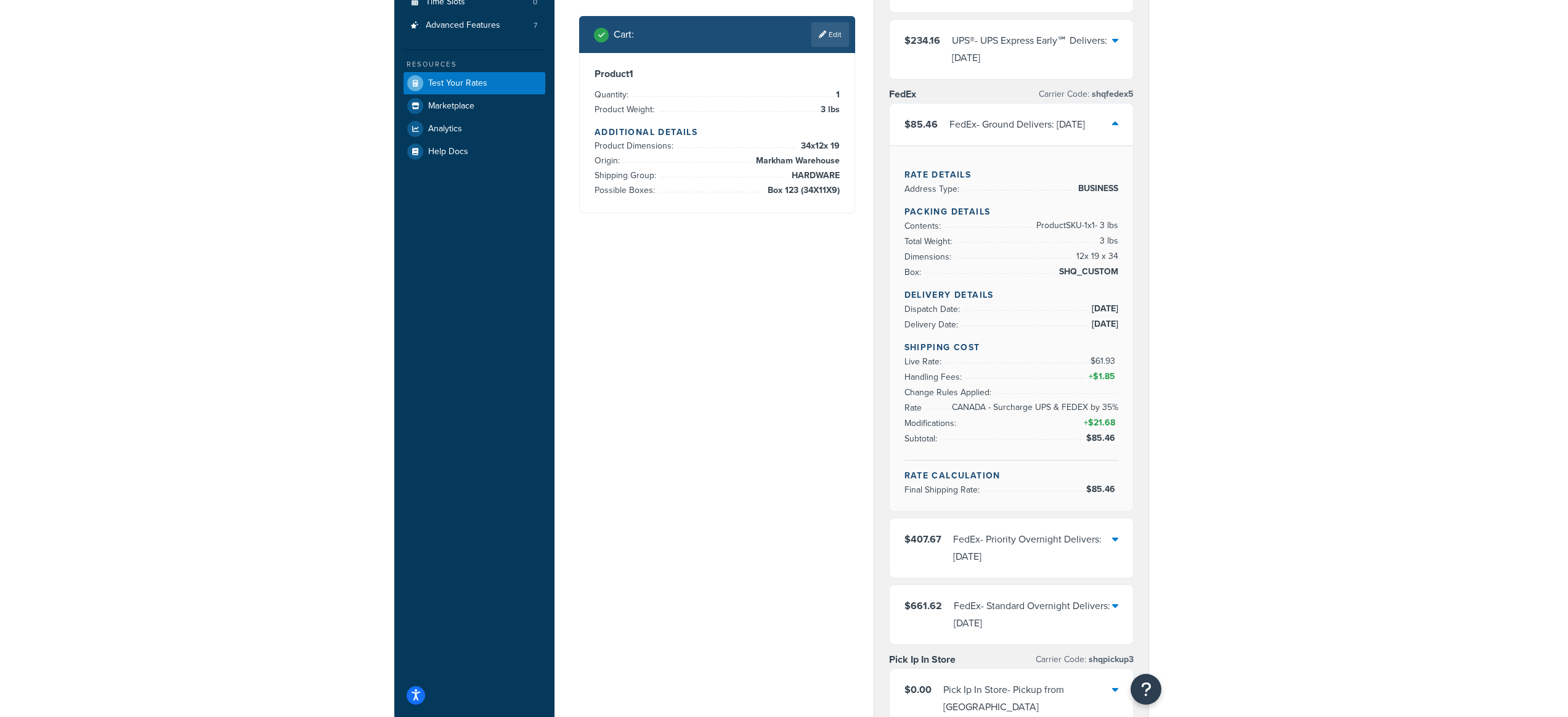
scroll to position [315, 0]
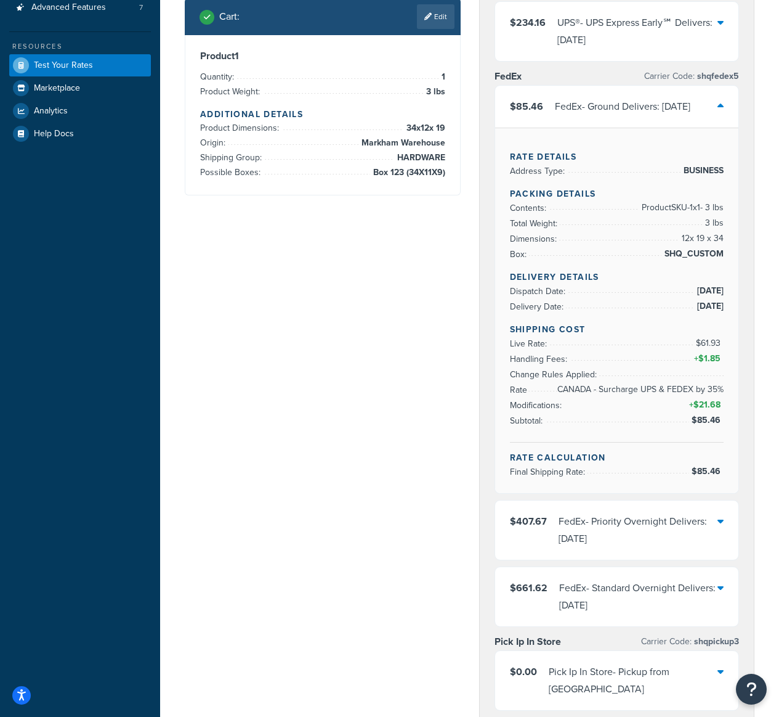
click at [591, 128] on div "$85.46 FedEx - Ground Delivers: [DATE]" at bounding box center [617, 107] width 244 height 42
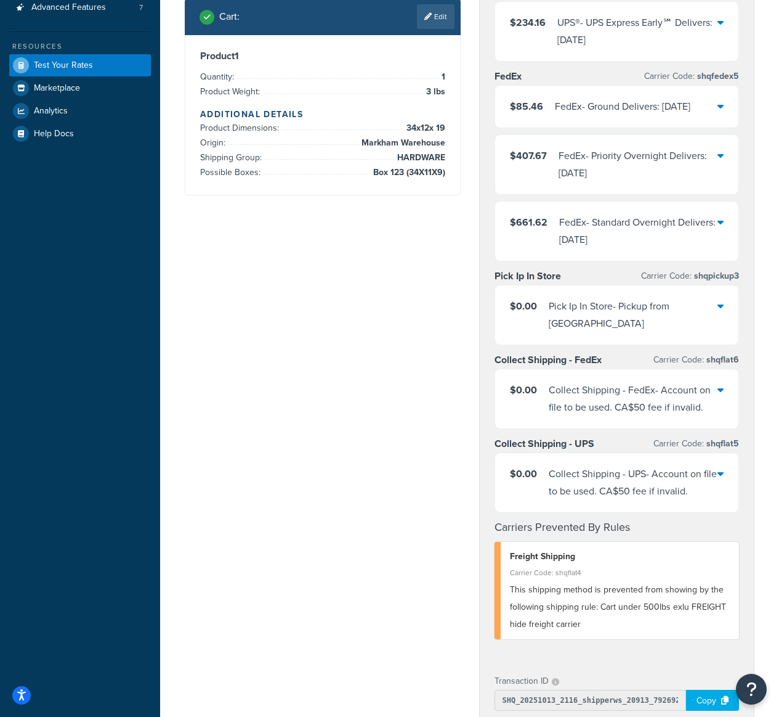
click at [615, 182] on div "FedEx - Priority Overnight Delivers: [DATE]" at bounding box center [639, 164] width 160 height 35
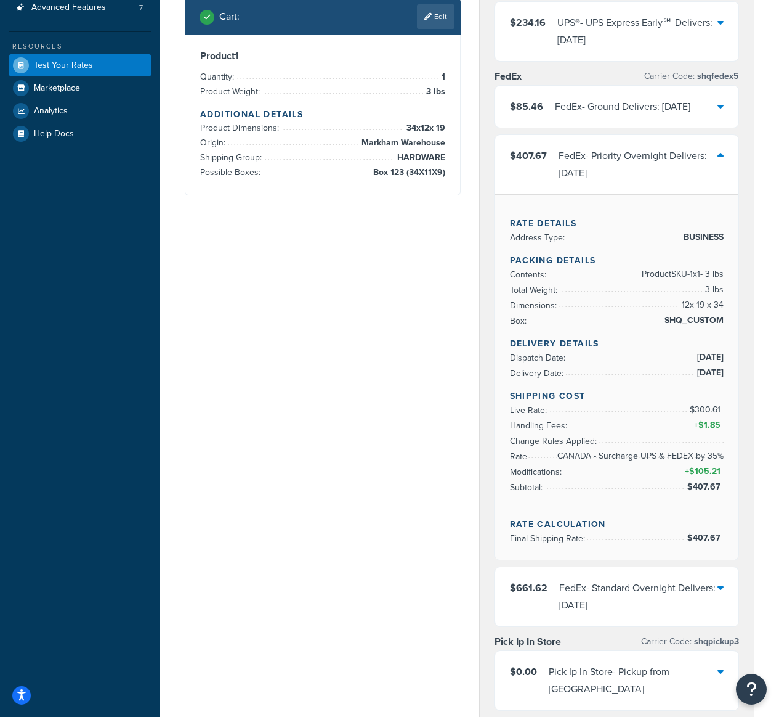
click at [595, 182] on div "FedEx - Priority Overnight Delivers: [DATE]" at bounding box center [639, 164] width 160 height 35
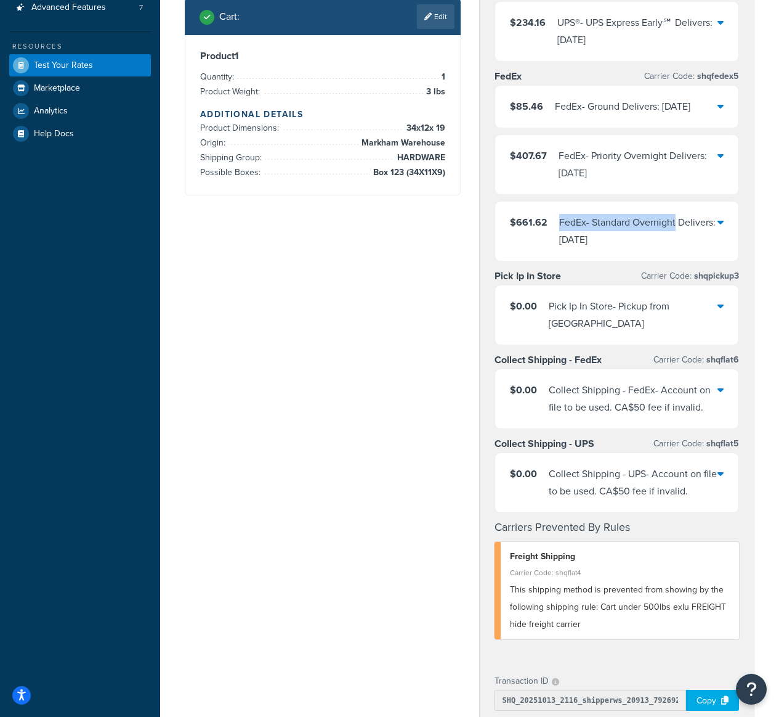
drag, startPoint x: 555, startPoint y: 256, endPoint x: 677, endPoint y: 259, distance: 122.0
click at [677, 248] on div "$661.62 FedEx - Standard Overnight Delivers: [DATE]" at bounding box center [614, 231] width 208 height 35
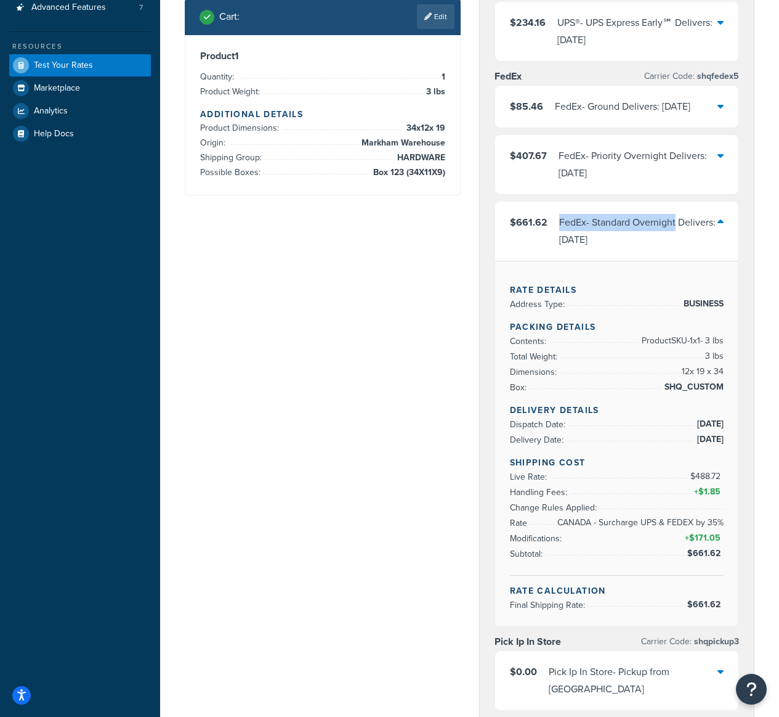
copy div "FedEx - Standard Overnight"
